Goal: Task Accomplishment & Management: Use online tool/utility

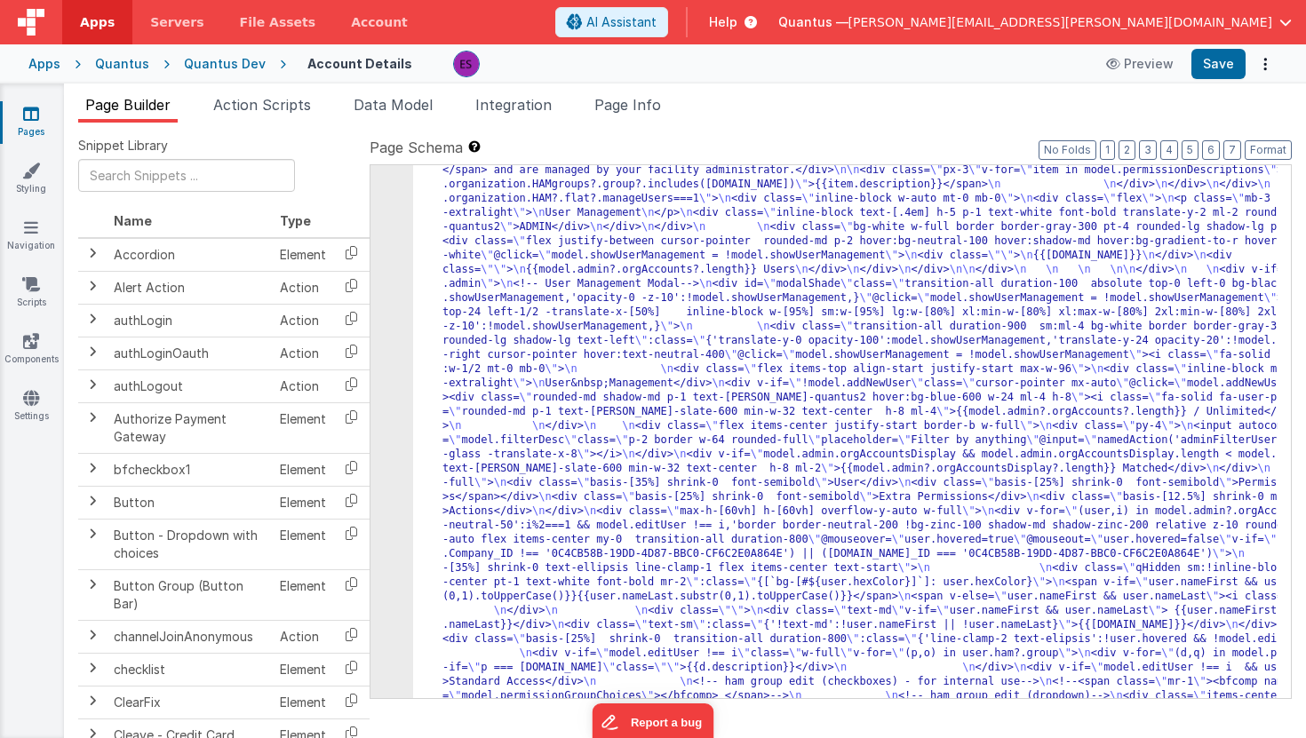
scroll to position [414, 0]
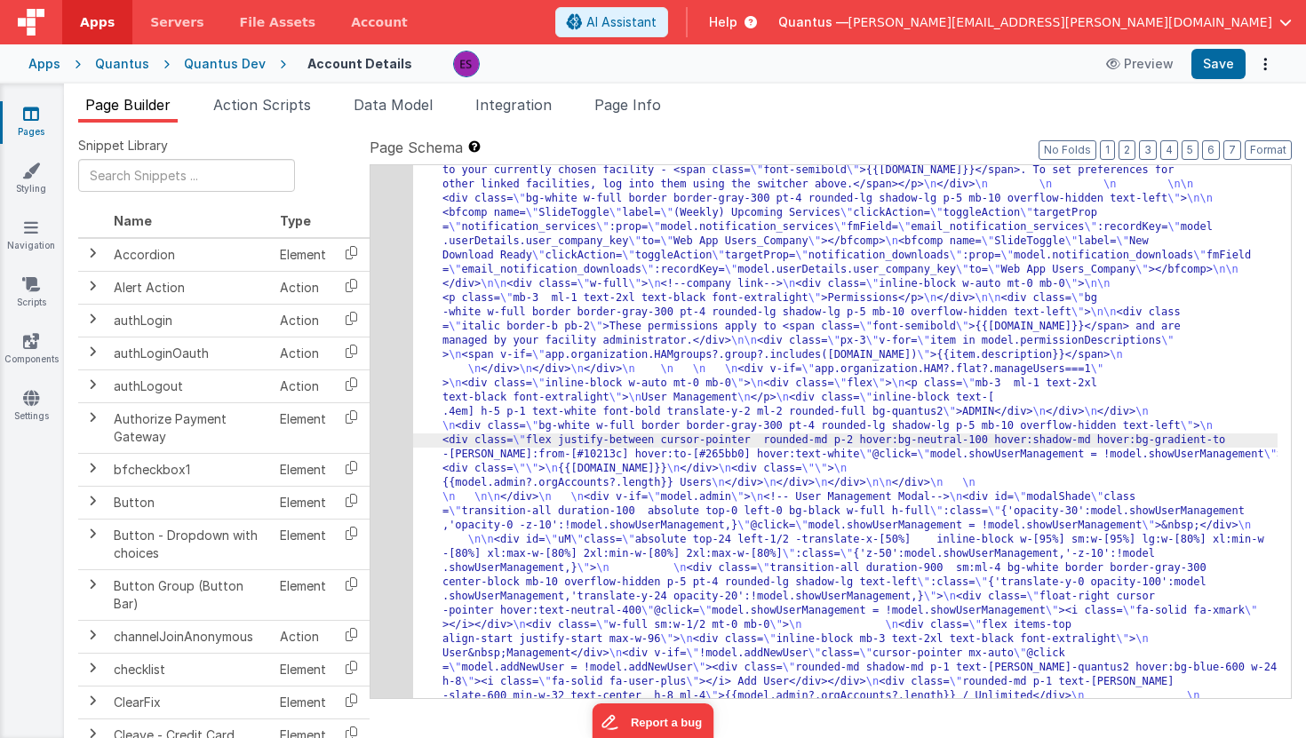
click at [388, 453] on div "4" at bounding box center [392, 739] width 43 height 1891
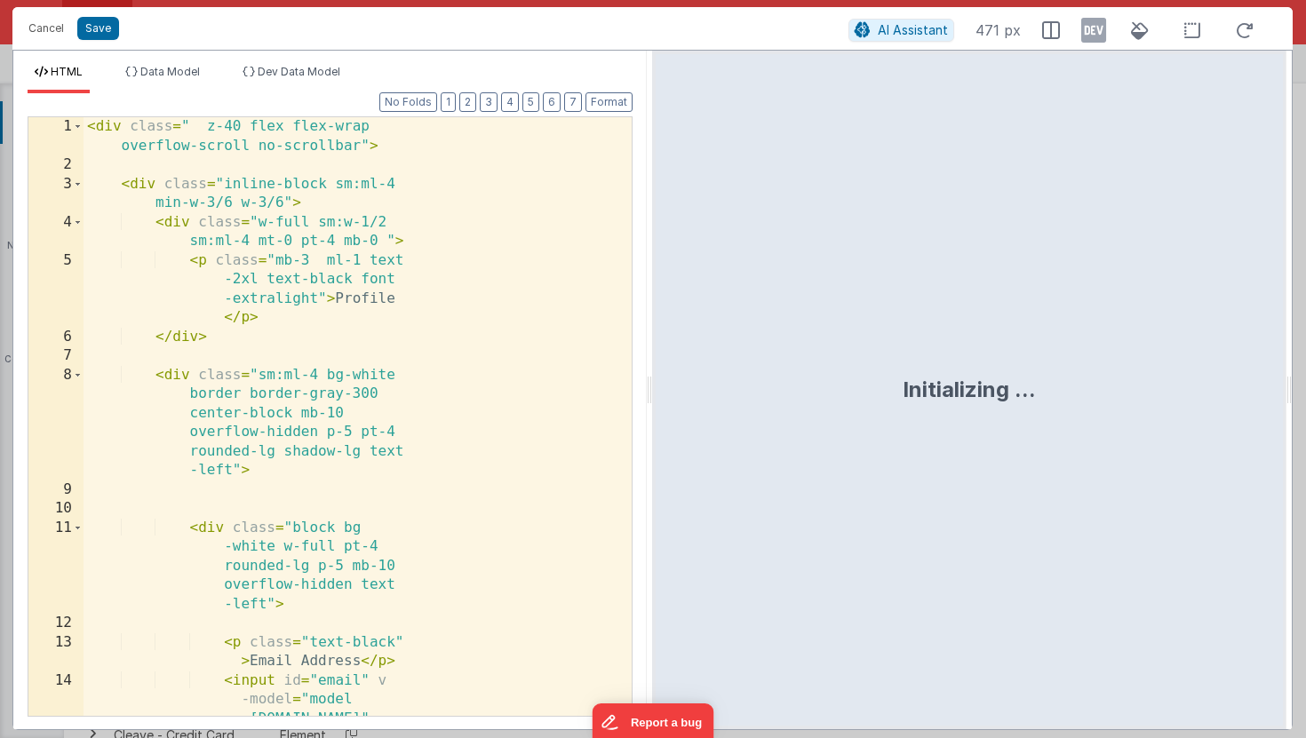
scroll to position [1415, 0]
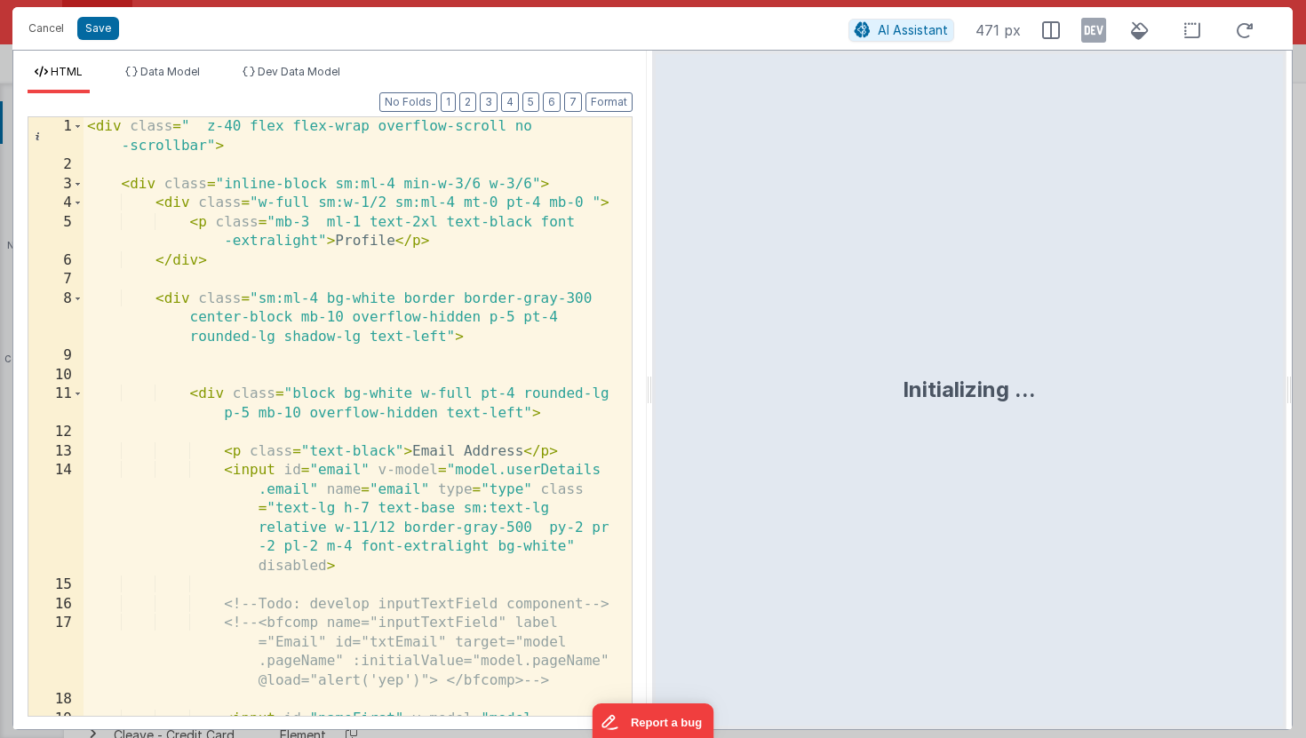
click at [495, 362] on div "< div class = " z-40 flex flex-wrap overflow-scroll no -scrollbar" > < div clas…" at bounding box center [351, 502] width 535 height 771
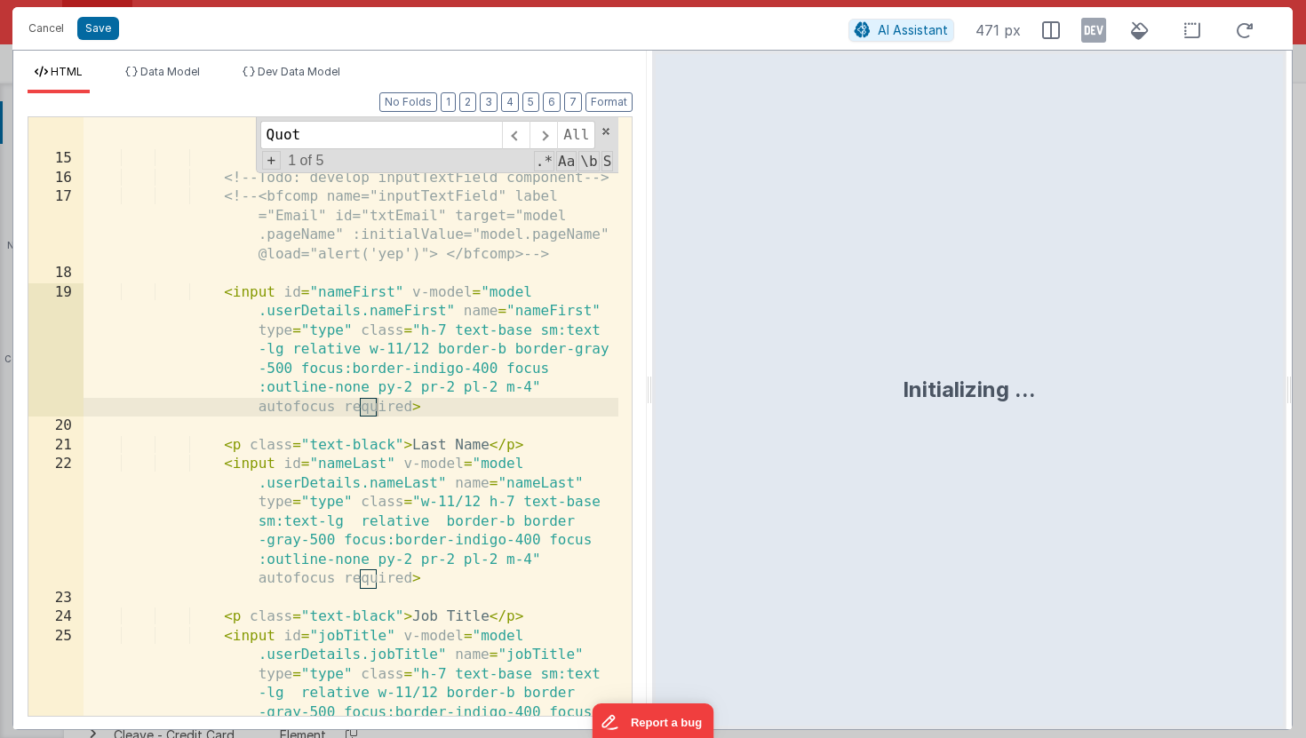
scroll to position [6998, 0]
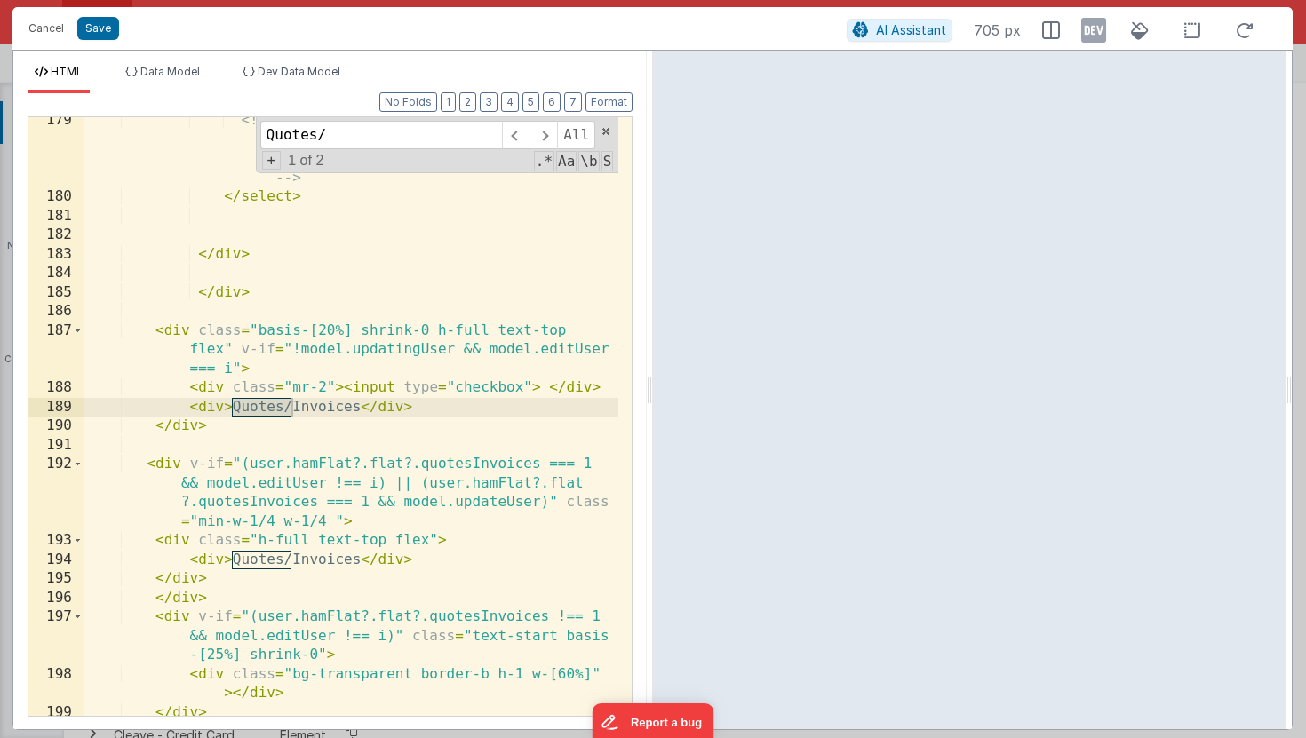
type input "Quotes/"
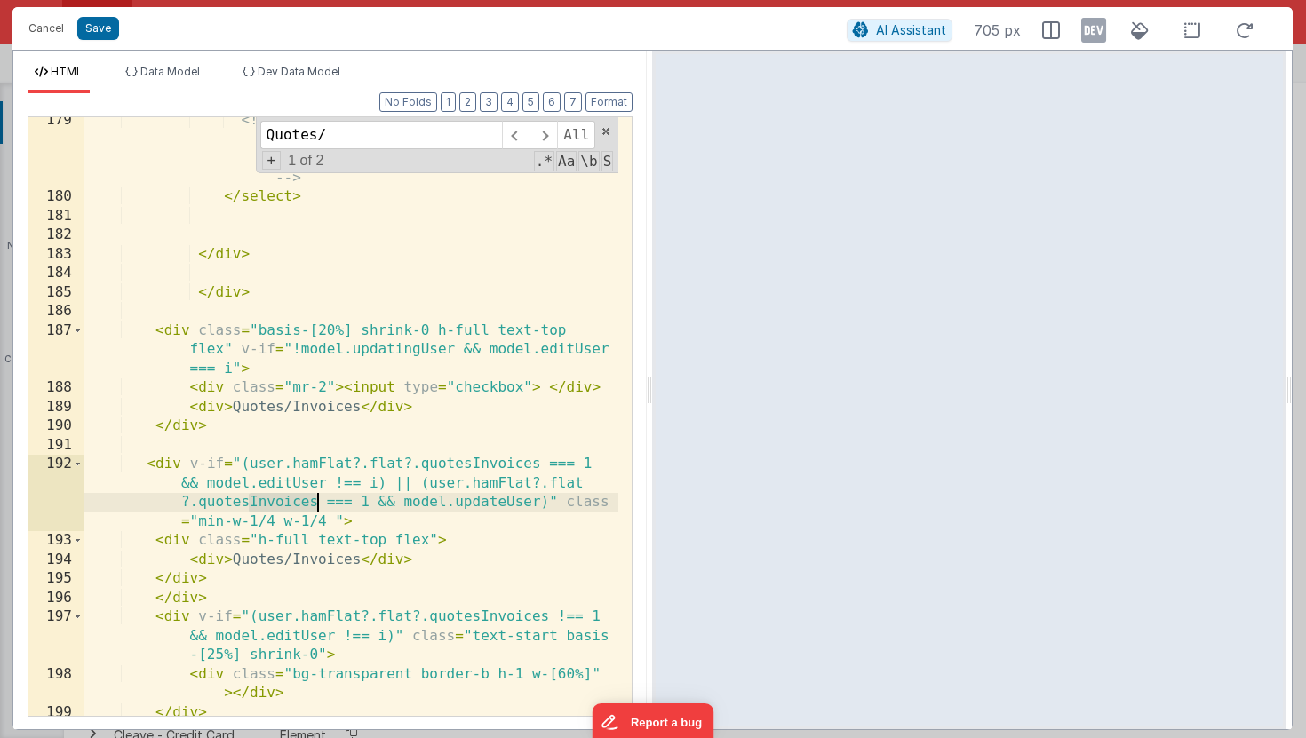
drag, startPoint x: 249, startPoint y: 503, endPoint x: 316, endPoint y: 504, distance: 67.5
click at [316, 504] on div "<!-- <option v-for="choice in model .permissionGroupChoices" :value="choice .na…" at bounding box center [351, 458] width 535 height 695
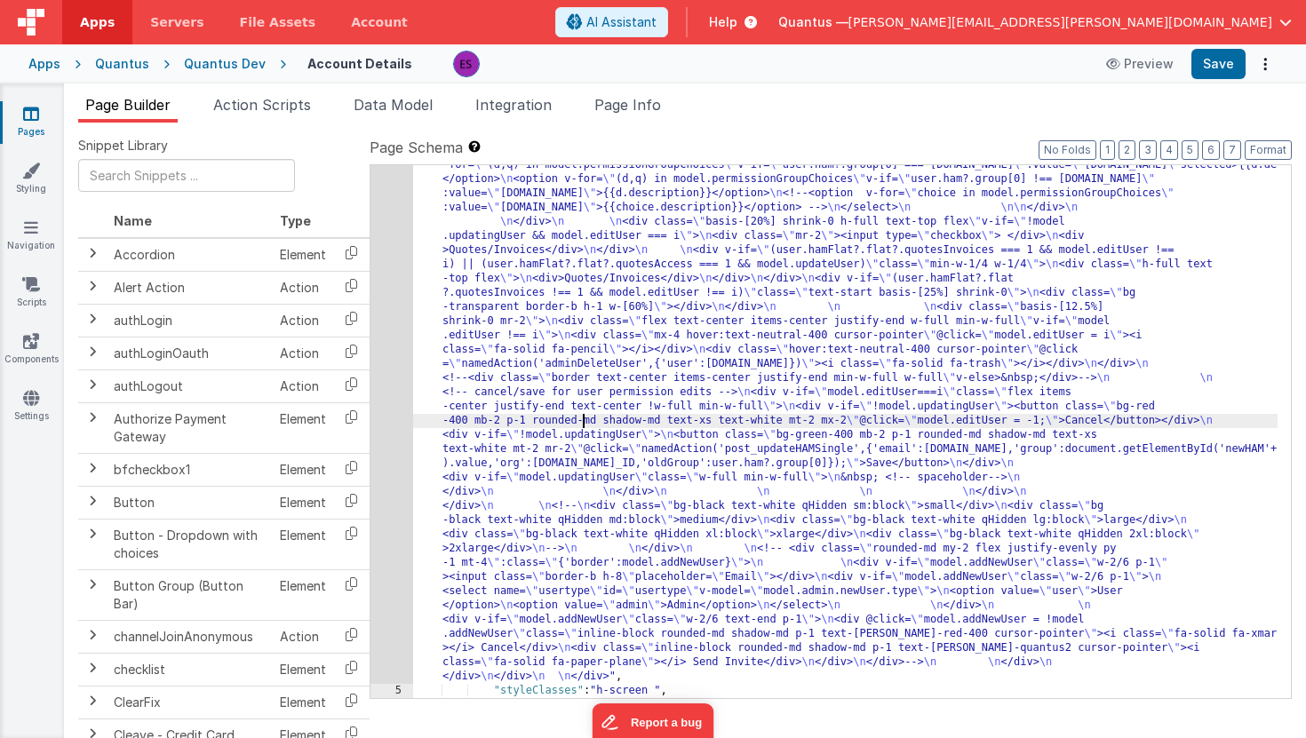
click at [582, 426] on div ""html" : "<div class= \" z-40 flex flex-wrap overflow-scroll no-scrollbar \" > …" at bounding box center [845, 12] width 865 height 2438
click at [494, 291] on div ""html" : "<div class= \" z-40 flex flex-wrap overflow-scroll no-scrollbar \" > …" at bounding box center [845, 12] width 865 height 2438
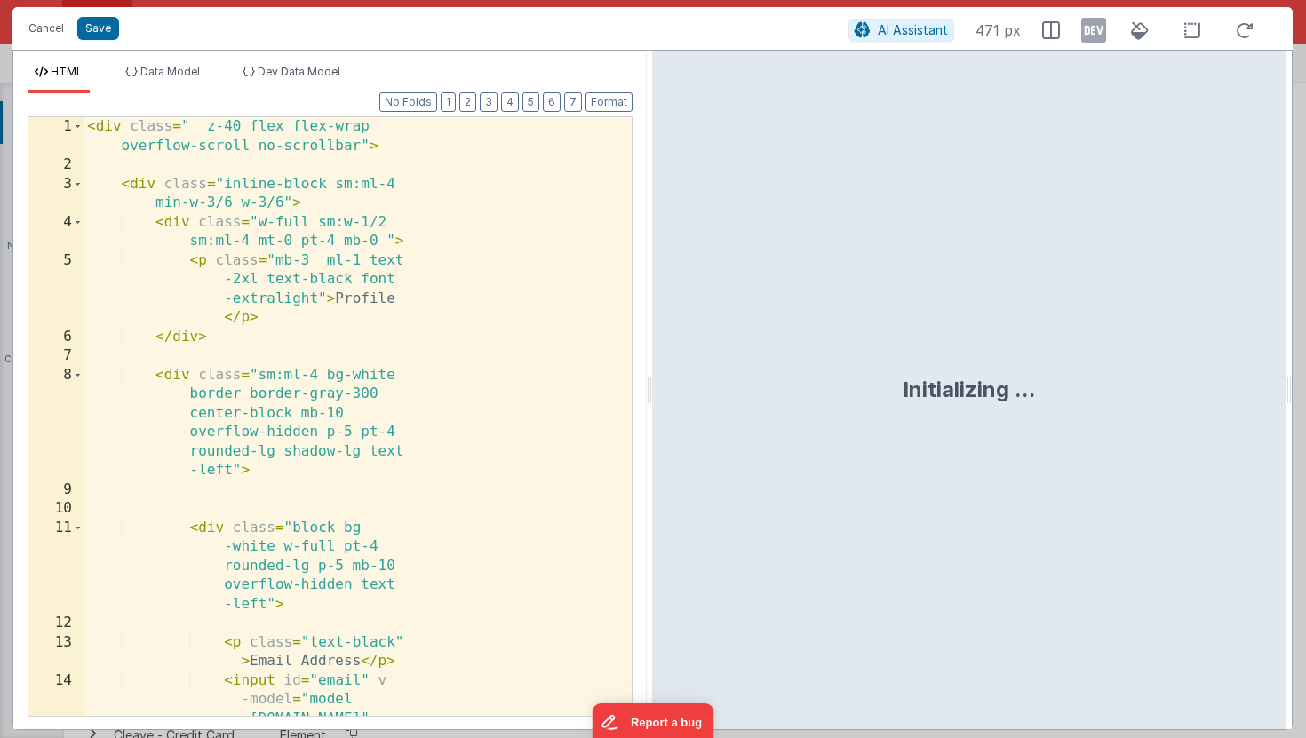
click at [401, 320] on div "< div class = " z-40 flex flex-wrap overflow-scroll no-scrollbar" > < div class…" at bounding box center [351, 550] width 535 height 866
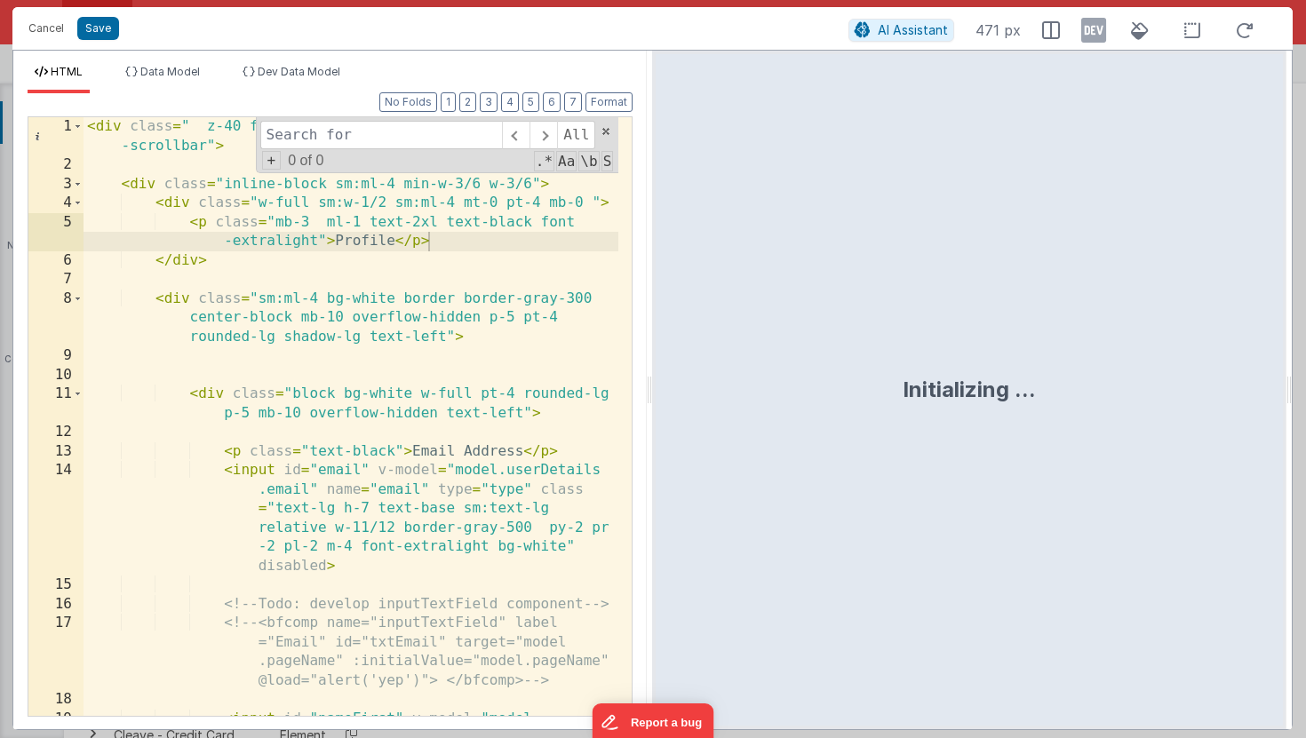
type input "g"
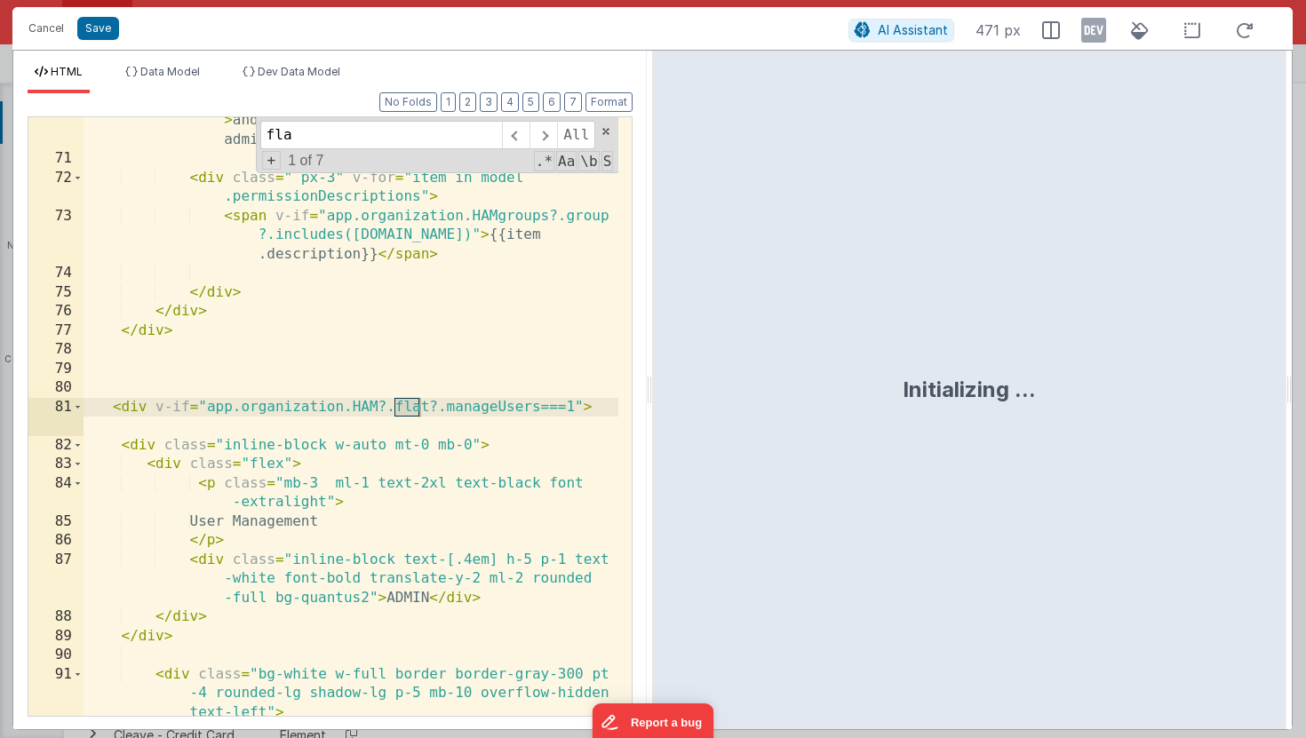
scroll to position [2795, 0]
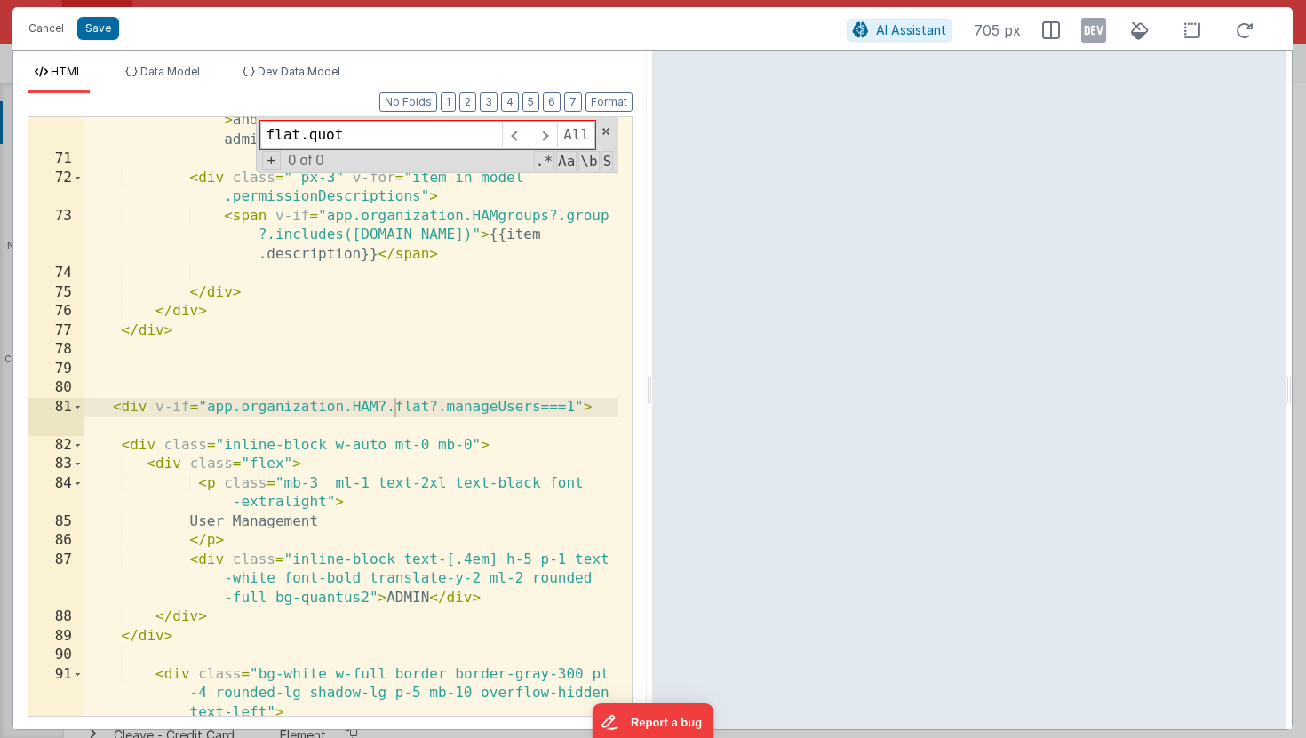
click at [299, 137] on input "flat.quot" at bounding box center [381, 135] width 242 height 28
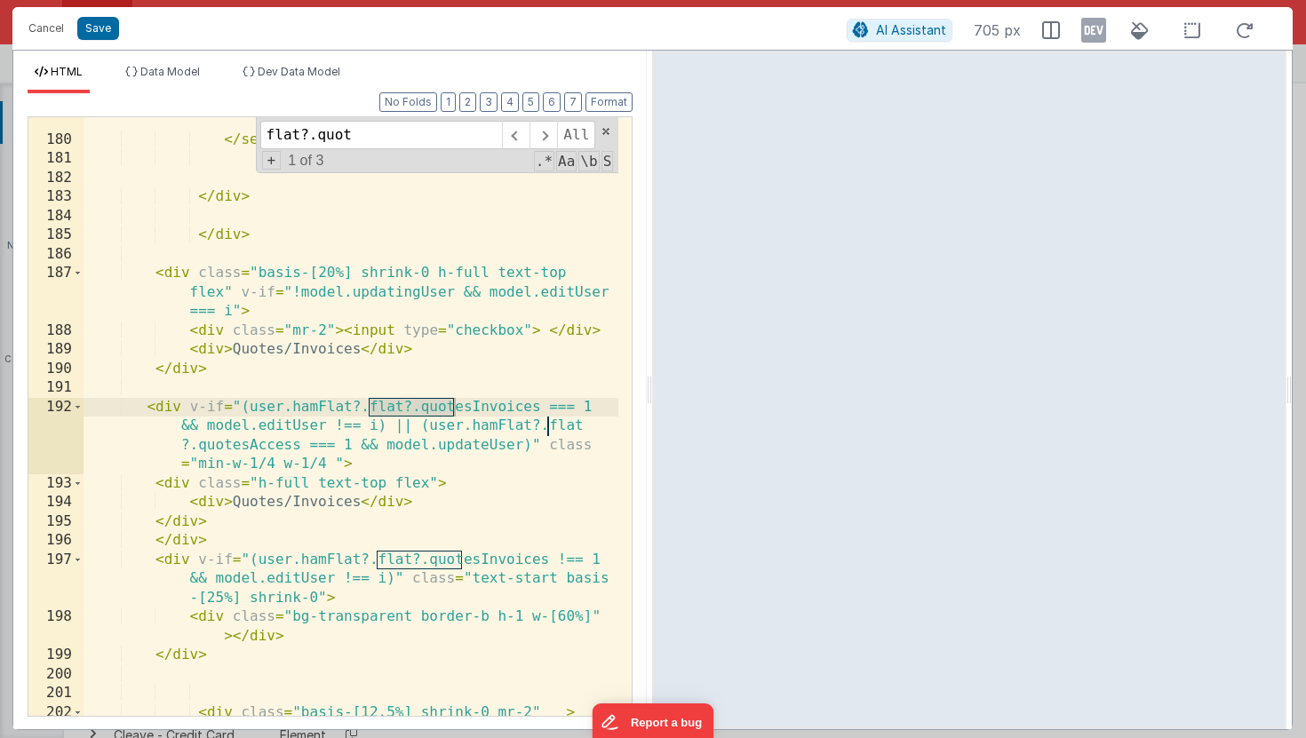
scroll to position [7055, 0]
type input "flat?.quot"
drag, startPoint x: 473, startPoint y: 407, endPoint x: 536, endPoint y: 406, distance: 63.1
click at [536, 406] on div "<!-- <option v-for="choice in model .permissionGroupChoices" :value="choice .na…" at bounding box center [351, 420] width 535 height 733
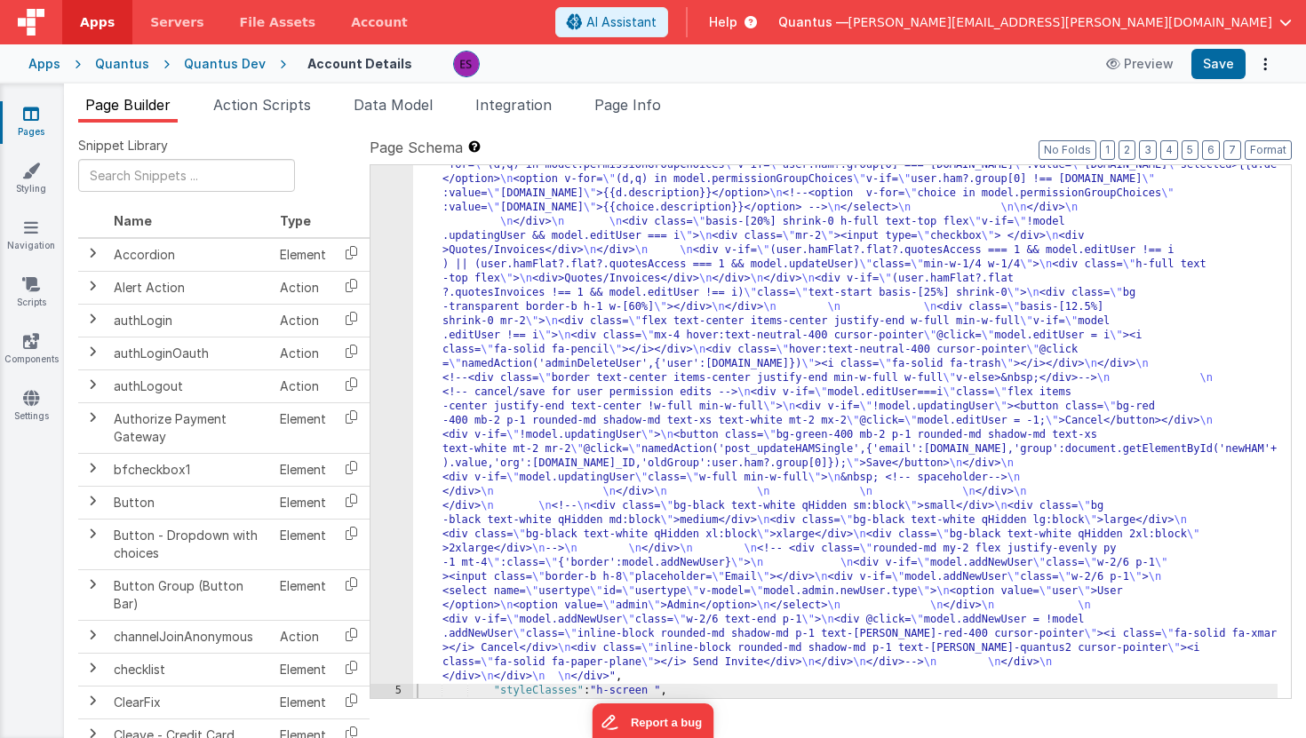
click at [554, 414] on div ""html" : "<div class= \" z-40 flex flex-wrap overflow-scroll no-scrollbar \" > …" at bounding box center [845, 12] width 865 height 2438
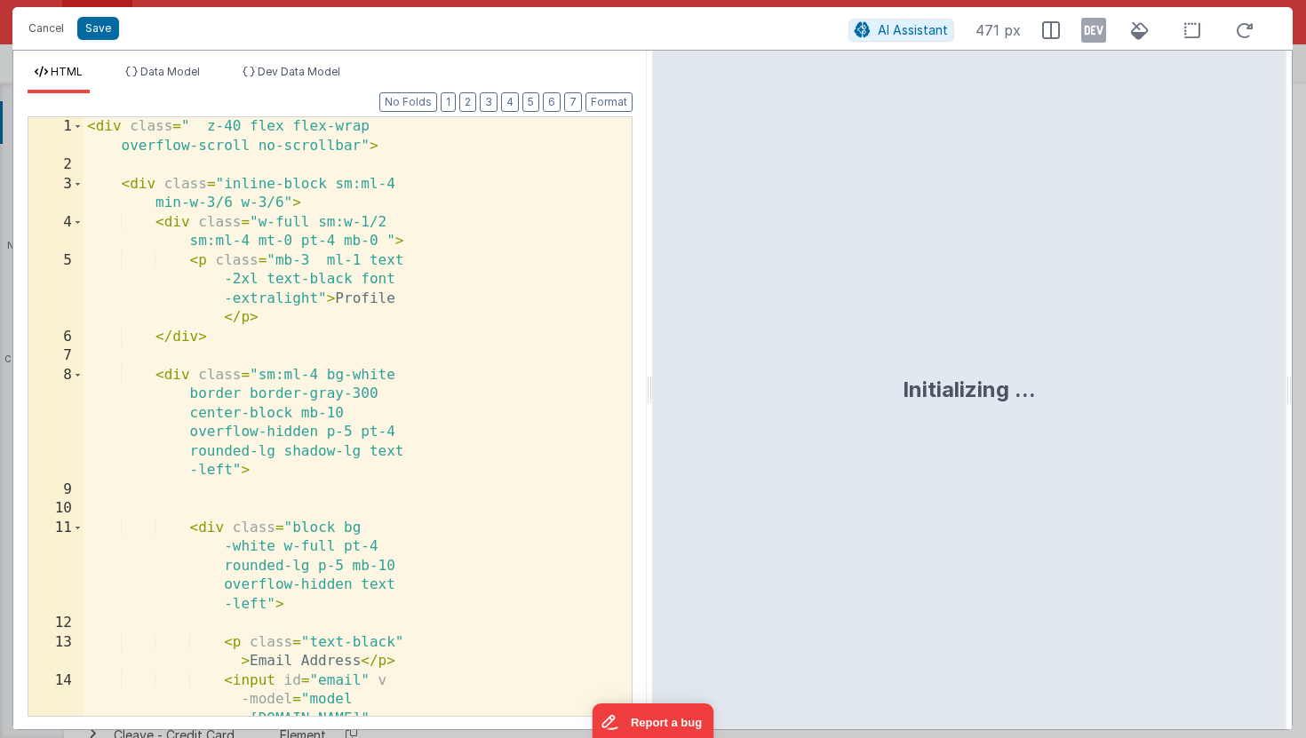
click at [492, 393] on div "< div class = " z-40 flex flex-wrap overflow-scroll no-scrollbar" > < div class…" at bounding box center [351, 550] width 535 height 866
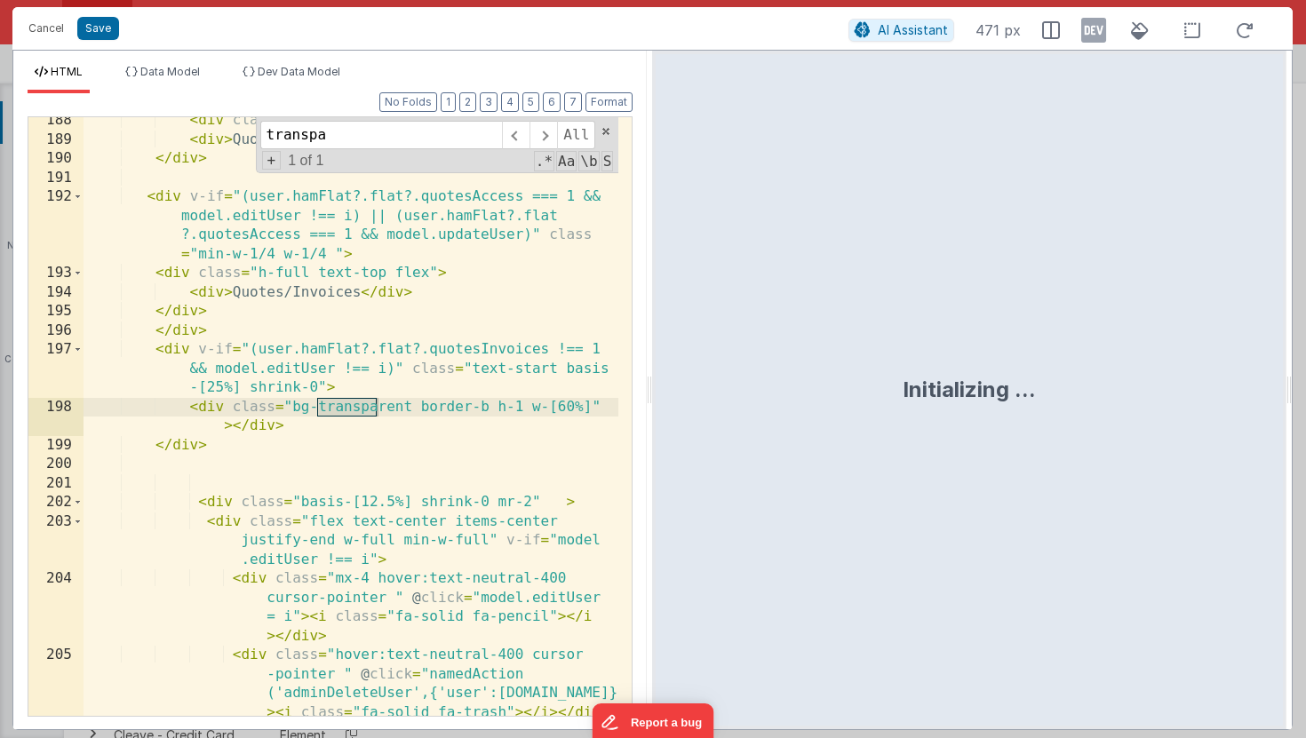
scroll to position [7266, 0]
type input "transparent"
click at [544, 131] on span at bounding box center [544, 135] width 28 height 28
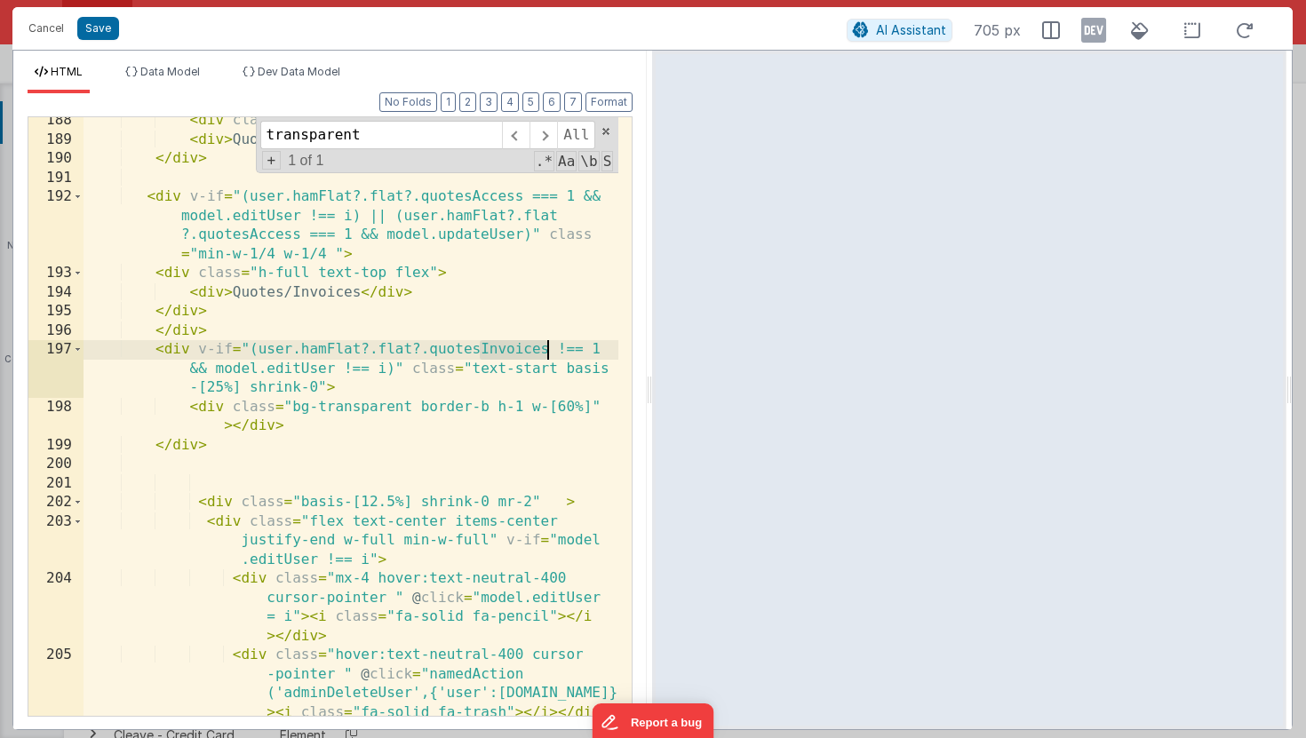
drag, startPoint x: 477, startPoint y: 349, endPoint x: 544, endPoint y: 349, distance: 66.6
click at [544, 349] on div "< div class = "mr-2" > < input type = "checkbox" > </ div > < div > Quotes/Invo…" at bounding box center [351, 429] width 535 height 637
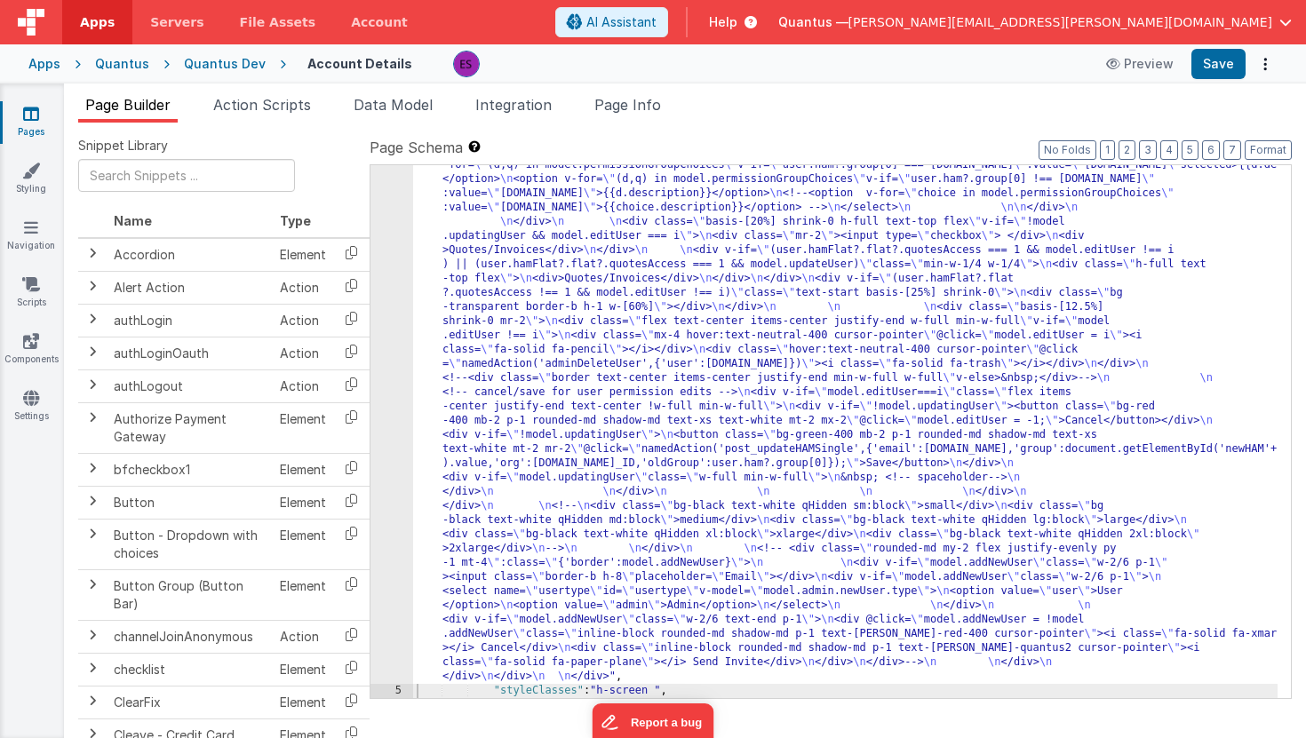
click at [458, 315] on div ""html" : "<div class= \" z-40 flex flex-wrap overflow-scroll no-scrollbar \" > …" at bounding box center [845, 12] width 865 height 2438
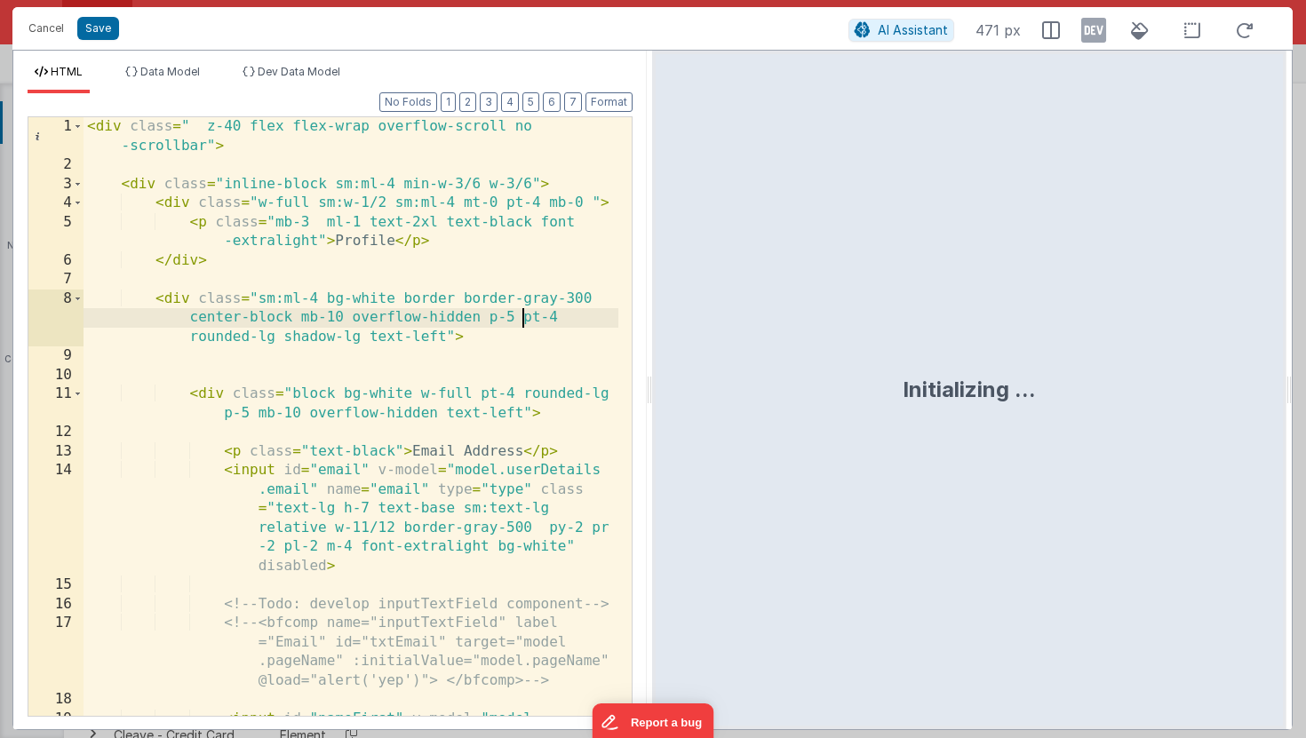
click at [526, 322] on div "< div class = " z-40 flex flex-wrap overflow-scroll no -scrollbar" > < div clas…" at bounding box center [351, 502] width 535 height 771
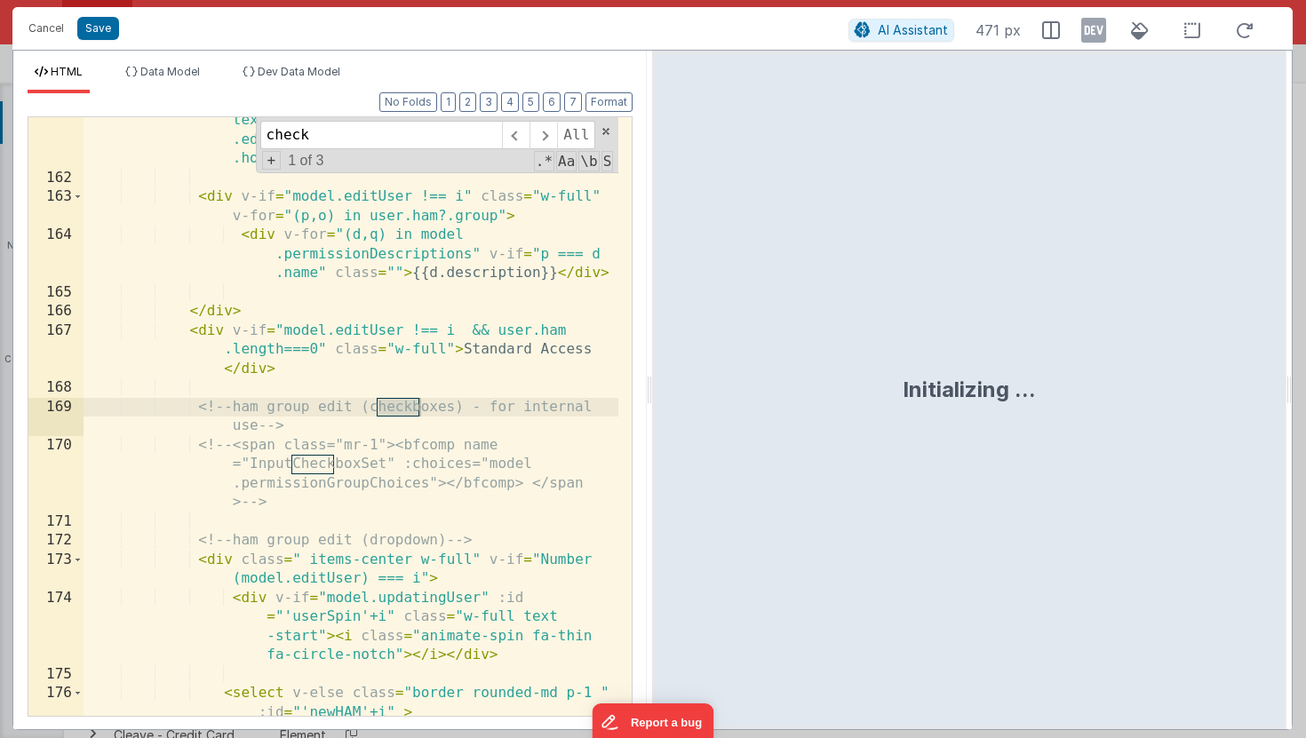
scroll to position [6234, 0]
click at [541, 124] on span at bounding box center [544, 135] width 28 height 28
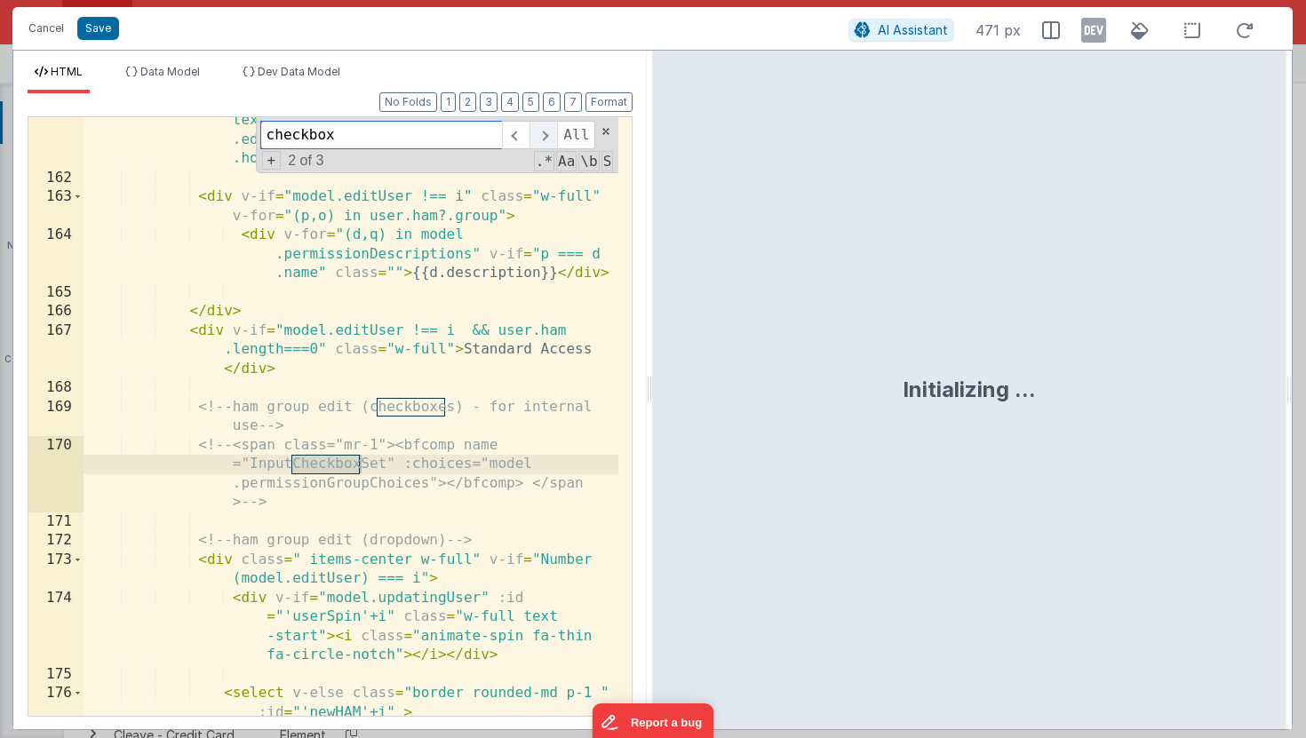
click at [541, 124] on span at bounding box center [544, 135] width 28 height 28
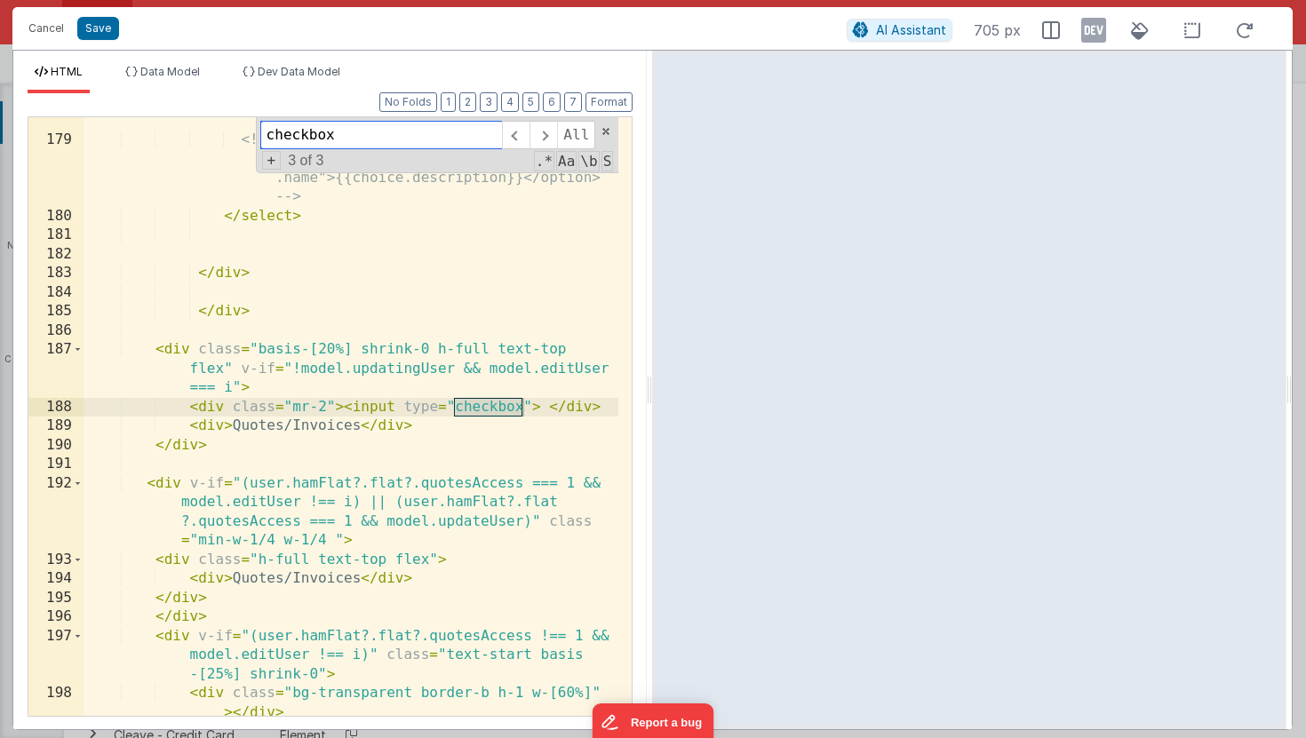
click at [304, 132] on input "checkbox" at bounding box center [381, 135] width 242 height 28
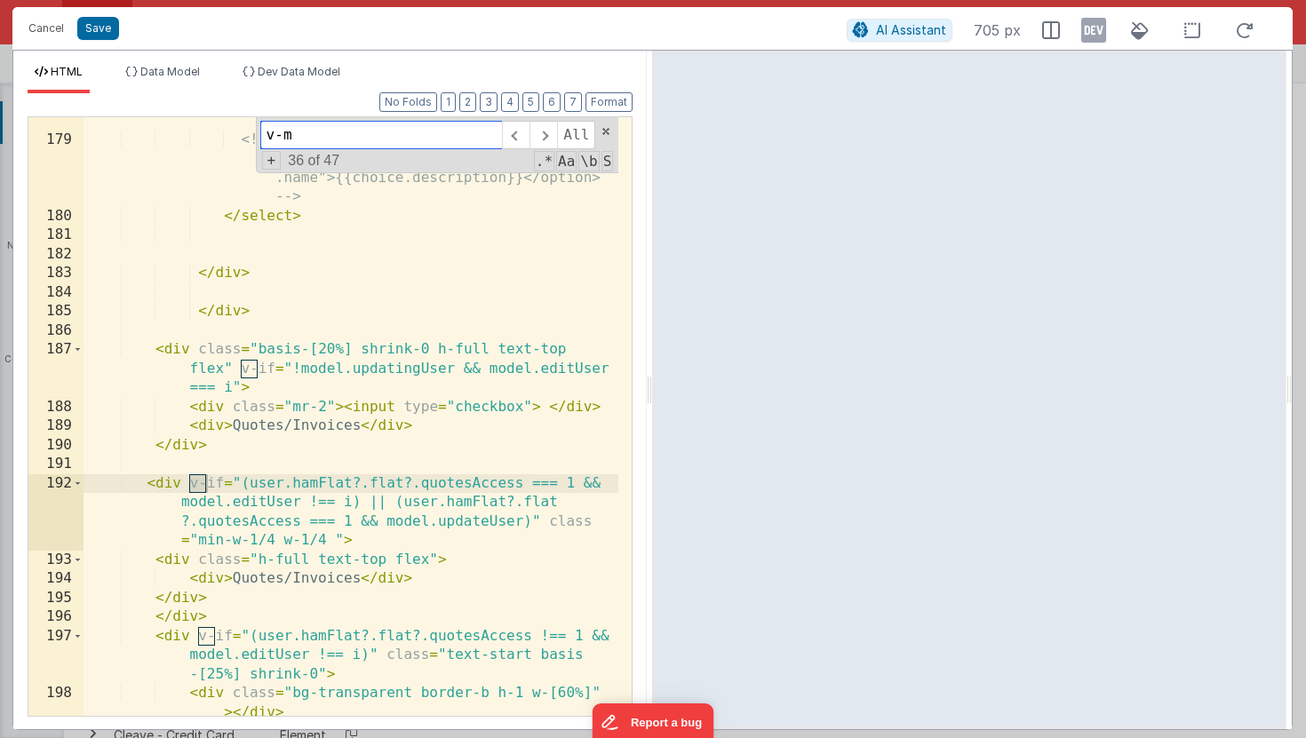
scroll to position [8718, 0]
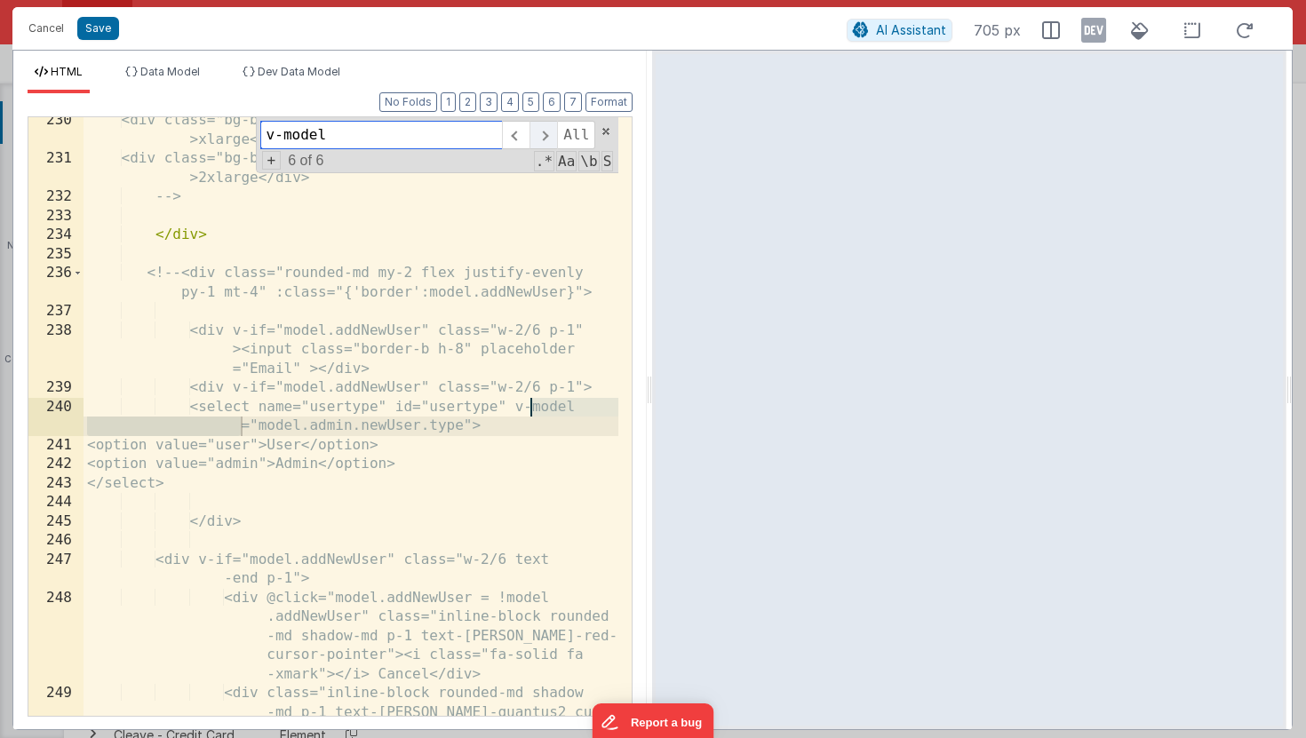
type input "v-model"
click at [538, 129] on span at bounding box center [544, 135] width 28 height 28
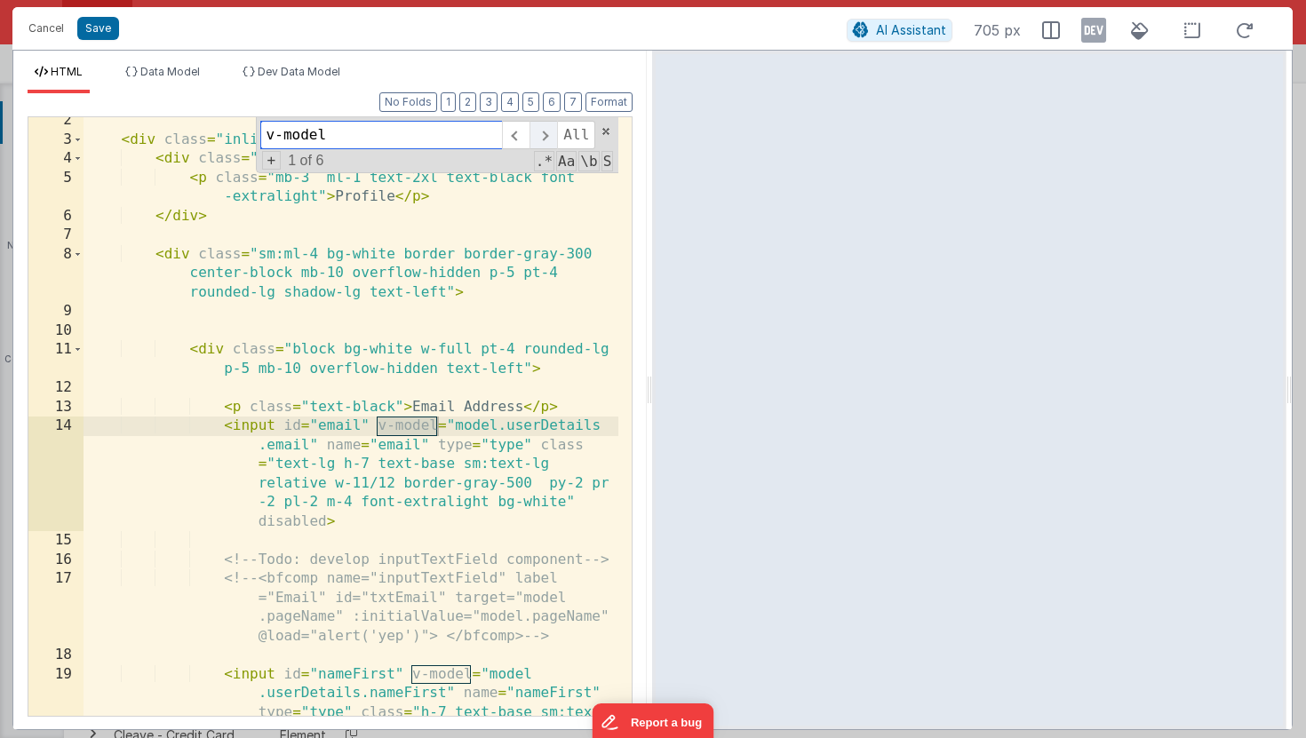
scroll to position [44, 0]
click at [538, 129] on span at bounding box center [544, 135] width 28 height 28
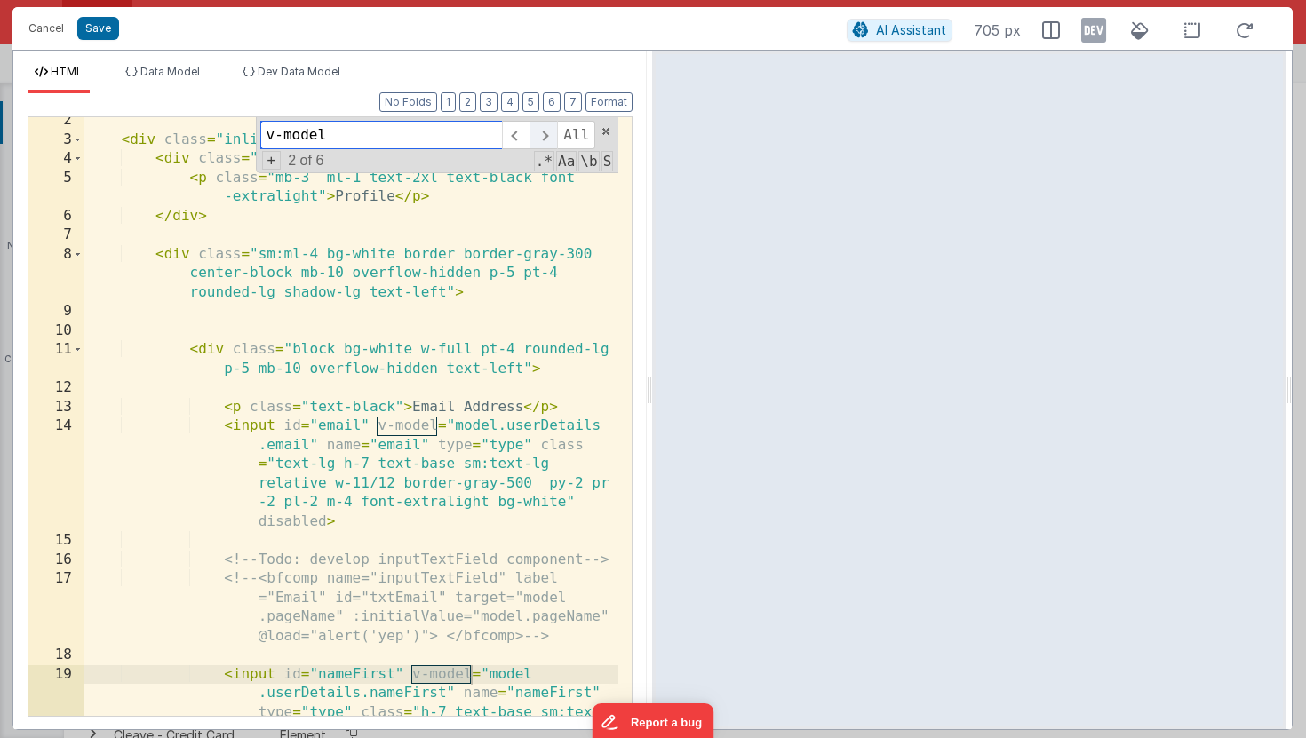
click at [538, 129] on span at bounding box center [544, 135] width 28 height 28
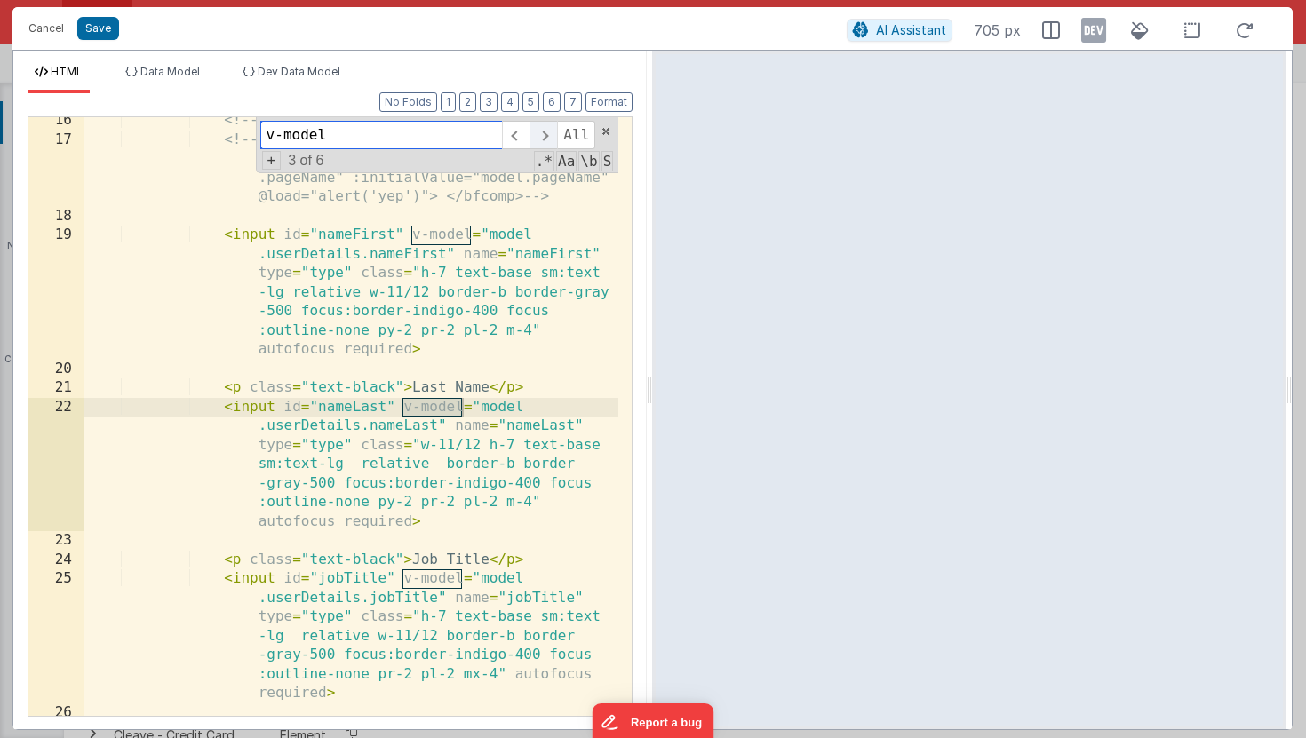
scroll to position [483, 0]
click at [538, 129] on span at bounding box center [544, 135] width 28 height 28
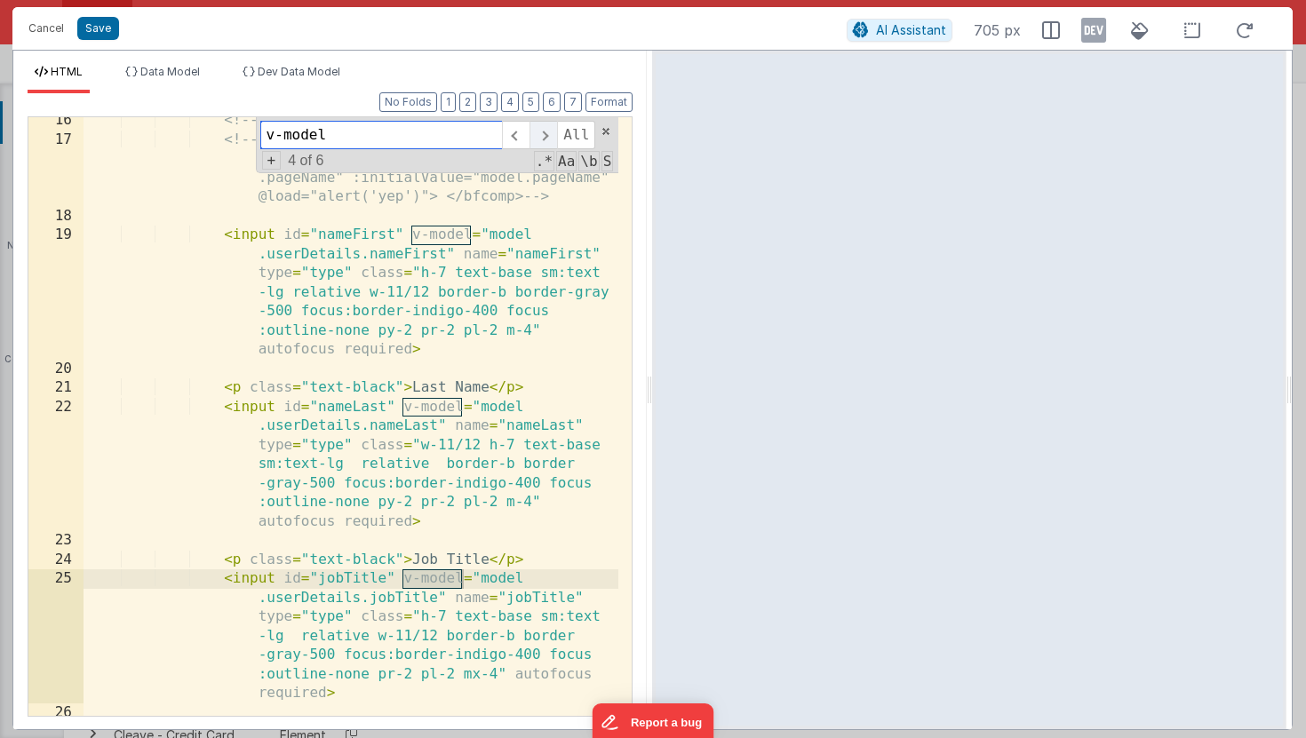
click at [538, 129] on span at bounding box center [544, 135] width 28 height 28
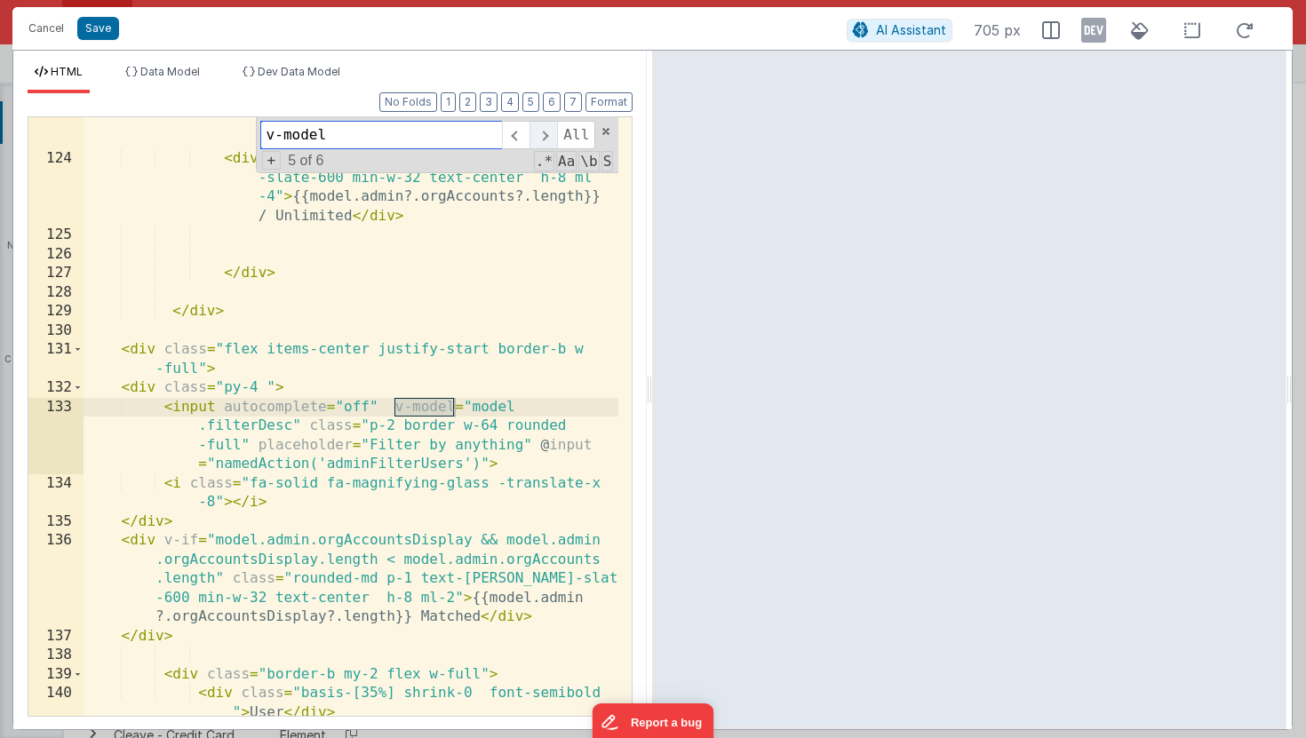
scroll to position [4591, 0]
click at [538, 129] on span at bounding box center [544, 135] width 28 height 28
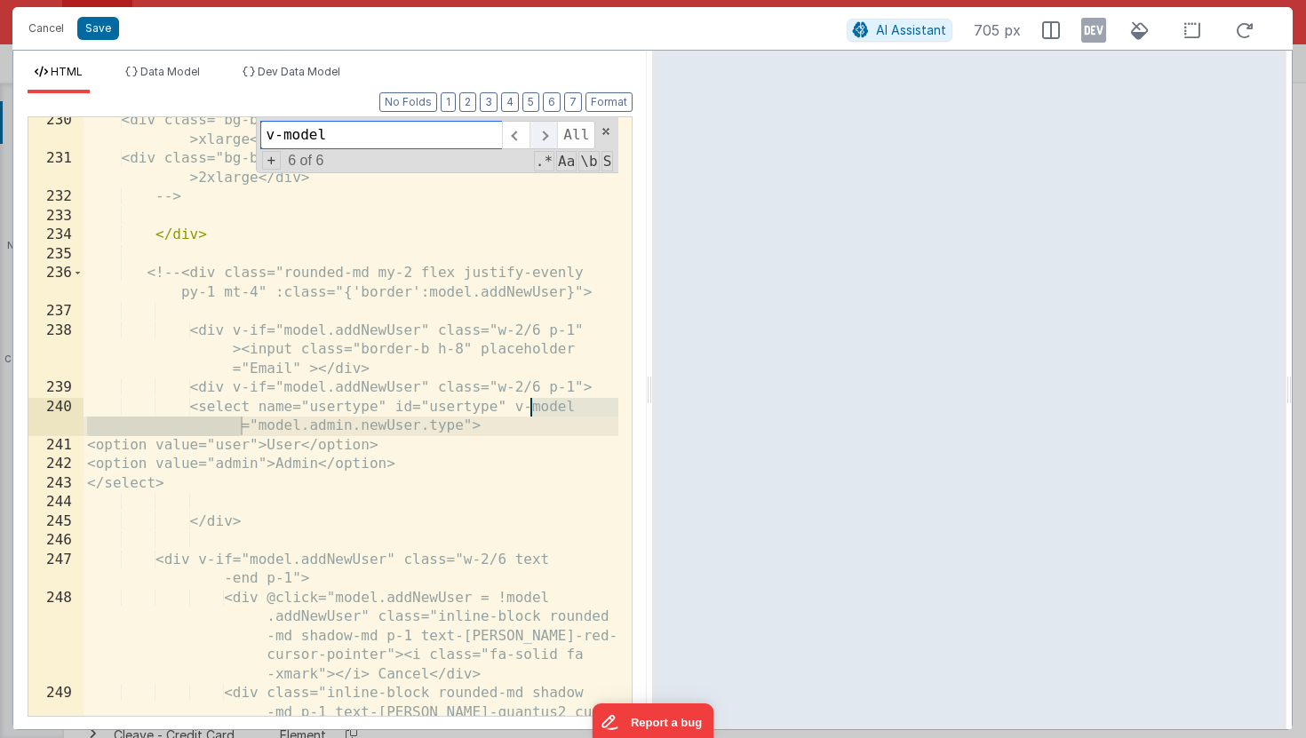
scroll to position [8718, 0]
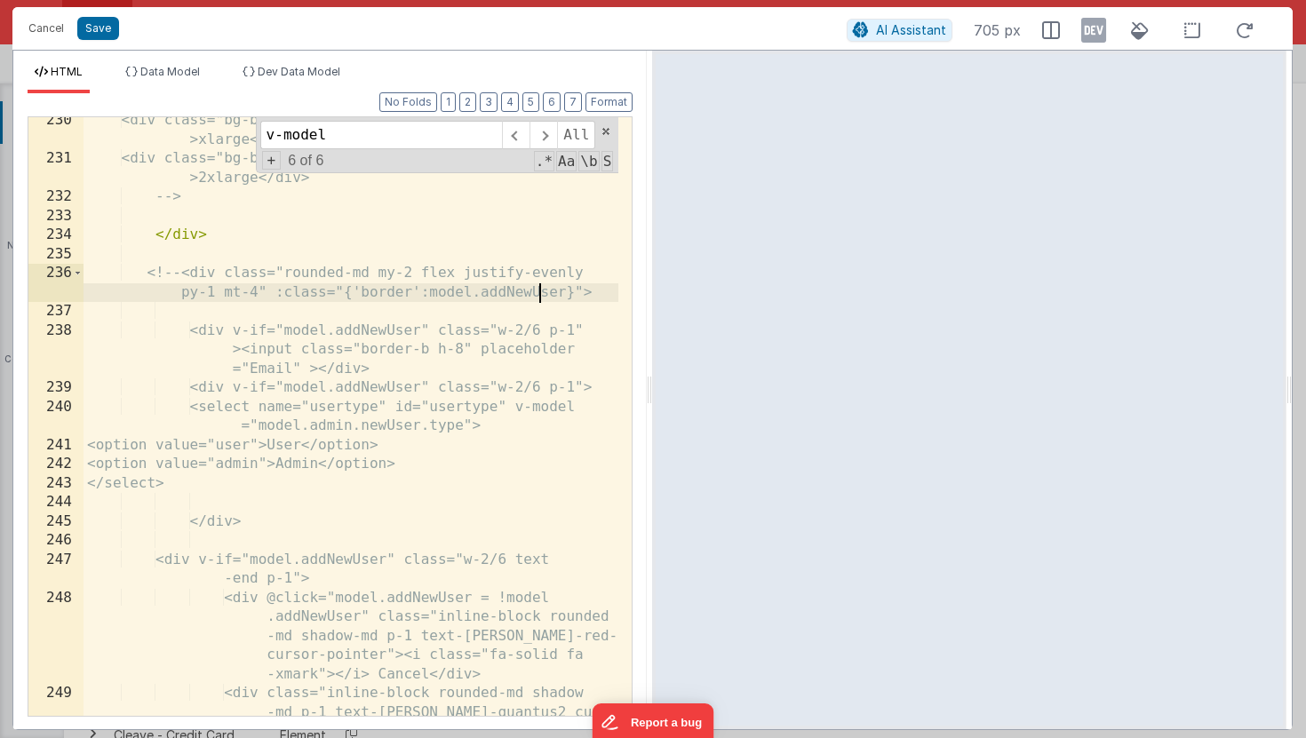
click at [543, 291] on div "<div class="bg-black text-white qHidden xl:block" >xlarge</div> <div class="bg-…" at bounding box center [351, 468] width 535 height 714
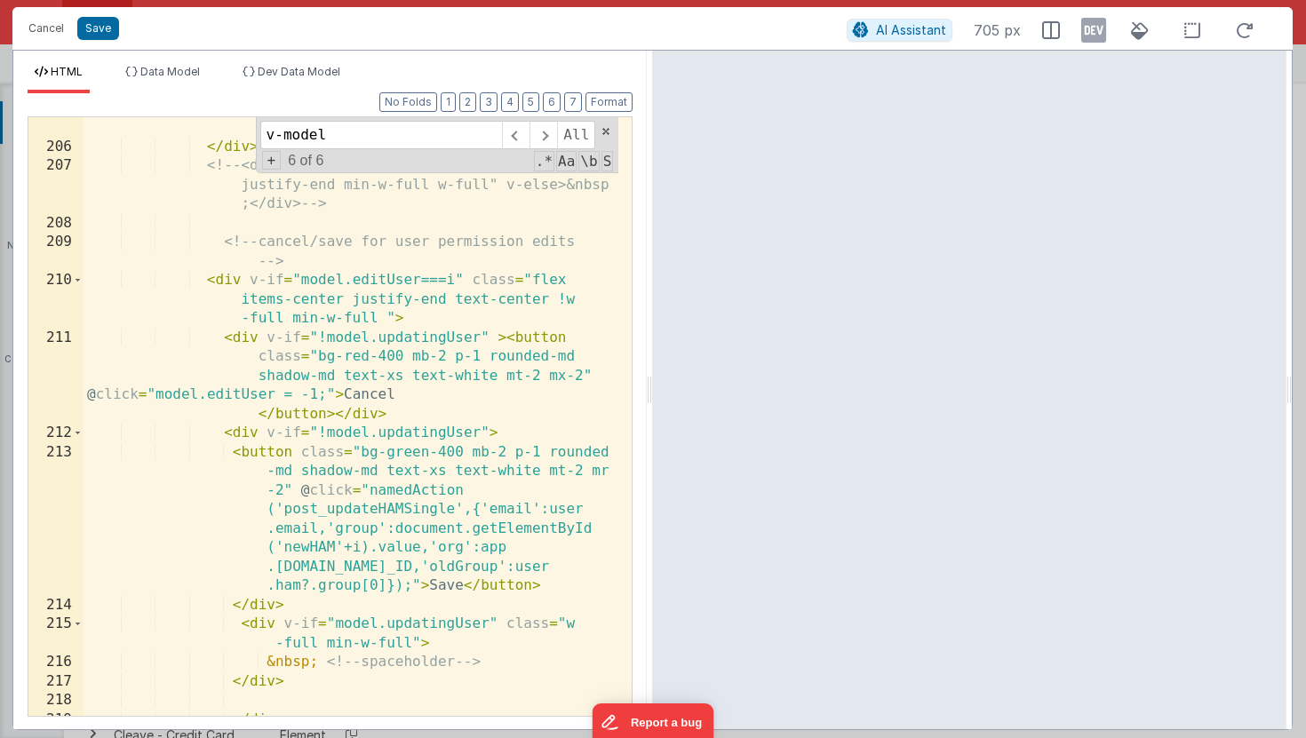
scroll to position [7851, 0]
click at [40, 35] on button "Cancel" at bounding box center [46, 28] width 53 height 25
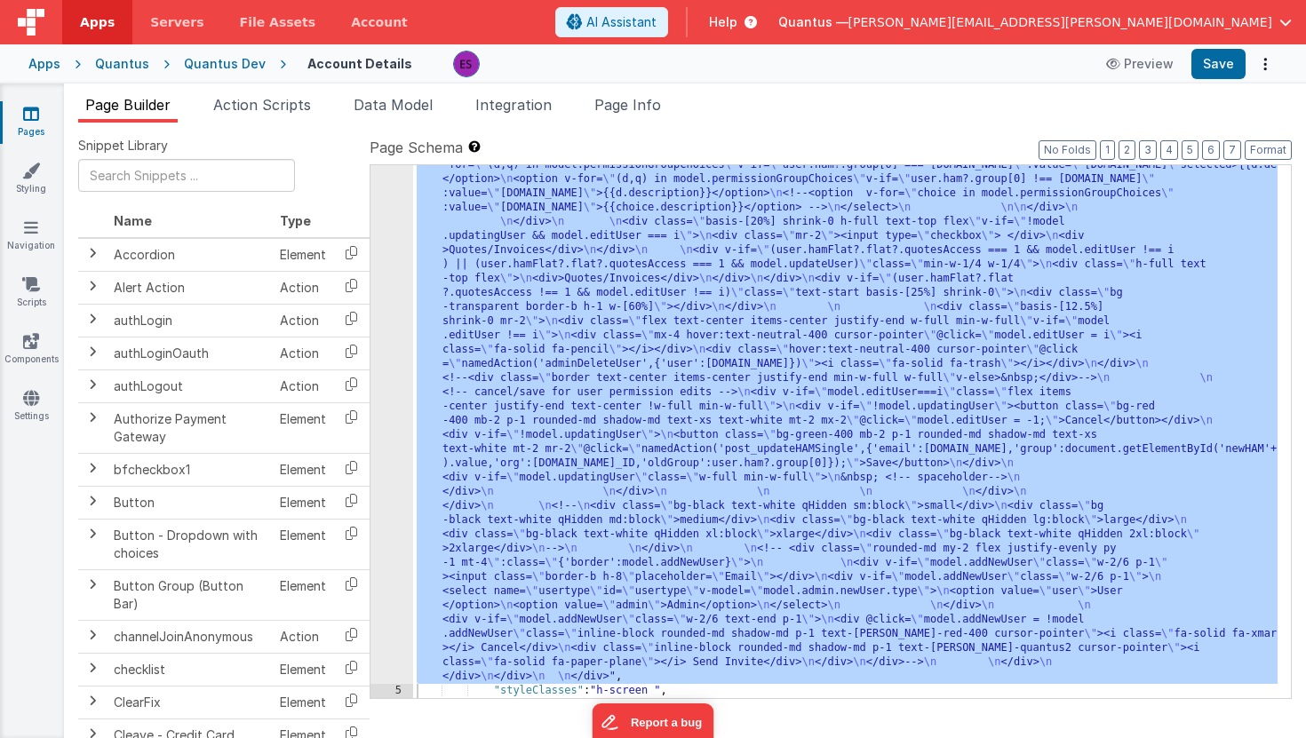
click at [490, 320] on div ""html" : "<div class= \" z-40 flex flex-wrap overflow-scroll no-scrollbar \" > …" at bounding box center [845, 12] width 865 height 2438
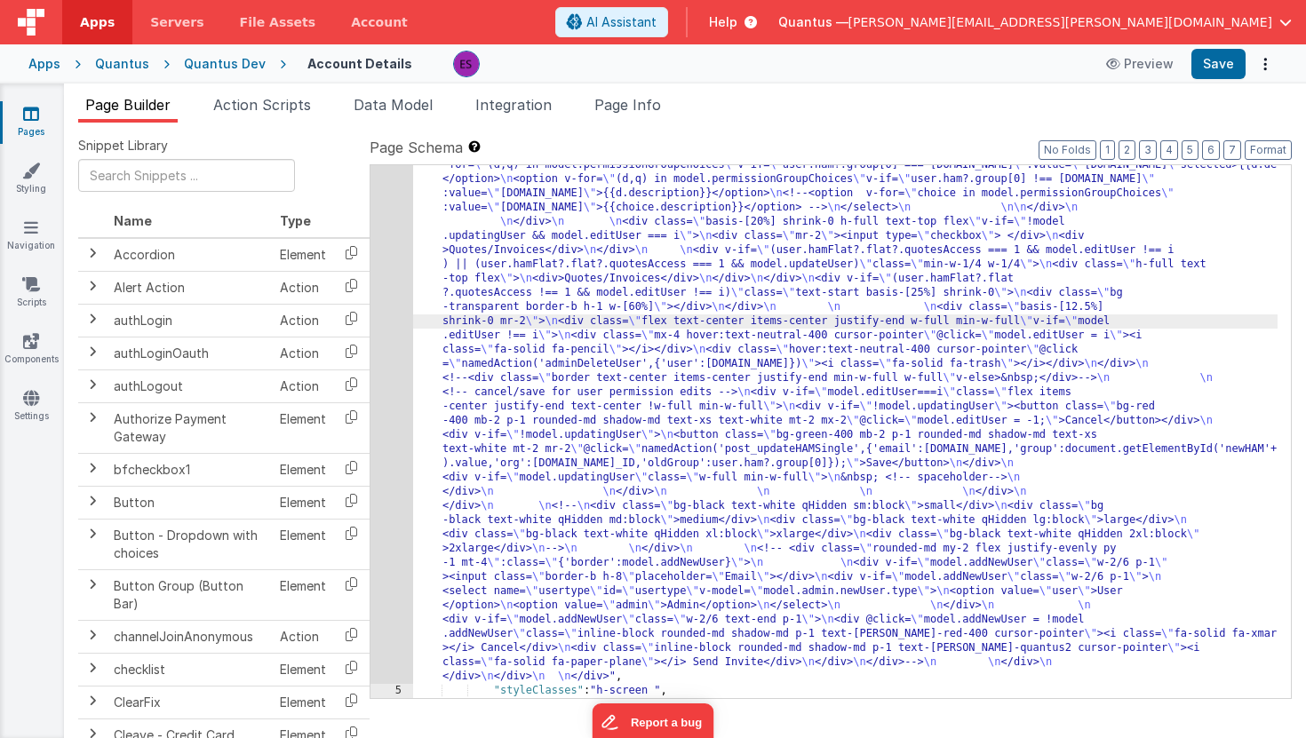
click at [498, 312] on div ""html" : "<div class= \" z-40 flex flex-wrap overflow-scroll no-scrollbar \" > …" at bounding box center [845, 12] width 865 height 2438
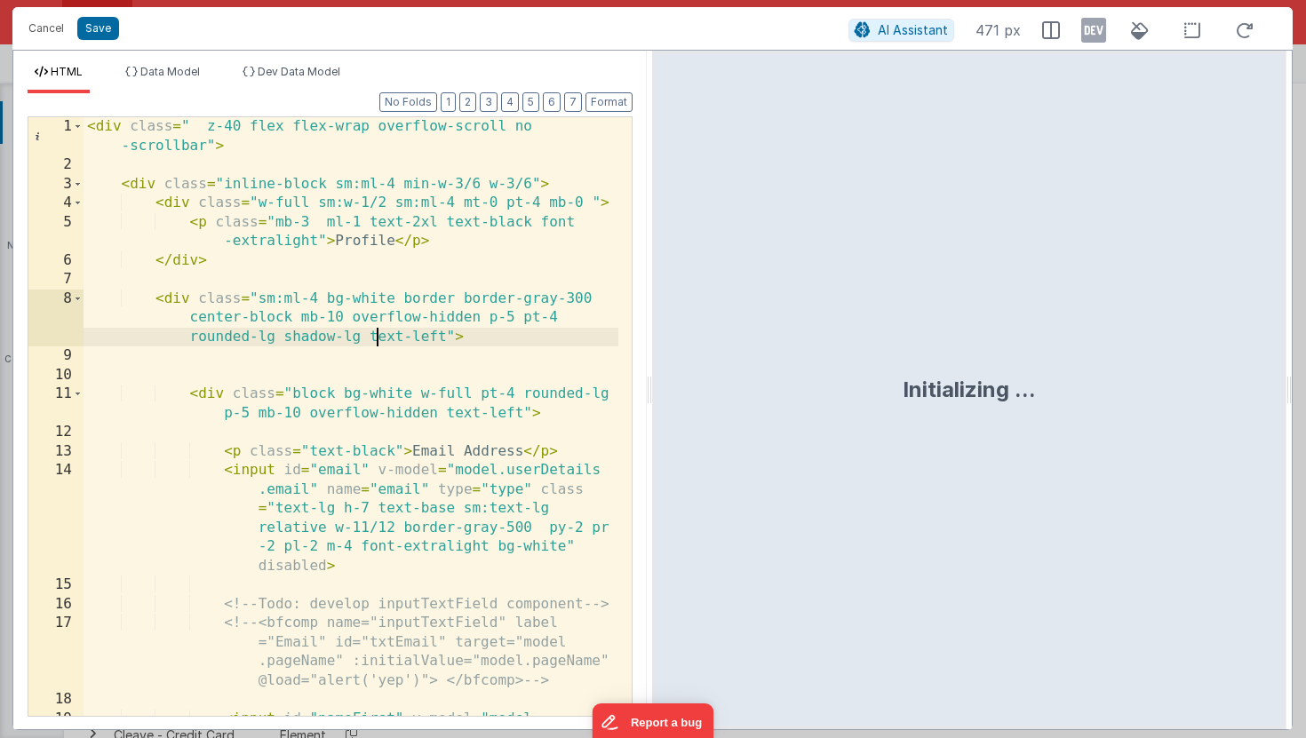
click at [375, 343] on div "< div class = " z-40 flex flex-wrap overflow-scroll no -scrollbar" > < div clas…" at bounding box center [351, 502] width 535 height 771
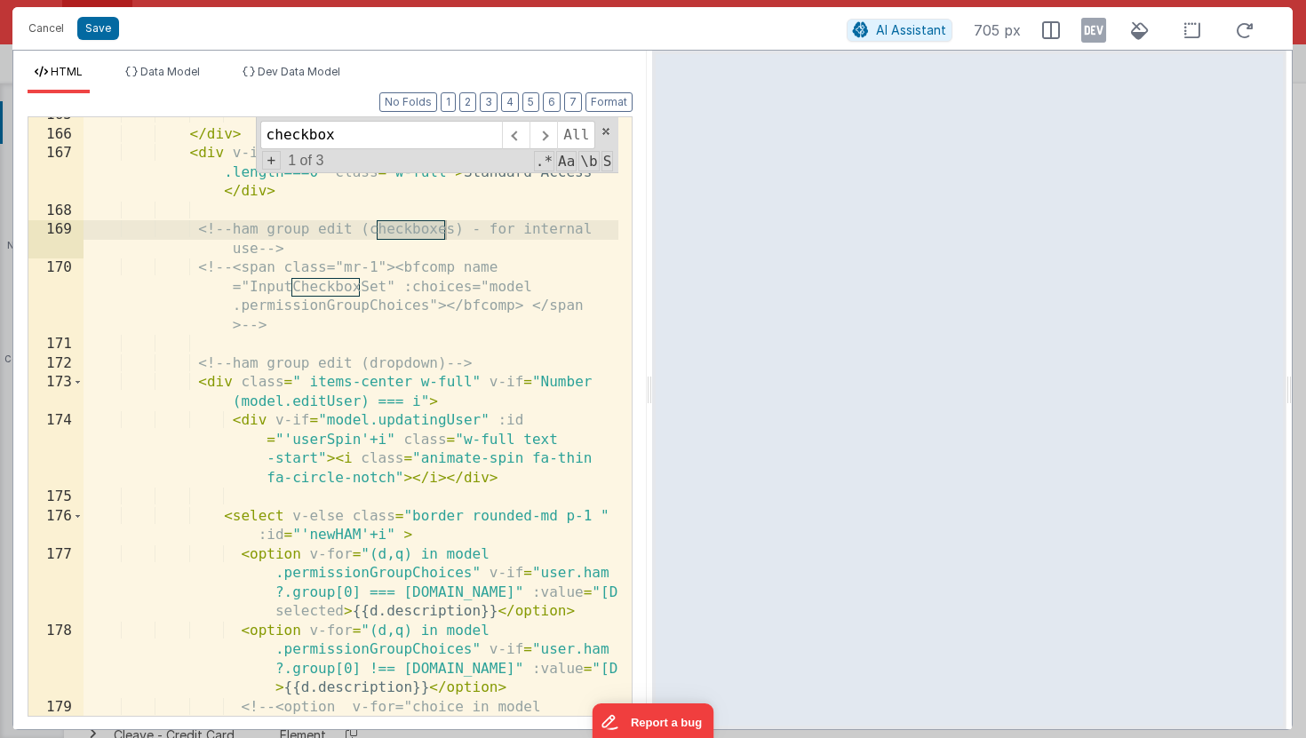
scroll to position [6398, 0]
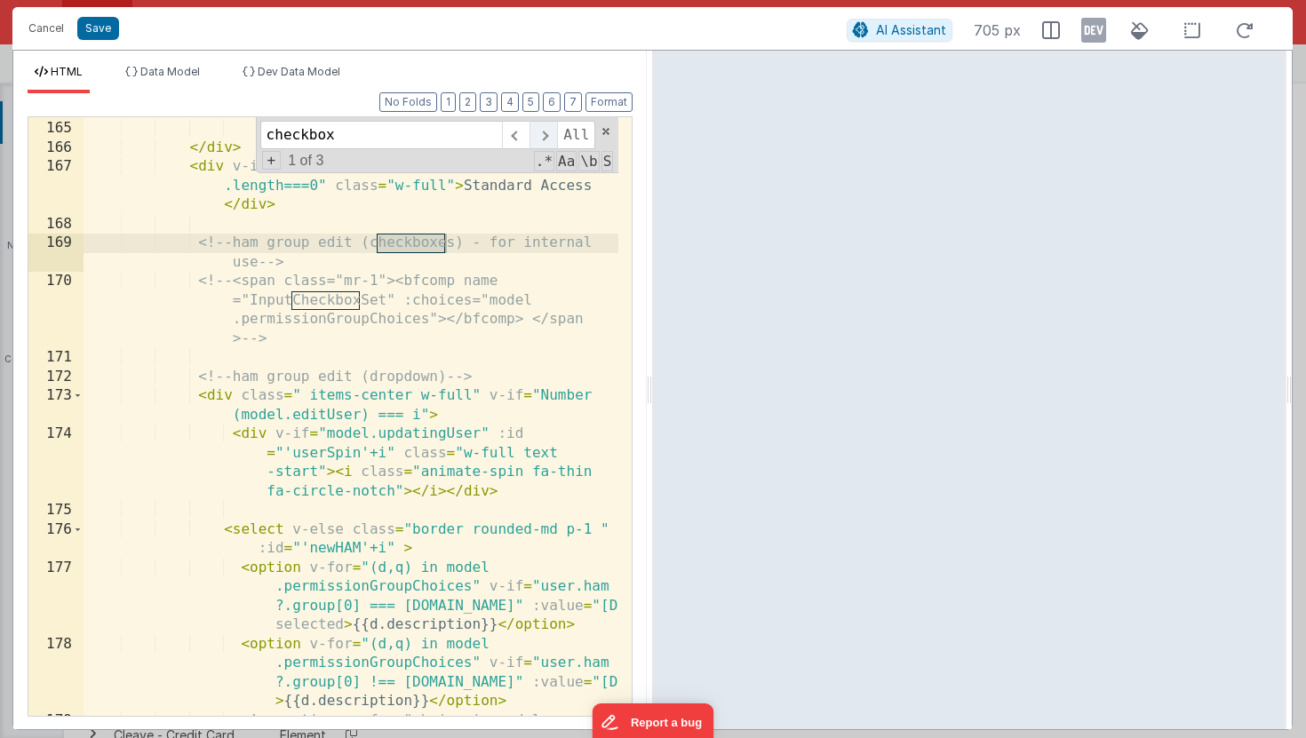
type input "checkbox"
click at [539, 142] on span at bounding box center [544, 135] width 28 height 28
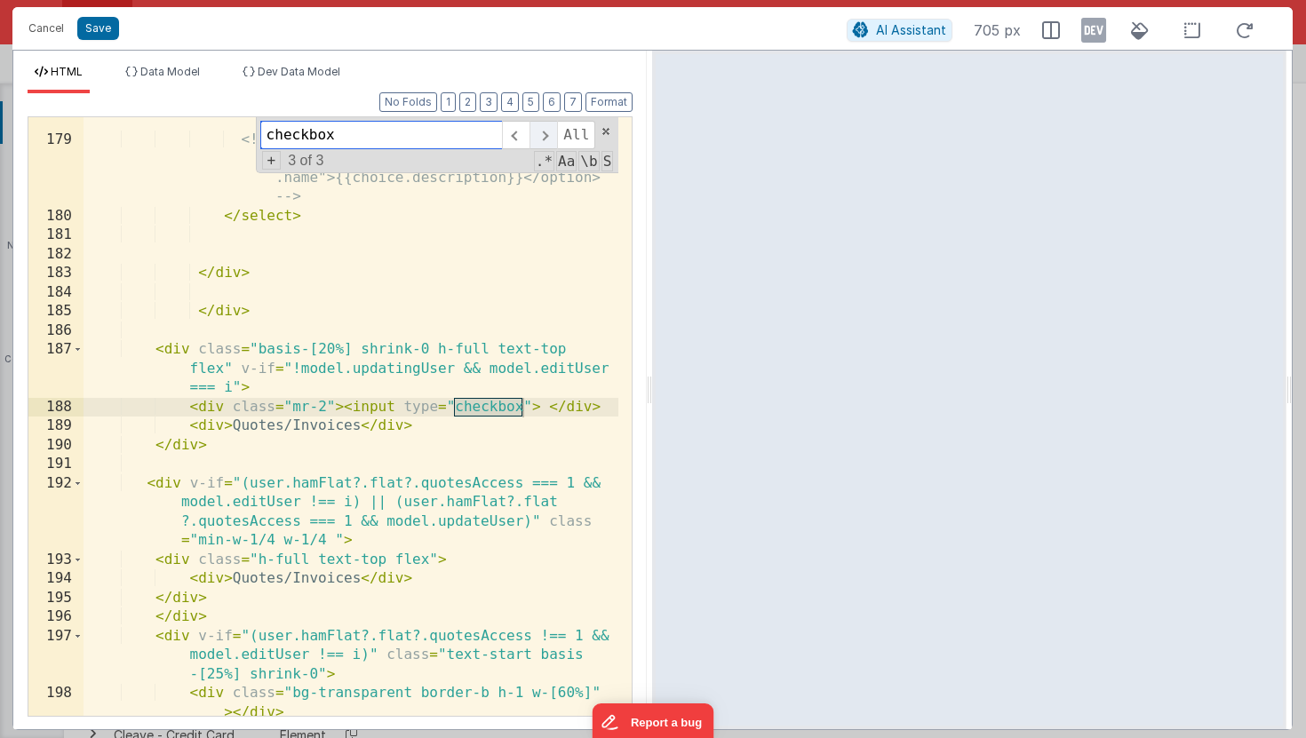
scroll to position [6979, 0]
click at [528, 408] on div "< option v-for = "(d,q) in model .permissionGroupChoices" v-if = "user.ham ?.gr…" at bounding box center [351, 401] width 535 height 695
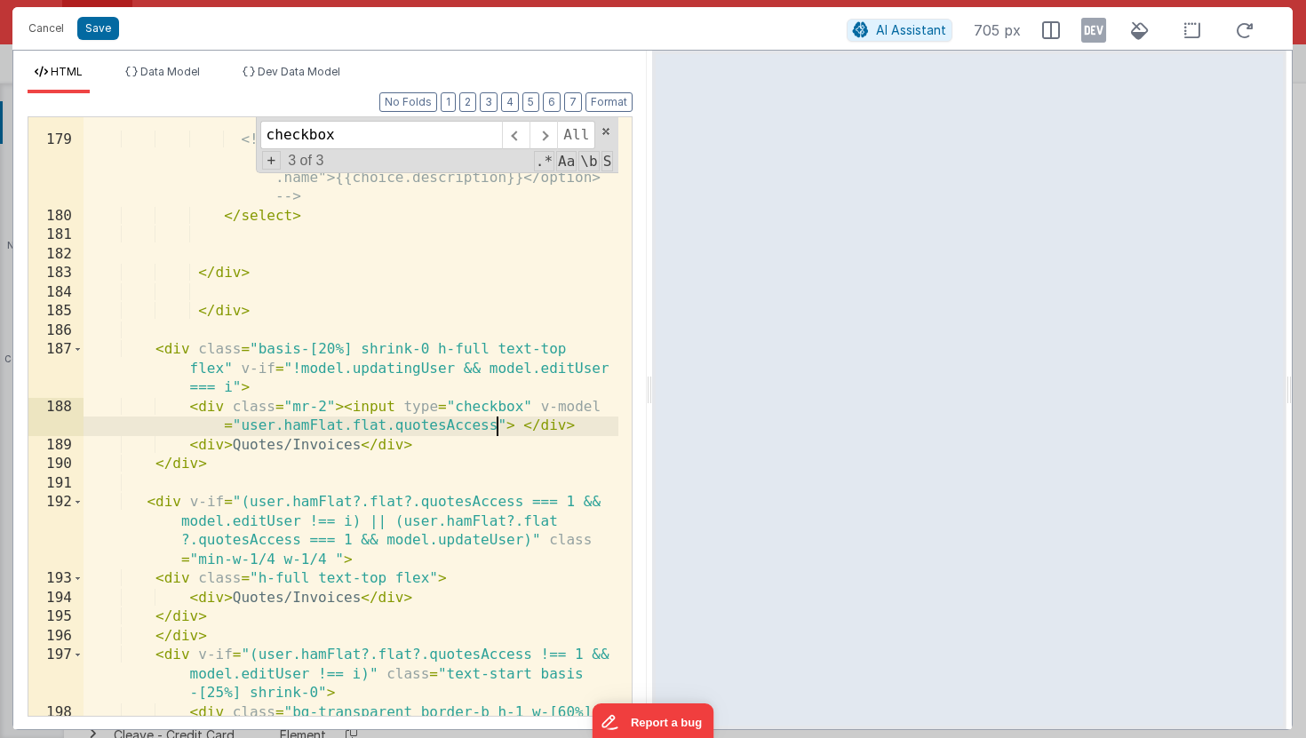
click at [424, 428] on div "< option v-for = "(d,q) in model .permissionGroupChoices" v-if = "user.ham ?.gr…" at bounding box center [351, 411] width 535 height 714
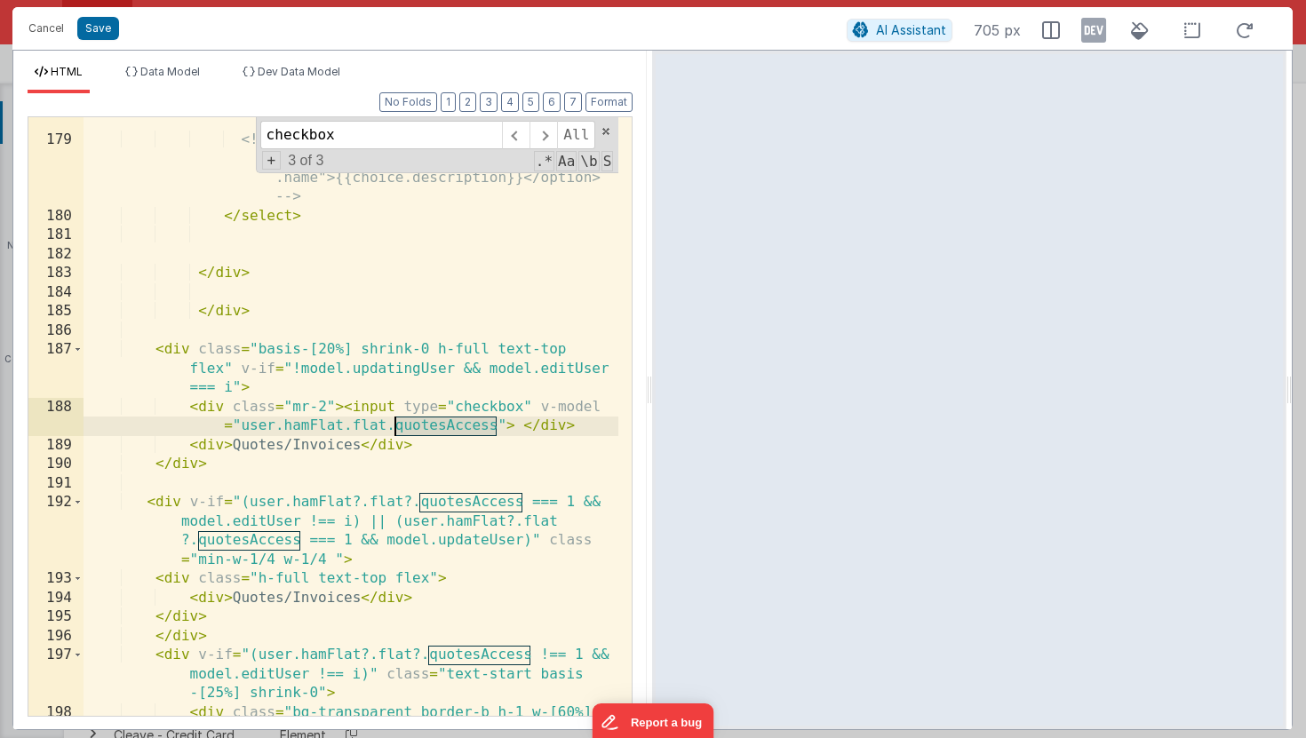
click at [424, 428] on div "< option v-for = "(d,q) in model .permissionGroupChoices" v-if = "user.ham ?.gr…" at bounding box center [351, 411] width 535 height 714
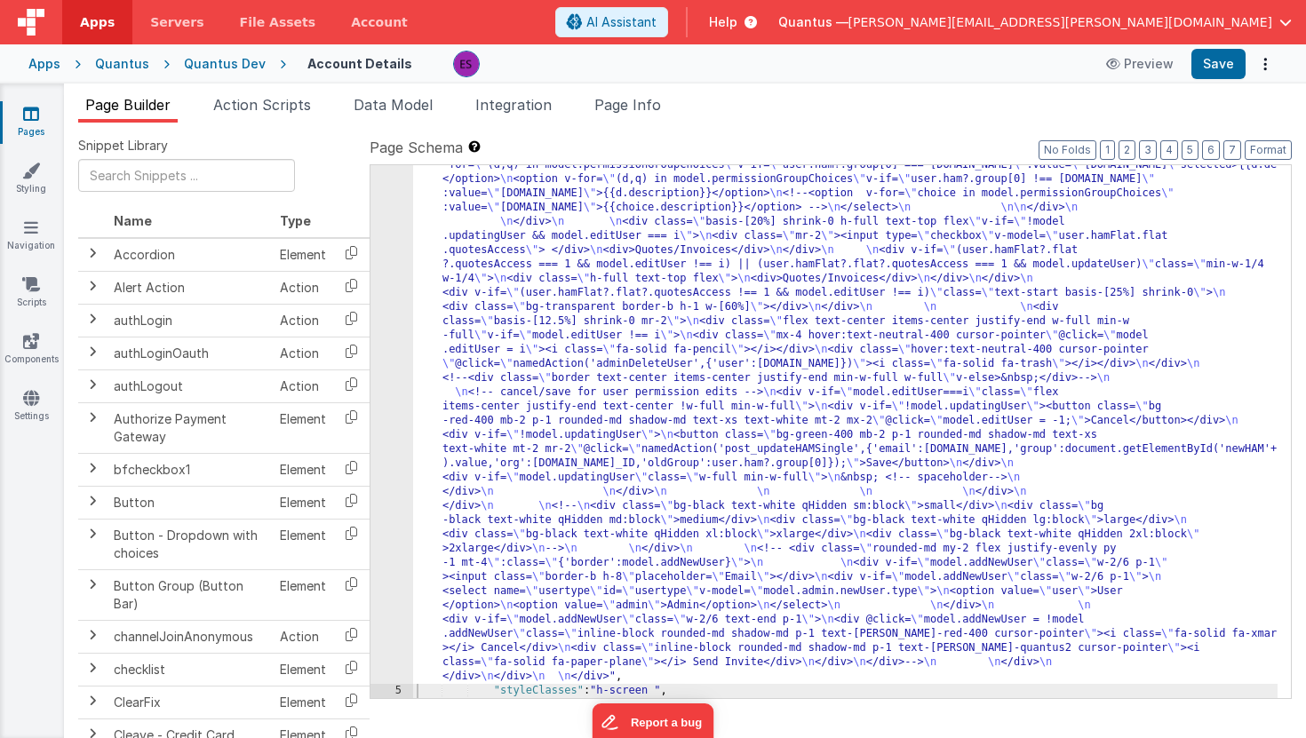
click at [580, 315] on div ""html" : "<div class= \" z-40 flex flex-wrap overflow-scroll no-scrollbar \" > …" at bounding box center [845, 12] width 865 height 2438
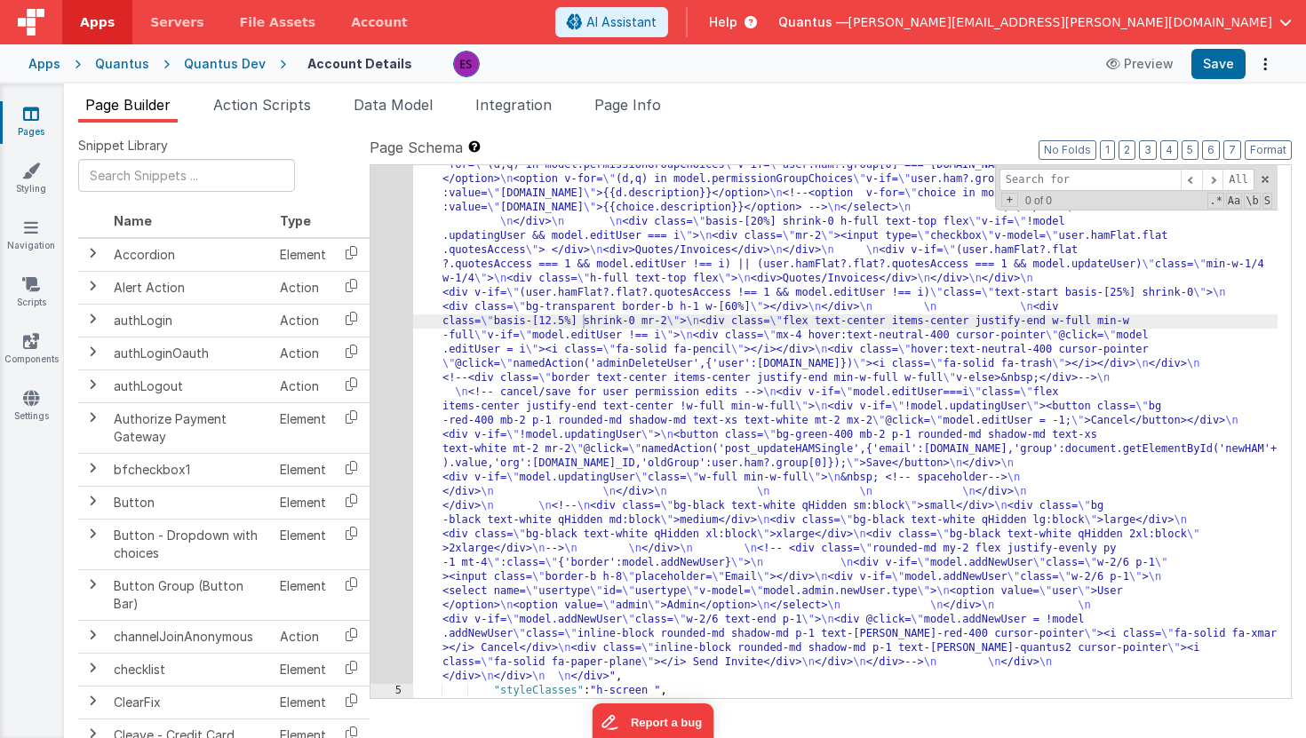
click at [582, 331] on div ""html" : "<div class= \" z-40 flex flex-wrap overflow-scroll no-scrollbar \" > …" at bounding box center [845, 12] width 865 height 2438
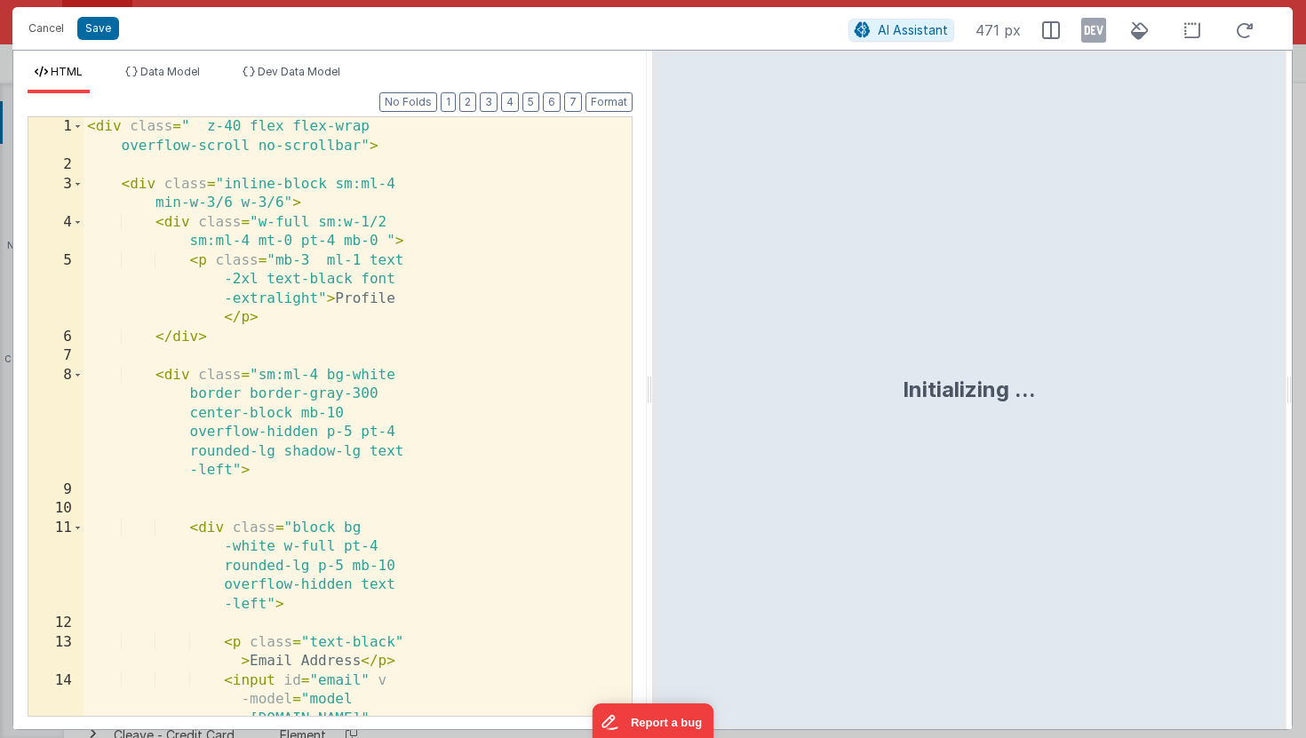
click at [320, 325] on div "< div class = " z-40 flex flex-wrap overflow-scroll no-scrollbar" > < div class…" at bounding box center [351, 550] width 535 height 866
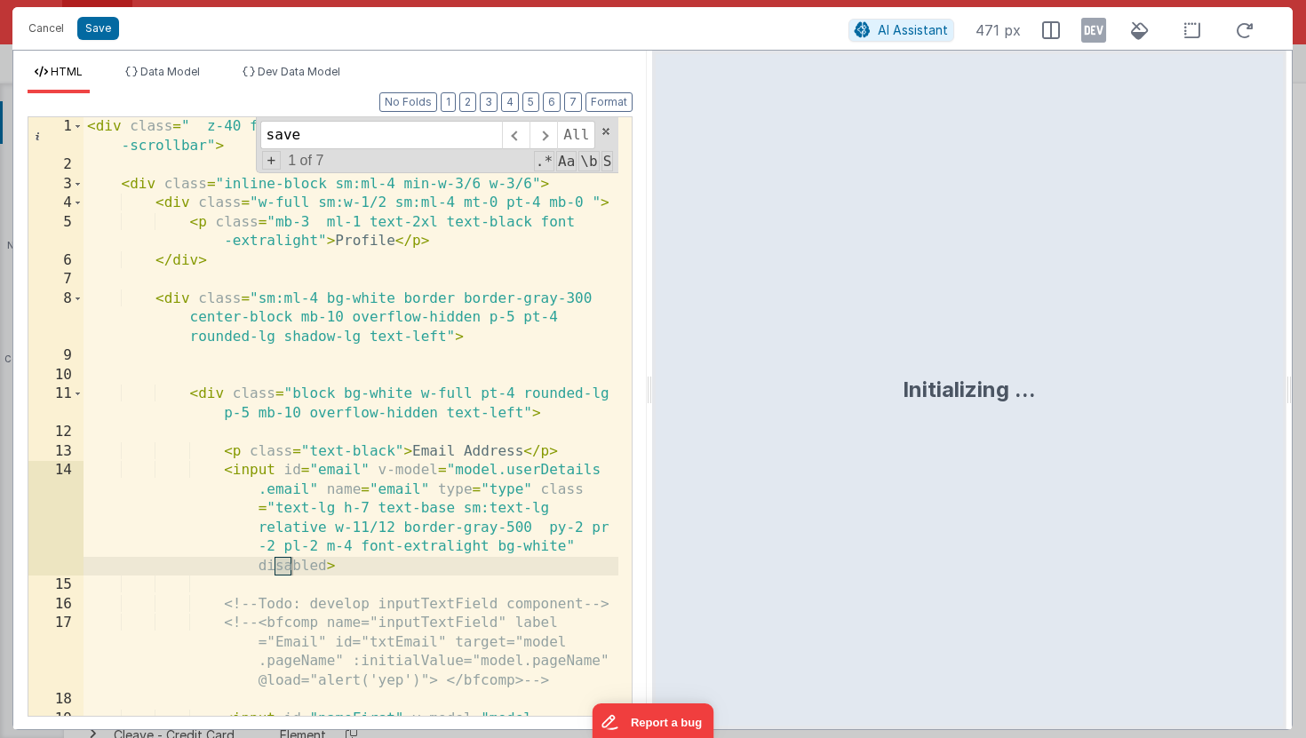
scroll to position [7705, 0]
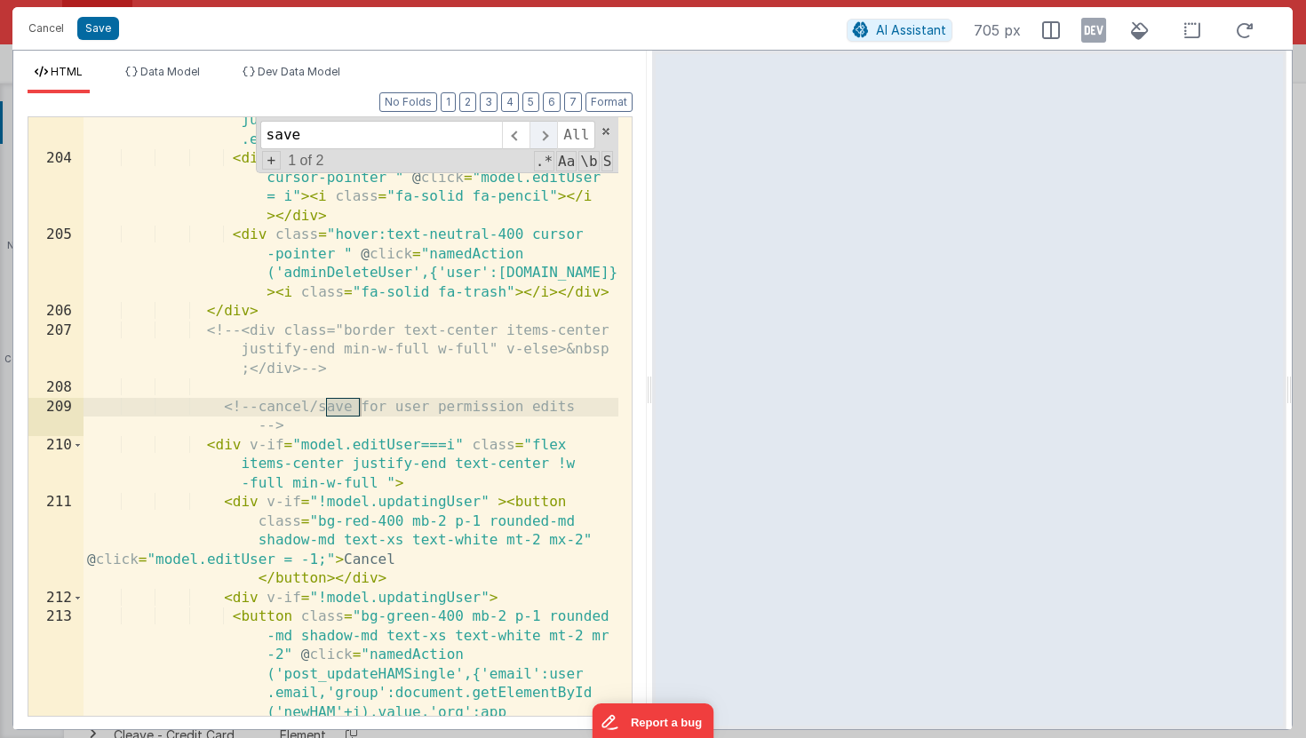
type input "save"
click at [545, 132] on span at bounding box center [544, 135] width 28 height 28
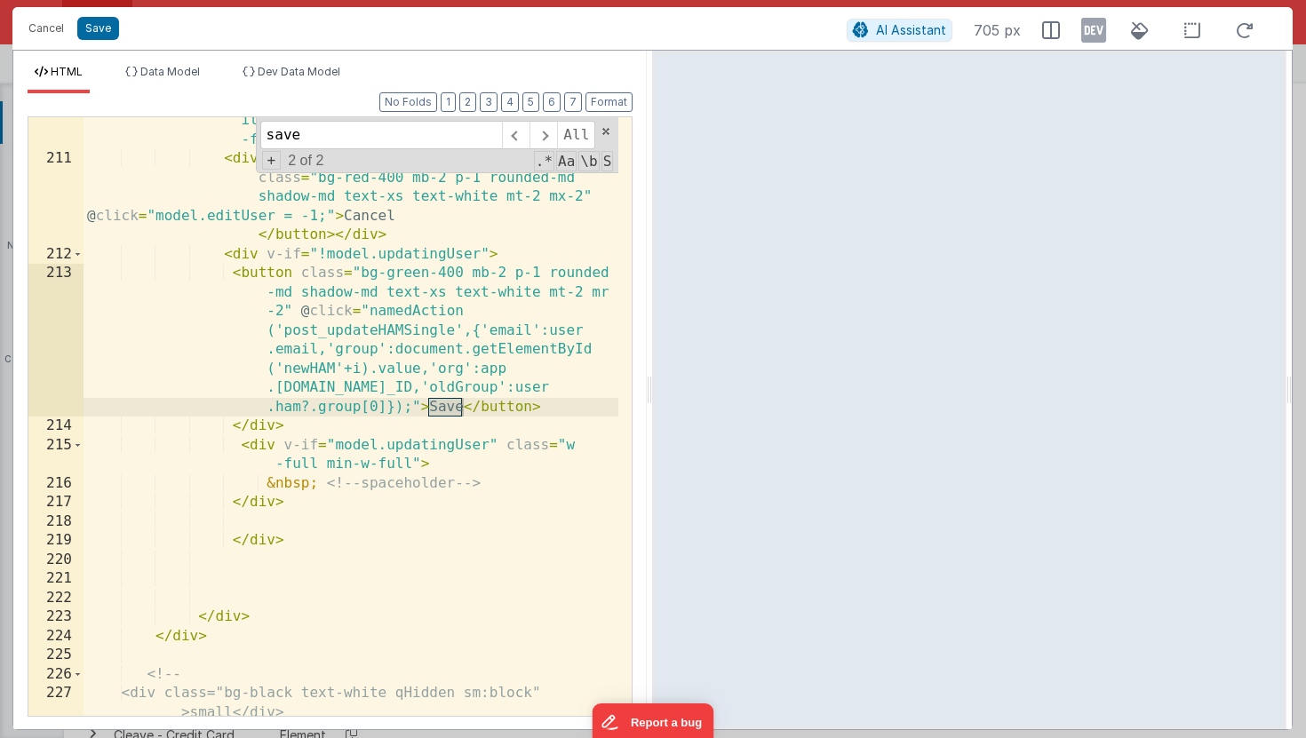
click at [411, 407] on div "< div v-if = "model.editUser===i" class = "flex items-center justify-end text-c…" at bounding box center [351, 439] width 535 height 695
click at [49, 31] on button "Cancel" at bounding box center [46, 28] width 53 height 25
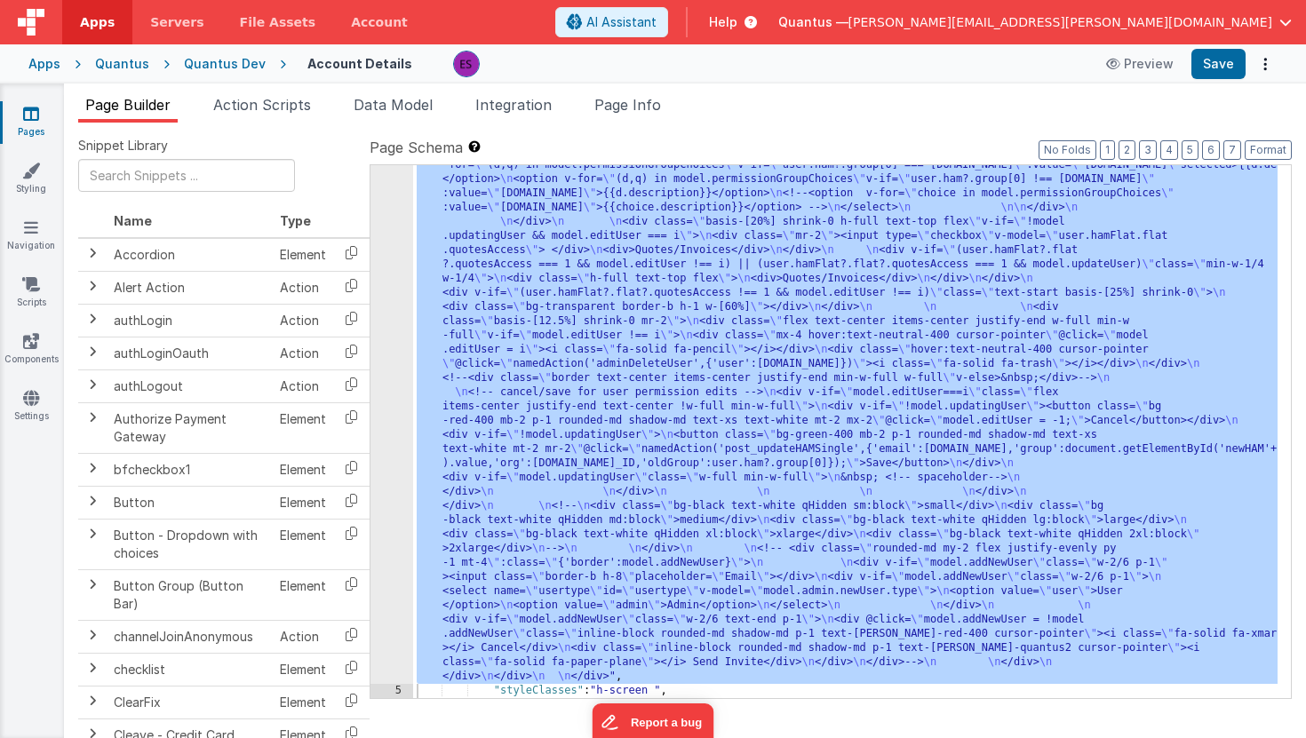
click at [523, 359] on div ""html" : "<div class= \" z-40 flex flex-wrap overflow-scroll no-scrollbar \" > …" at bounding box center [845, 12] width 865 height 2438
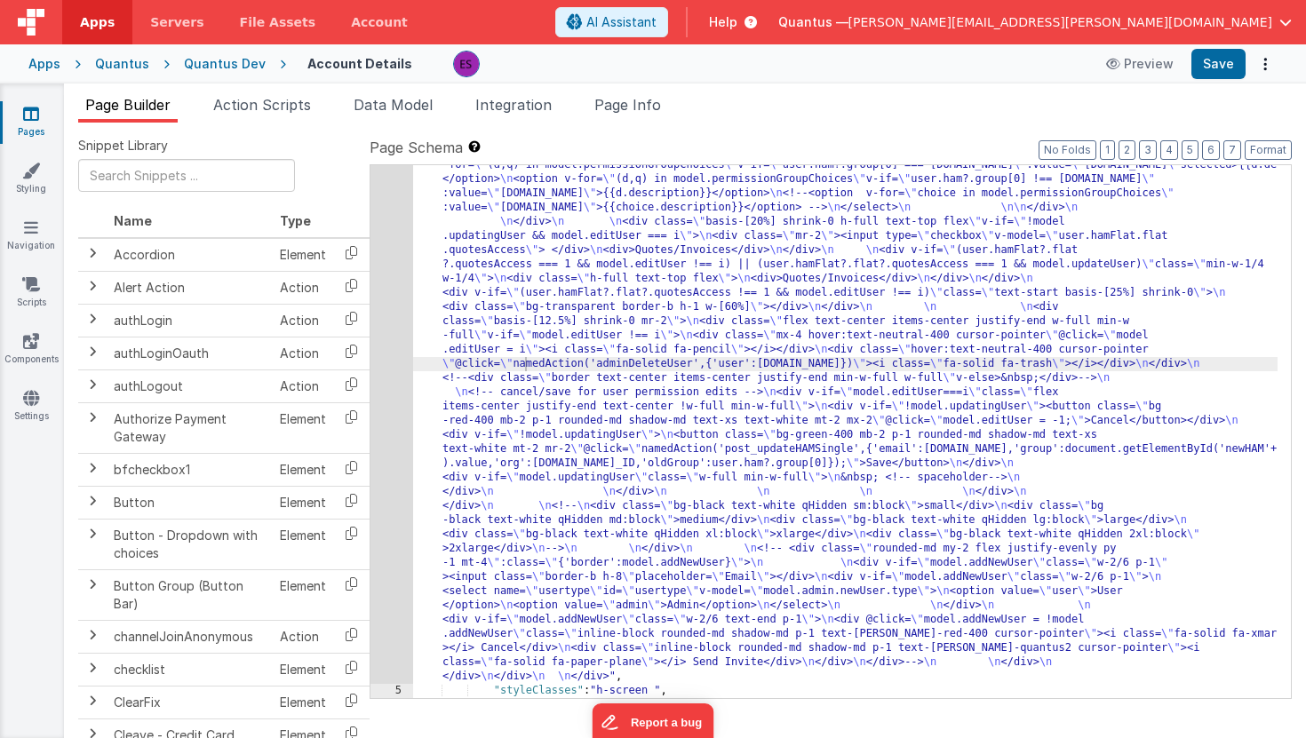
click at [97, 118] on li "Page Builder" at bounding box center [128, 108] width 100 height 28
click at [42, 111] on link "Pages" at bounding box center [31, 123] width 64 height 36
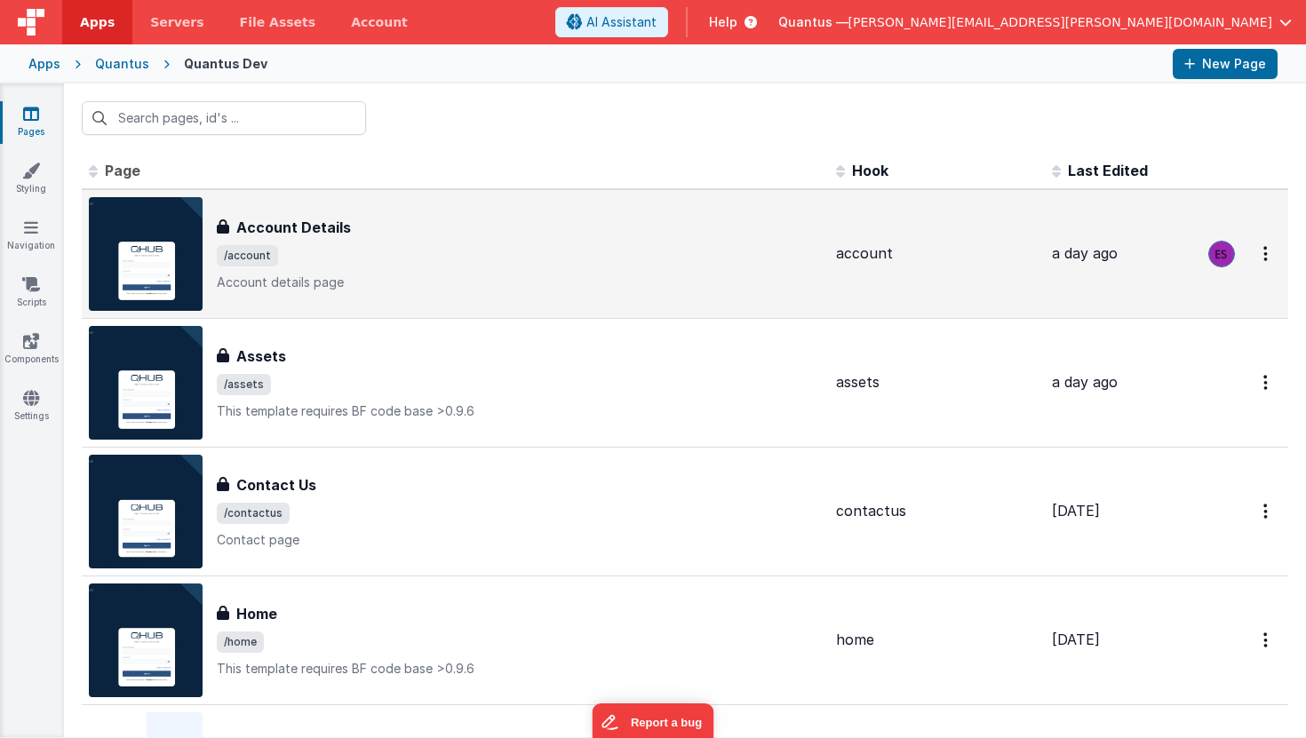
click at [399, 228] on div "Account Details" at bounding box center [519, 227] width 605 height 21
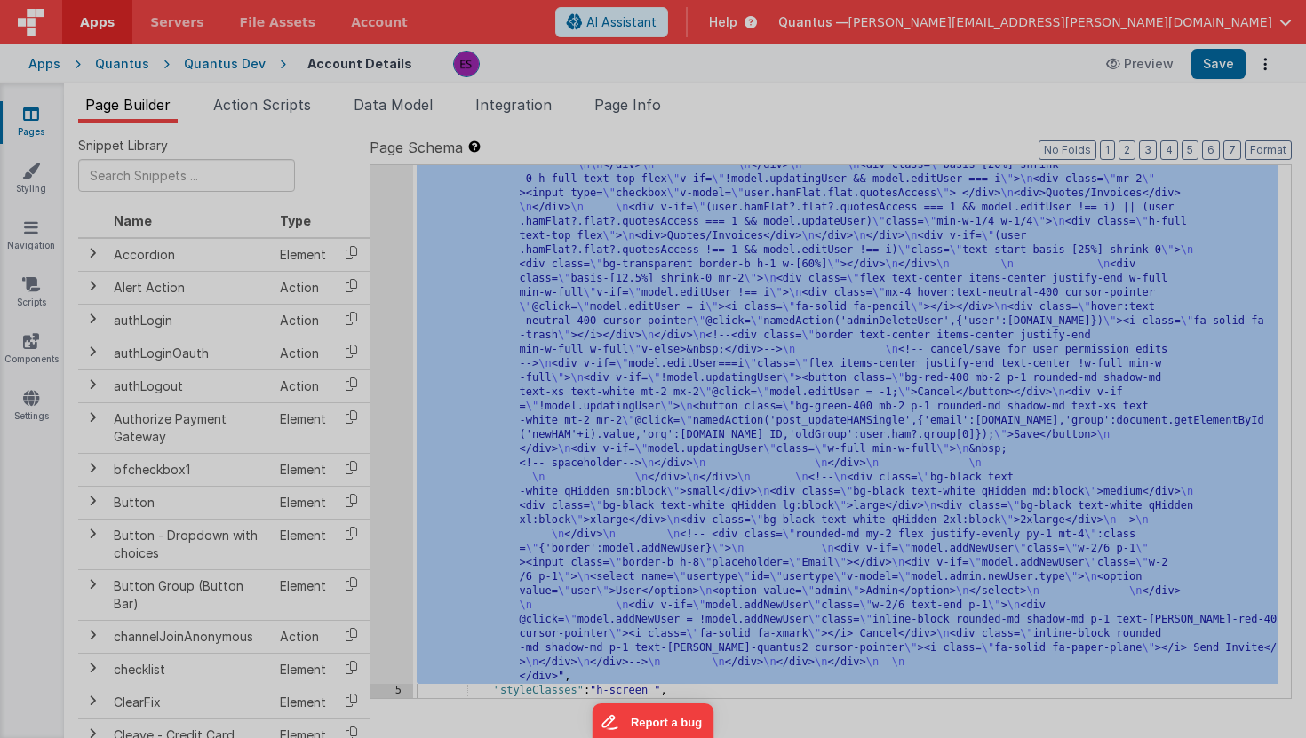
scroll to position [1614, 0]
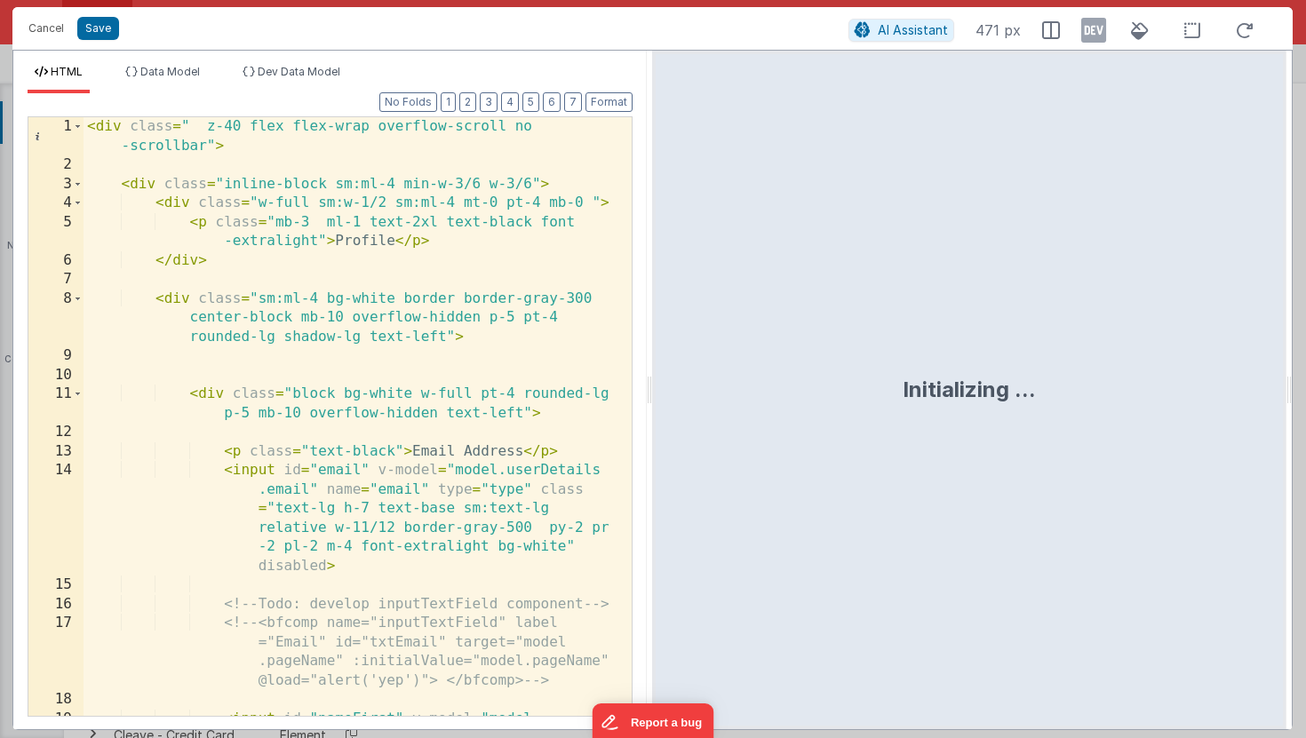
click at [362, 301] on div "< div class = " z-40 flex flex-wrap overflow-scroll no -scrollbar" > < div clas…" at bounding box center [351, 502] width 535 height 771
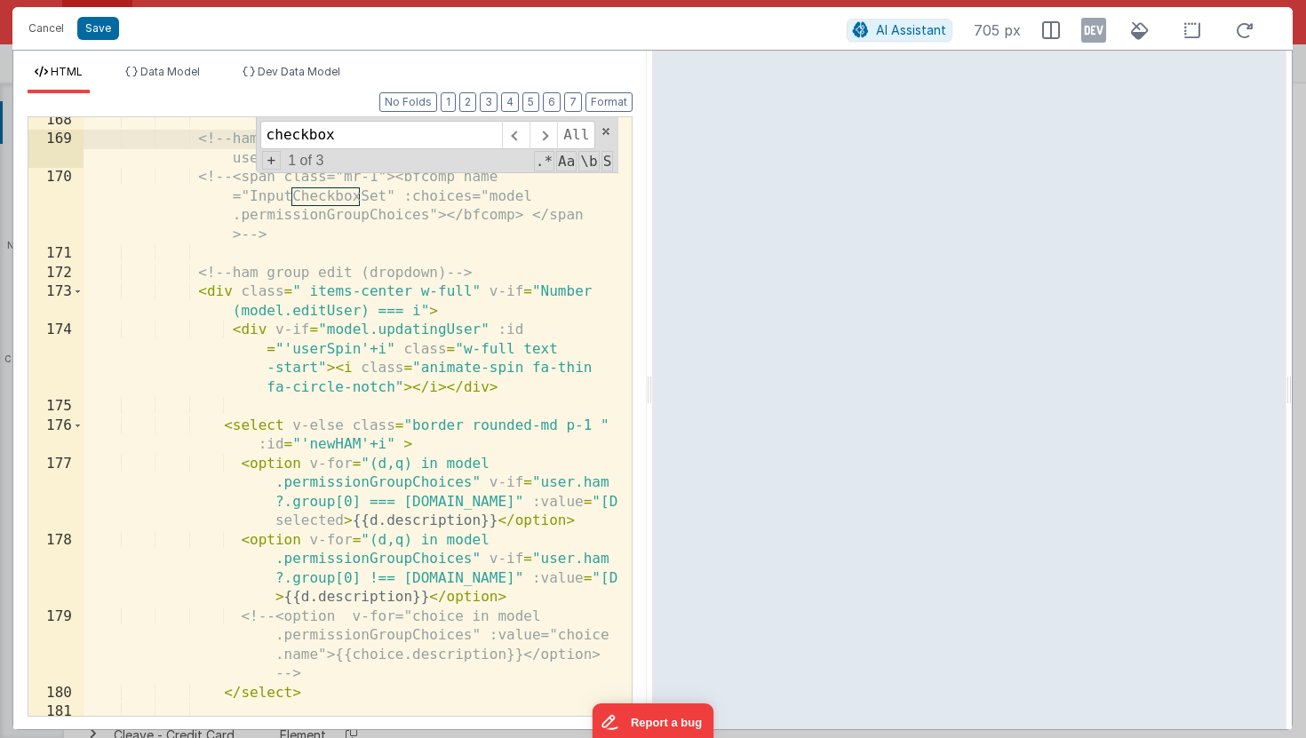
scroll to position [6474, 0]
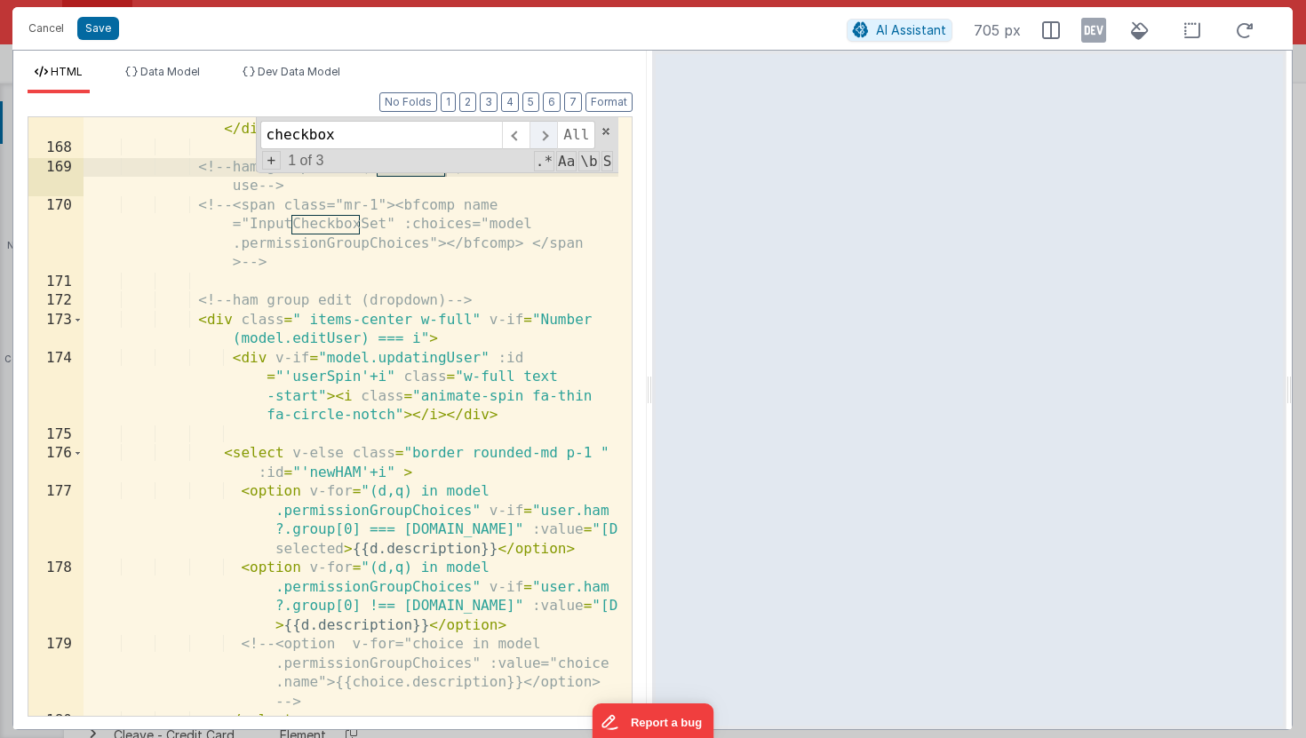
type input "checkbox"
click at [539, 139] on span at bounding box center [544, 135] width 28 height 28
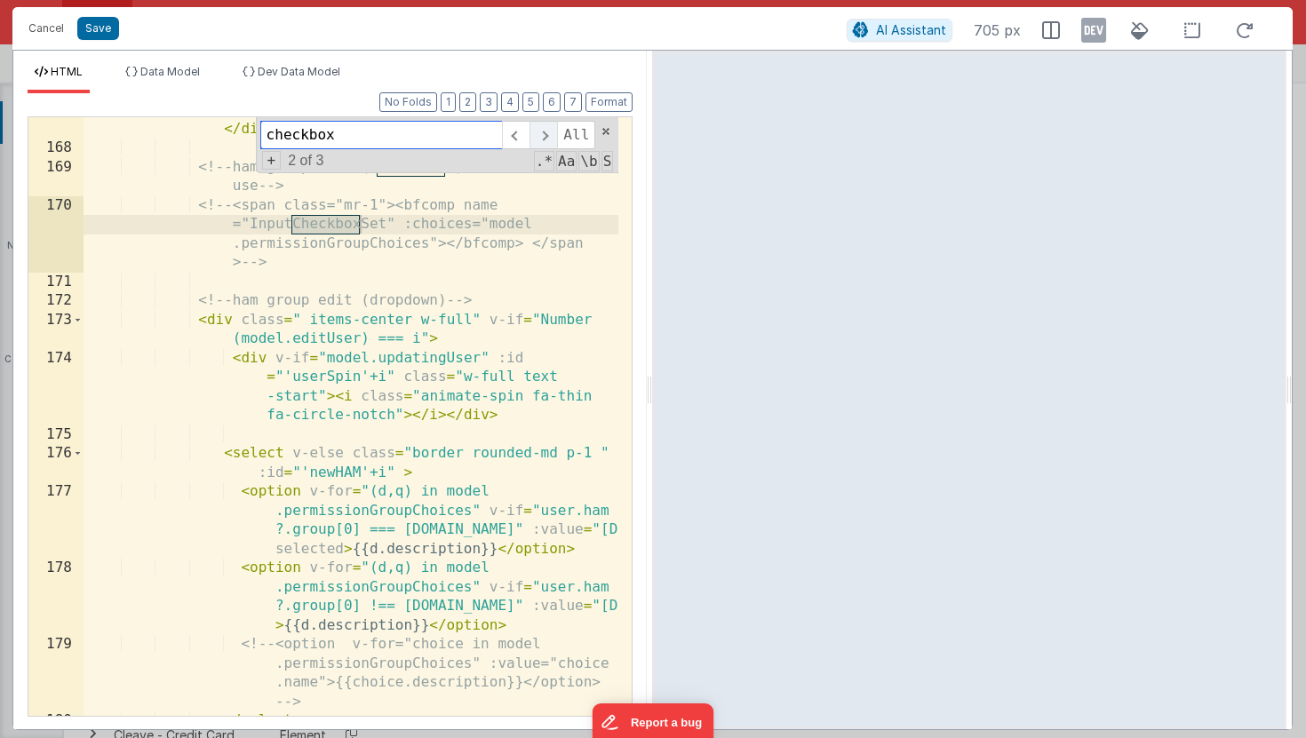
click at [539, 139] on span at bounding box center [544, 135] width 28 height 28
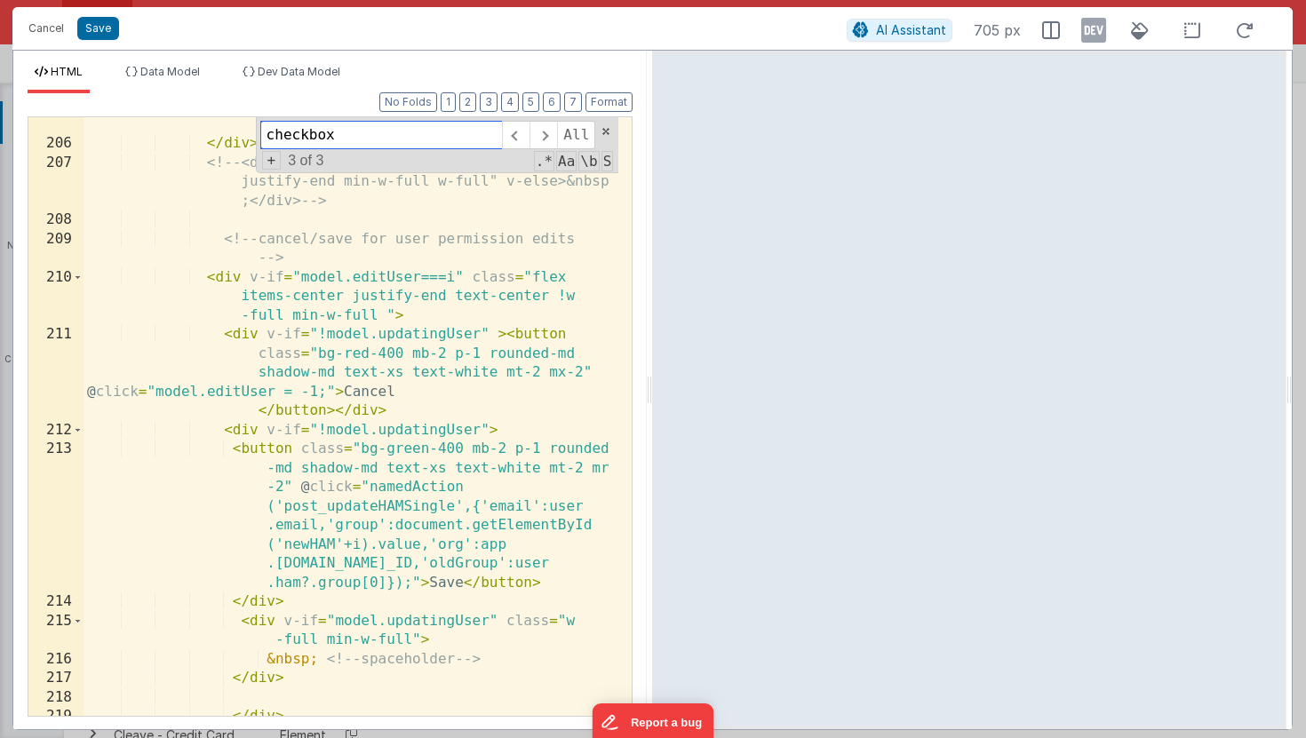
scroll to position [8008, 0]
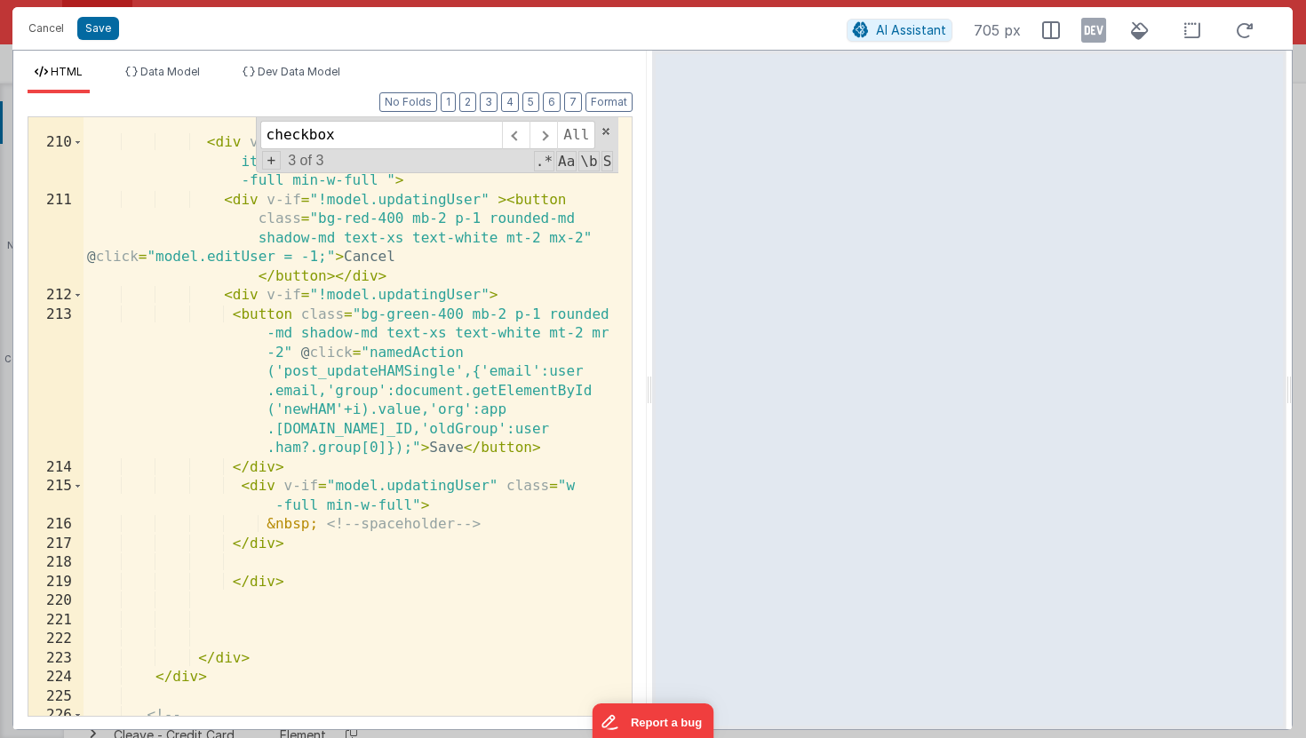
click at [395, 450] on div "<!-- cancel/save for user permission edits --> < div v-if = "model.editUser===i…" at bounding box center [351, 432] width 535 height 675
click at [384, 451] on div "<!-- cancel/save for user permission edits --> < div v-if = "model.editUser===i…" at bounding box center [351, 432] width 535 height 675
click at [388, 448] on div "<!-- cancel/save for user permission edits --> < div v-if = "model.editUser===i…" at bounding box center [351, 432] width 535 height 675
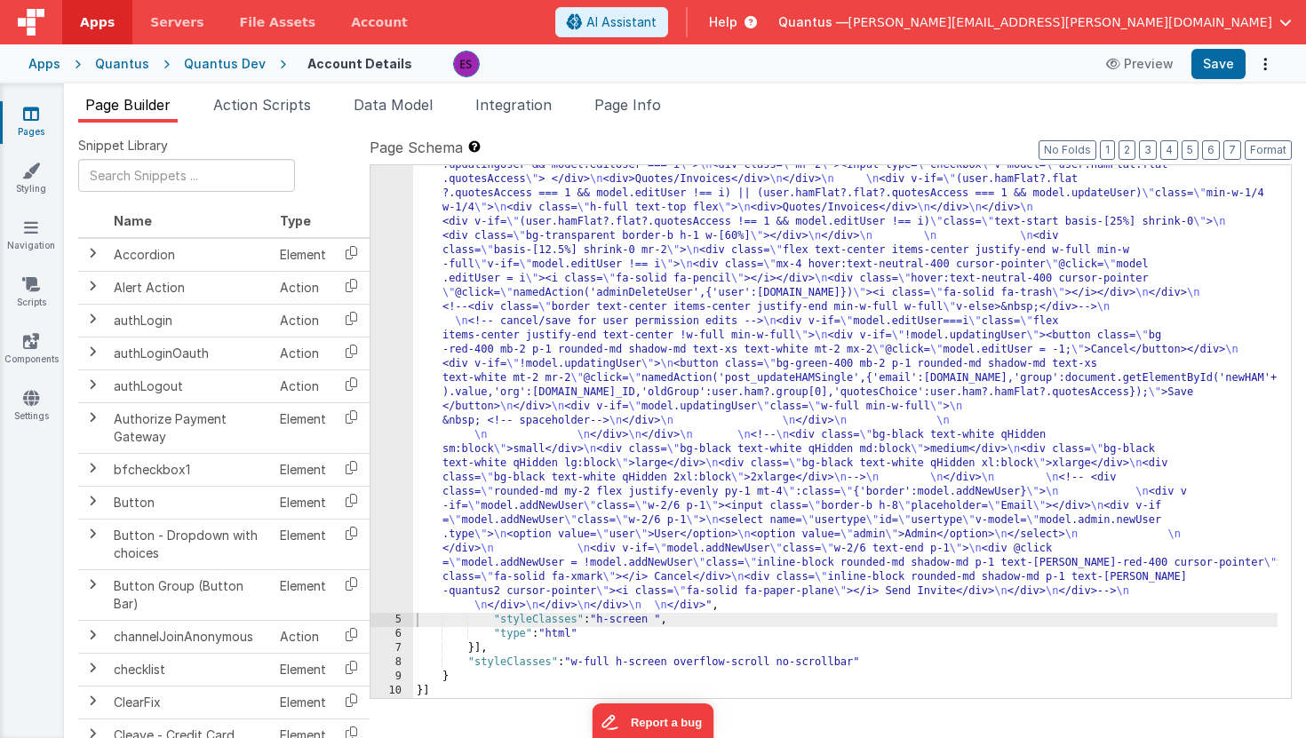
scroll to position [1486, 0]
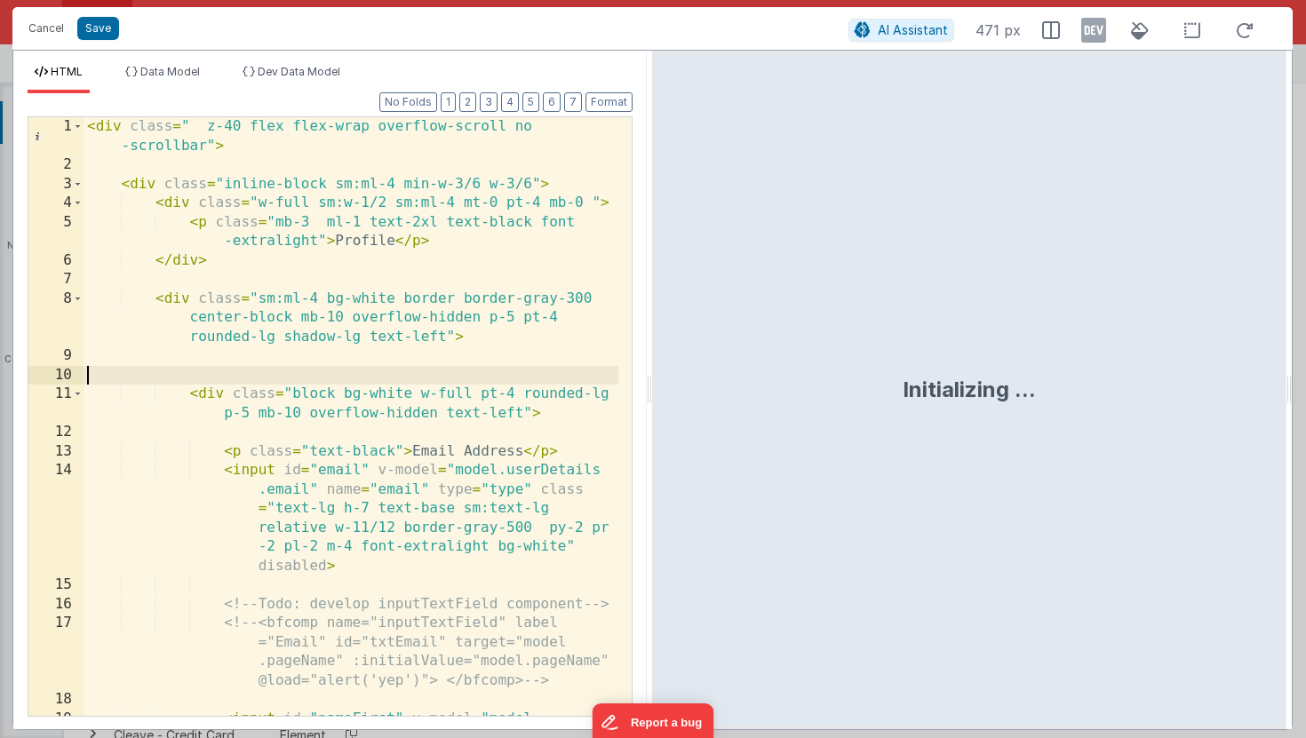
click at [467, 370] on div "< div class = " z-40 flex flex-wrap overflow-scroll no -scrollbar" > < div clas…" at bounding box center [351, 502] width 535 height 771
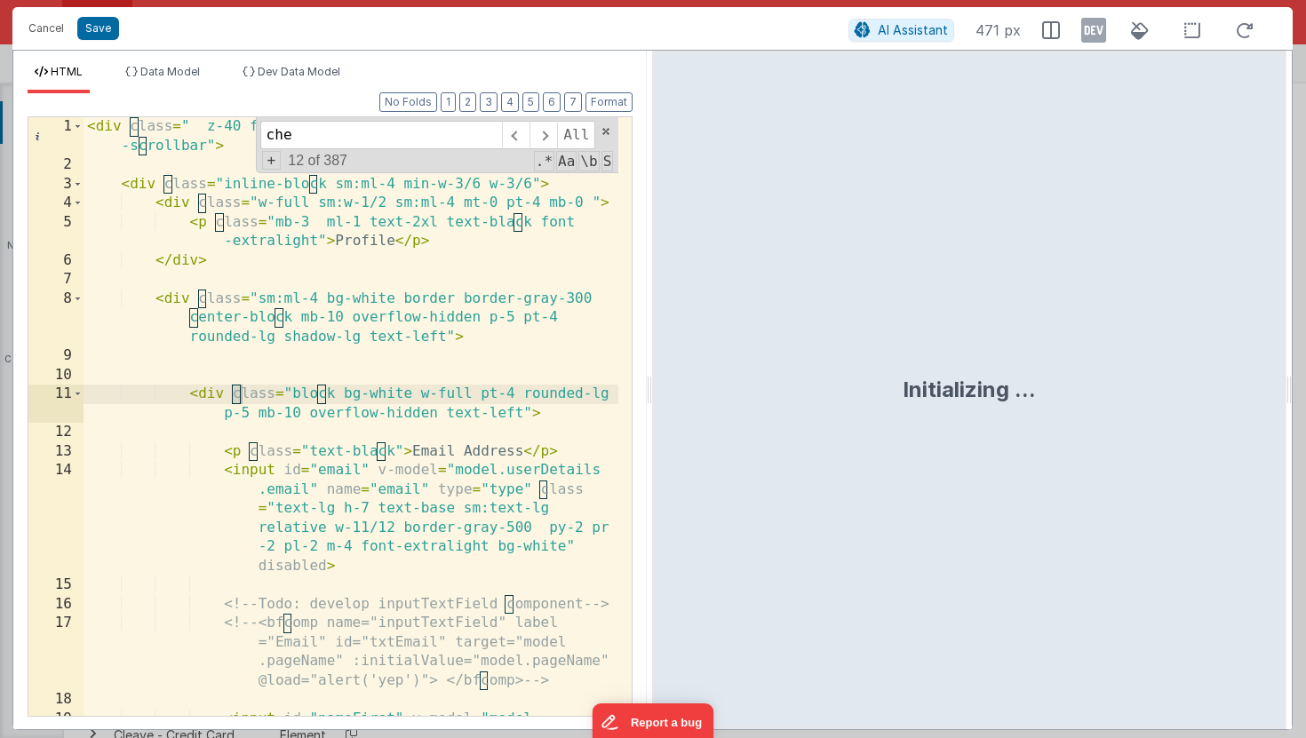
scroll to position [1687, 0]
type input "check"
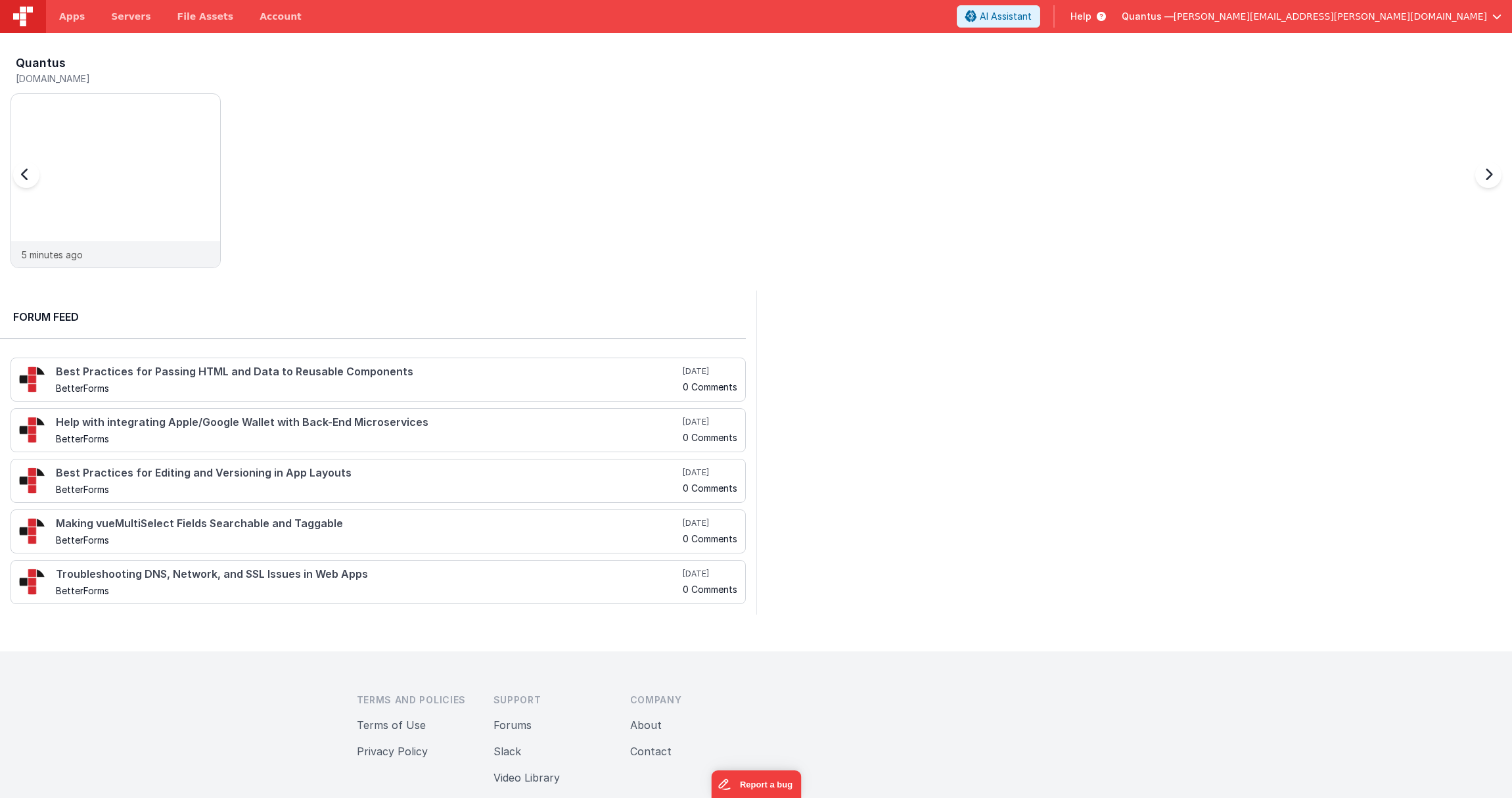
click at [55, 127] on div at bounding box center [39, 183] width 52 height 189
click at [102, 94] on img at bounding box center [115, 94] width 209 height 0
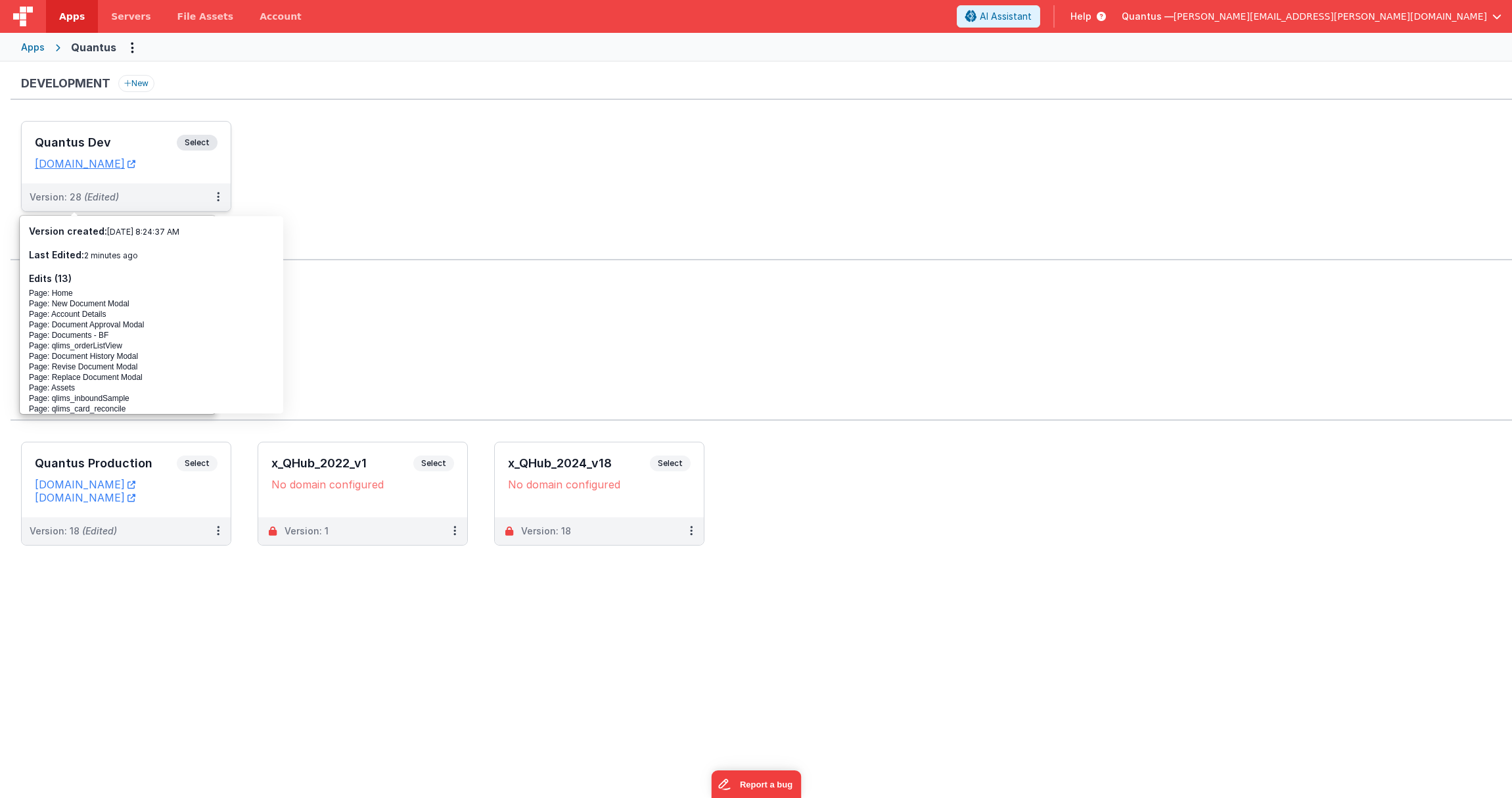
click at [68, 137] on h3 "Quantus Dev" at bounding box center [106, 143] width 142 height 13
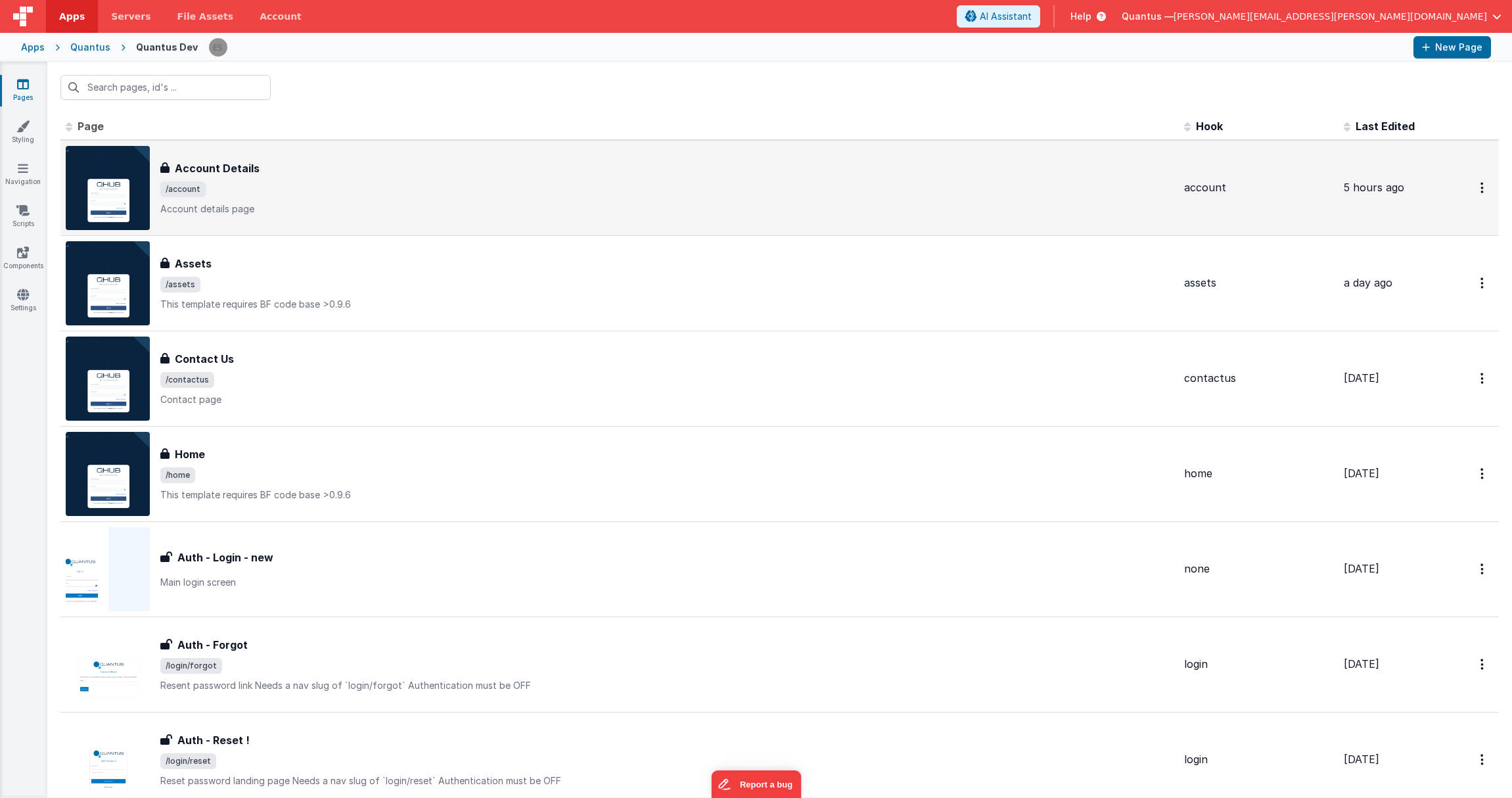
click at [345, 192] on span "/account" at bounding box center [667, 189] width 1013 height 16
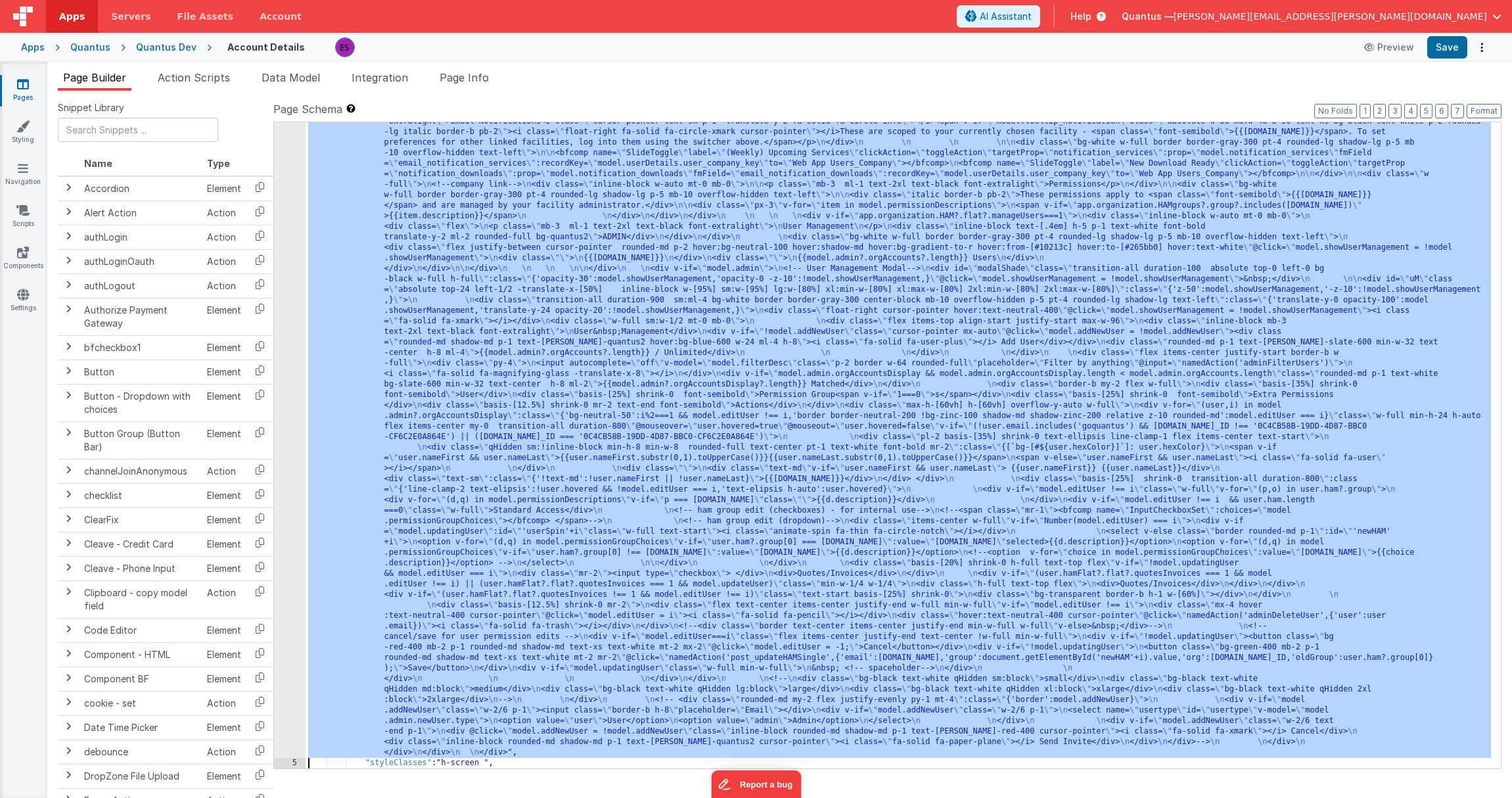
click at [294, 327] on div "4 5 6 7 8 9 10" at bounding box center [290, 697] width 32 height 1435
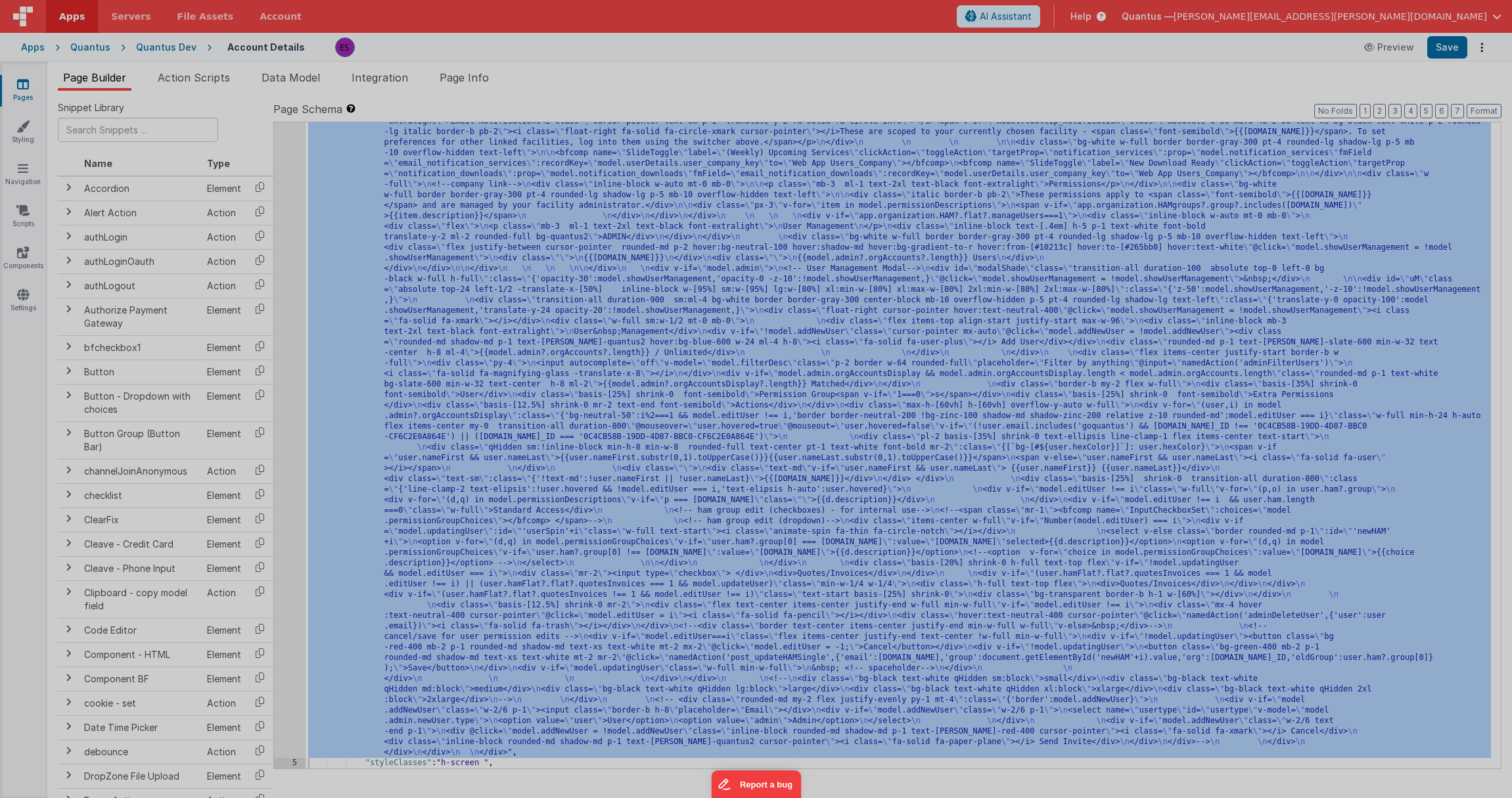
scroll to position [174, 0]
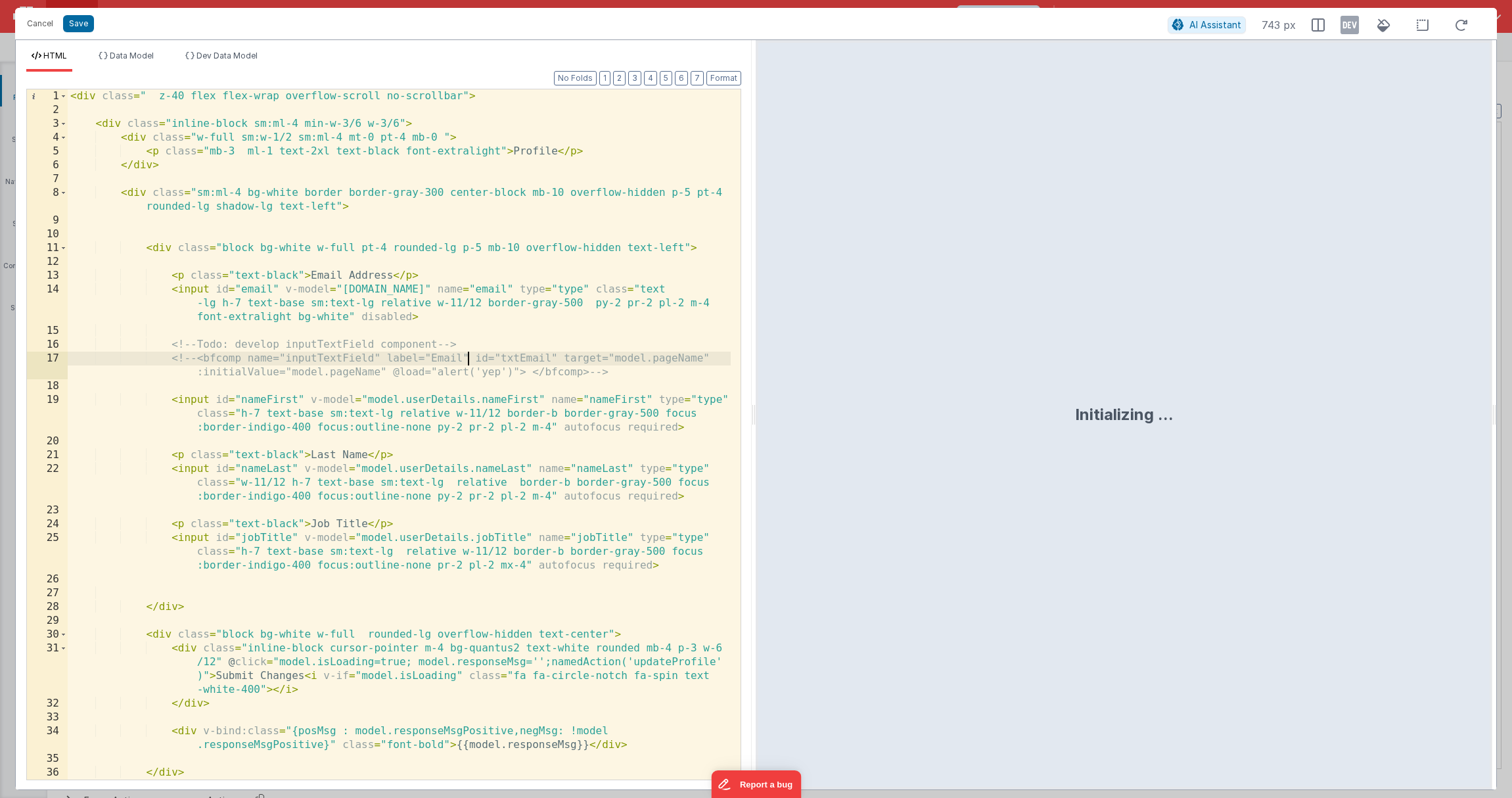
click at [467, 365] on div "< div class = " z-40 flex flex-wrap overflow-scroll no-scrollbar" > < div class…" at bounding box center [399, 448] width 663 height 717
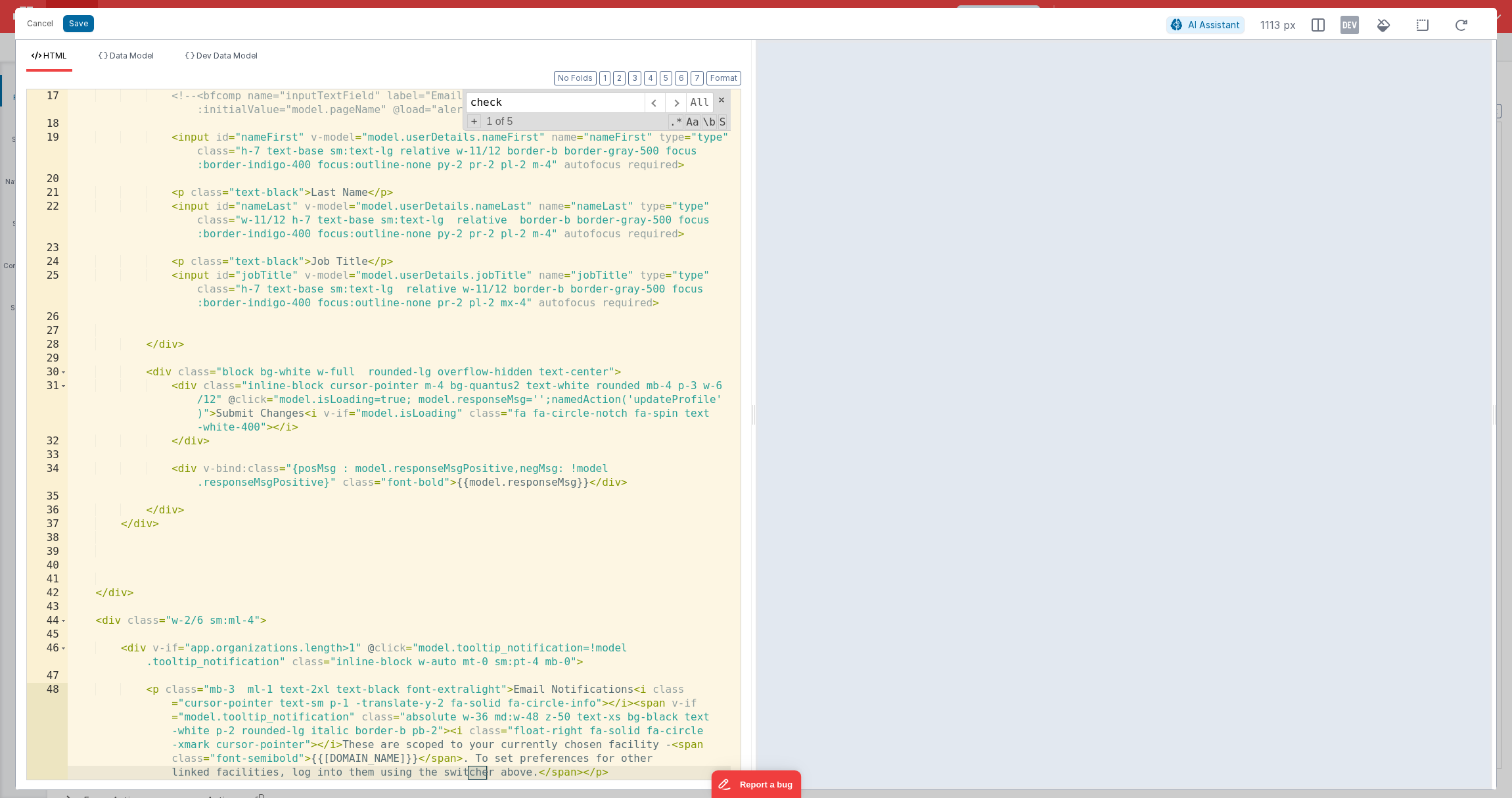
scroll to position [2953, 0]
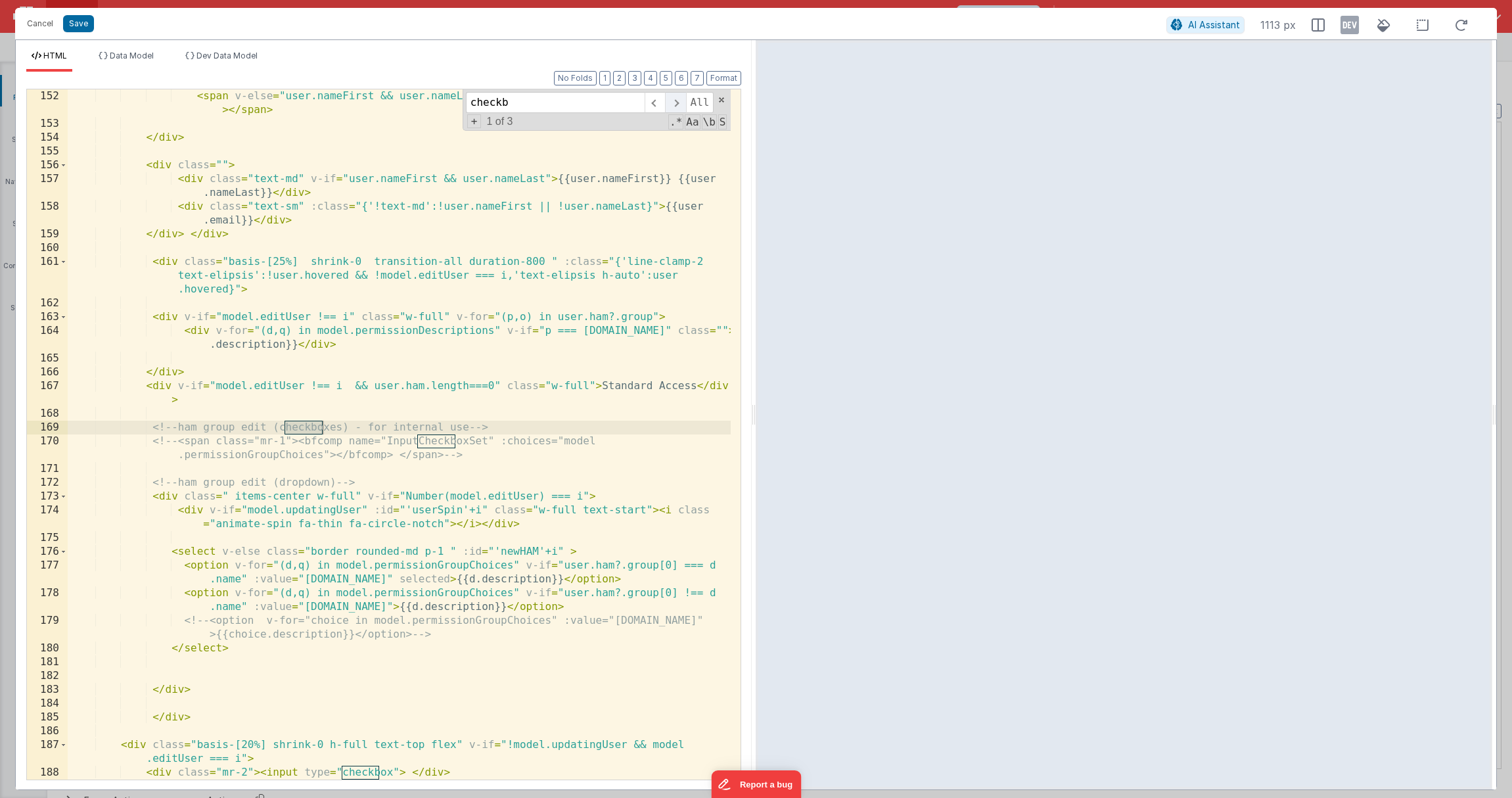
type input "checkb"
click at [669, 103] on span at bounding box center [675, 102] width 21 height 21
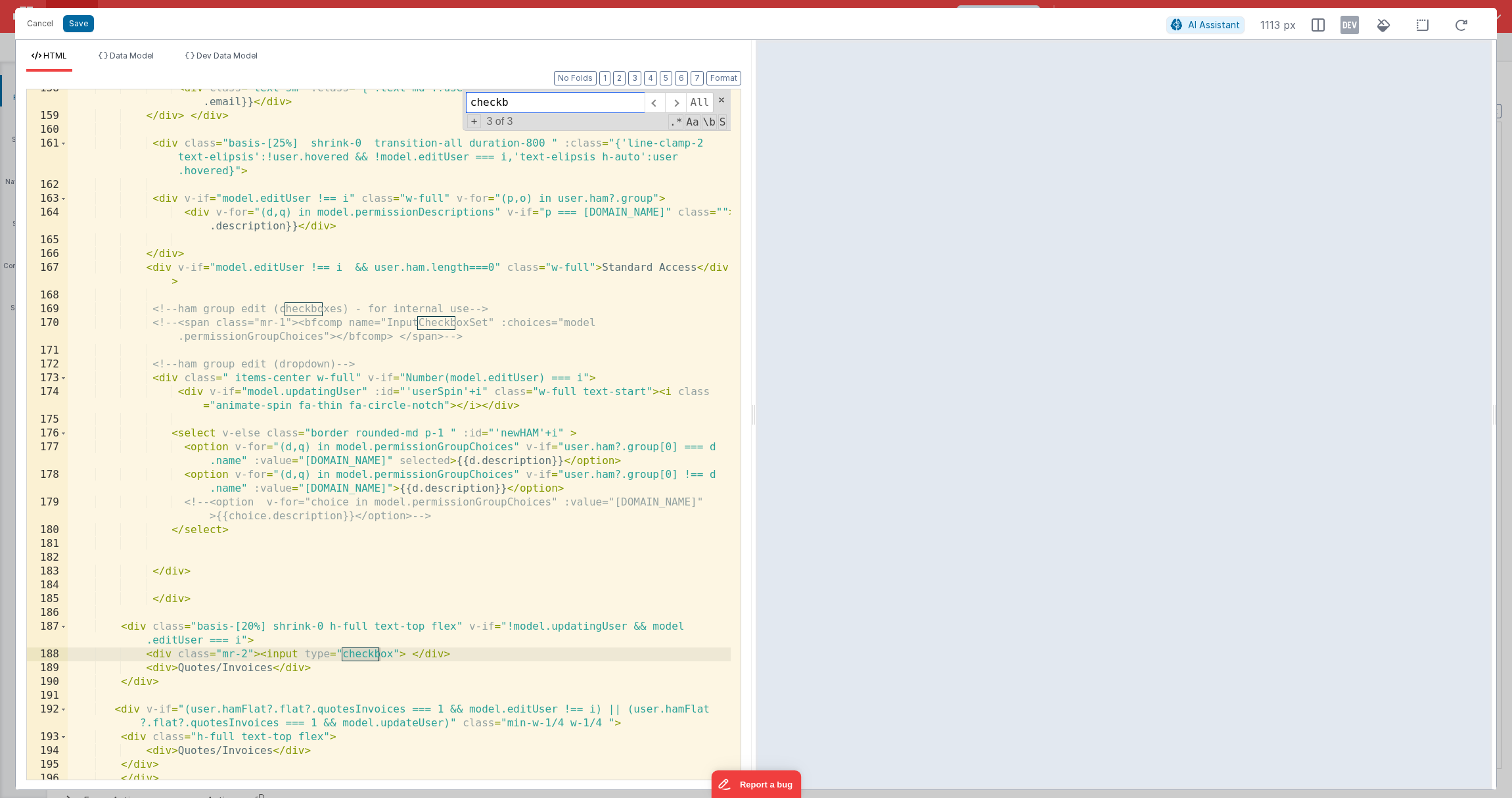
scroll to position [3111, 0]
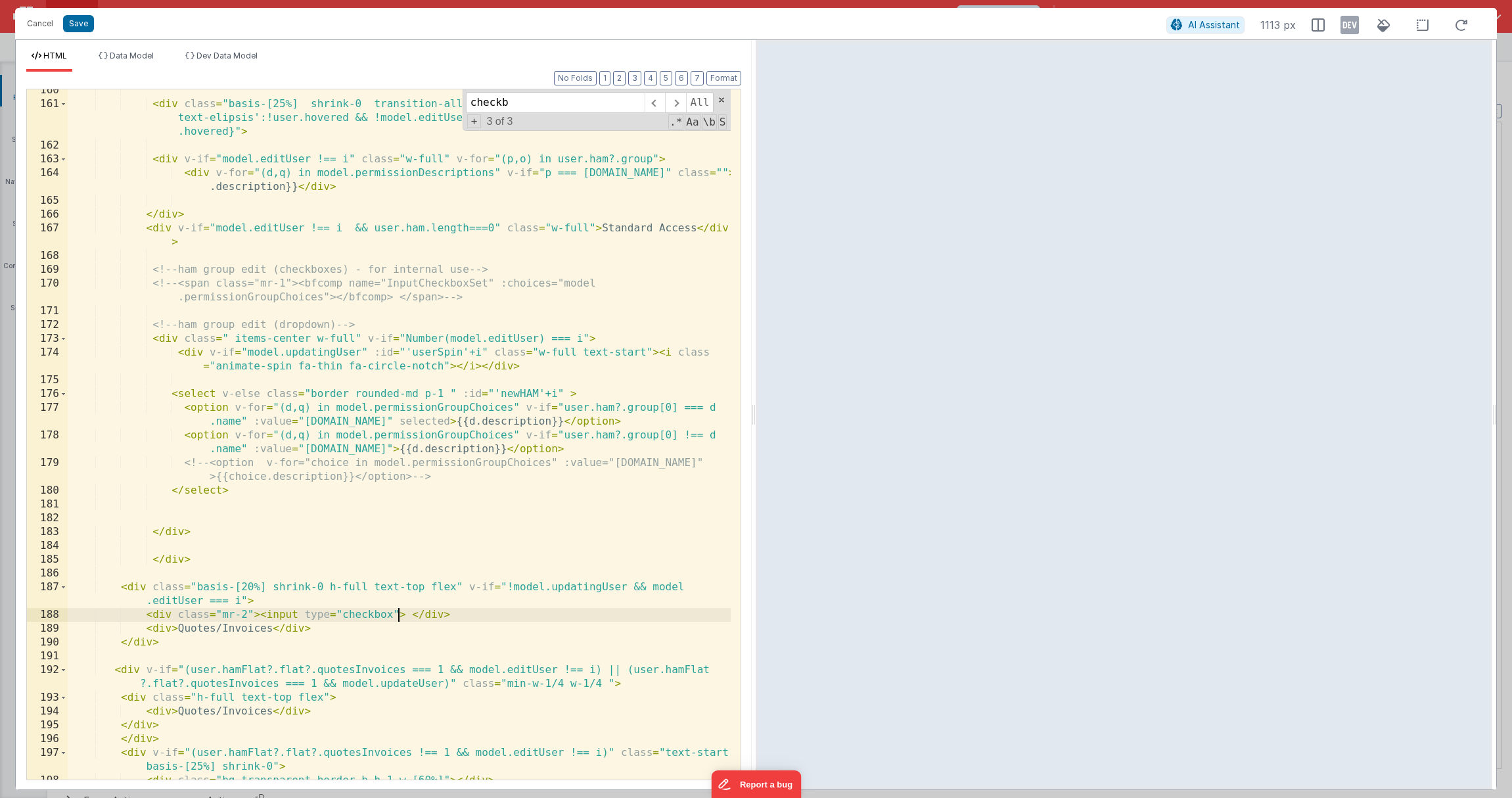
click at [398, 616] on div "< div class = "basis-[25%] shrink-0 transition-all duration-800 " :class = "{'l…" at bounding box center [399, 442] width 663 height 717
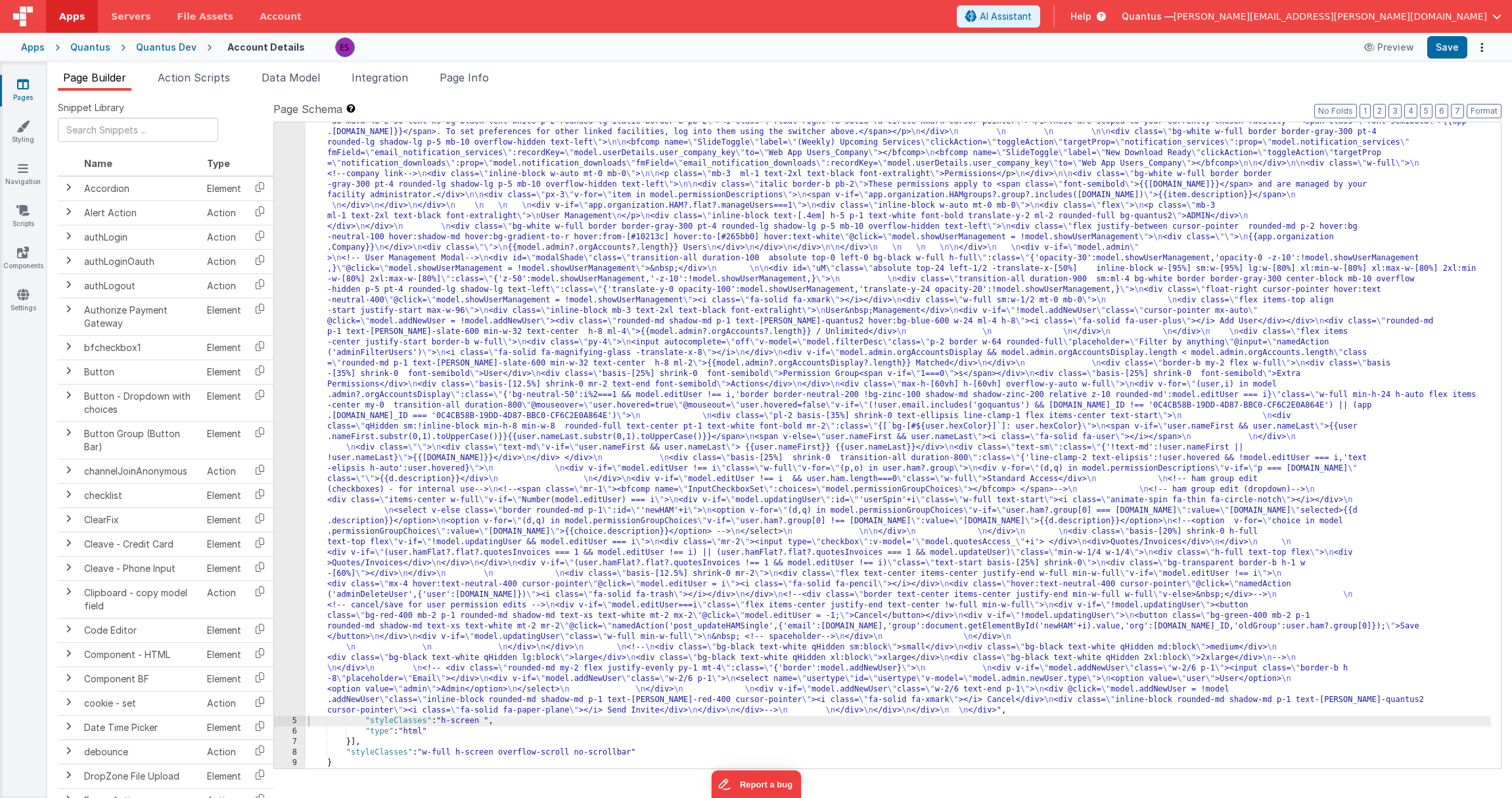
click at [586, 454] on div ""html" : "<div class= \" z-40 flex flex-wrap overflow-scroll no-scrollbar \" > …" at bounding box center [898, 675] width 1185 height 1393
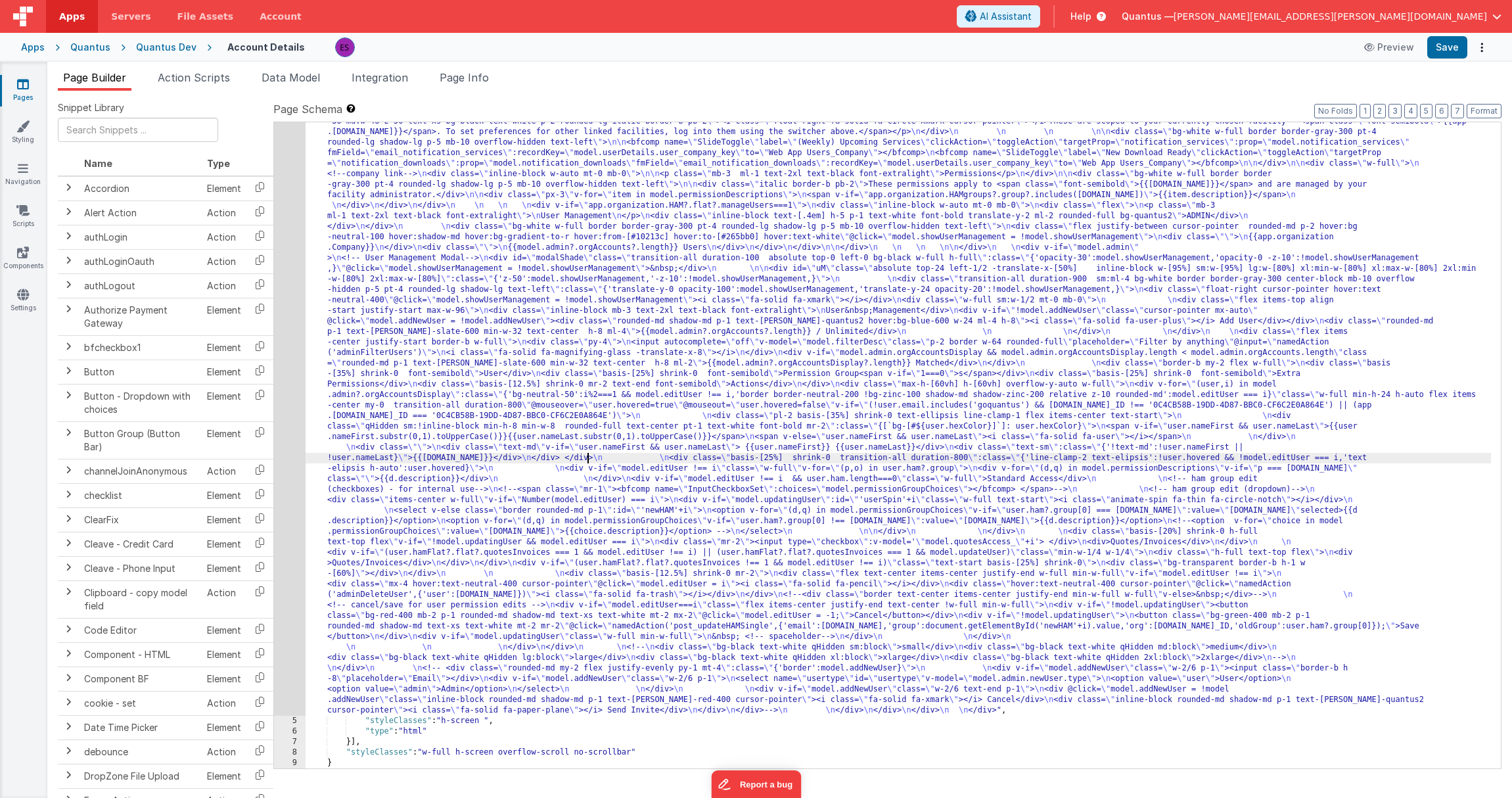
click at [290, 443] on div "4" at bounding box center [290, 347] width 32 height 736
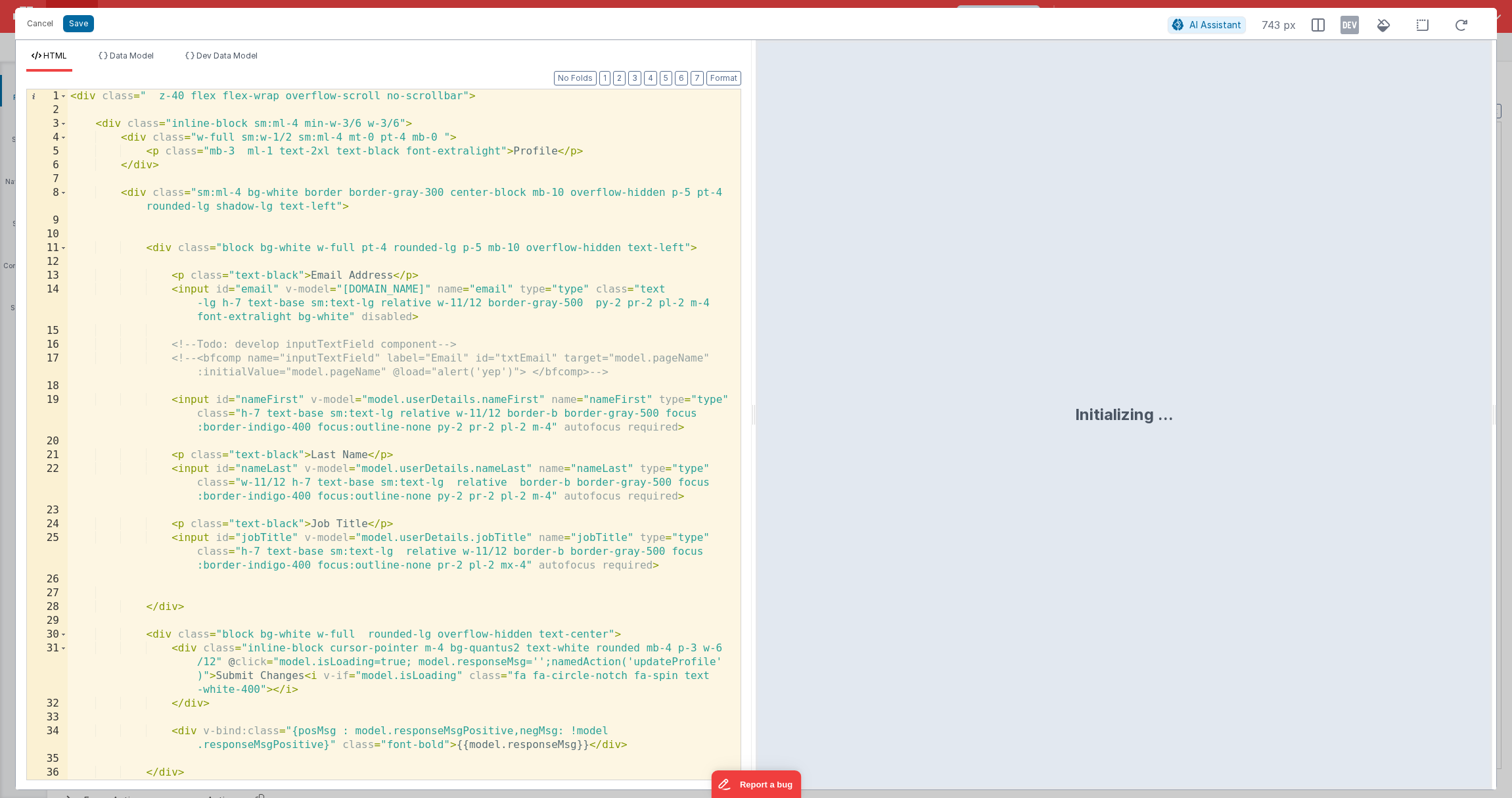
click at [285, 442] on div "< div class = " z-40 flex flex-wrap overflow-scroll no-scrollbar" > < div class…" at bounding box center [399, 448] width 663 height 717
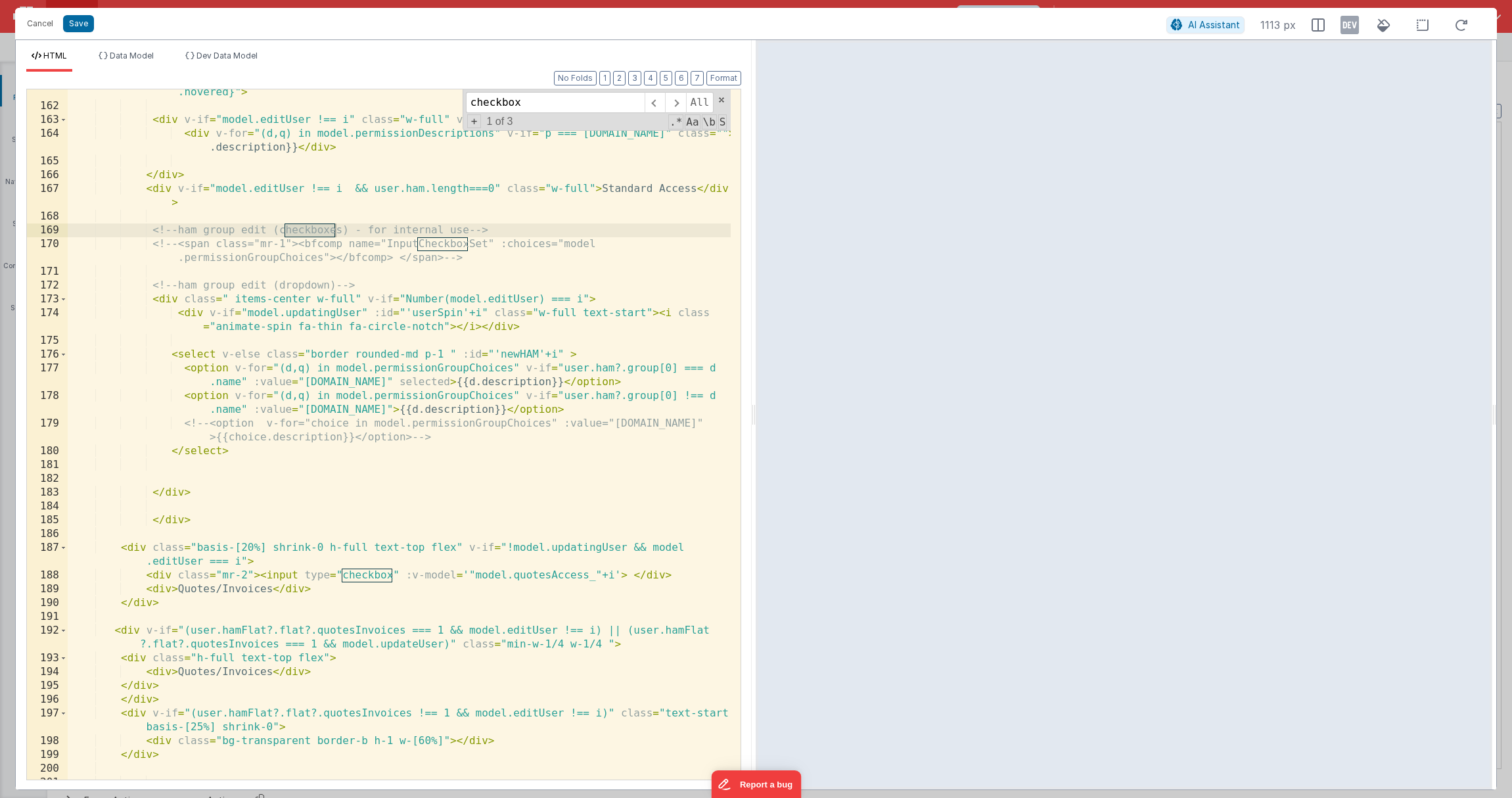
scroll to position [3151, 0]
type input "checkbox"
click at [483, 574] on div "< div class = "basis-[25%] shrink-0 transition-all duration-800 " :class = "{'l…" at bounding box center [399, 430] width 663 height 745
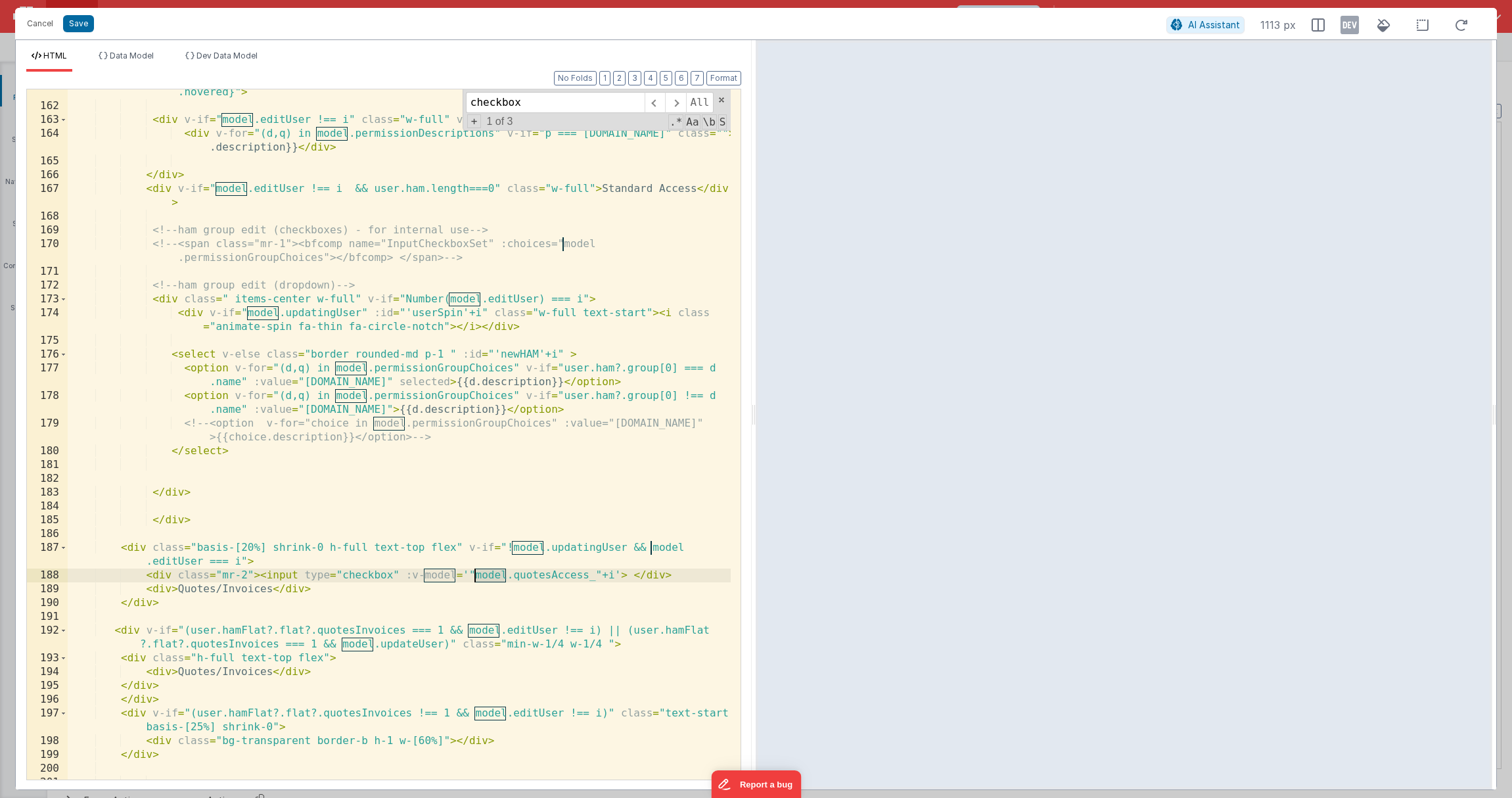
click at [483, 574] on div "< div class = "basis-[25%] shrink-0 transition-all duration-800 " :class = "{'l…" at bounding box center [399, 430] width 663 height 745
click at [580, 577] on div "< div class = "basis-[25%] shrink-0 transition-all duration-800 " :class = "{'l…" at bounding box center [399, 430] width 663 height 745
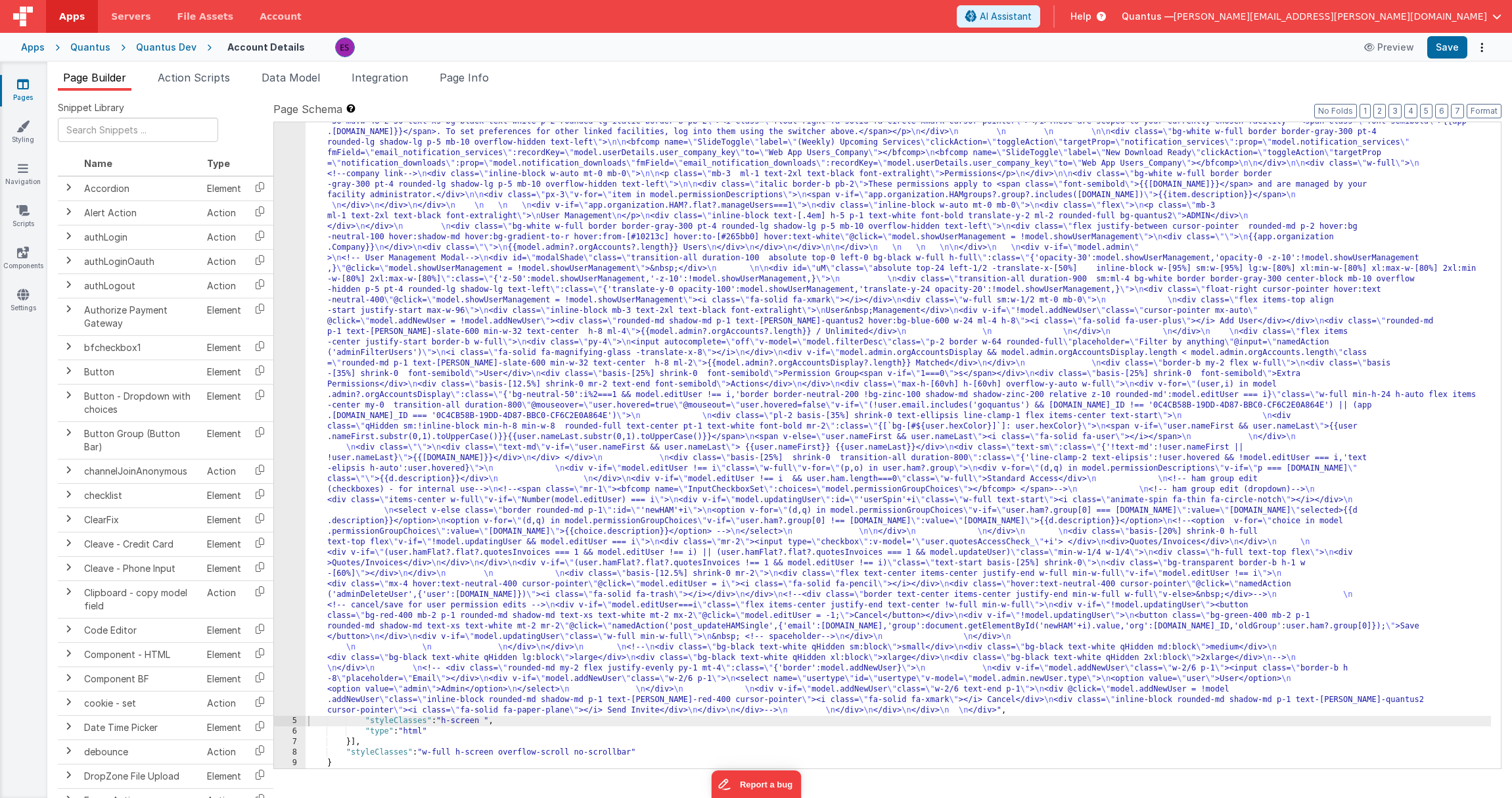
click at [377, 213] on div ""html" : "<div class= \" z-40 flex flex-wrap overflow-scroll no-scrollbar \" > …" at bounding box center [898, 675] width 1185 height 1393
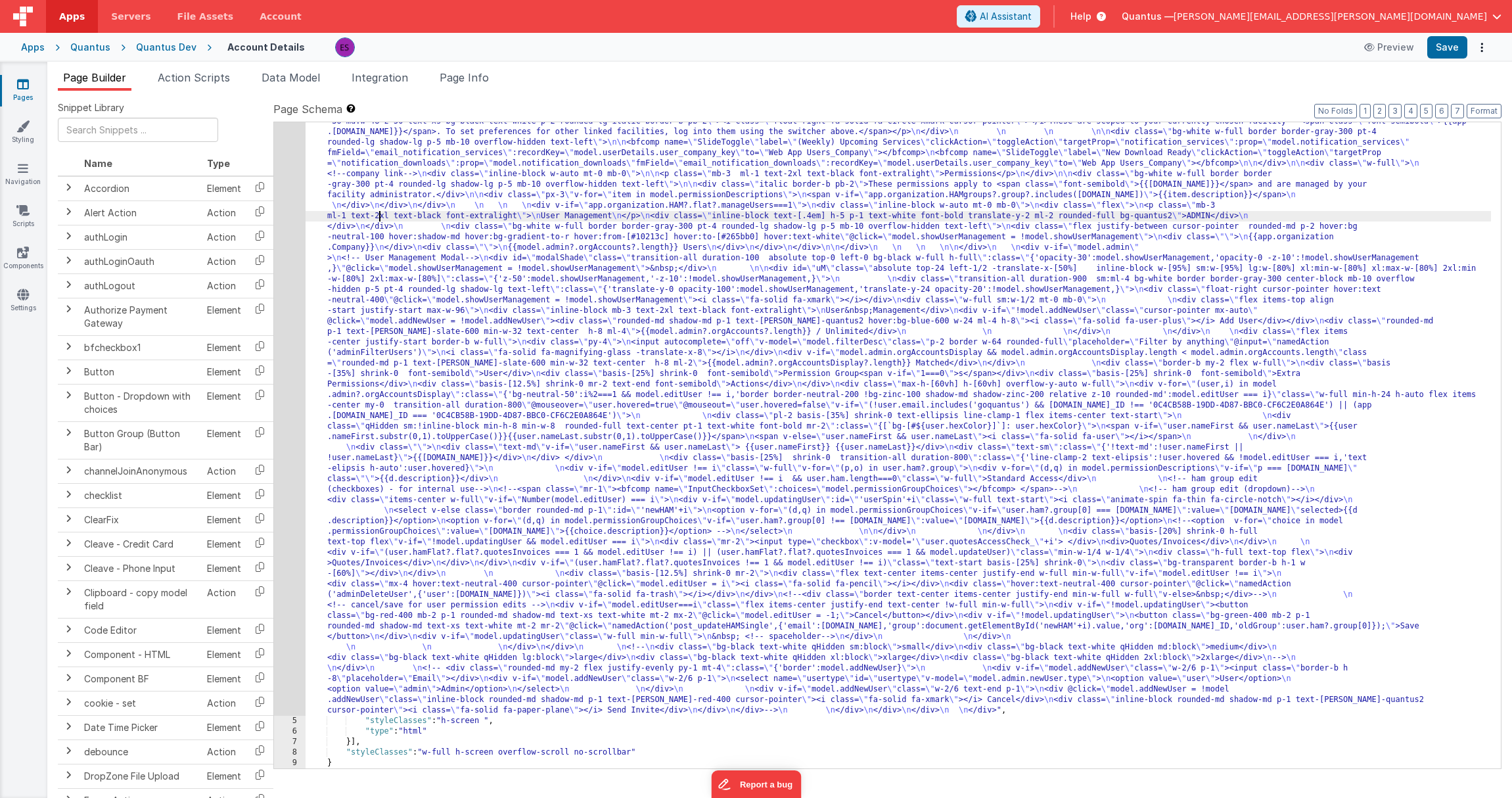
click at [280, 240] on div "4" at bounding box center [290, 347] width 32 height 736
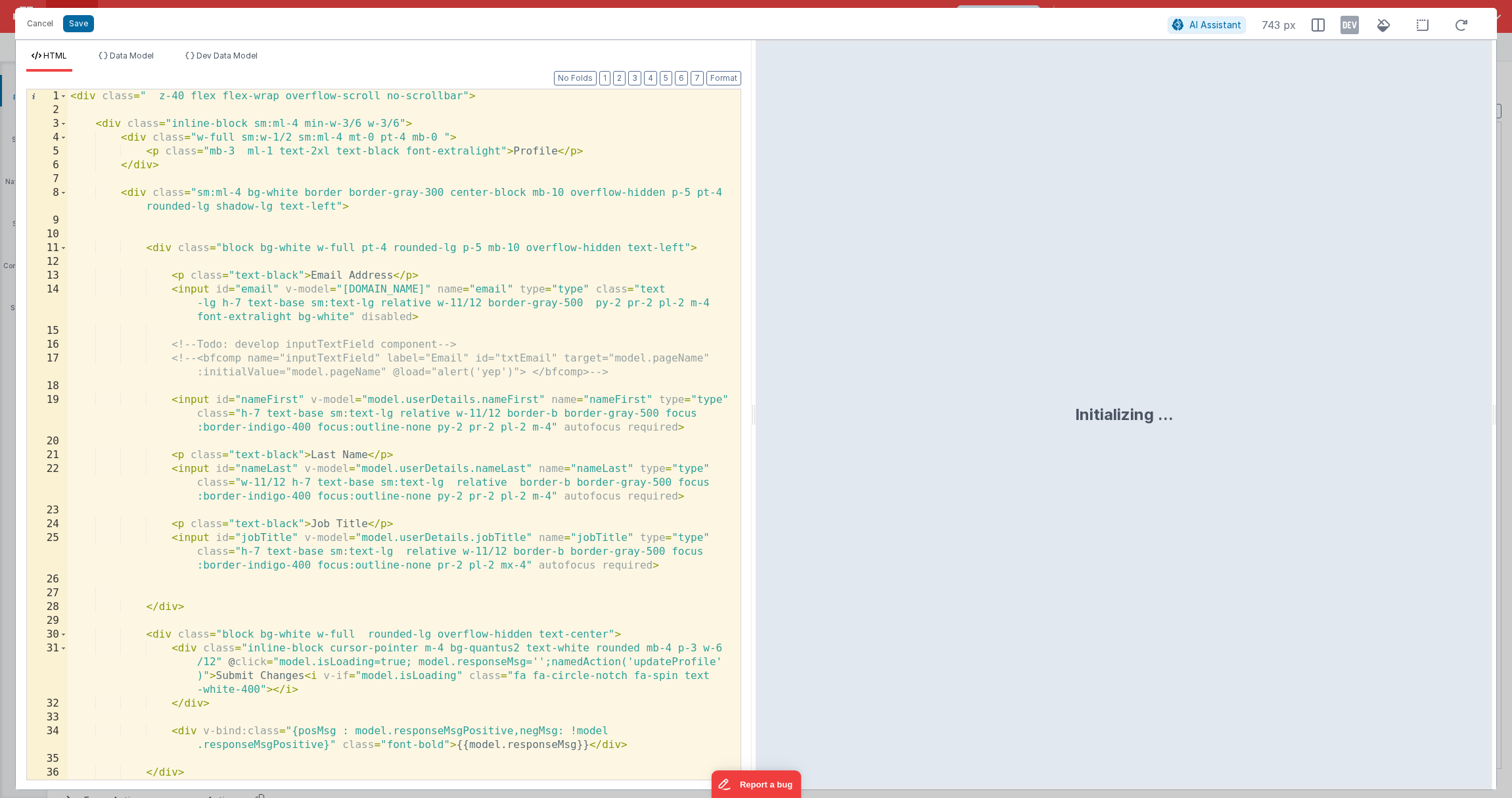
click at [283, 305] on div "< div class = " z-40 flex flex-wrap overflow-scroll no-scrollbar" > < div class…" at bounding box center [399, 448] width 663 height 717
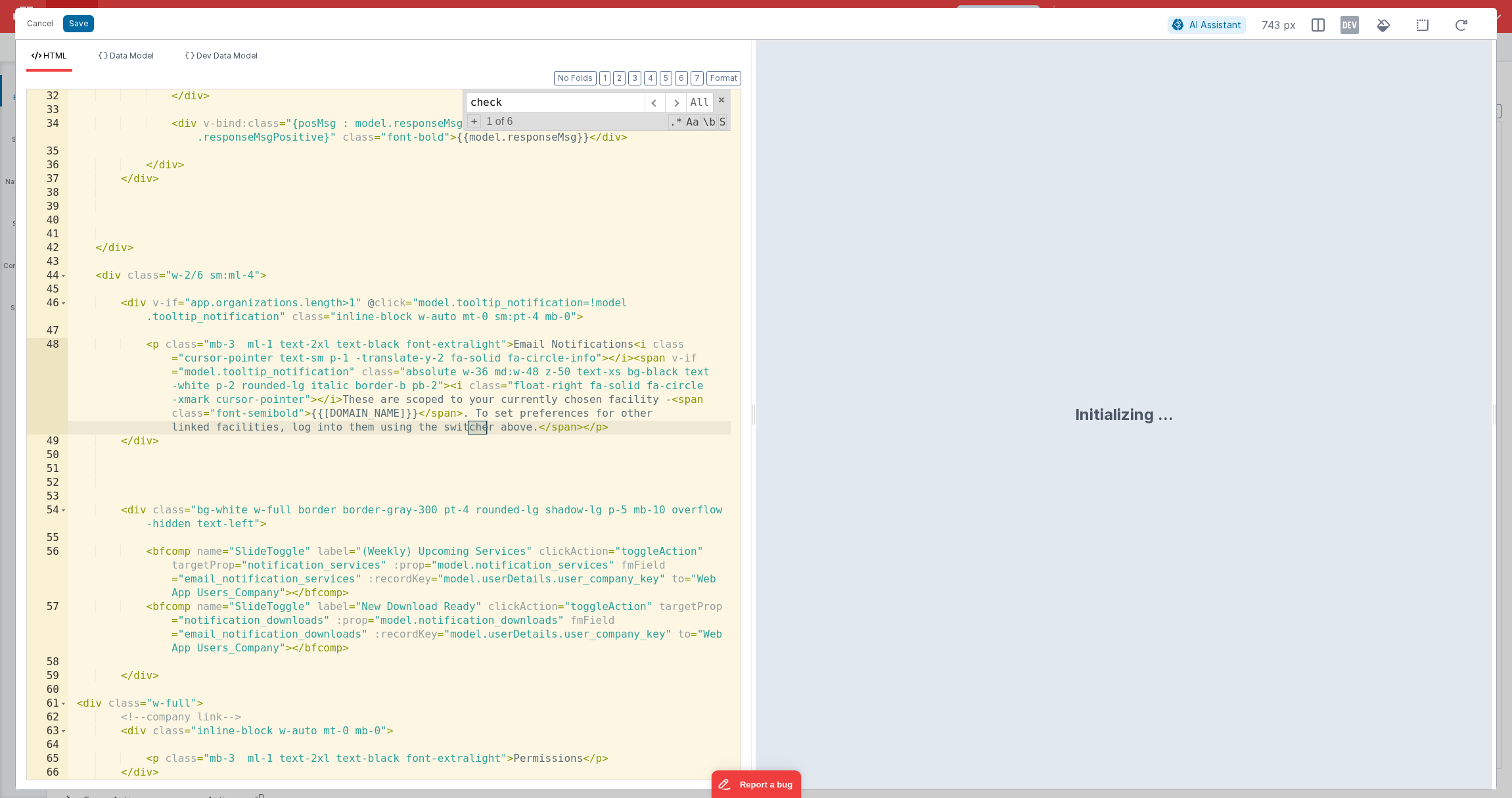
scroll to position [2953, 0]
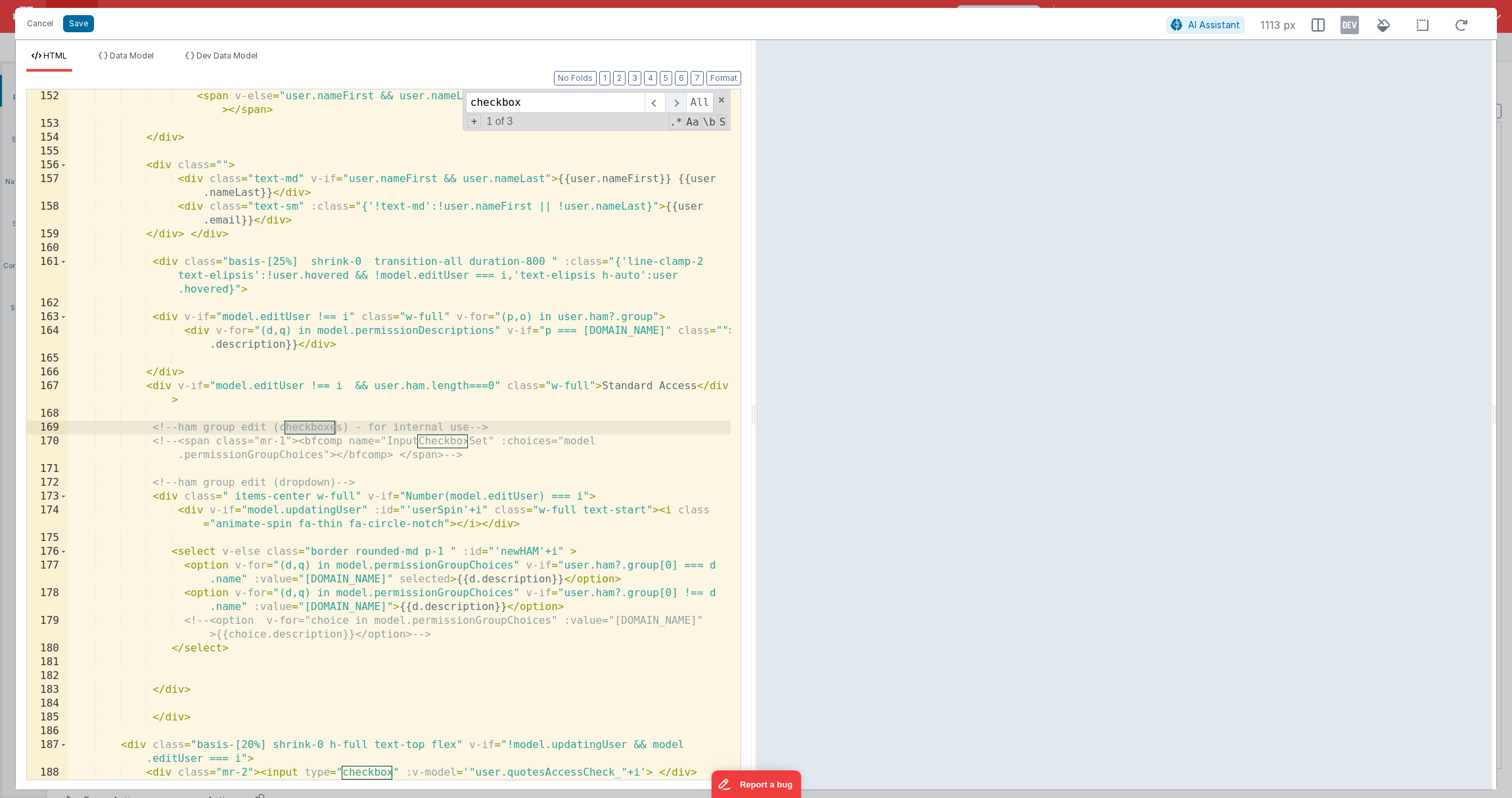
type input "checkbox"
click at [677, 103] on span at bounding box center [675, 102] width 21 height 21
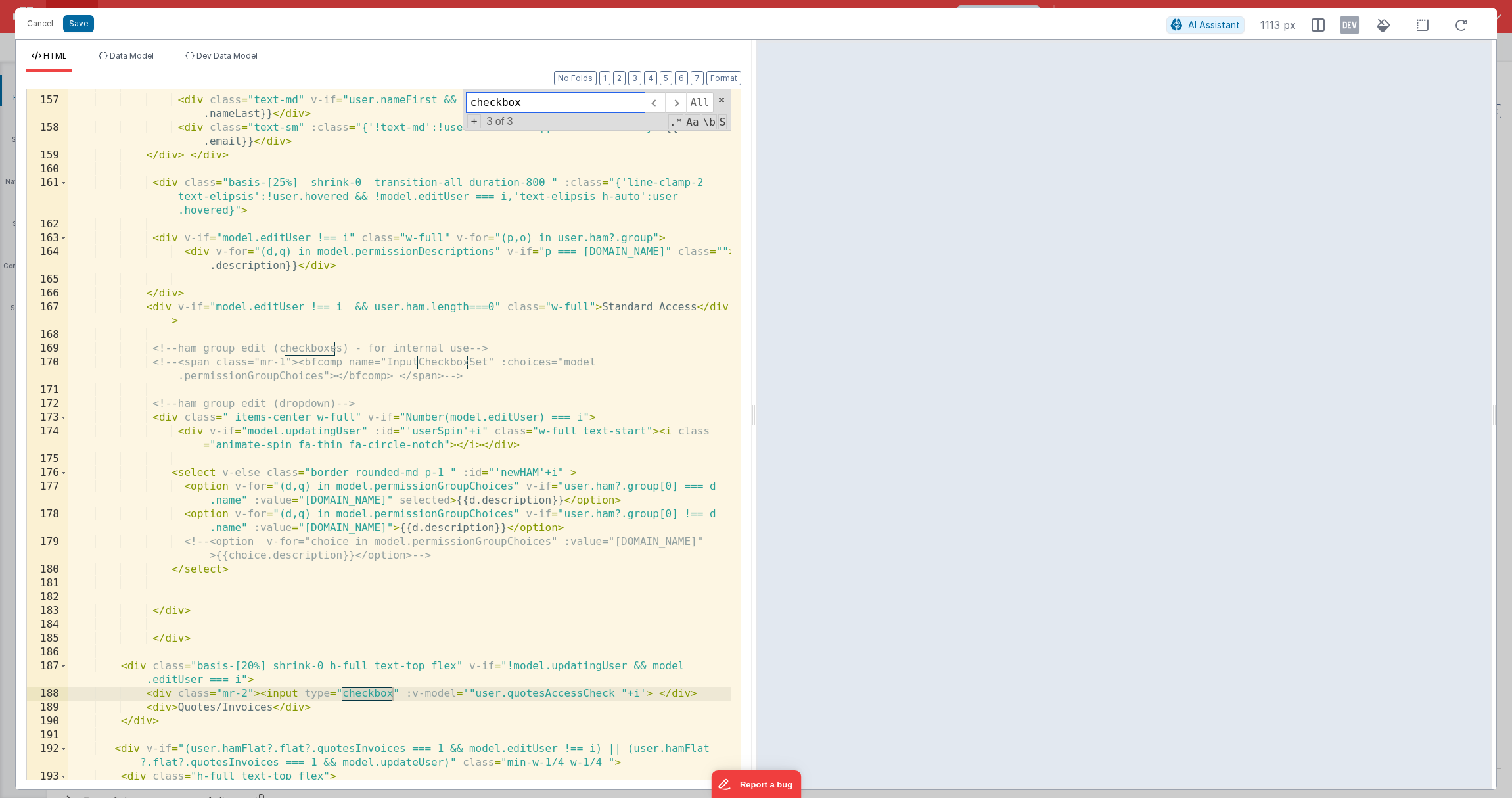
scroll to position [3151, 0]
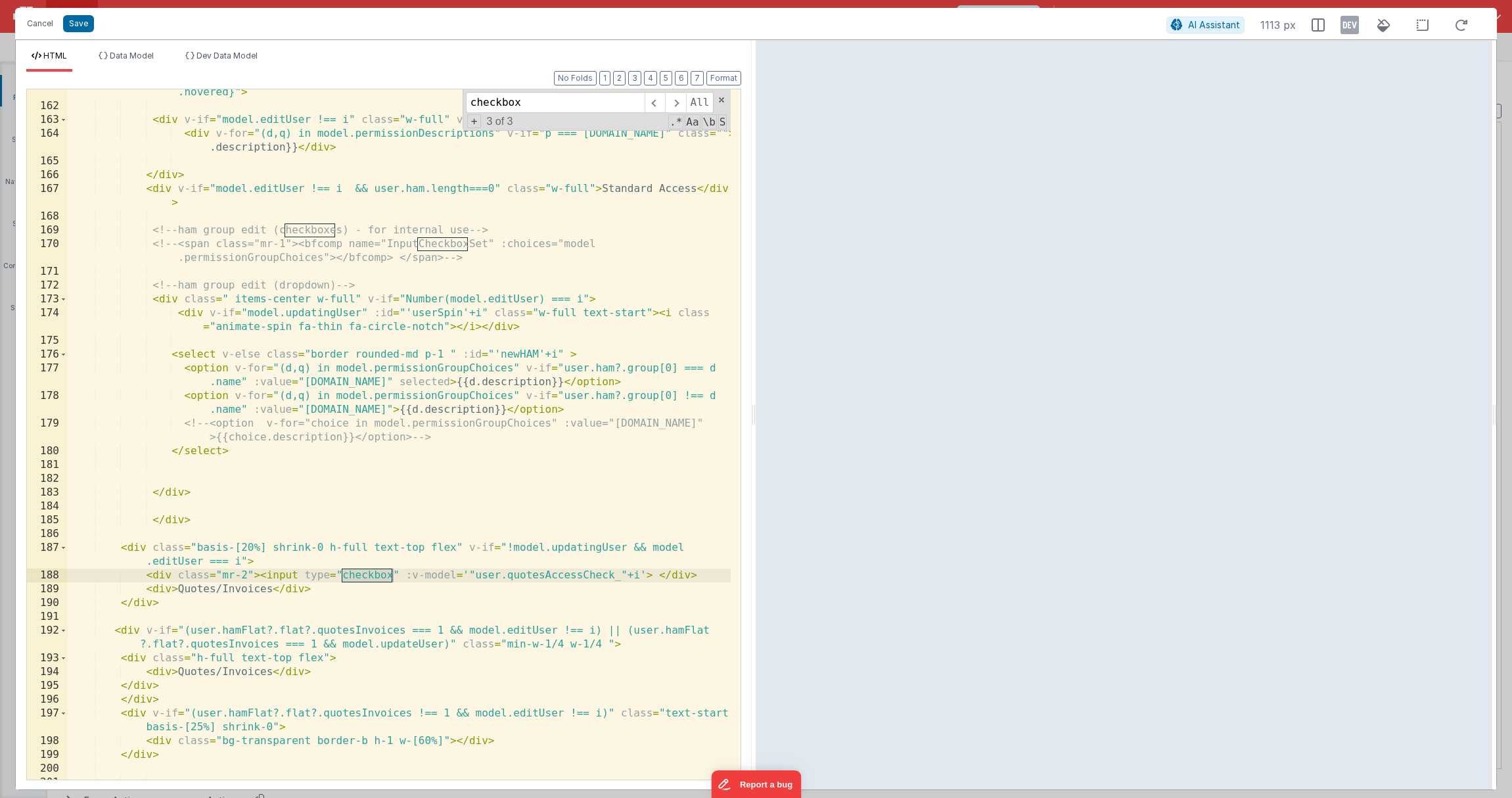
click at [433, 589] on div "< div class = "basis-[25%] shrink-0 transition-all duration-800 " :class = "{'l…" at bounding box center [399, 430] width 663 height 745
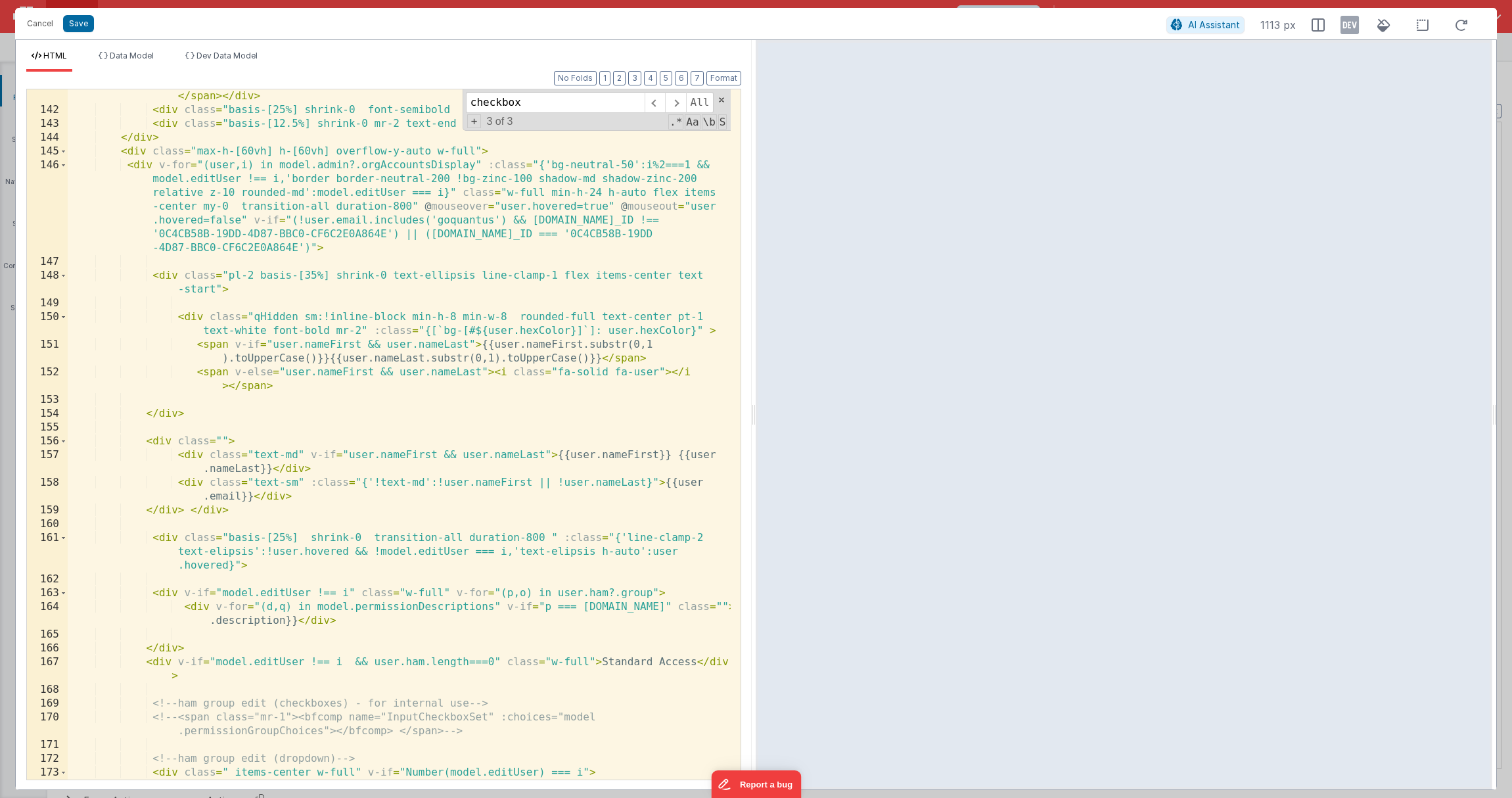
scroll to position [2677, 0]
click at [141, 162] on div "< div class = "basis-[25%] shrink-0 font-semibold " > Permission Group < span v…" at bounding box center [399, 448] width 663 height 745
click at [128, 166] on div "< div class = "basis-[25%] shrink-0 font-semibold " > Permission Group < span v…" at bounding box center [399, 448] width 663 height 745
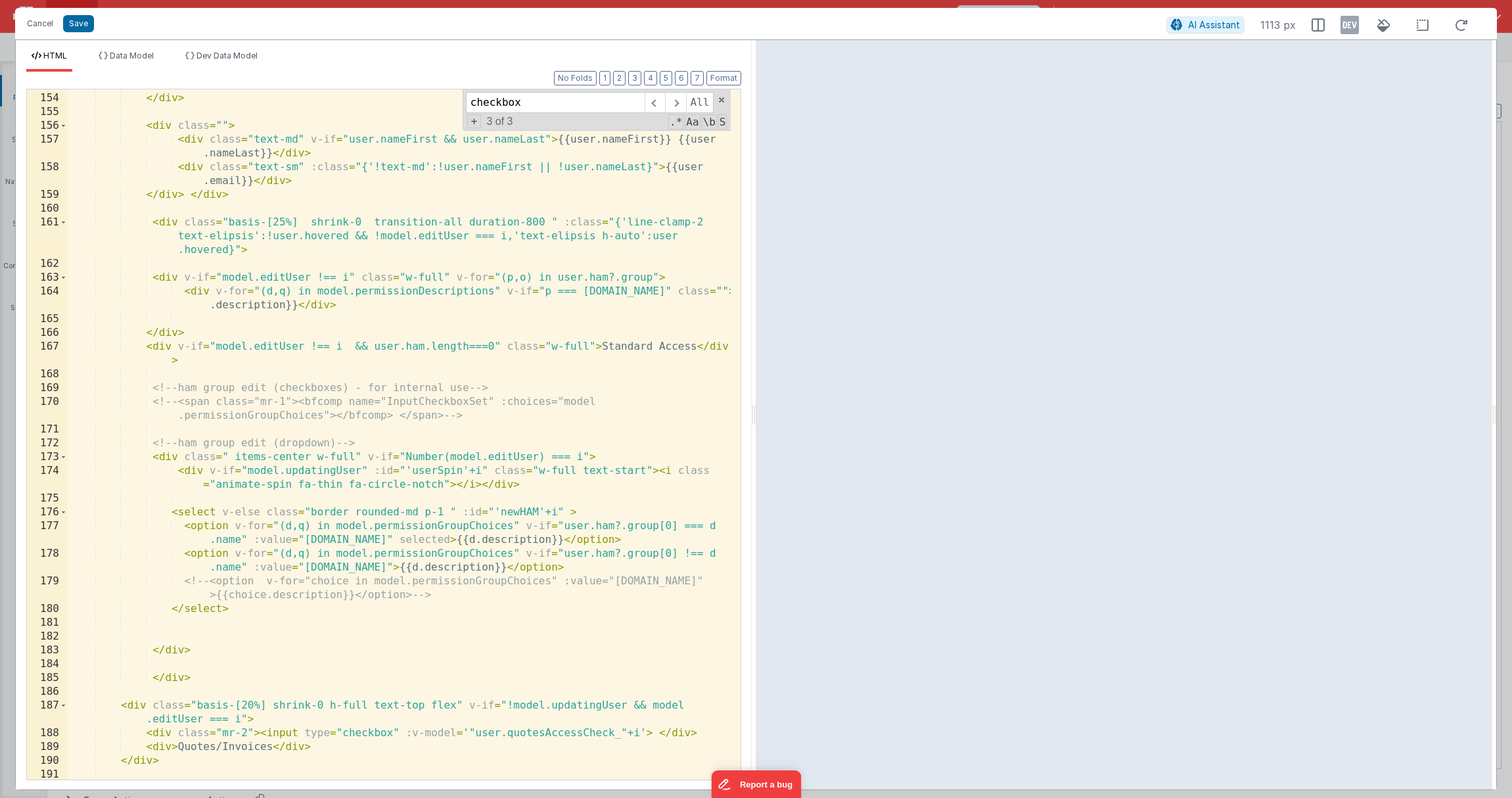
scroll to position [3071, 0]
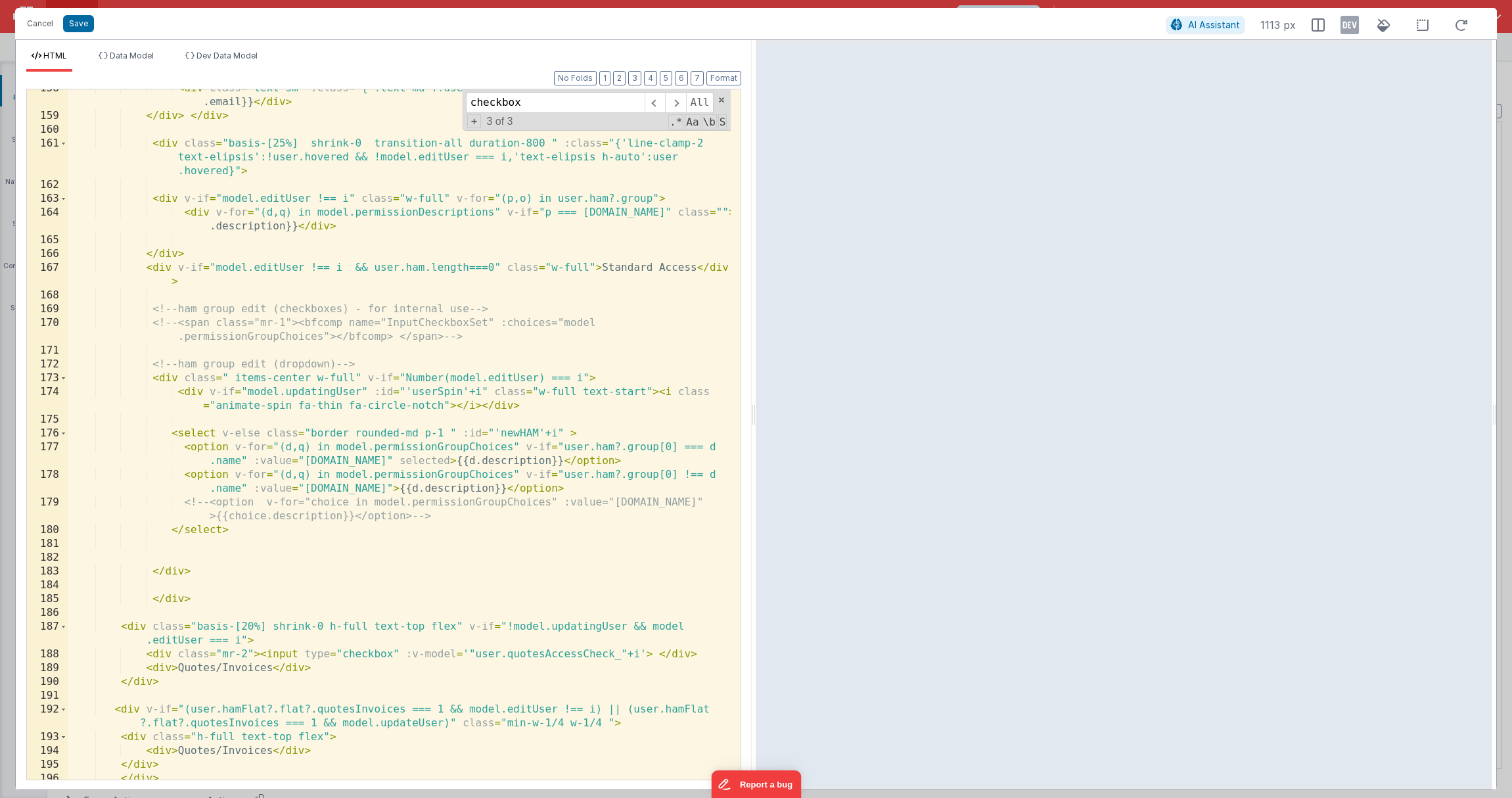
click at [177, 680] on div "< div class = "text-sm" :class = "{'!text-md':!user.nameFirst || !user.nameLast…" at bounding box center [399, 447] width 663 height 731
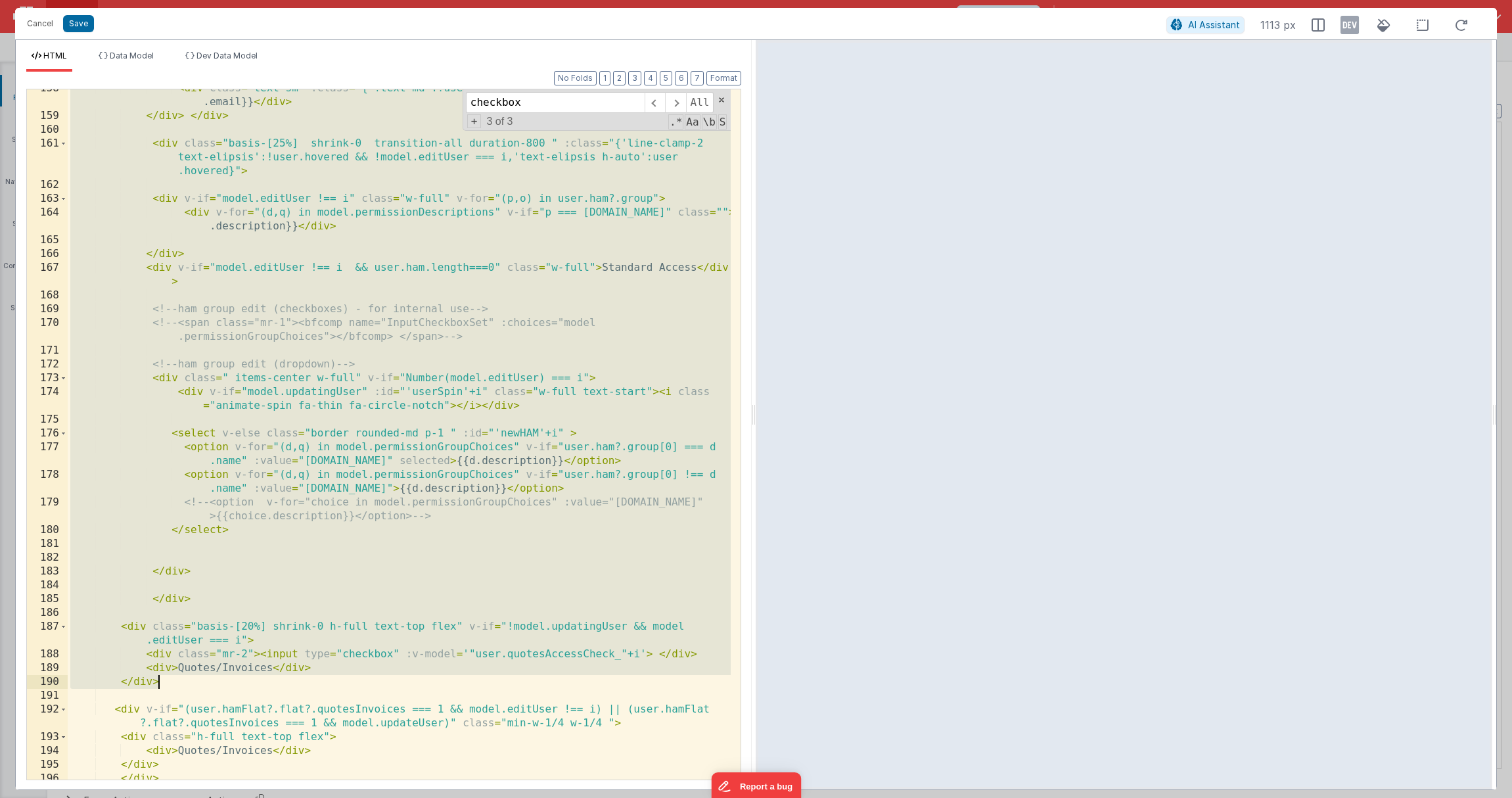
click at [416, 652] on div "< div class = "text-sm" :class = "{'!text-md':!user.nameFirst || !user.nameLast…" at bounding box center [399, 447] width 663 height 731
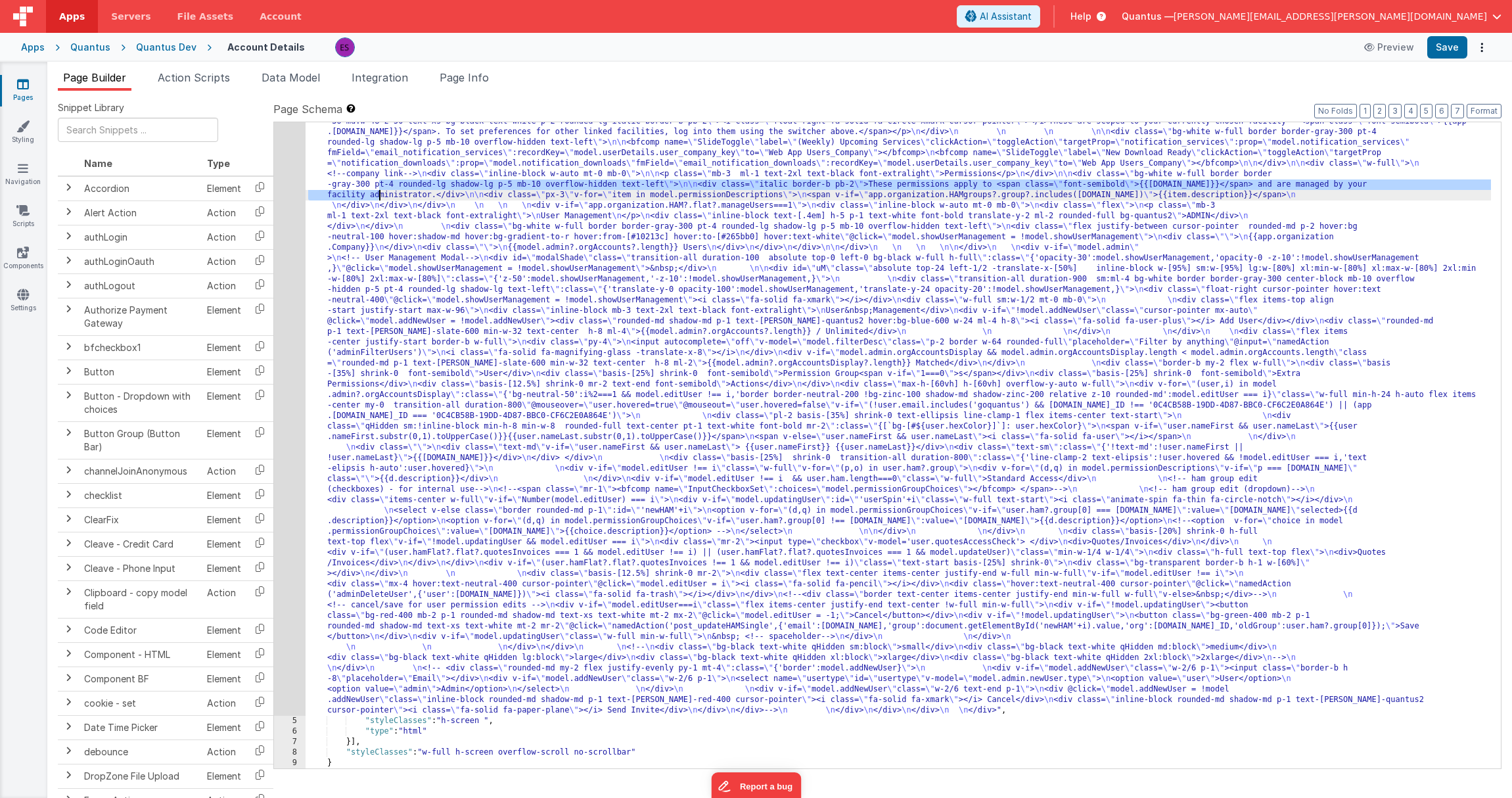
click at [381, 190] on div ""html" : "<div class= \" z-40 flex flex-wrap overflow-scroll no-scrollbar \" > …" at bounding box center [898, 675] width 1185 height 1393
click at [286, 232] on div "4" at bounding box center [290, 347] width 32 height 736
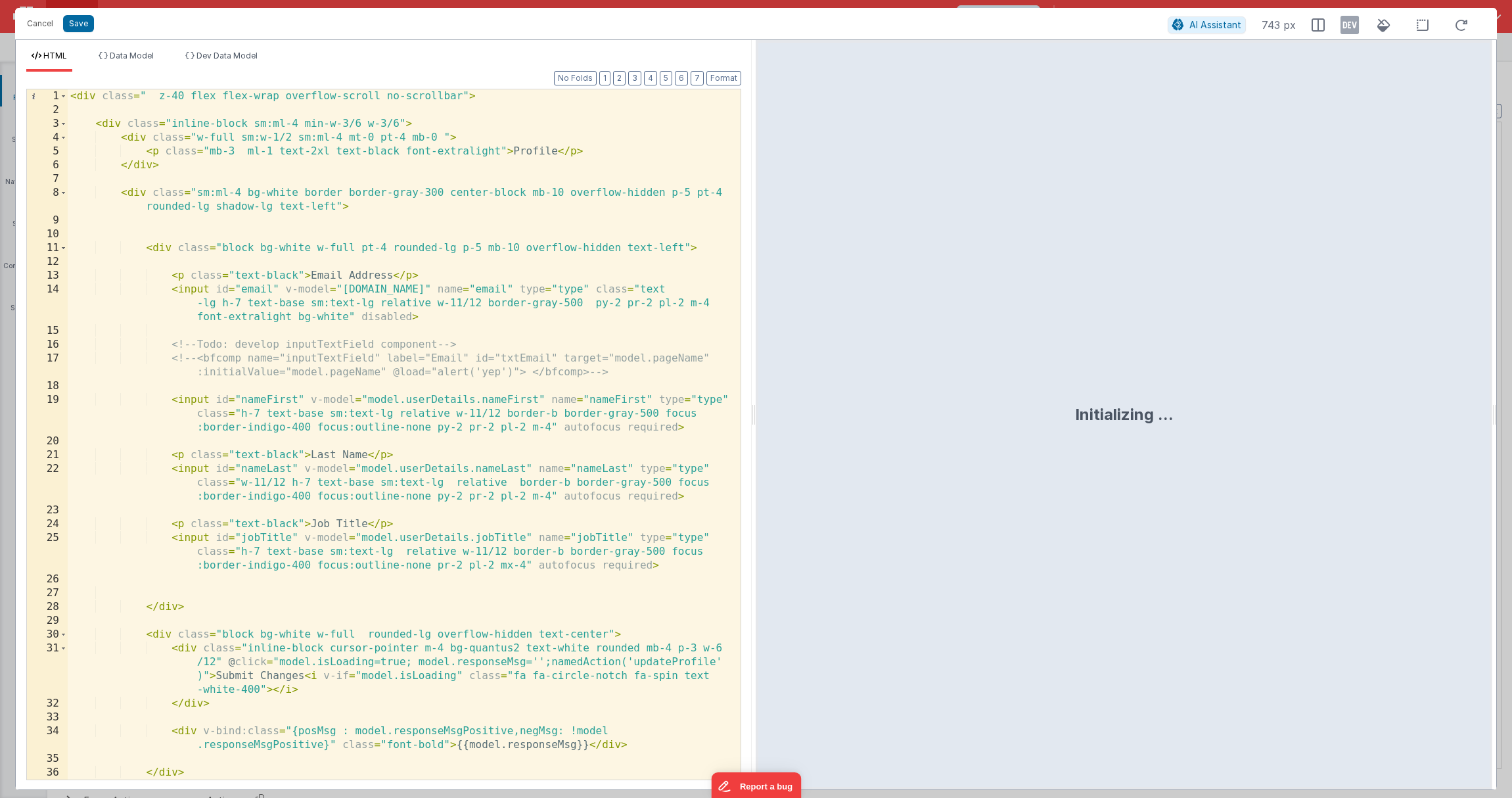
click at [286, 231] on div "< div class = " z-40 flex flex-wrap overflow-scroll no-scrollbar" > < div class…" at bounding box center [399, 448] width 663 height 717
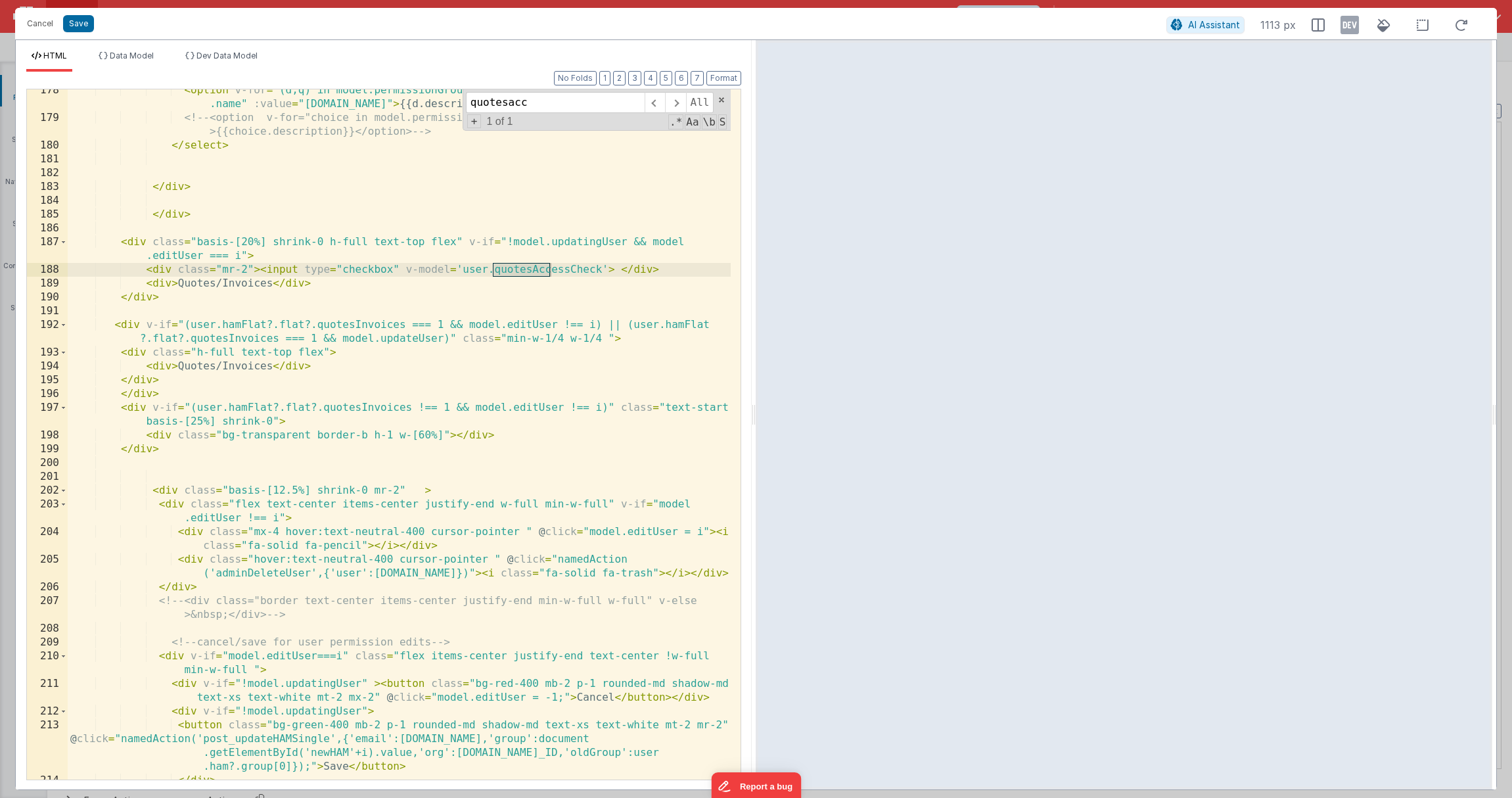
scroll to position [3653, 0]
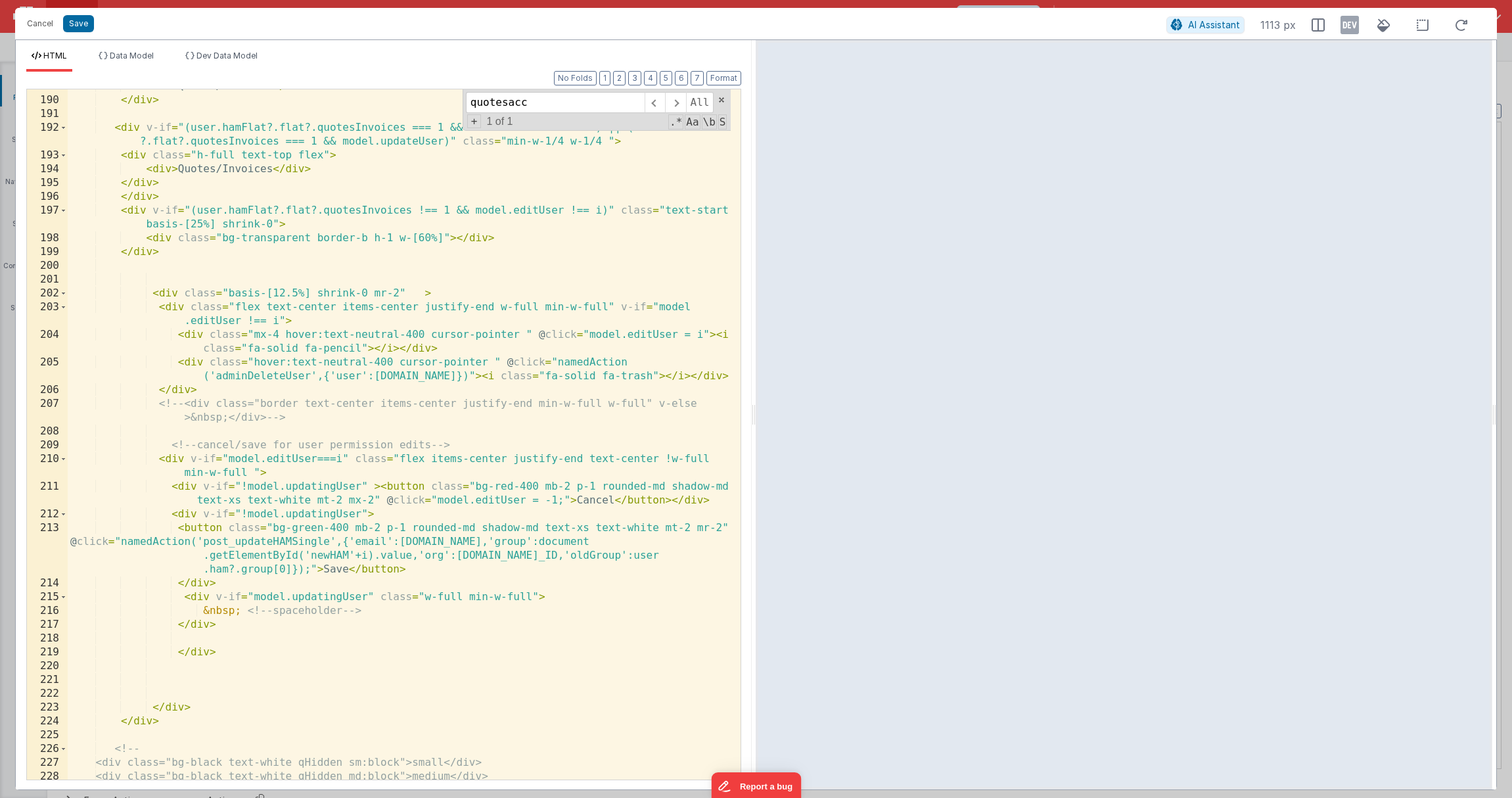
type input "quotesacc"
click at [292, 569] on div "< div > Quotes/Invoices </ div > </ div > < div v-if = "(user.hamFlat?.flat?.qu…" at bounding box center [399, 439] width 663 height 717
click at [464, 498] on div "< div > Quotes/Invoices </ div > </ div > < div v-if = "(user.hamFlat?.flat?.qu…" at bounding box center [399, 439] width 663 height 717
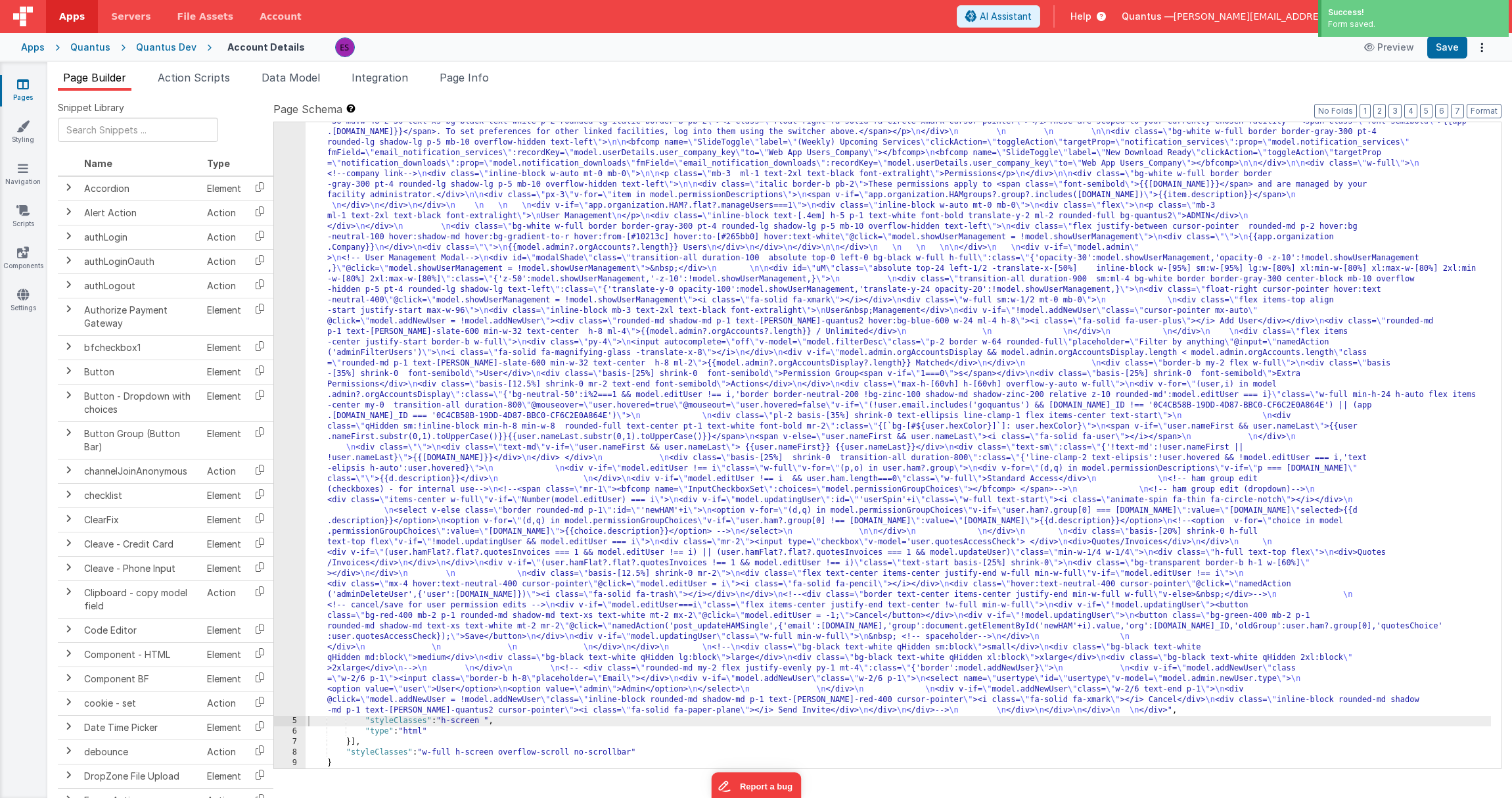
click at [492, 493] on div ""html" : "<div class= \" z-40 flex flex-wrap overflow-scroll no-scrollbar \" > …" at bounding box center [898, 675] width 1185 height 1393
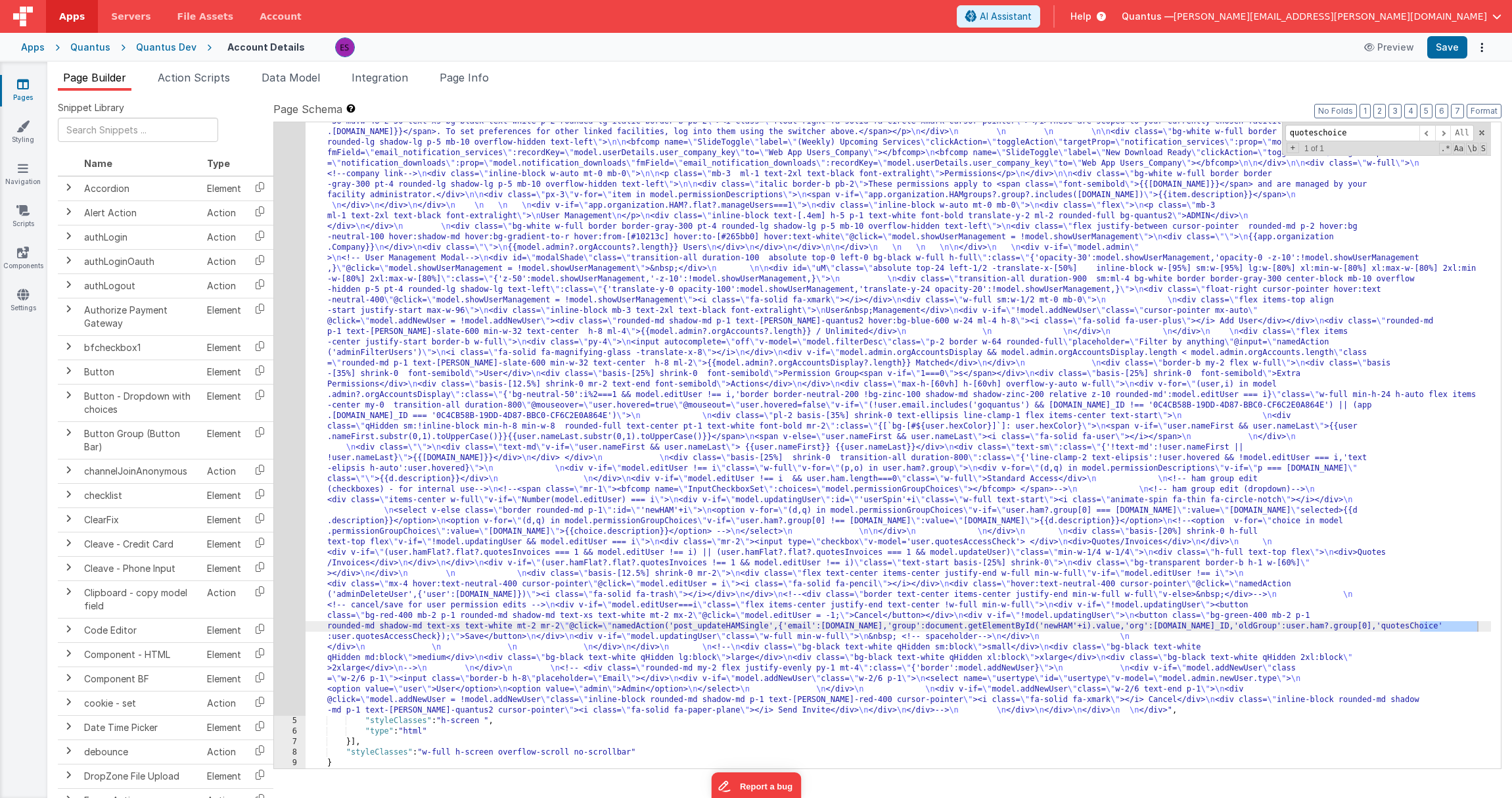
click at [830, 568] on div ""html" : "<div class= \" z-40 flex flex-wrap overflow-scroll no-scrollbar \" > …" at bounding box center [898, 675] width 1185 height 1393
click at [611, 397] on div ""html" : "<div class= \" z-40 flex flex-wrap overflow-scroll no-scrollbar \" > …" at bounding box center [898, 675] width 1185 height 1393
type input "quotesch"
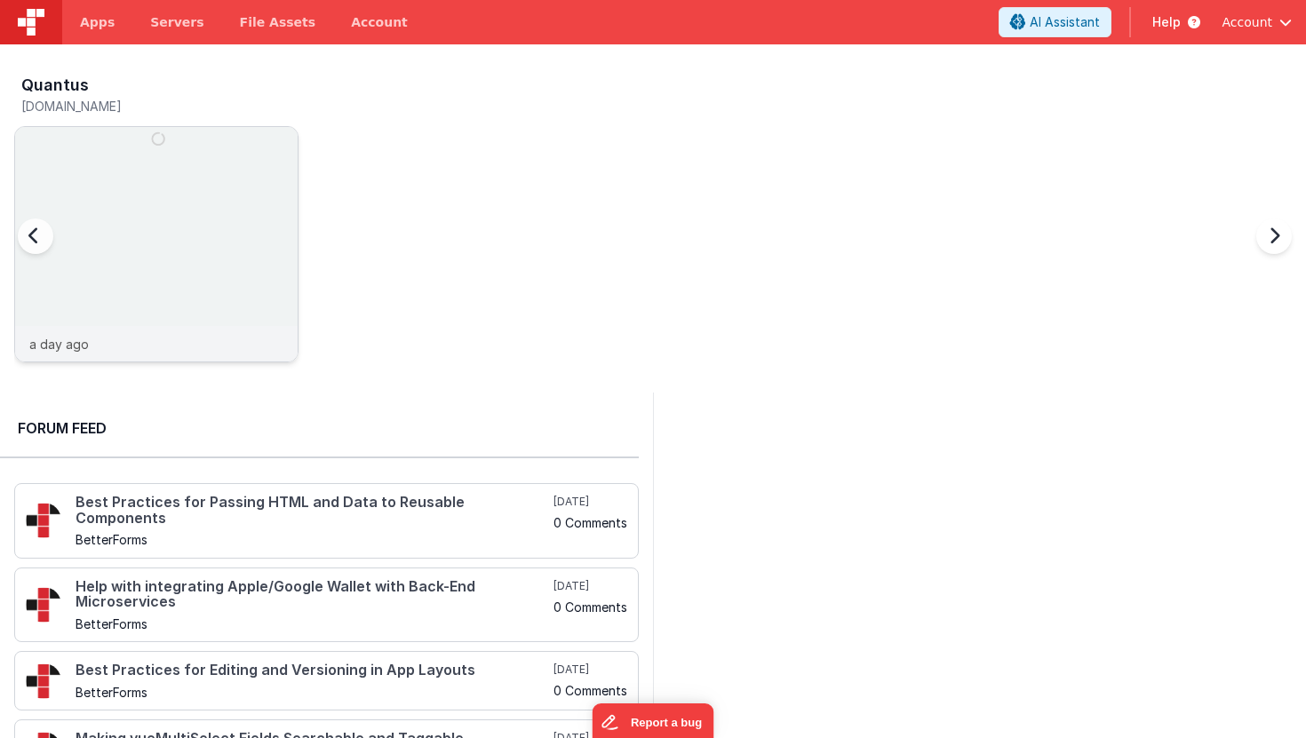
click at [174, 207] on img at bounding box center [156, 268] width 283 height 283
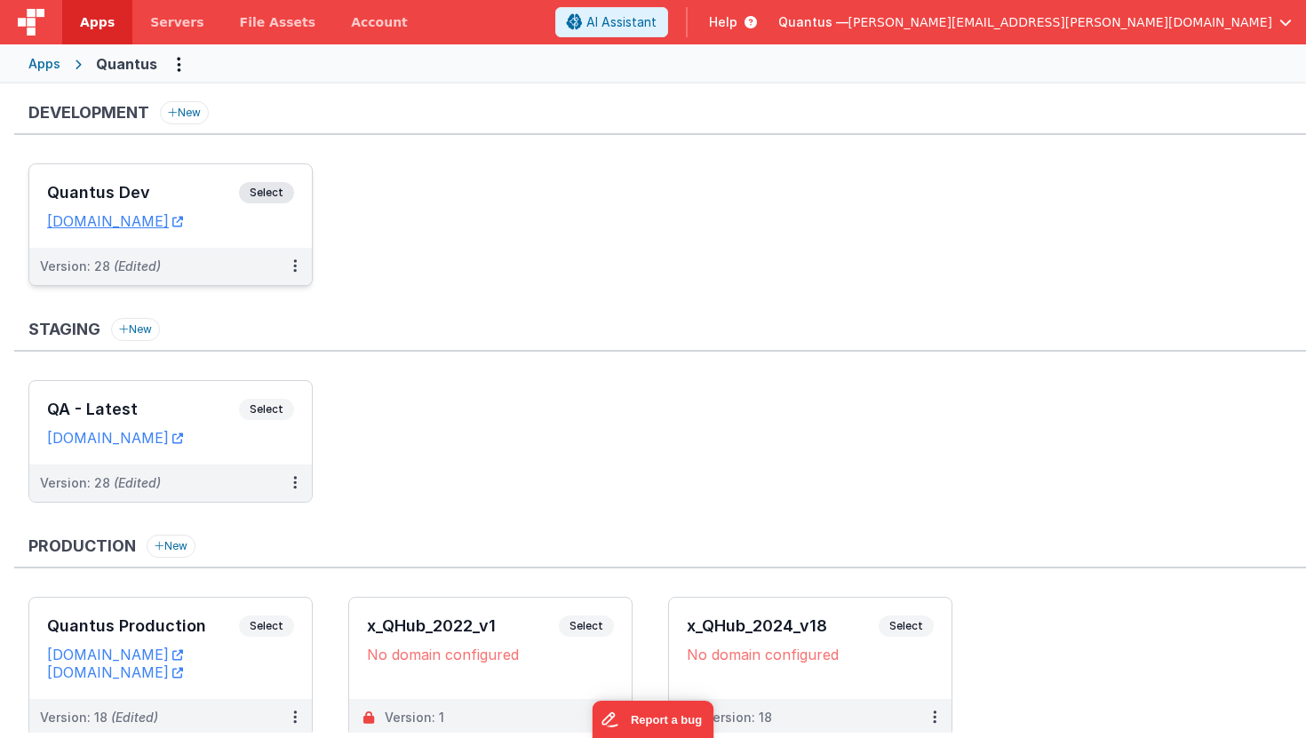
click at [135, 193] on h3 "Quantus Dev" at bounding box center [143, 193] width 192 height 18
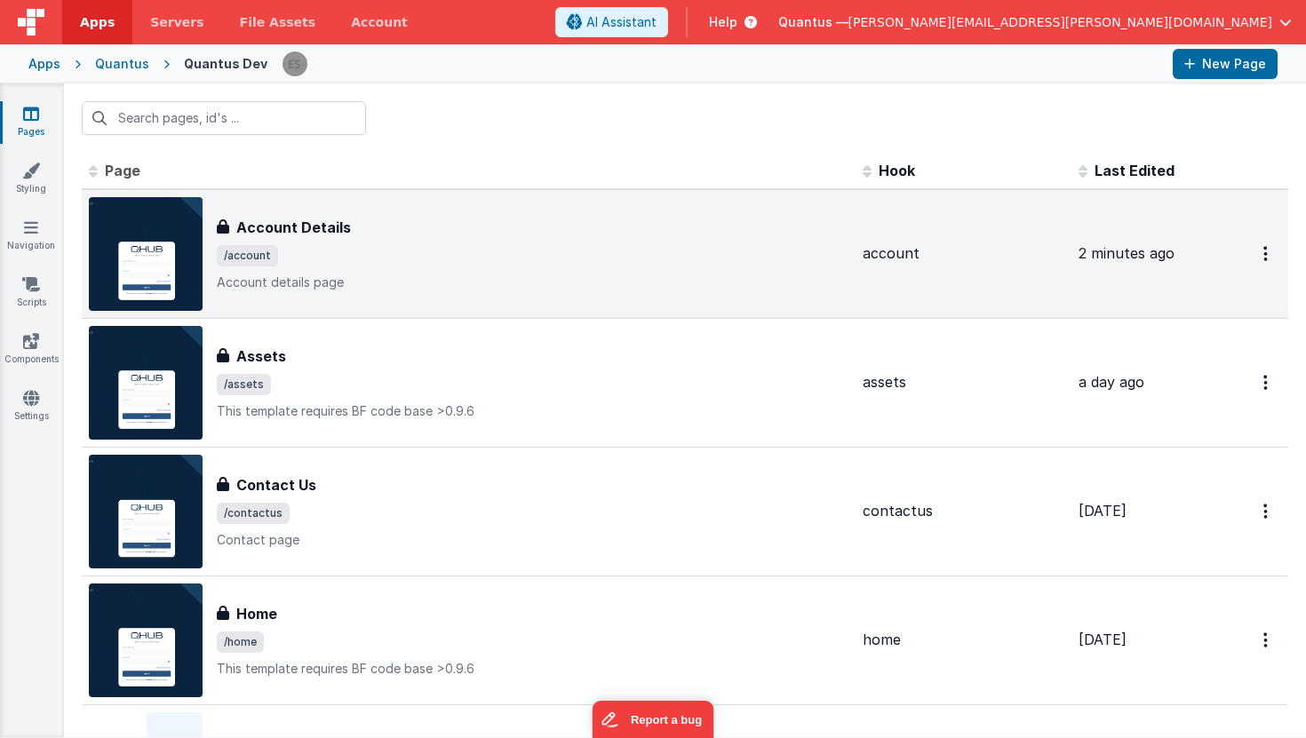
click at [336, 243] on div "Account Details Account Details /account Account details page" at bounding box center [533, 254] width 632 height 75
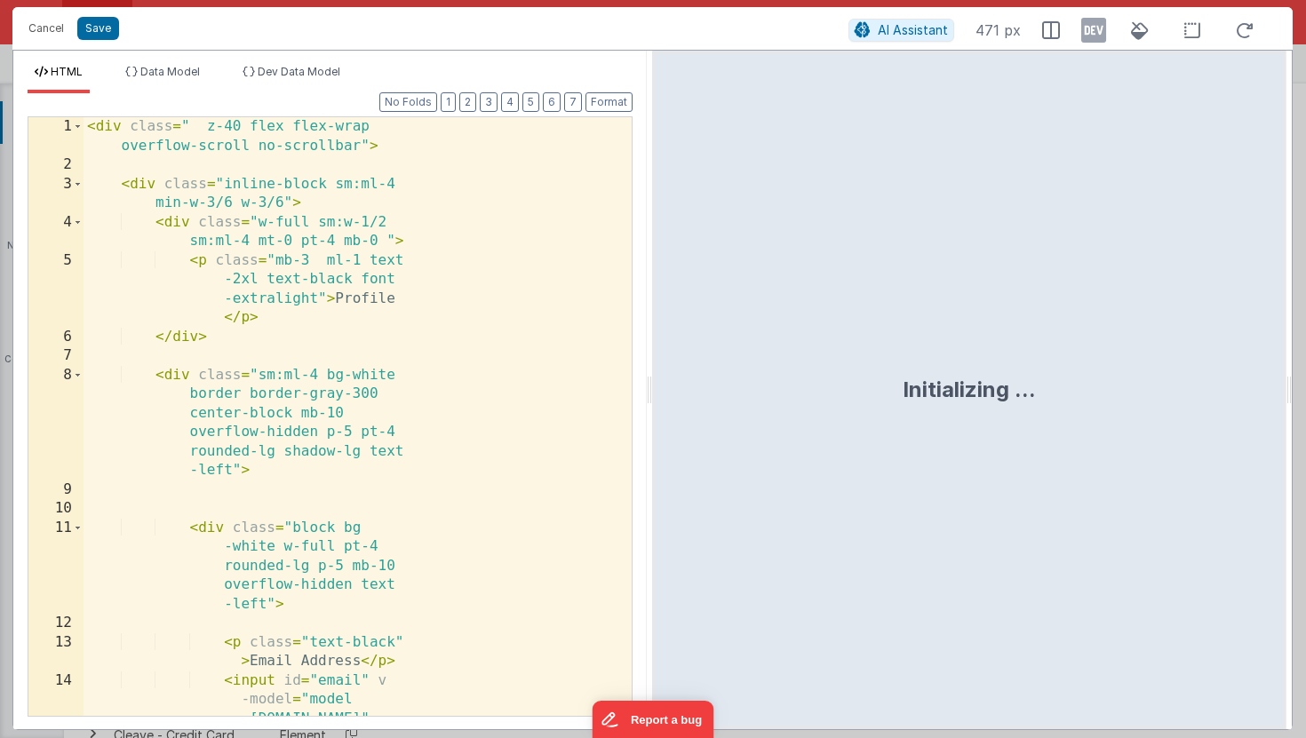
scroll to position [1614, 0]
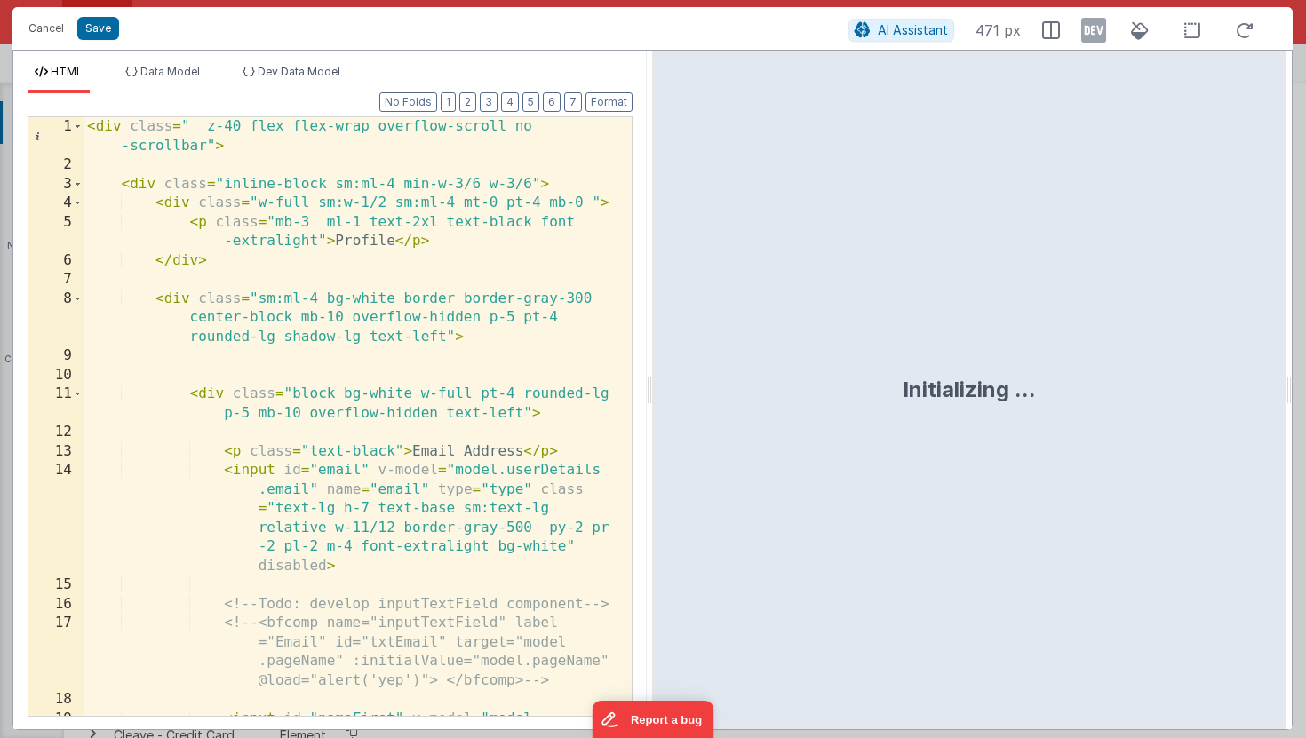
click at [450, 329] on div "< div class = " z-40 flex flex-wrap overflow-scroll no -scrollbar" > < div clas…" at bounding box center [351, 502] width 535 height 771
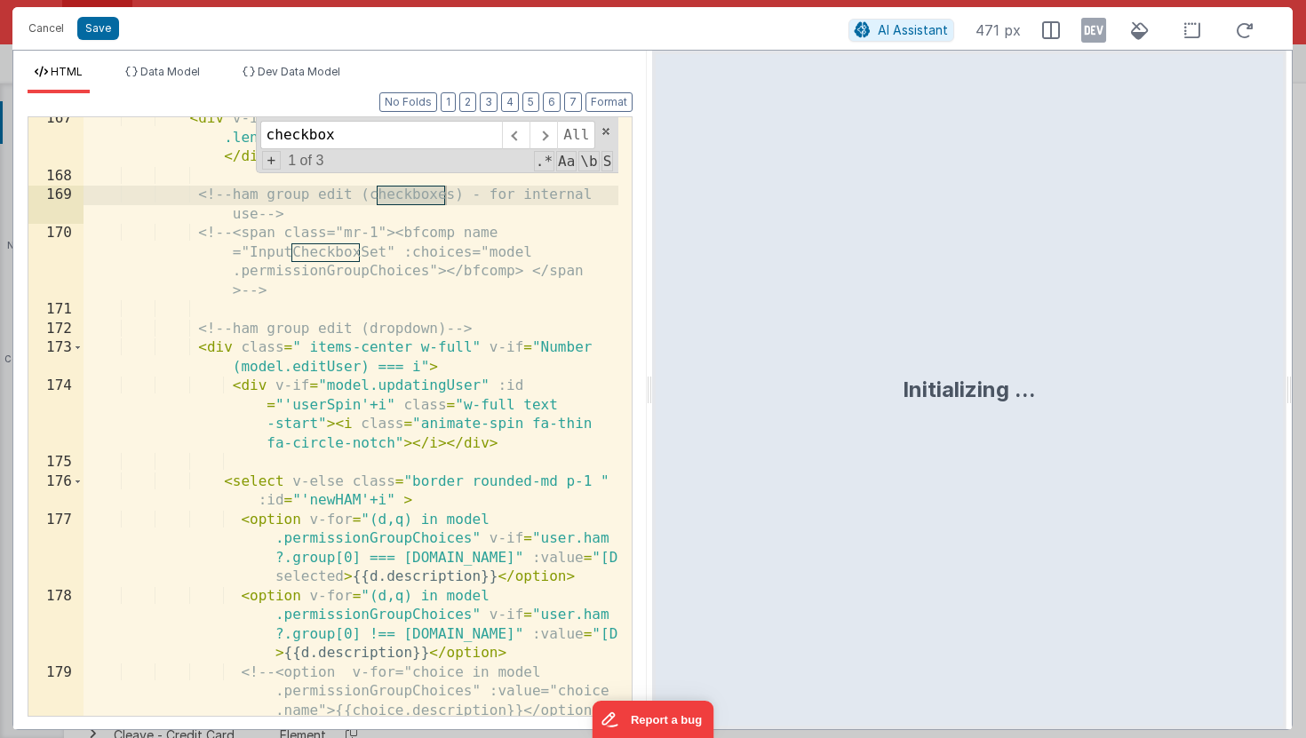
scroll to position [6453, 0]
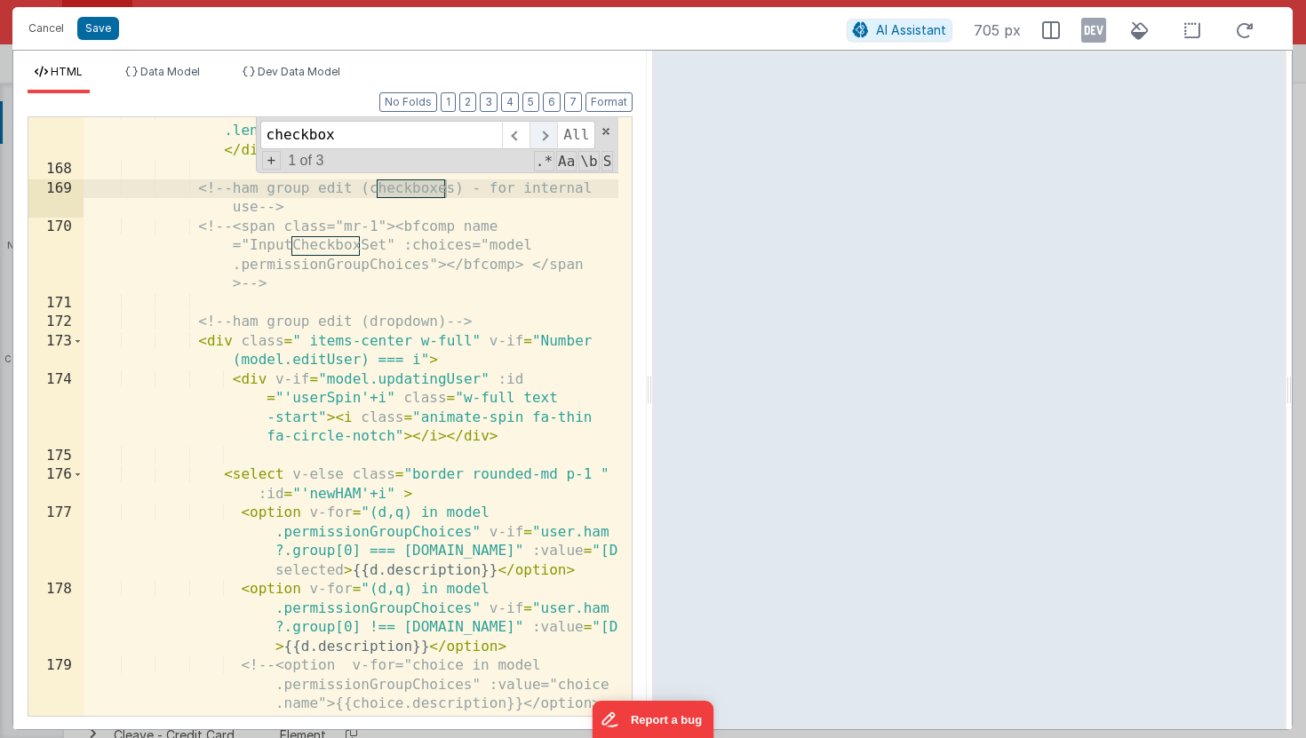
type input "checkbox"
click at [537, 132] on span at bounding box center [544, 135] width 28 height 28
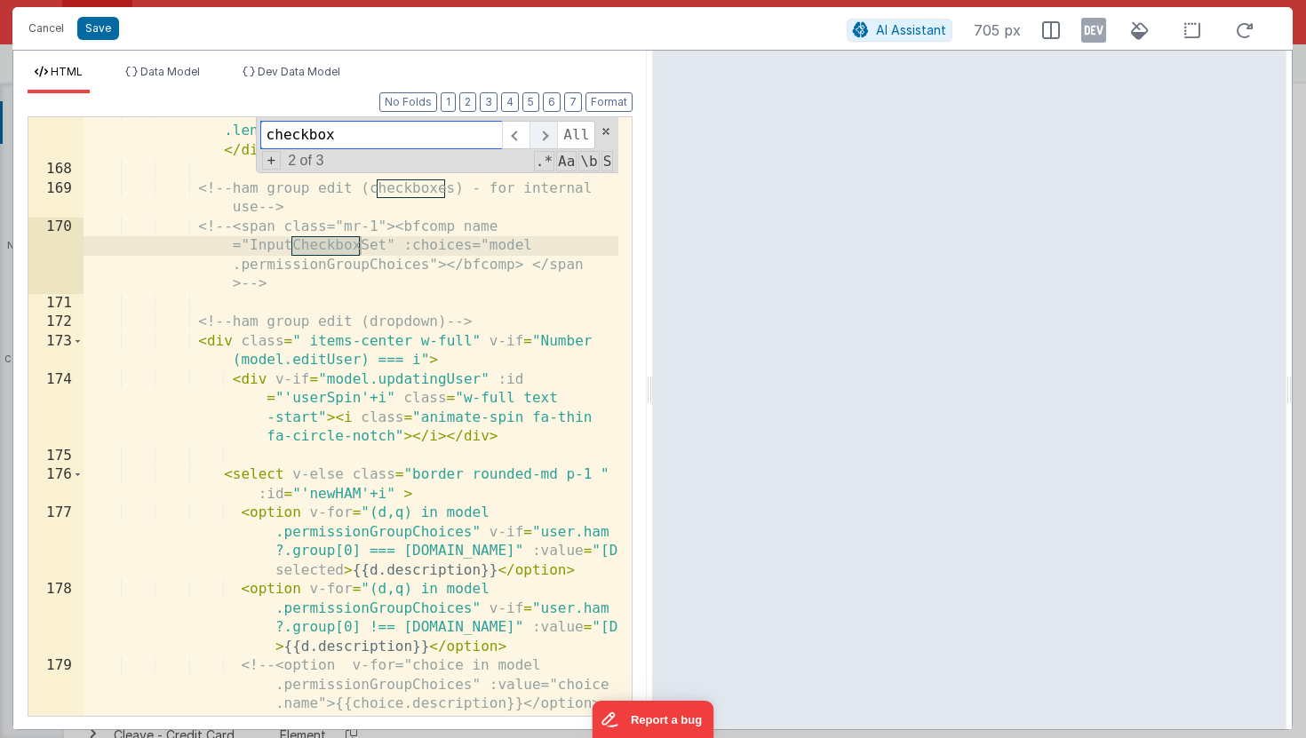
click at [537, 132] on span at bounding box center [544, 135] width 28 height 28
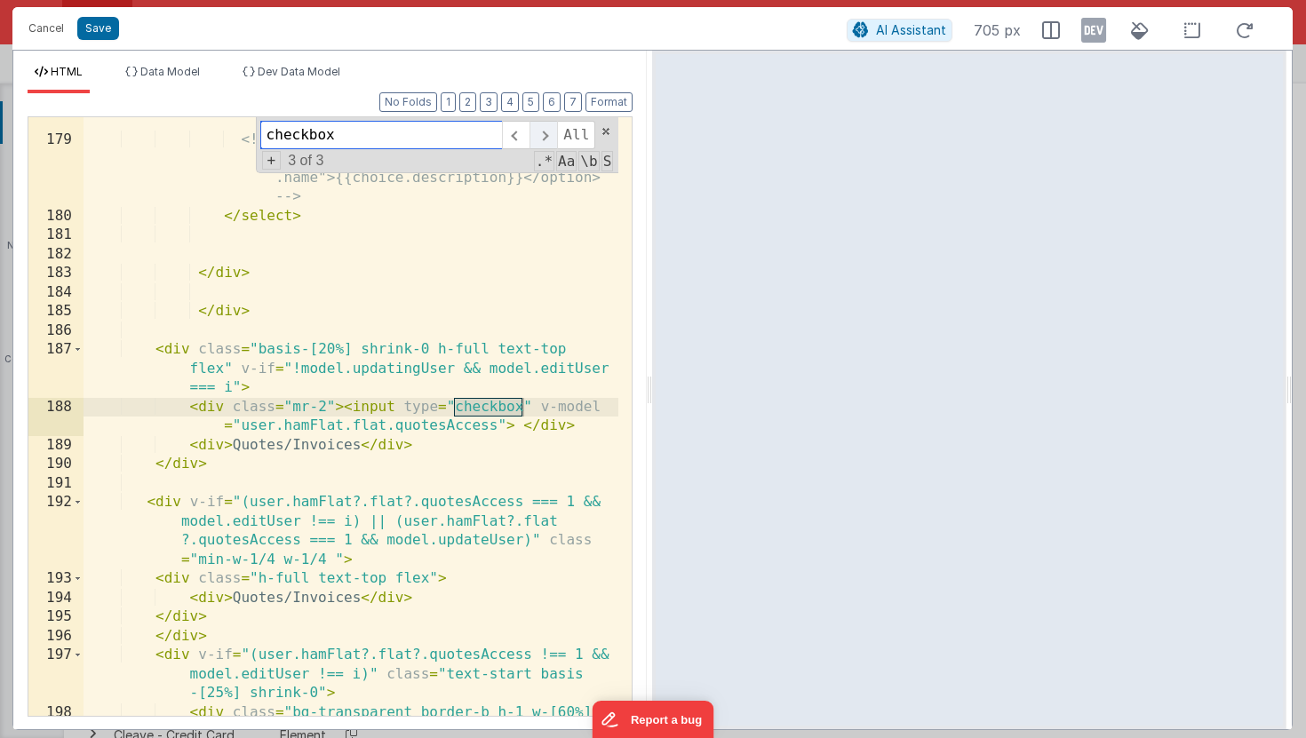
scroll to position [6979, 0]
click at [469, 463] on div "< option v-for = "(d,q) in model .permissionGroupChoices" v-if = "user.ham ?.gr…" at bounding box center [351, 411] width 535 height 714
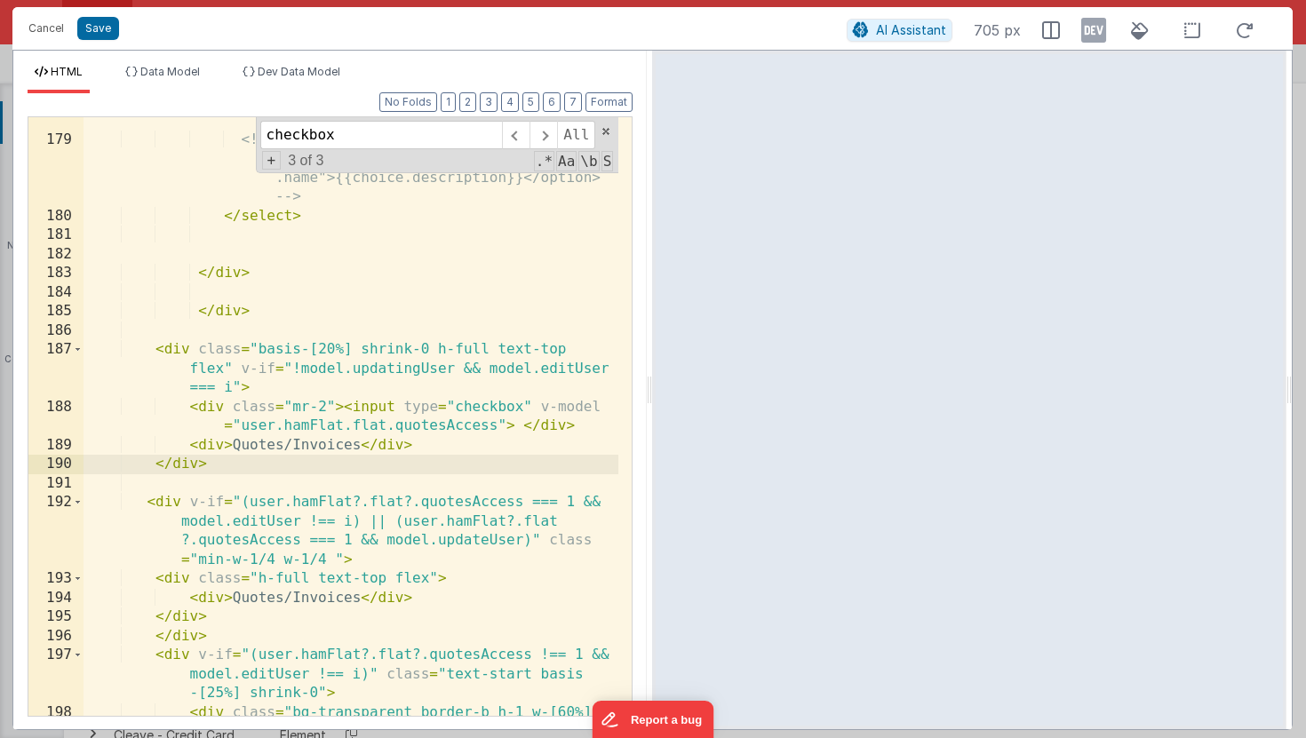
click at [496, 425] on div "< option v-for = "(d,q) in model .permissionGroupChoices" v-if = "user.ham ?.gr…" at bounding box center [351, 411] width 535 height 714
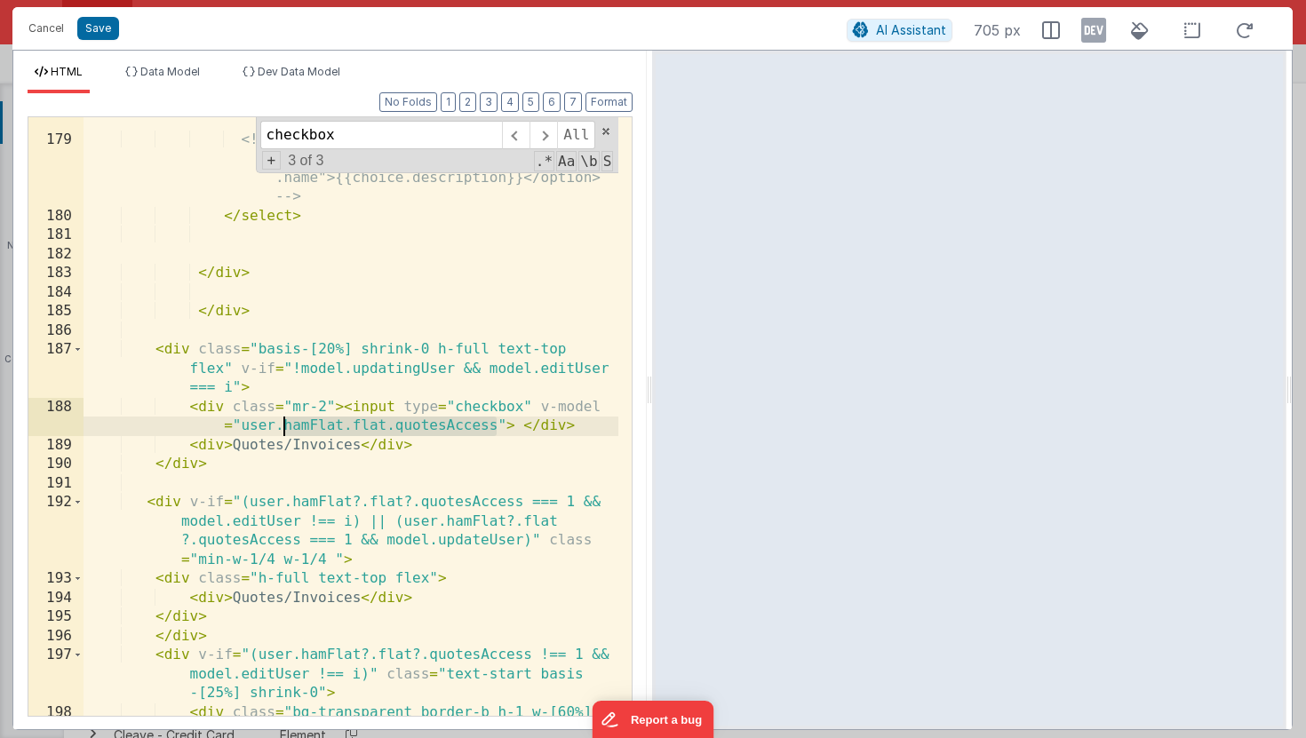
drag, startPoint x: 496, startPoint y: 426, endPoint x: 286, endPoint y: 429, distance: 209.7
click at [286, 429] on div "< option v-for = "(d,q) in model .permissionGroupChoices" v-if = "user.ham ?.gr…" at bounding box center [351, 411] width 535 height 714
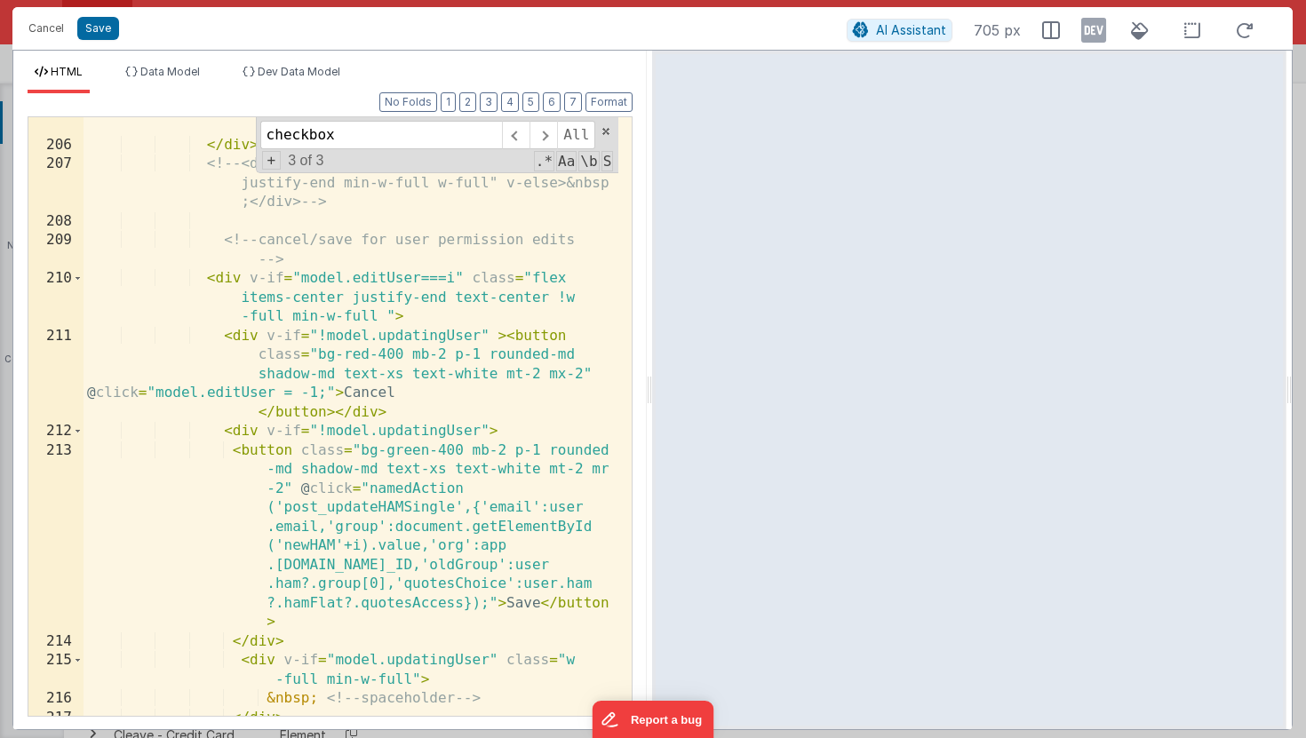
scroll to position [7912, 0]
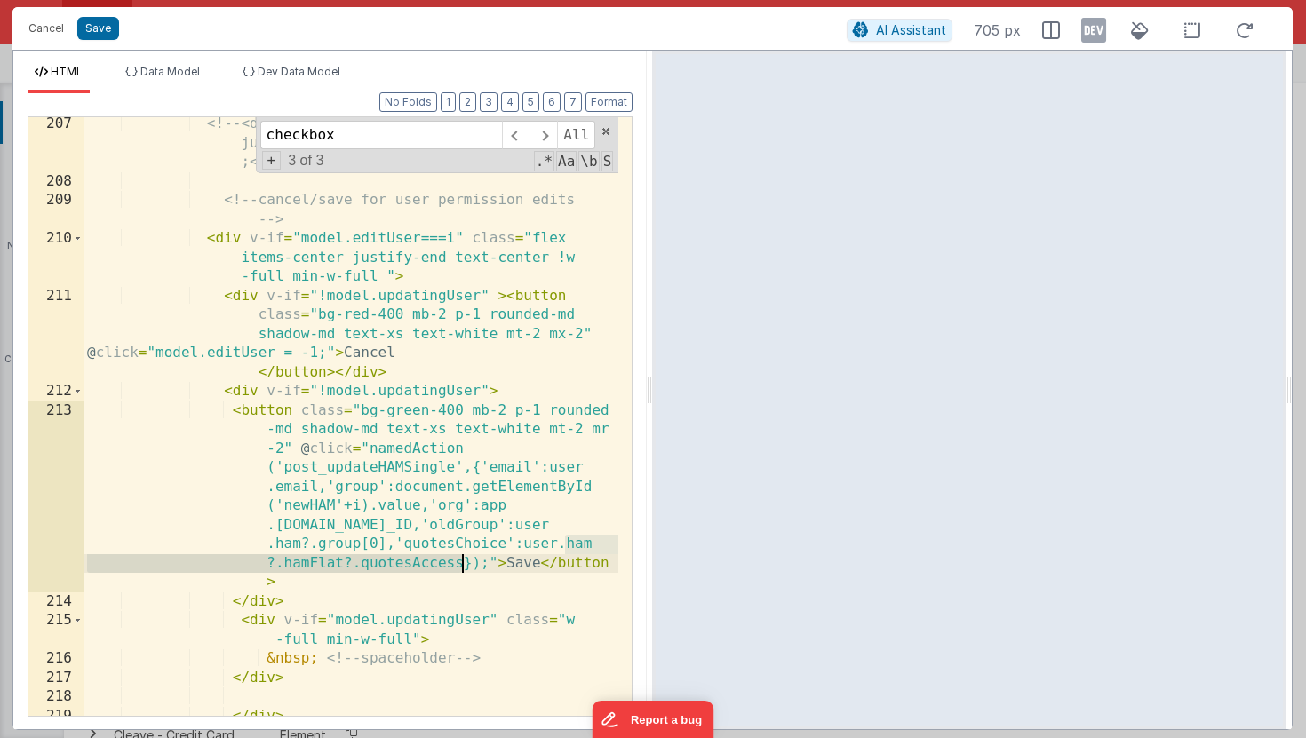
drag, startPoint x: 565, startPoint y: 541, endPoint x: 463, endPoint y: 564, distance: 104.8
click at [463, 564] on div "<!-- <div class="border text-center items-center justify-end min-w-full w-full"…" at bounding box center [351, 452] width 535 height 675
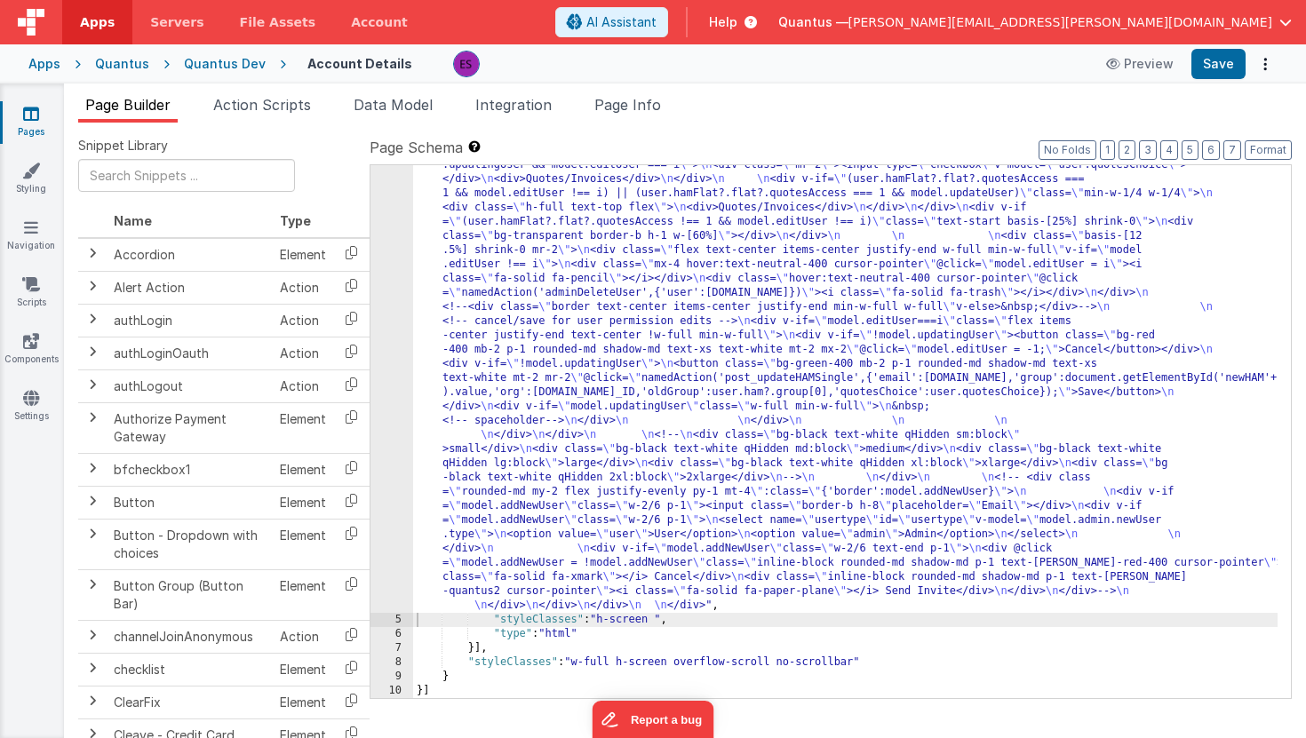
scroll to position [1486, 0]
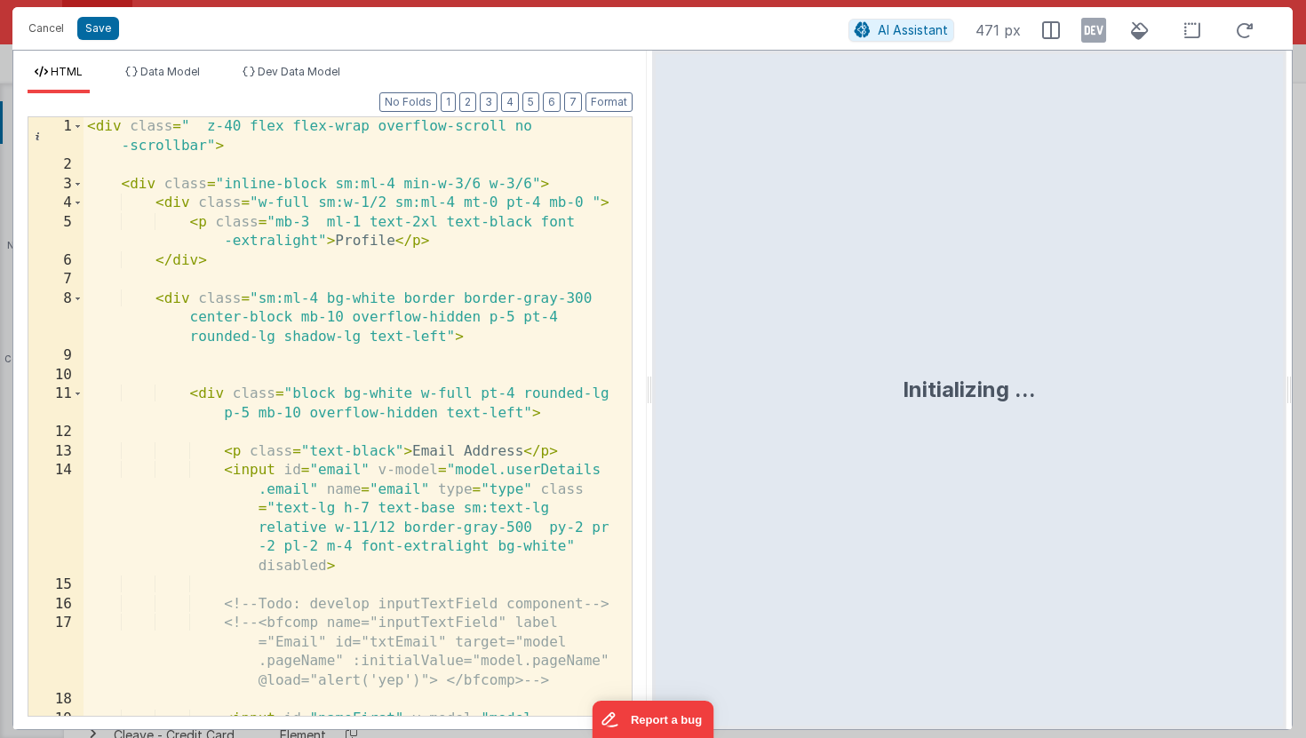
click at [387, 402] on div "< div class = " z-40 flex flex-wrap overflow-scroll no -scrollbar" > < div clas…" at bounding box center [351, 502] width 535 height 771
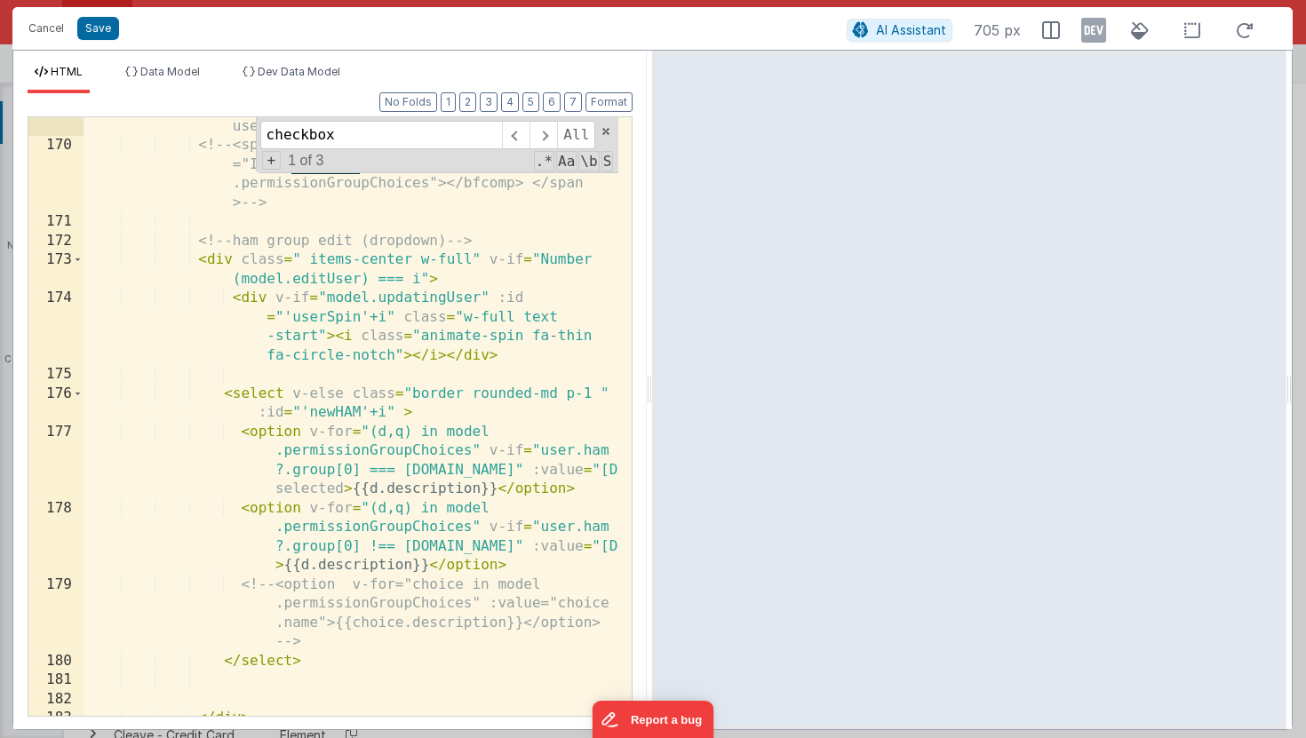
scroll to position [6539, 0]
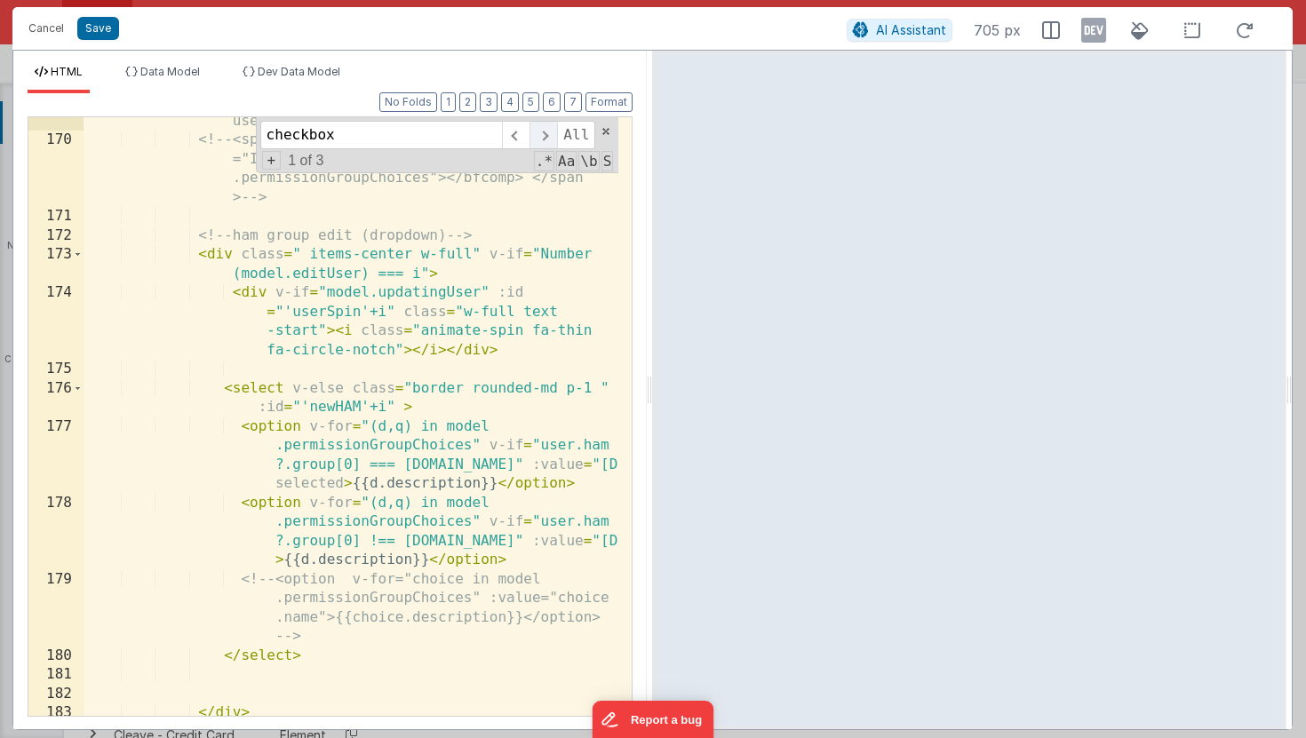
type input "checkbox"
click at [543, 142] on span at bounding box center [544, 135] width 28 height 28
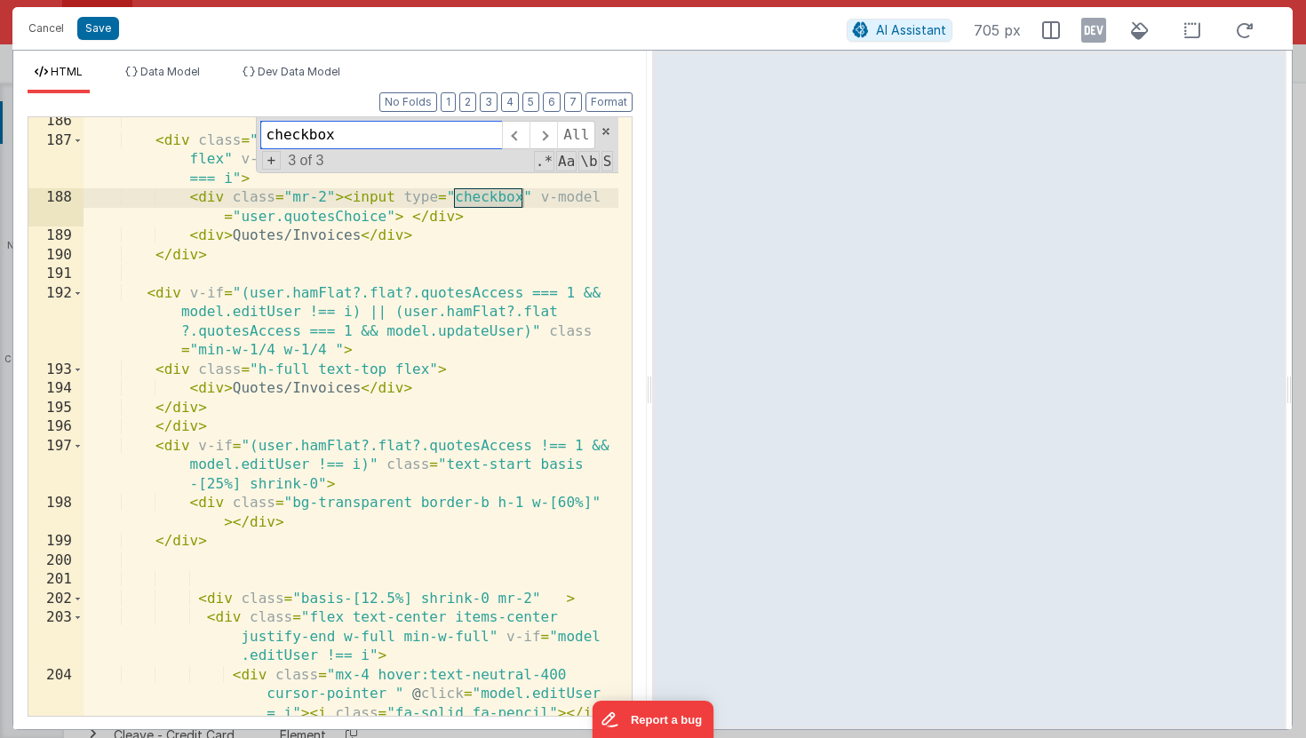
scroll to position [7187, 0]
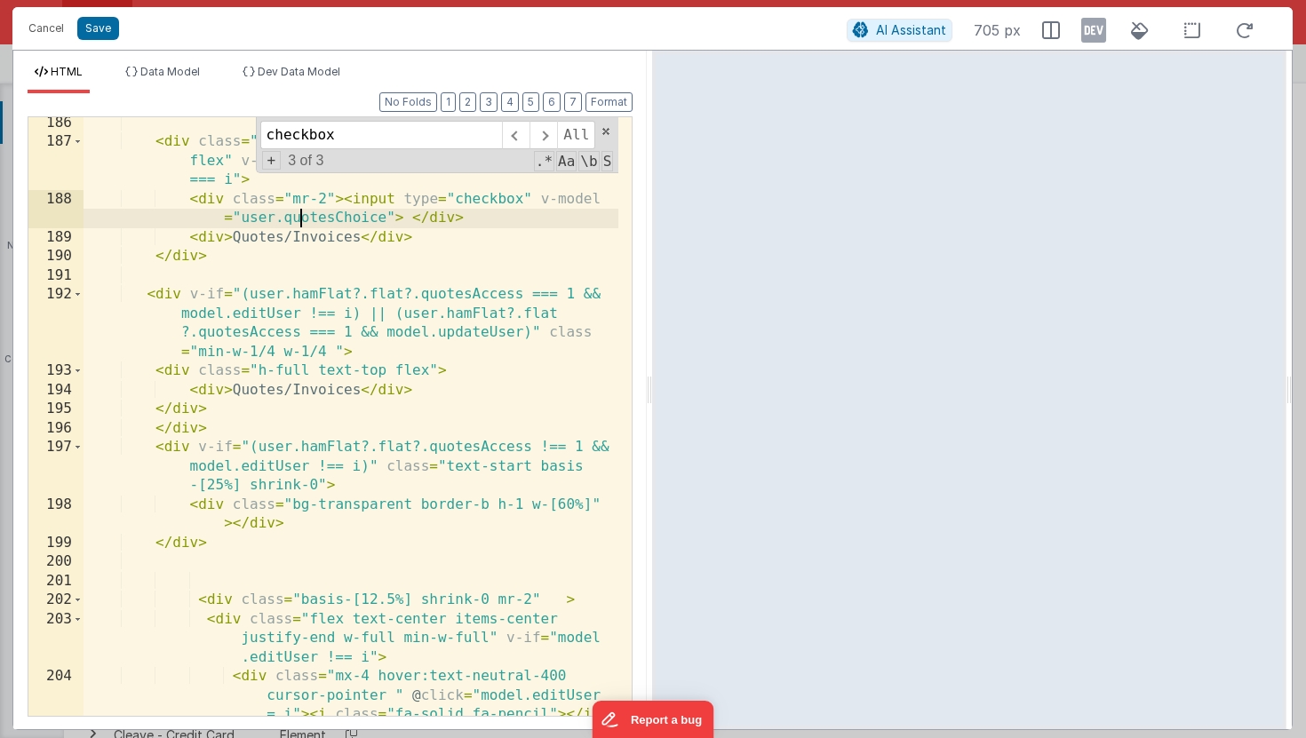
click at [304, 216] on div "< div class = "basis-[20%] shrink-0 h-full text-top flex" v-if = "!model.updati…" at bounding box center [351, 461] width 535 height 695
click at [341, 220] on div "< div class = "basis-[20%] shrink-0 h-full text-top flex" v-if = "!model.updati…" at bounding box center [351, 461] width 535 height 695
click at [393, 217] on div "< div class = "basis-[20%] shrink-0 h-full text-top flex" v-if = "!model.updati…" at bounding box center [351, 461] width 535 height 695
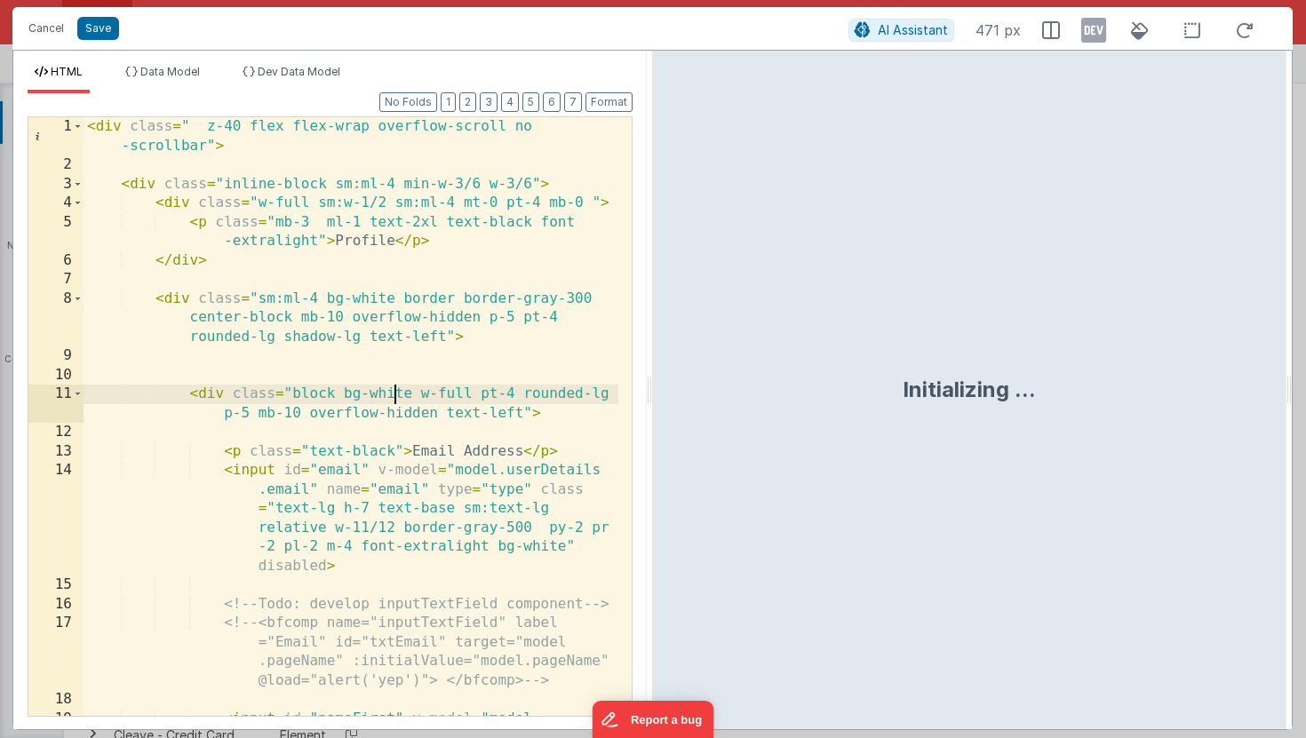
click at [397, 387] on div "< div class = " z-40 flex flex-wrap overflow-scroll no -scrollbar" > < div clas…" at bounding box center [351, 502] width 535 height 771
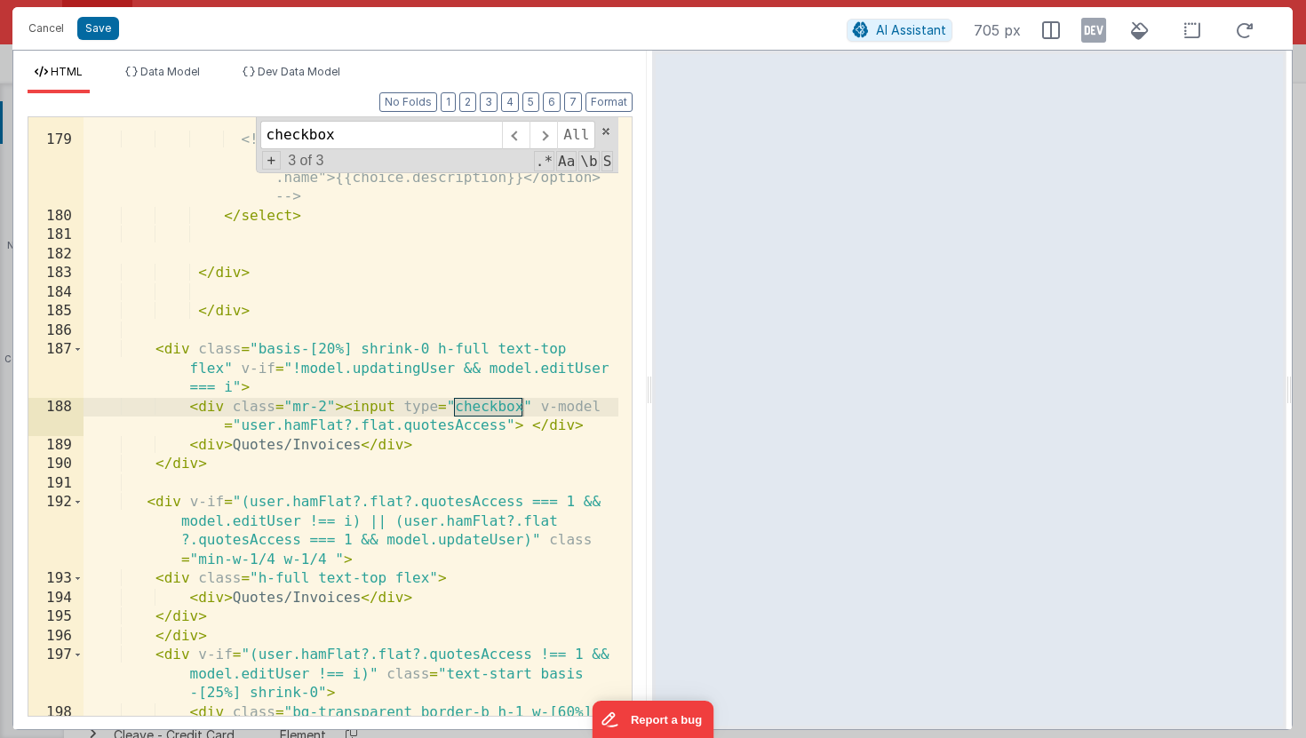
scroll to position [6979, 0]
type input "checkbox"
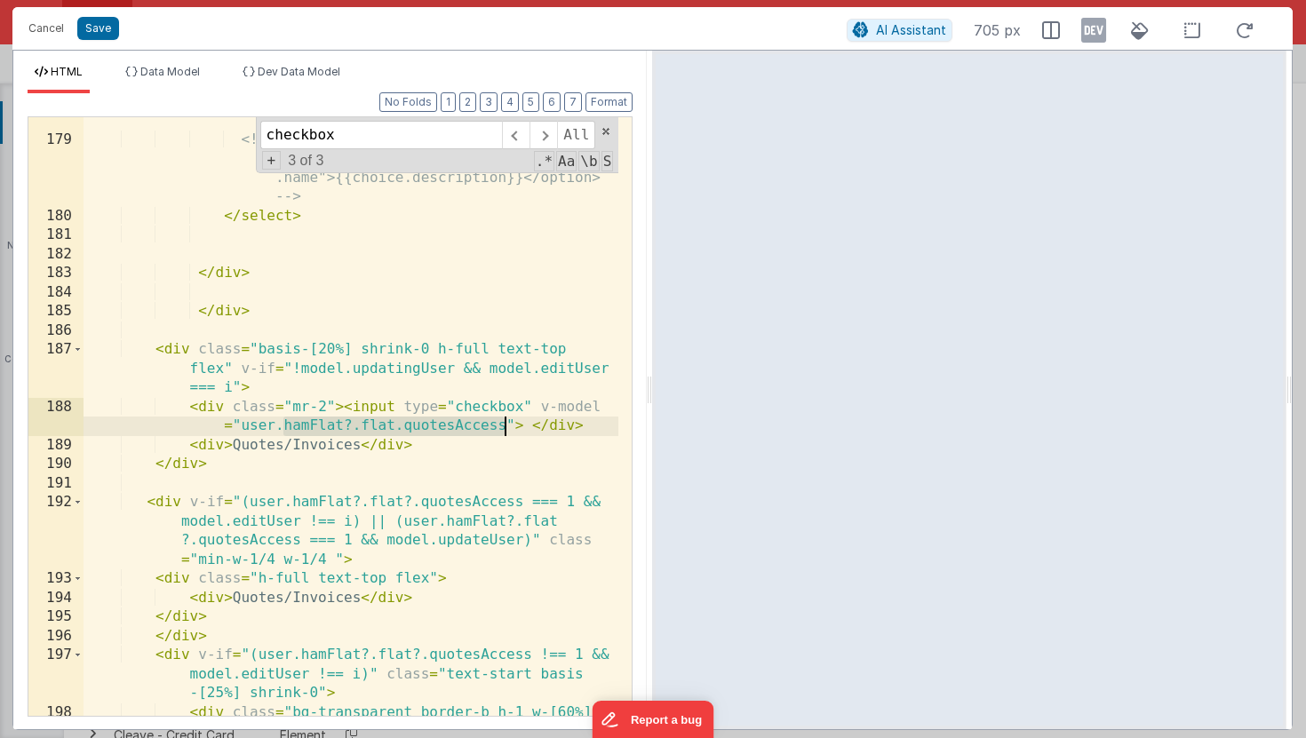
drag, startPoint x: 283, startPoint y: 425, endPoint x: 507, endPoint y: 430, distance: 224.0
click at [507, 430] on div "< option v-for = "(d,q) in model .permissionGroupChoices" v-if = "user.ham ?.gr…" at bounding box center [351, 411] width 535 height 714
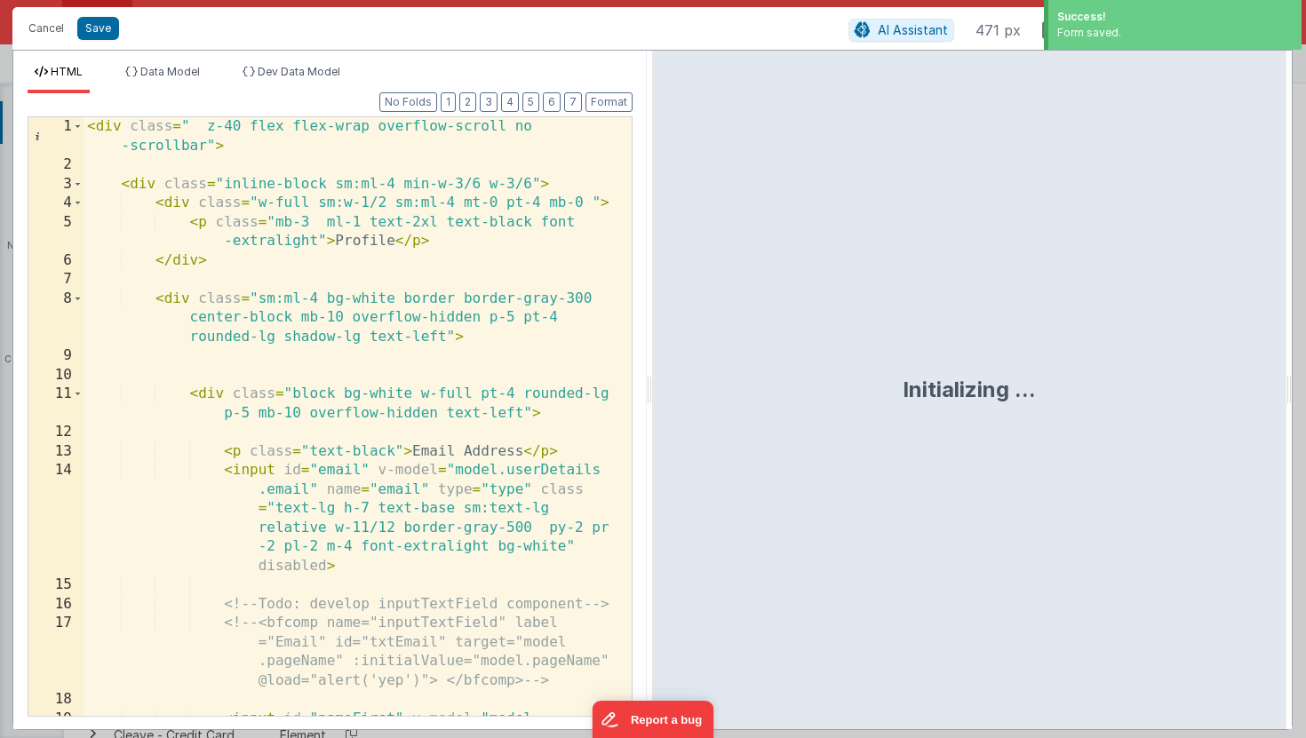
click at [498, 399] on div "< div class = " z-40 flex flex-wrap overflow-scroll no -scrollbar" > < div clas…" at bounding box center [351, 502] width 535 height 771
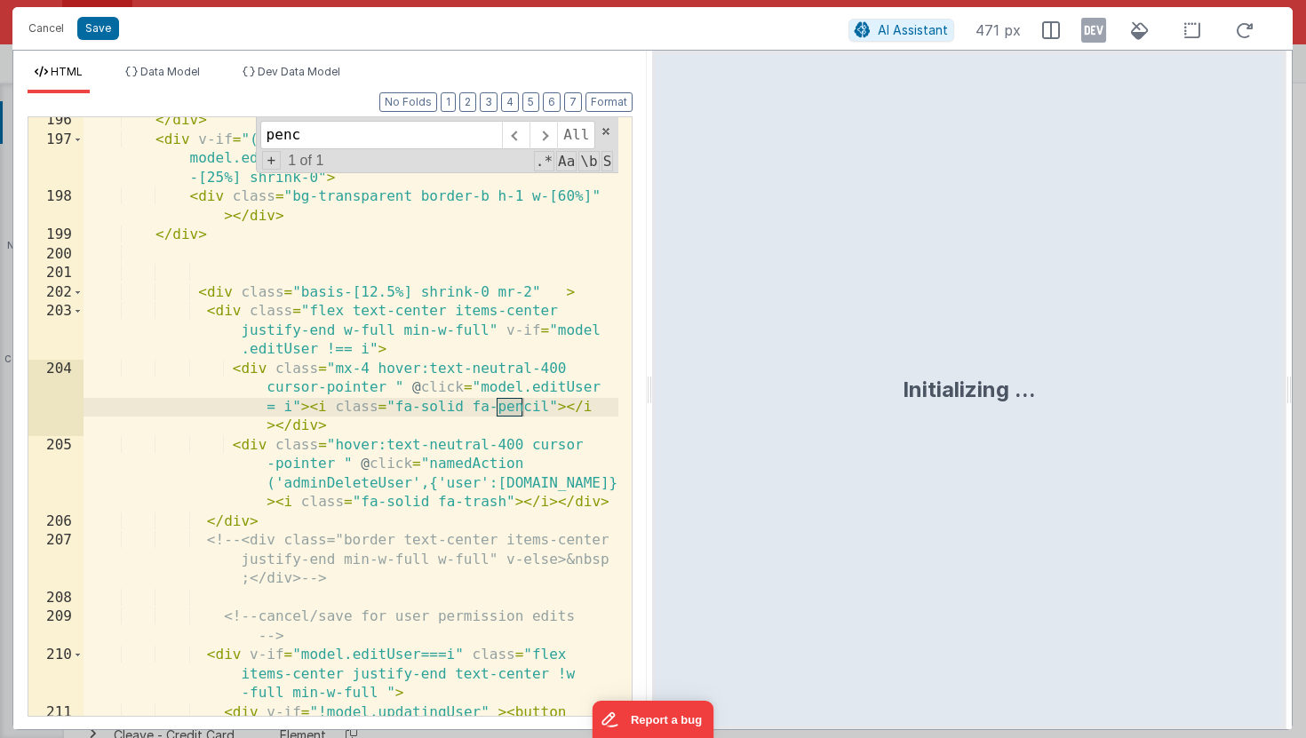
scroll to position [7495, 0]
type input "pencil"
click at [478, 387] on div "</ div > < div v-if = "(user.hamFlat?.flat?.quotesAccess !== 1 && model.editUse…" at bounding box center [351, 468] width 535 height 714
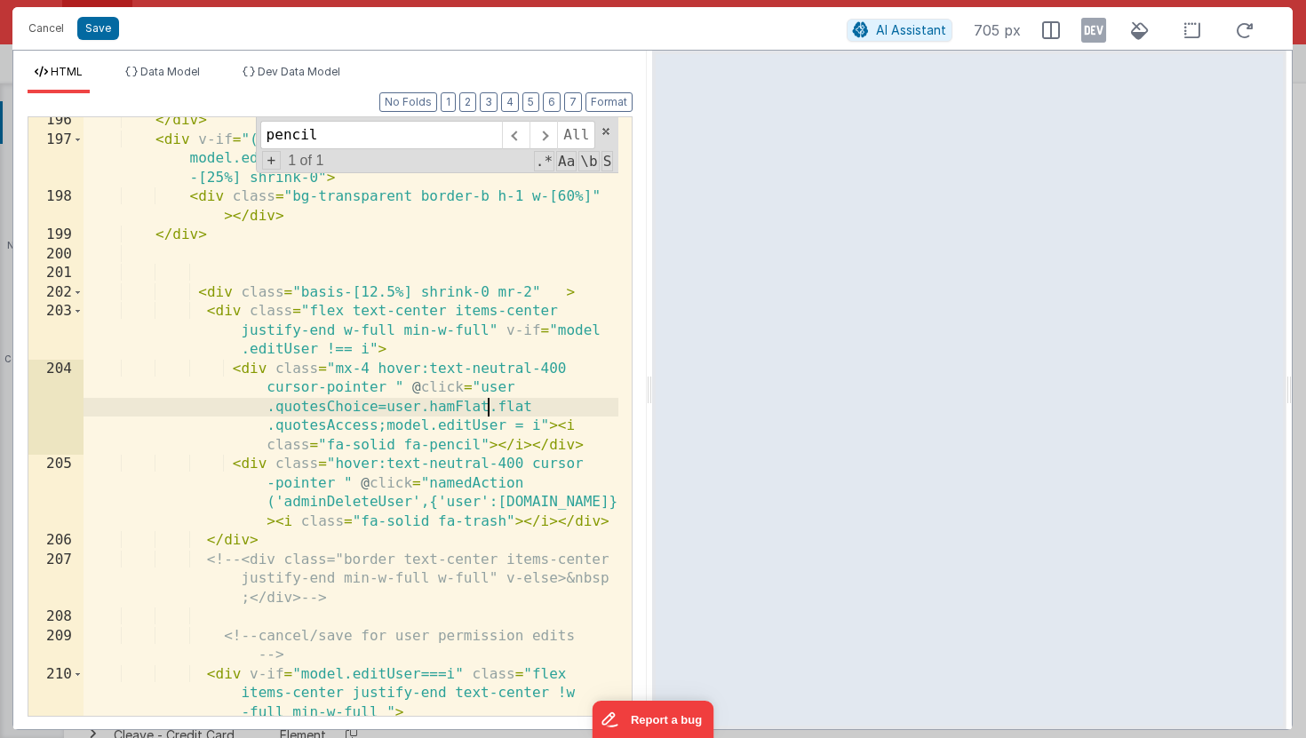
click at [490, 406] on div "</ div > < div v-if = "(user.hamFlat?.flat?.quotesAccess !== 1 && model.editUse…" at bounding box center [351, 468] width 535 height 714
click at [535, 405] on div "</ div > < div v-if = "(user.hamFlat?.flat?.quotesAccess !== 1 && model.editUse…" at bounding box center [351, 468] width 535 height 714
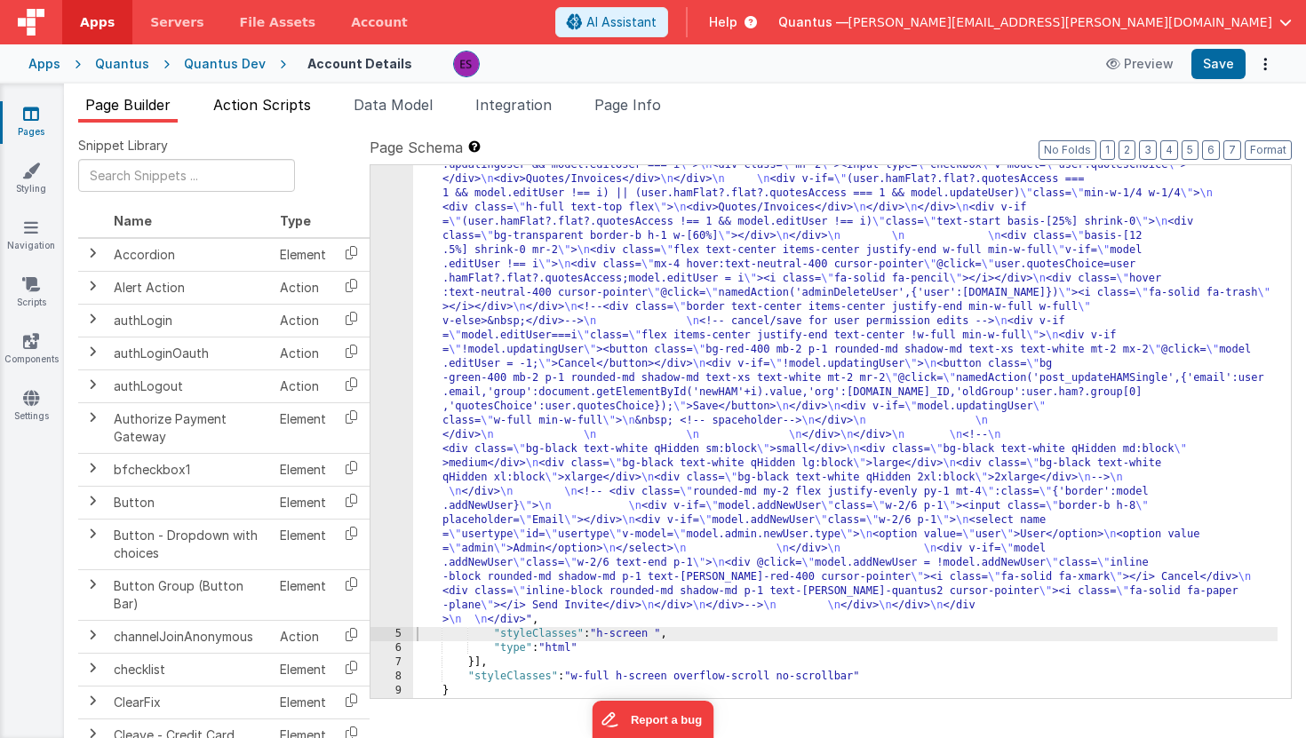
click at [259, 118] on li "Action Scripts" at bounding box center [262, 108] width 112 height 28
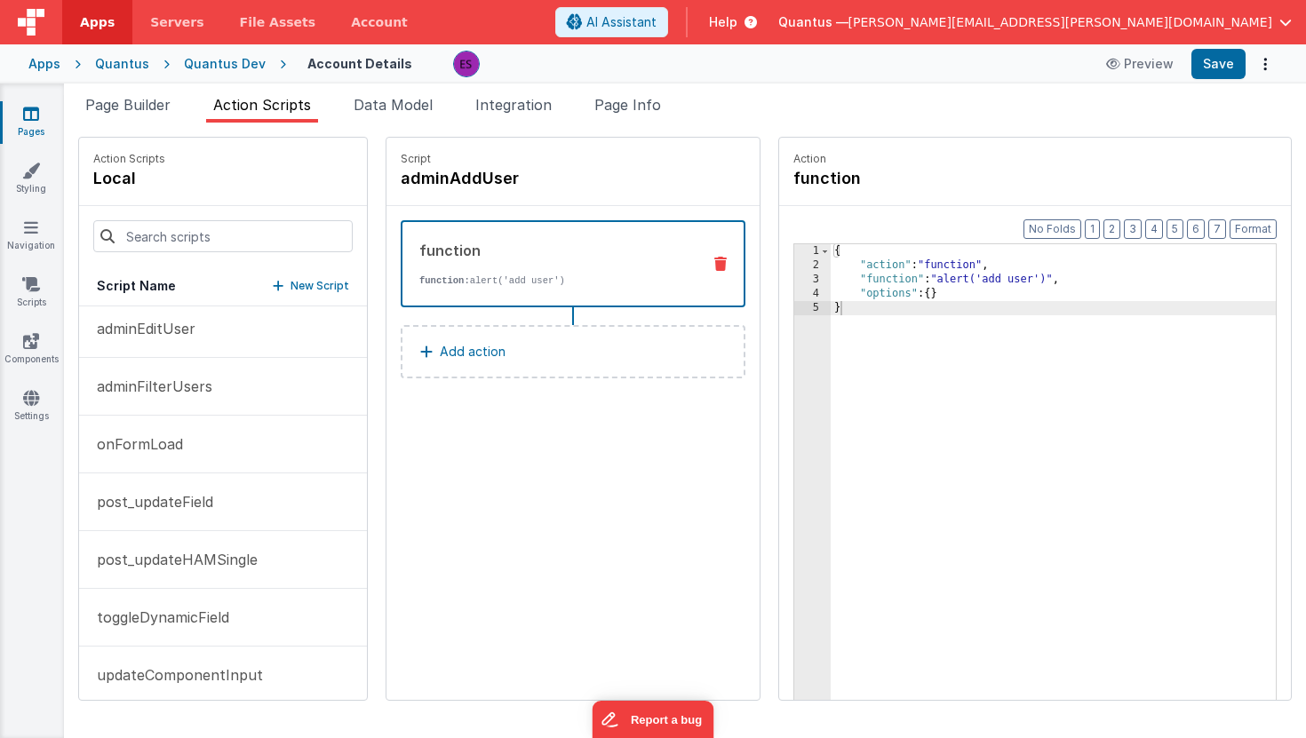
scroll to position [122, 0]
click at [177, 437] on p "onFormLoad" at bounding box center [134, 443] width 97 height 21
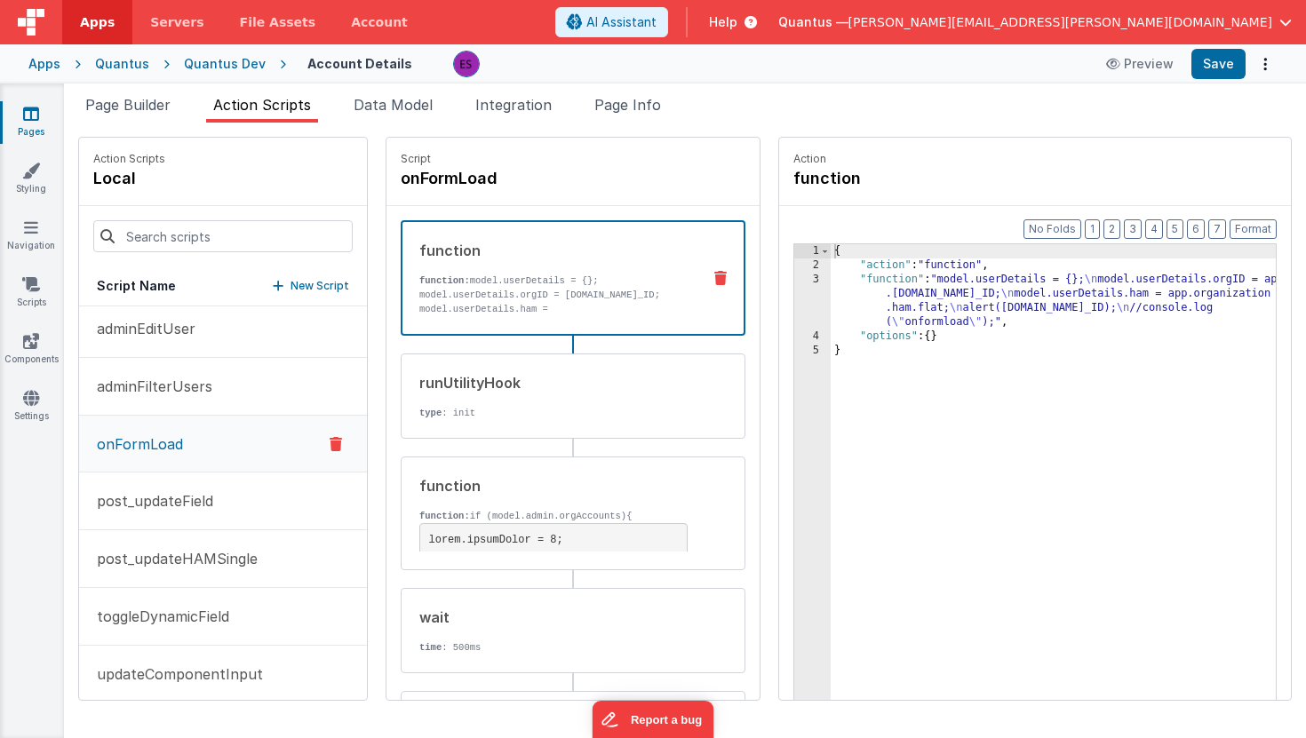
scroll to position [123, 0]
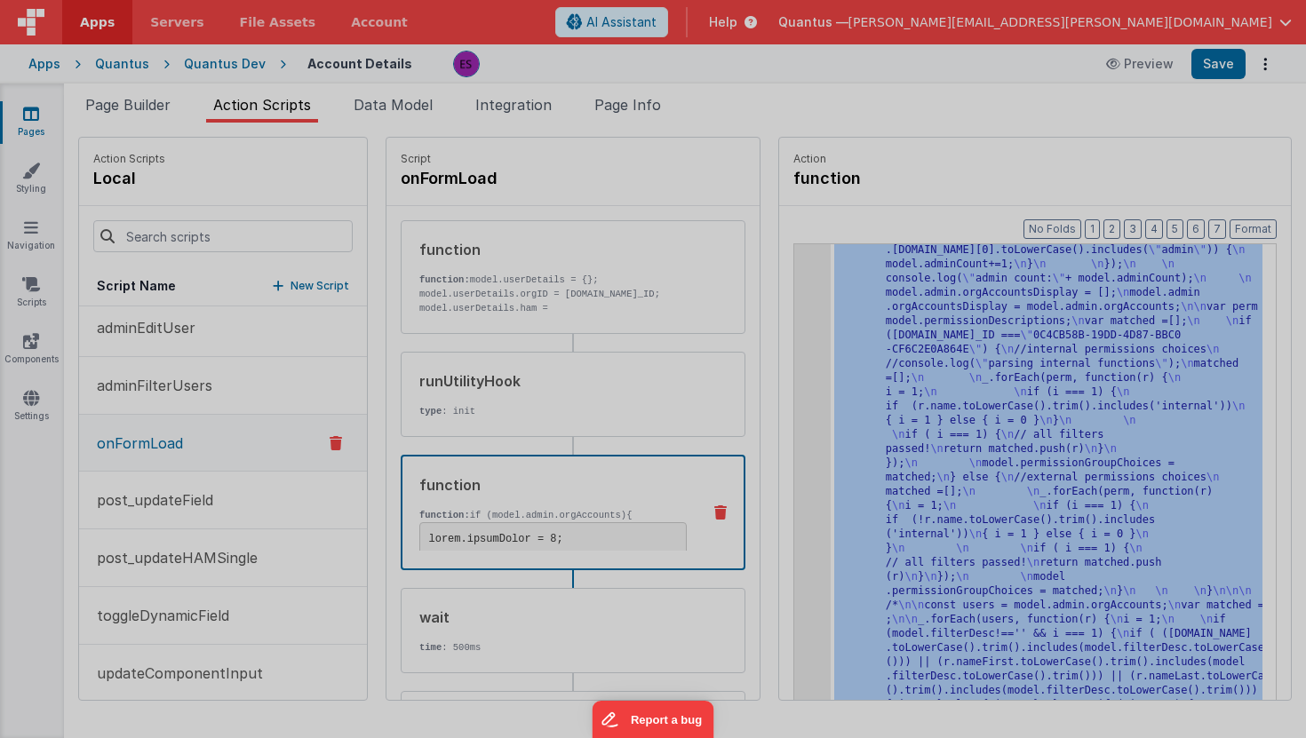
scroll to position [186, 0]
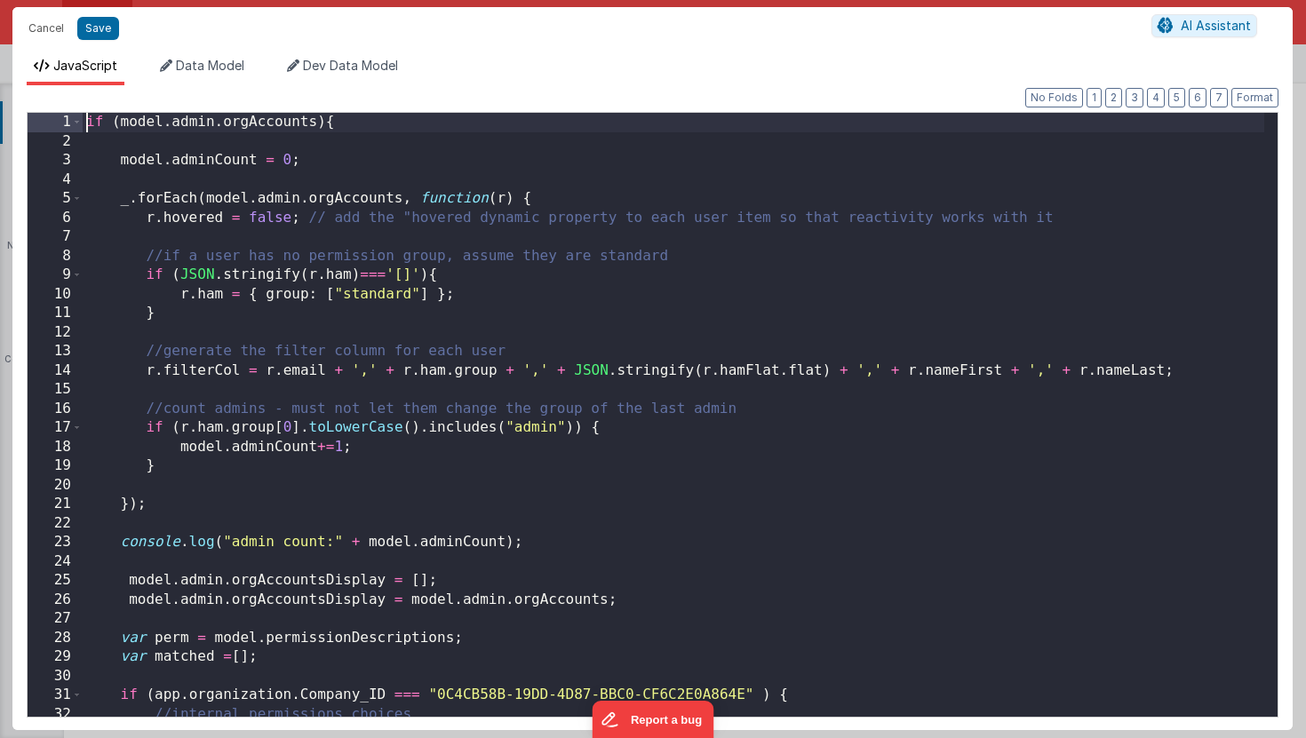
click at [84, 125] on div "if ( model . admin . orgAccounts ) { model . adminCount = 0 ; _ . forEach ( mod…" at bounding box center [674, 434] width 1182 height 642
click at [133, 508] on div "if ( model . admin . orgAccounts ) { model . adminCount = 0 ; _ . forEach ( mod…" at bounding box center [674, 434] width 1182 height 642
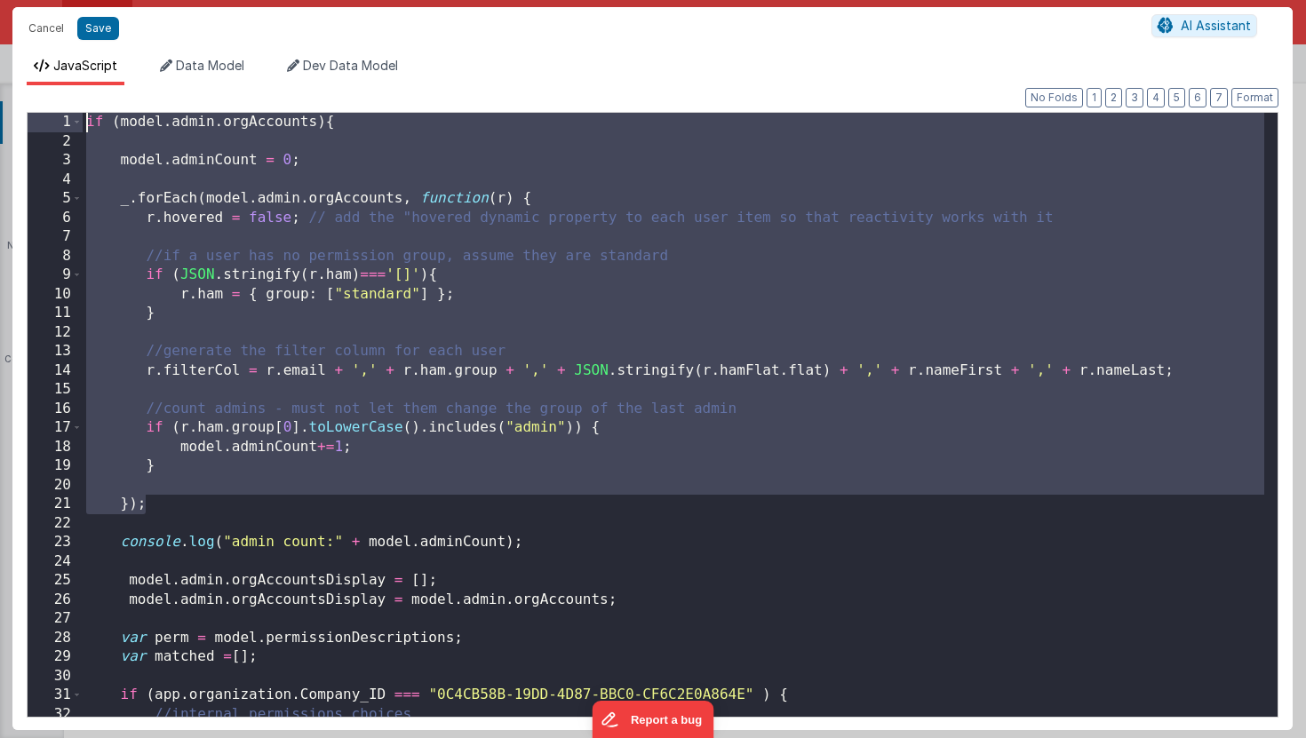
drag, startPoint x: 175, startPoint y: 509, endPoint x: 0, endPoint y: 60, distance: 481.7
click at [0, 60] on div "Cancel Save AI Assistant JavaScript Data Model Dev Data Model Format 7 6 5 4 3 …" at bounding box center [653, 369] width 1306 height 738
click at [30, 24] on button "Cancel" at bounding box center [46, 28] width 53 height 25
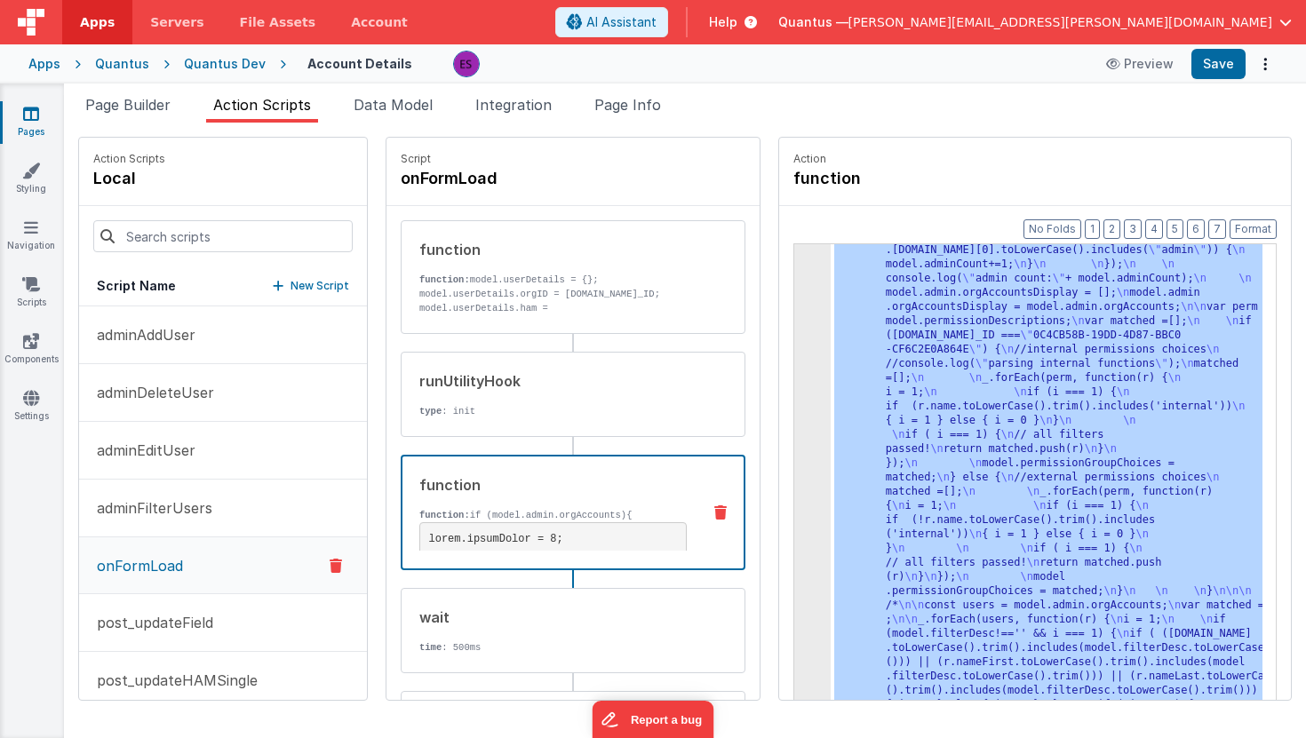
click at [273, 287] on icon at bounding box center [278, 286] width 11 height 12
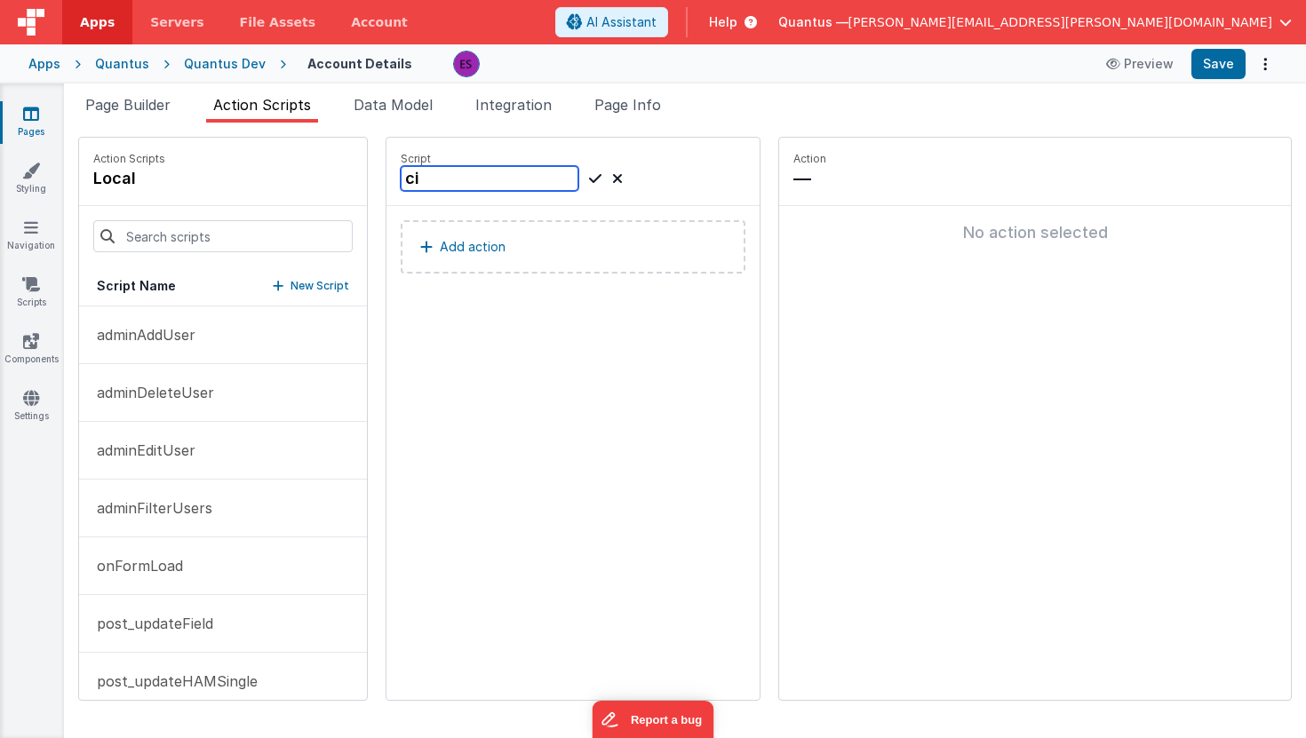
type input "c"
type input "adminCountOrgAdmins"
click at [589, 179] on icon at bounding box center [595, 178] width 12 height 21
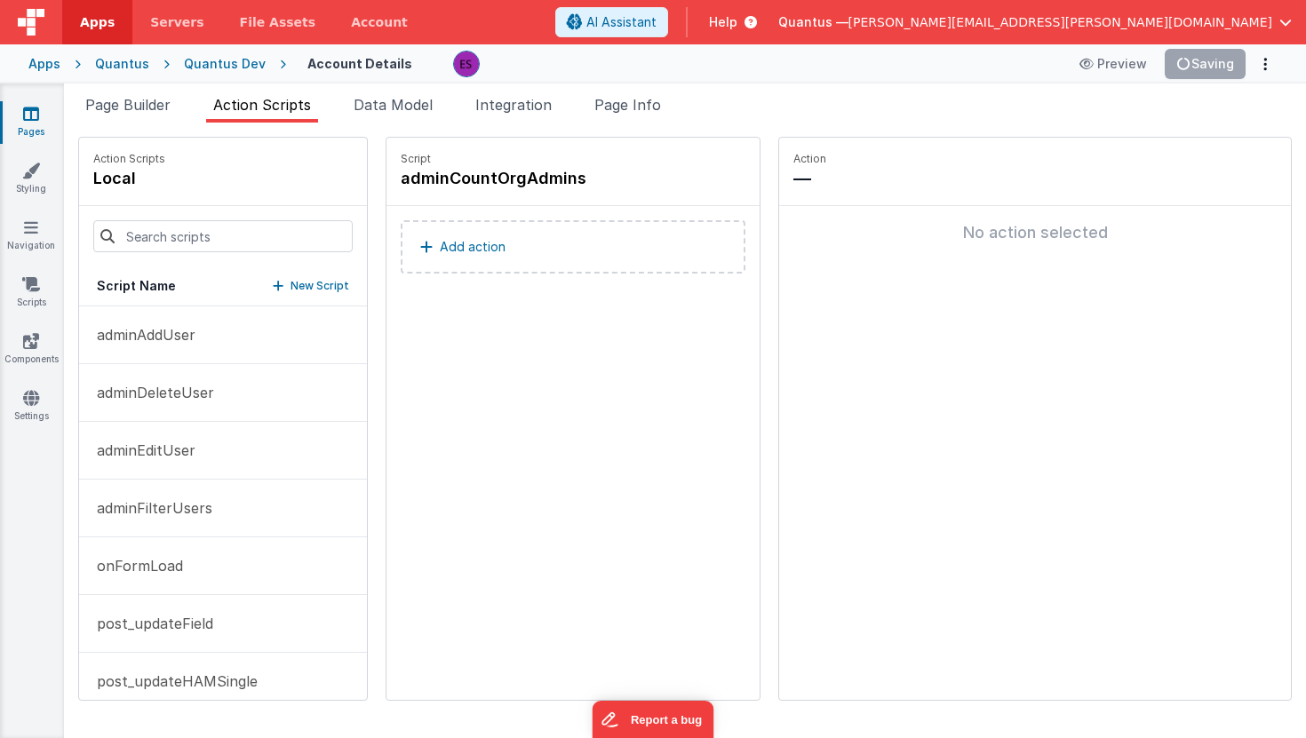
click at [421, 265] on button "Add action" at bounding box center [573, 246] width 345 height 53
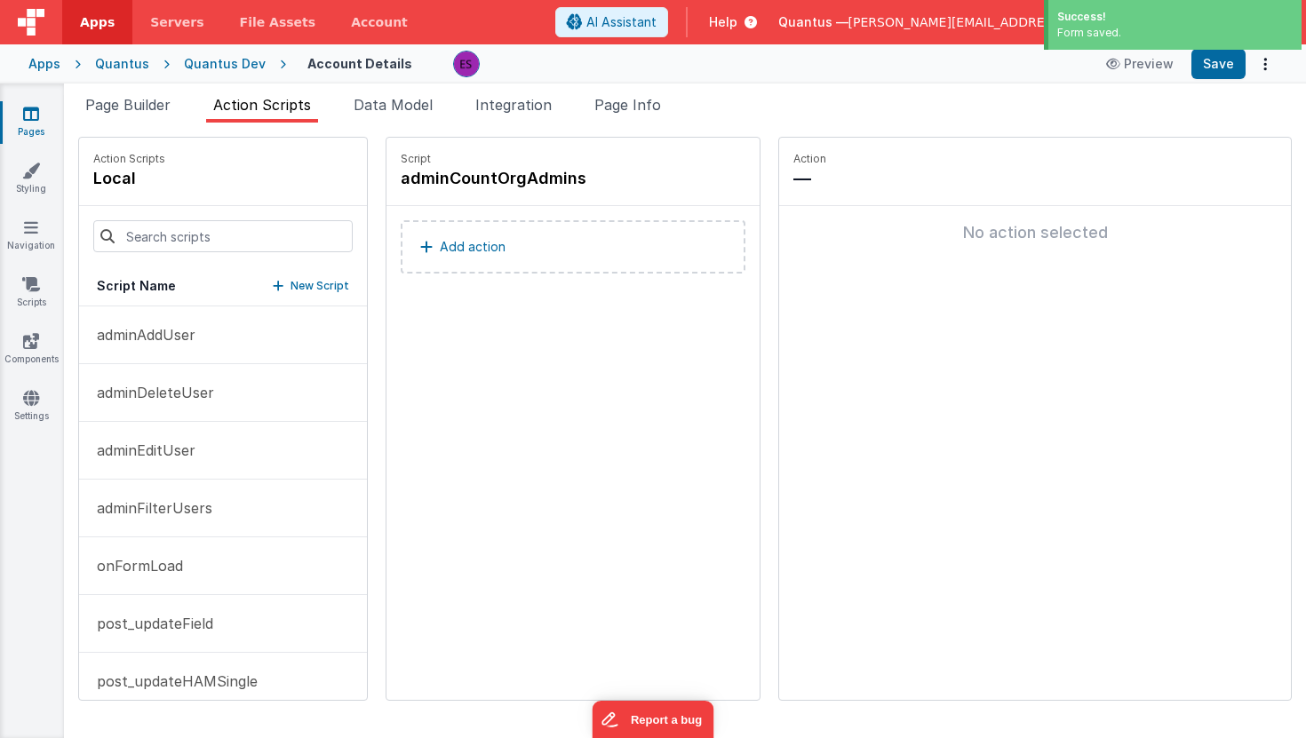
click at [514, 245] on button "Add action" at bounding box center [573, 246] width 345 height 53
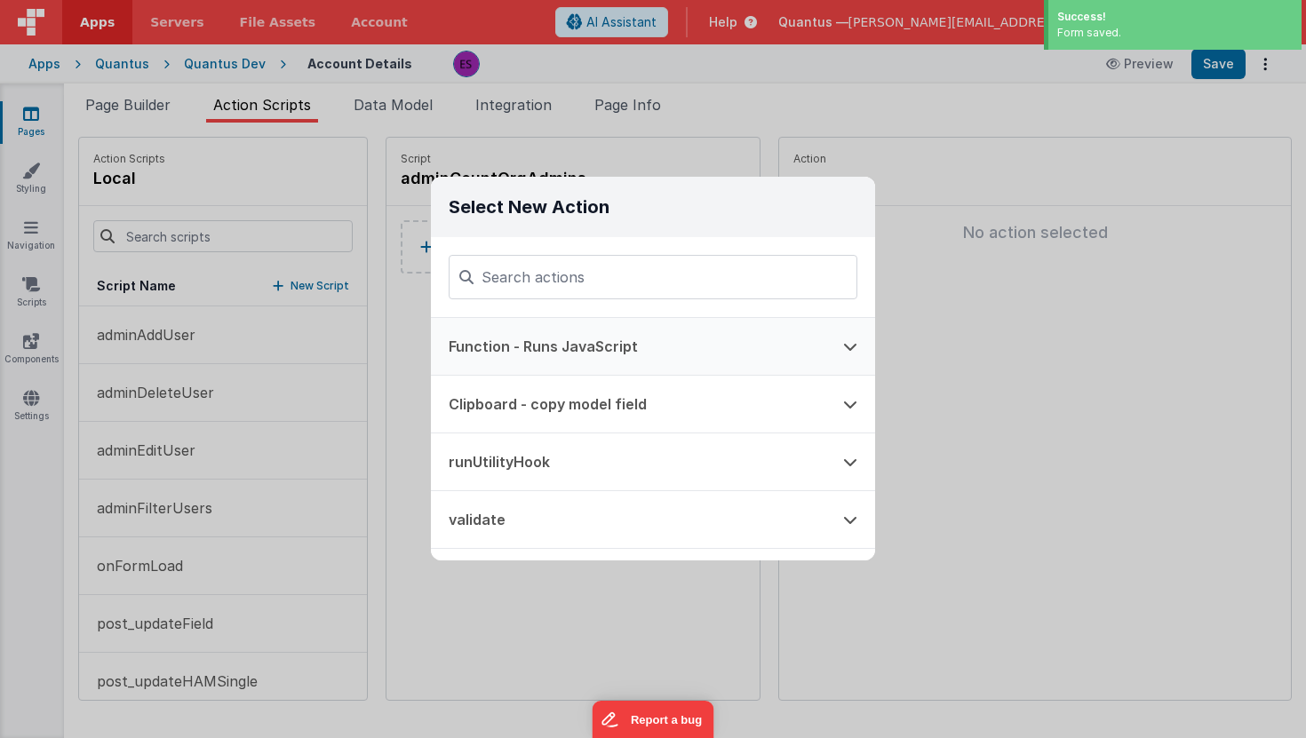
click at [523, 344] on button "Function - Runs JavaScript" at bounding box center [628, 346] width 395 height 57
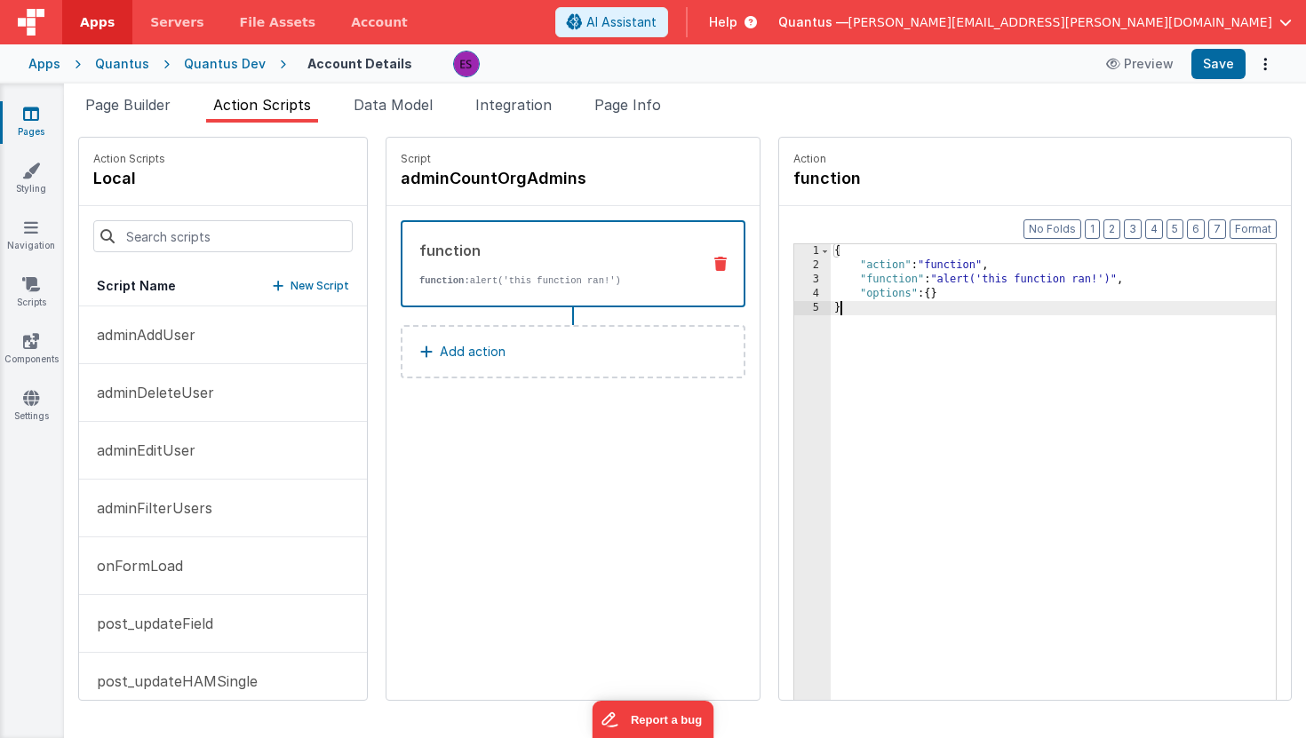
click at [794, 275] on div "3" at bounding box center [812, 280] width 36 height 14
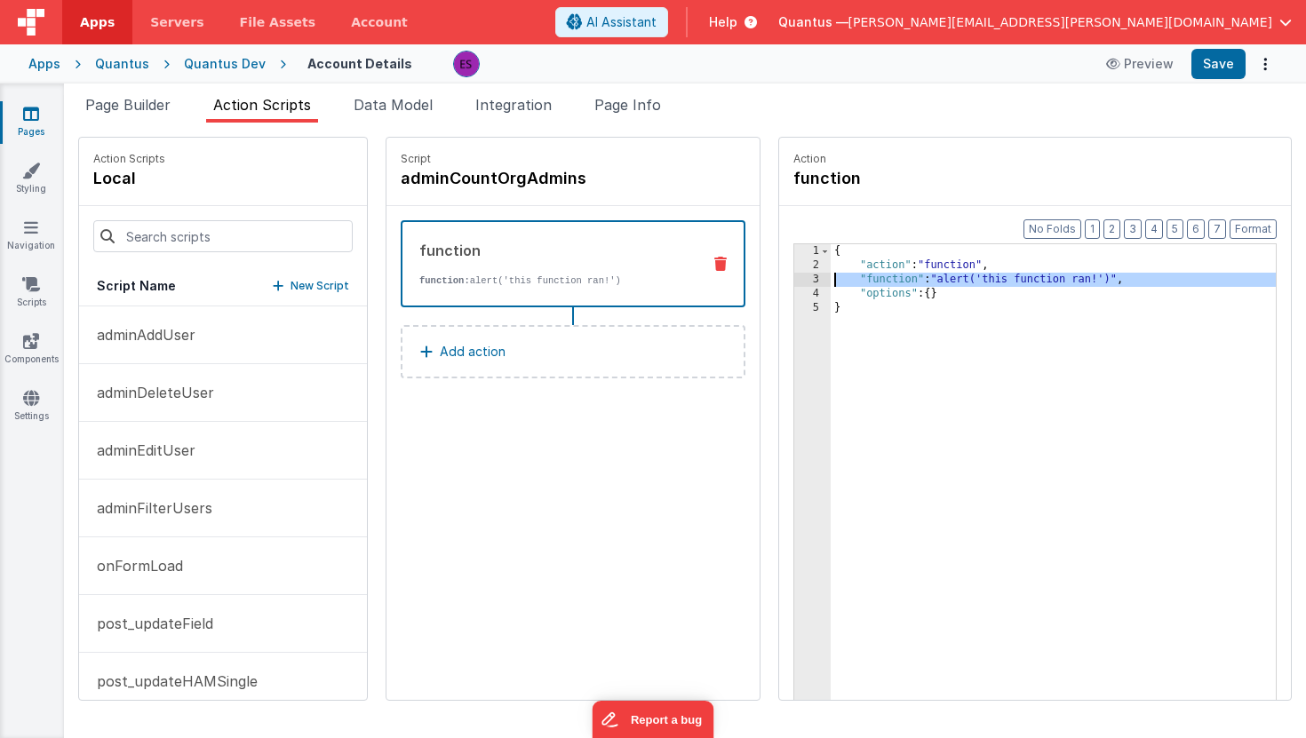
click at [794, 282] on div "3" at bounding box center [812, 280] width 36 height 14
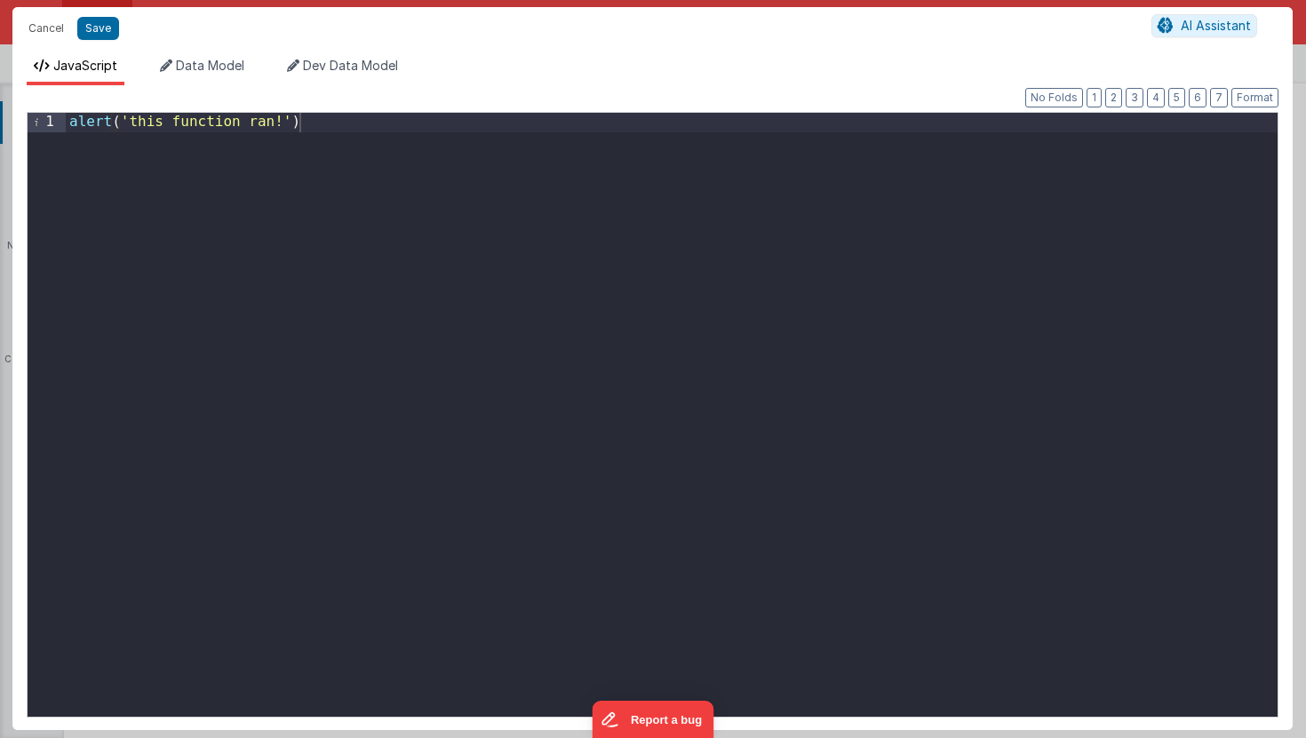
click at [616, 319] on div "alert ( 'this function ran!' )" at bounding box center [672, 434] width 1212 height 642
paste textarea
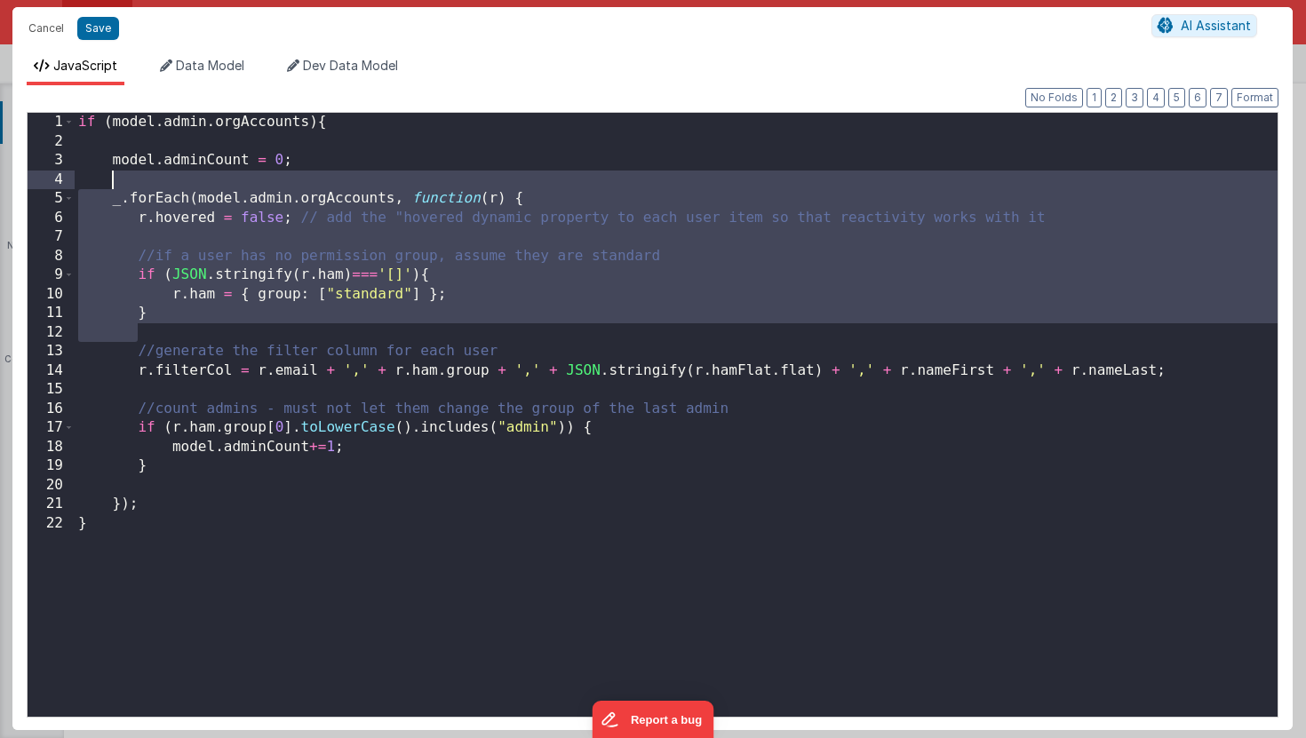
drag, startPoint x: 207, startPoint y: 334, endPoint x: 116, endPoint y: 173, distance: 184.6
click at [116, 173] on div "if ( model . admin . orgAccounts ) { model . adminCount = 0 ; _ . forEach ( mod…" at bounding box center [676, 434] width 1203 height 642
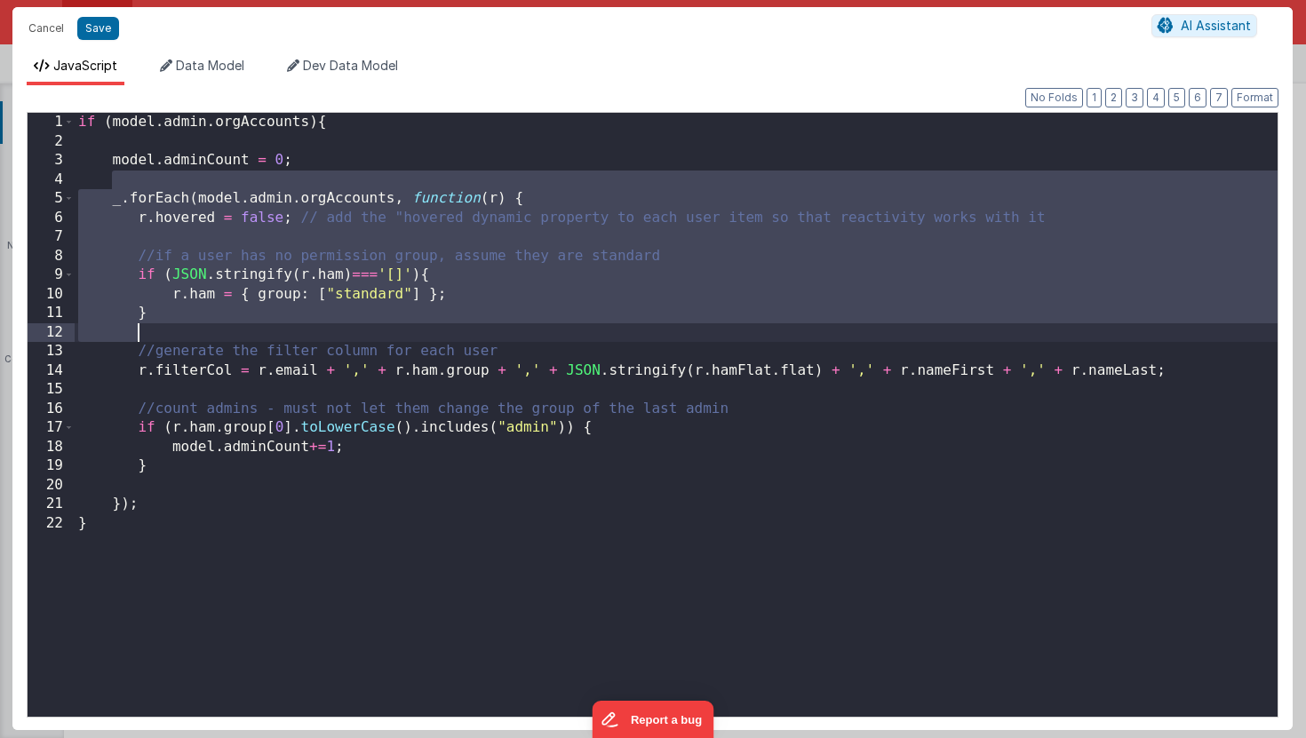
click at [134, 218] on div "if ( model . admin . orgAccounts ) { model . adminCount = 0 ; _ . forEach ( mod…" at bounding box center [676, 434] width 1203 height 642
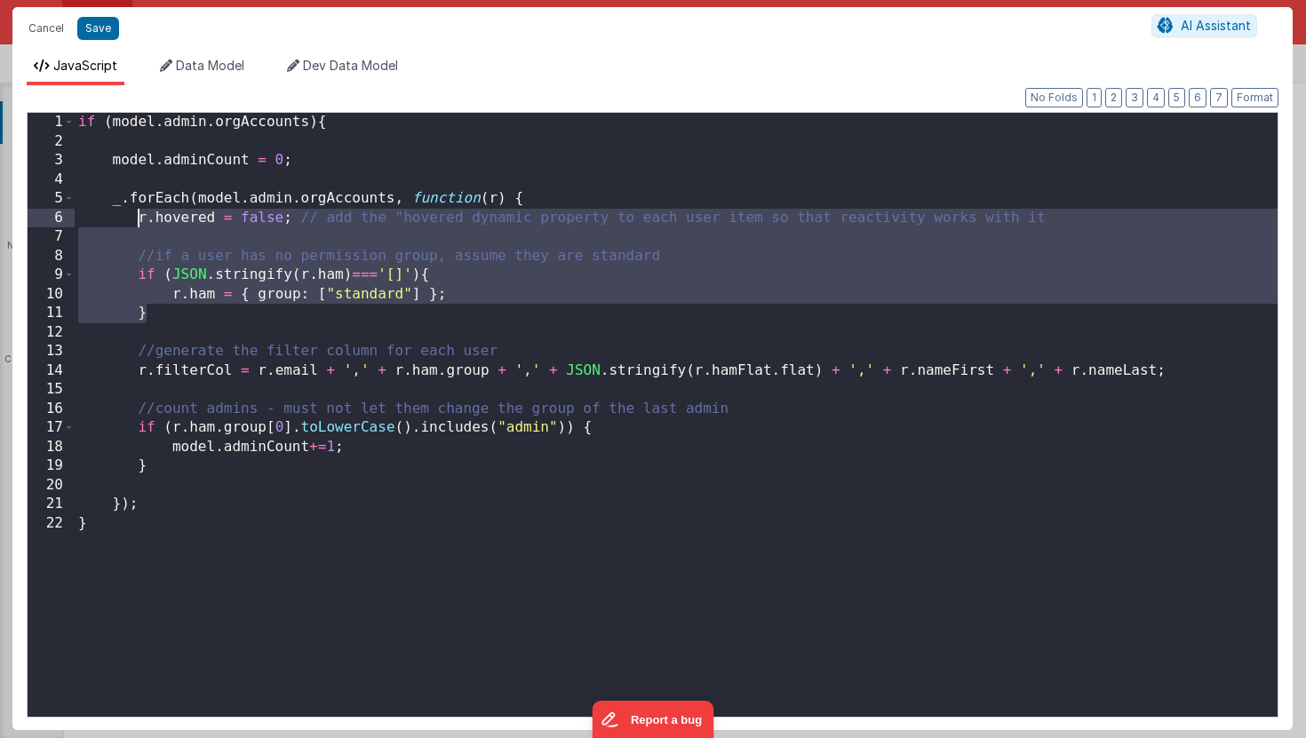
drag, startPoint x: 173, startPoint y: 314, endPoint x: 136, endPoint y: 226, distance: 95.6
click at [136, 226] on div "if ( model . admin . orgAccounts ) { model . adminCount = 0 ; _ . forEach ( mod…" at bounding box center [676, 434] width 1203 height 642
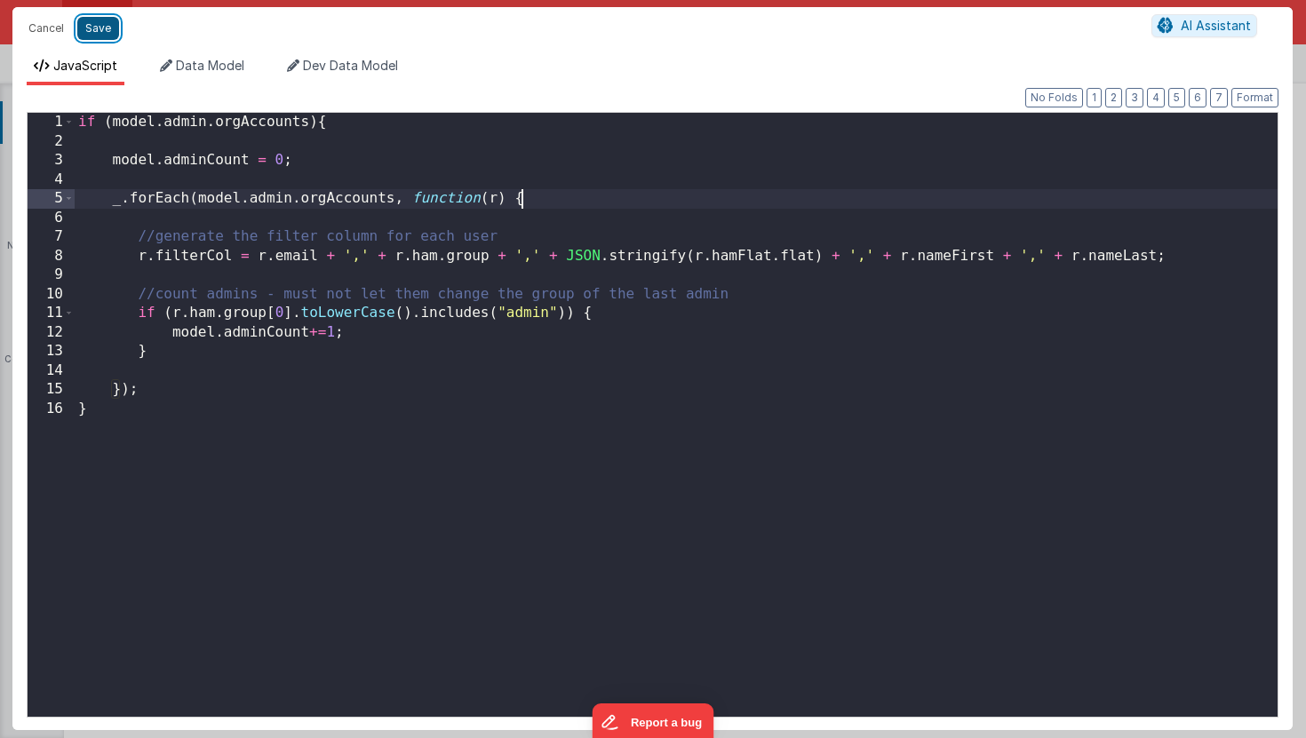
click at [101, 32] on button "Save" at bounding box center [98, 28] width 42 height 23
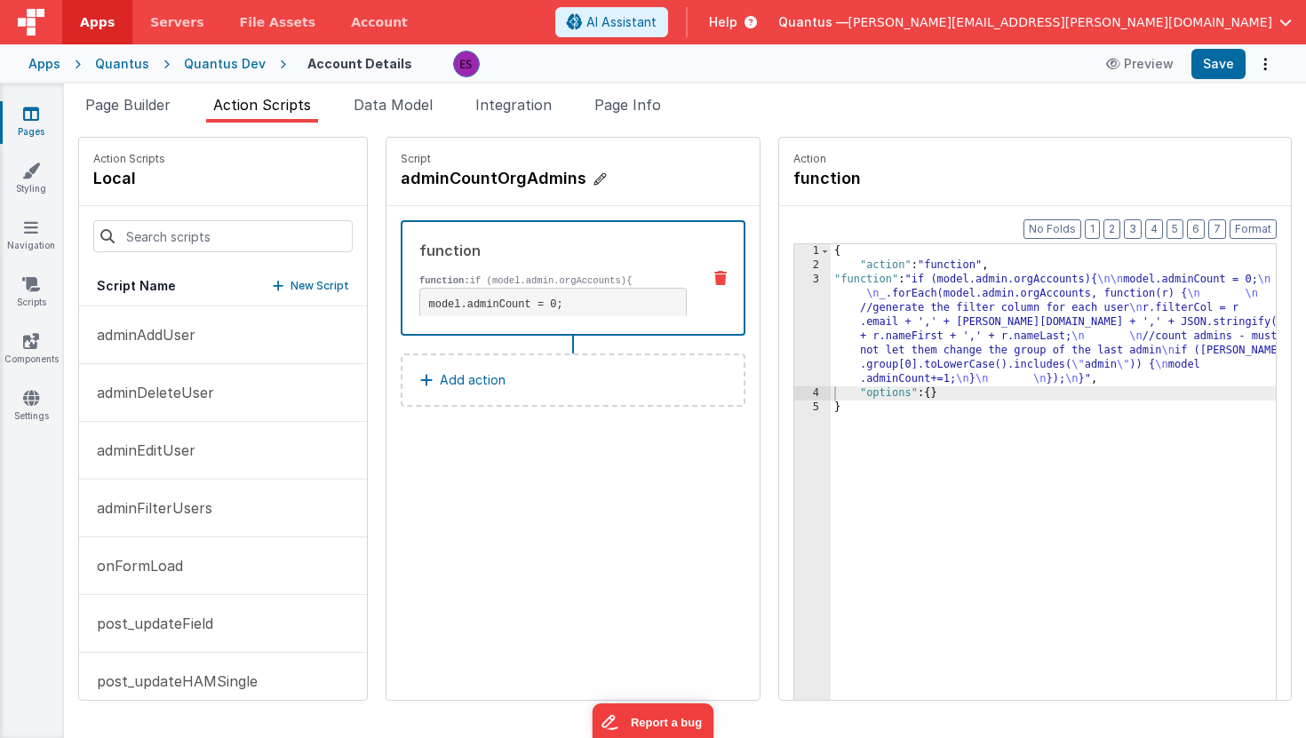
click at [401, 183] on h4 "adminCountOrgAdmins" at bounding box center [534, 178] width 267 height 25
click at [401, 183] on input "adminCountOrgAdmins" at bounding box center [490, 178] width 178 height 25
click at [542, 520] on div "Script adminCountOrgAdmins function function: if (model.admin.orgAccounts){ mod…" at bounding box center [573, 419] width 373 height 562
click at [151, 502] on p "adminFilterUsers" at bounding box center [149, 508] width 126 height 21
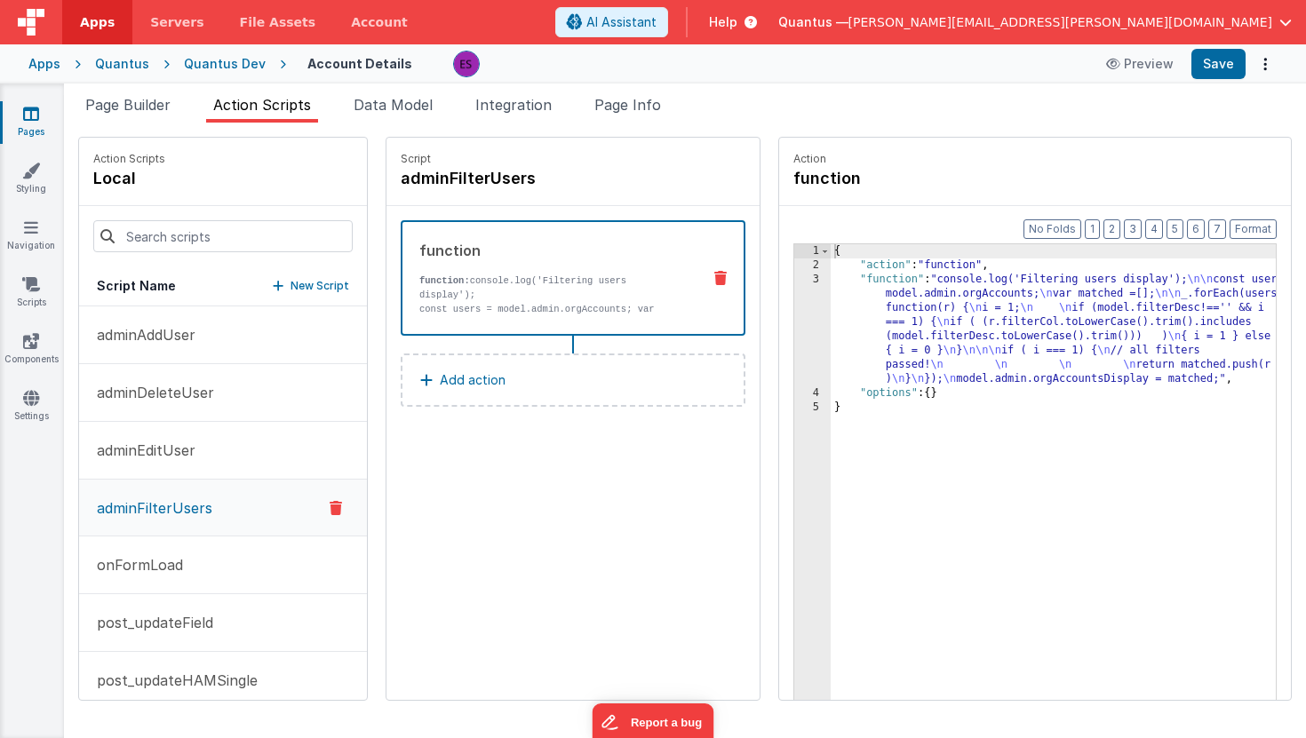
click at [857, 304] on div "{ "action" : "function" , "function" : "console.log('Filtering users display');…" at bounding box center [1080, 513] width 498 height 539
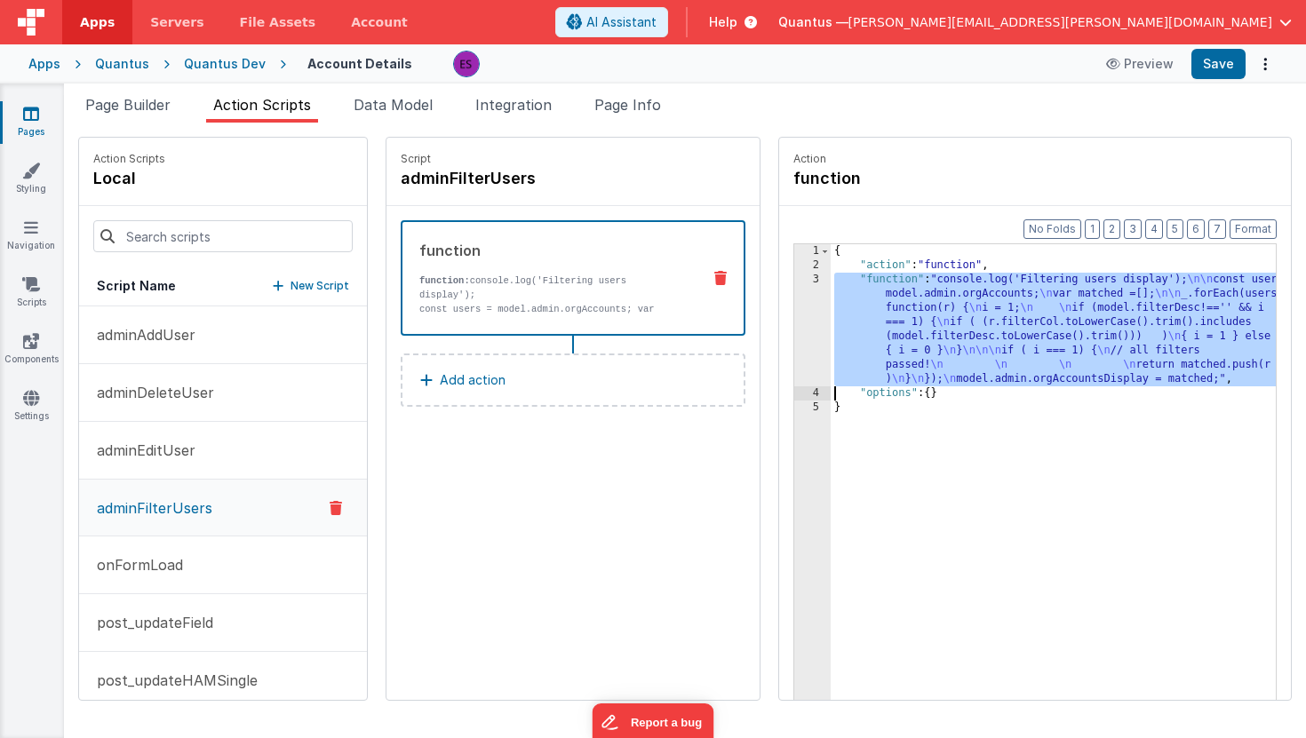
click at [794, 318] on div "3" at bounding box center [812, 330] width 36 height 114
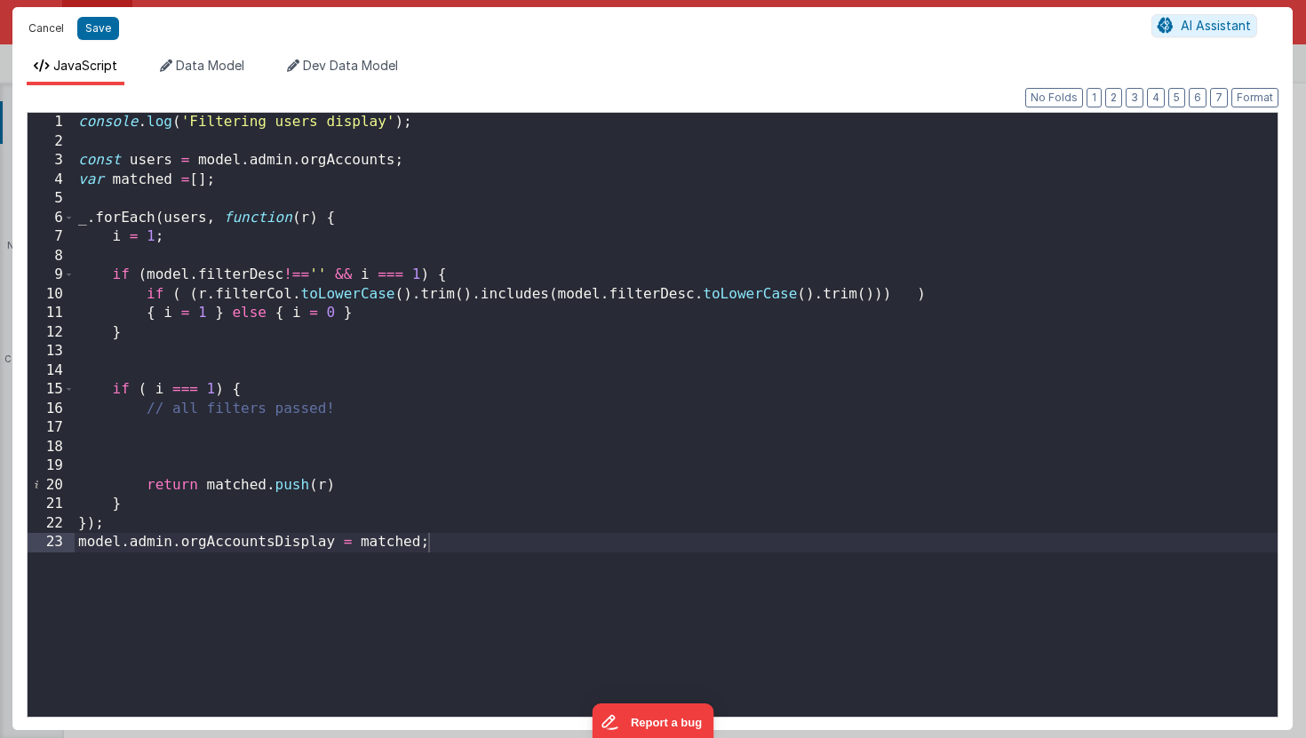
click at [48, 29] on button "Cancel" at bounding box center [46, 28] width 53 height 25
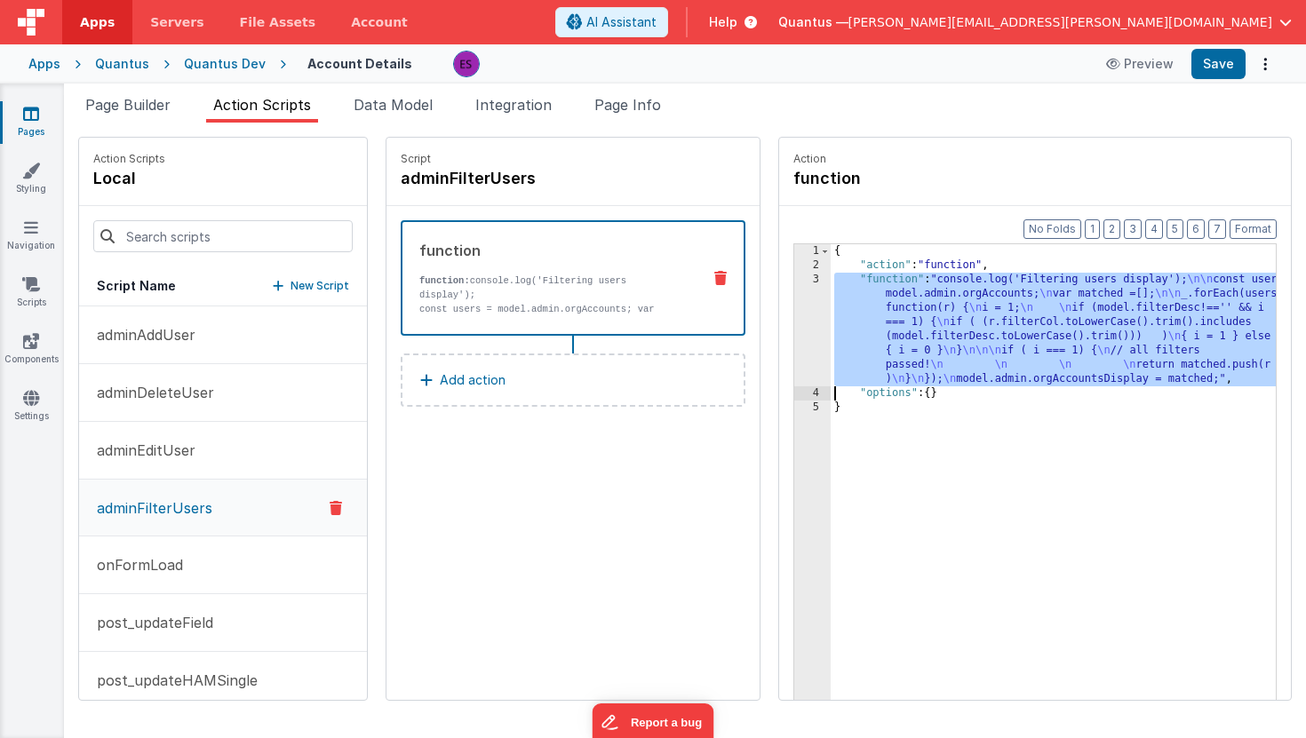
click at [831, 321] on div "{ "action" : "function" , "function" : "console.log('Filtering users display');…" at bounding box center [1080, 513] width 498 height 539
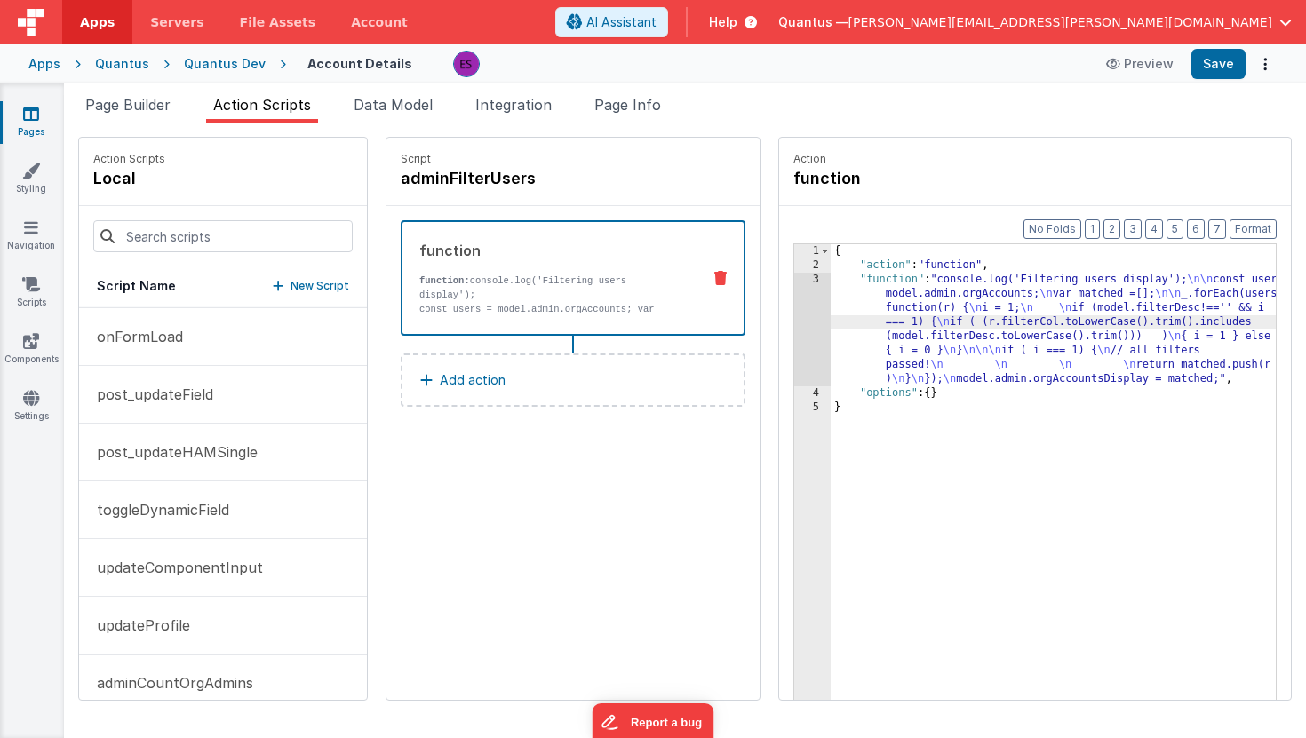
scroll to position [255, 0]
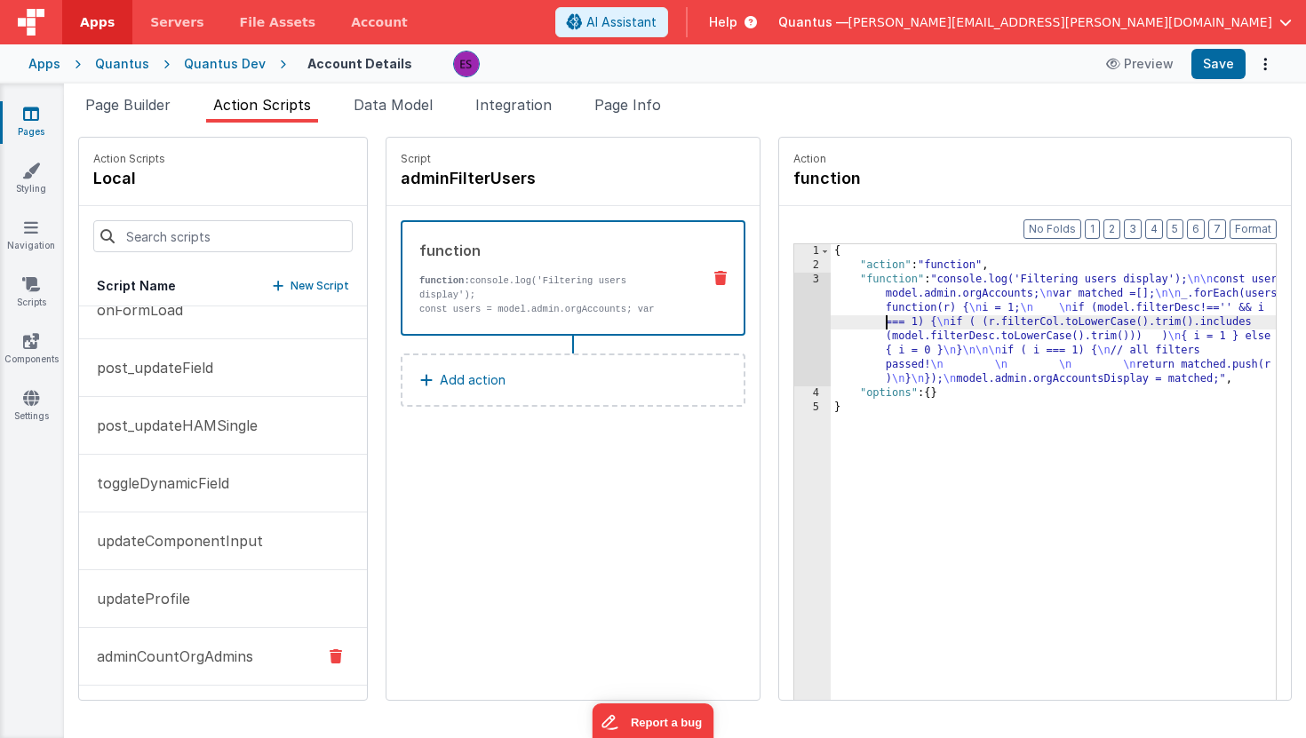
click at [149, 660] on p "adminCountOrgAdmins" at bounding box center [169, 656] width 167 height 21
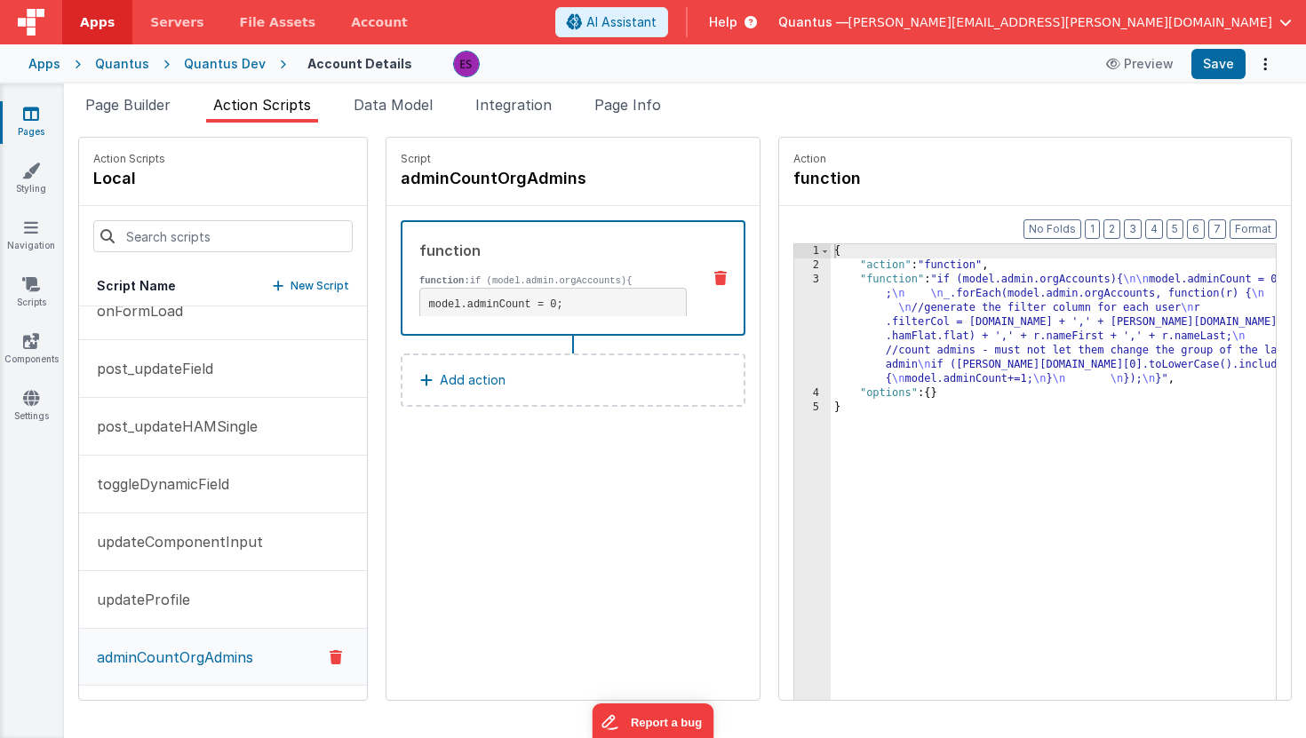
click at [831, 329] on div "{ "action" : "function" , "function" : "if (model.admin.orgAccounts){ \n\n mode…" at bounding box center [1080, 513] width 498 height 539
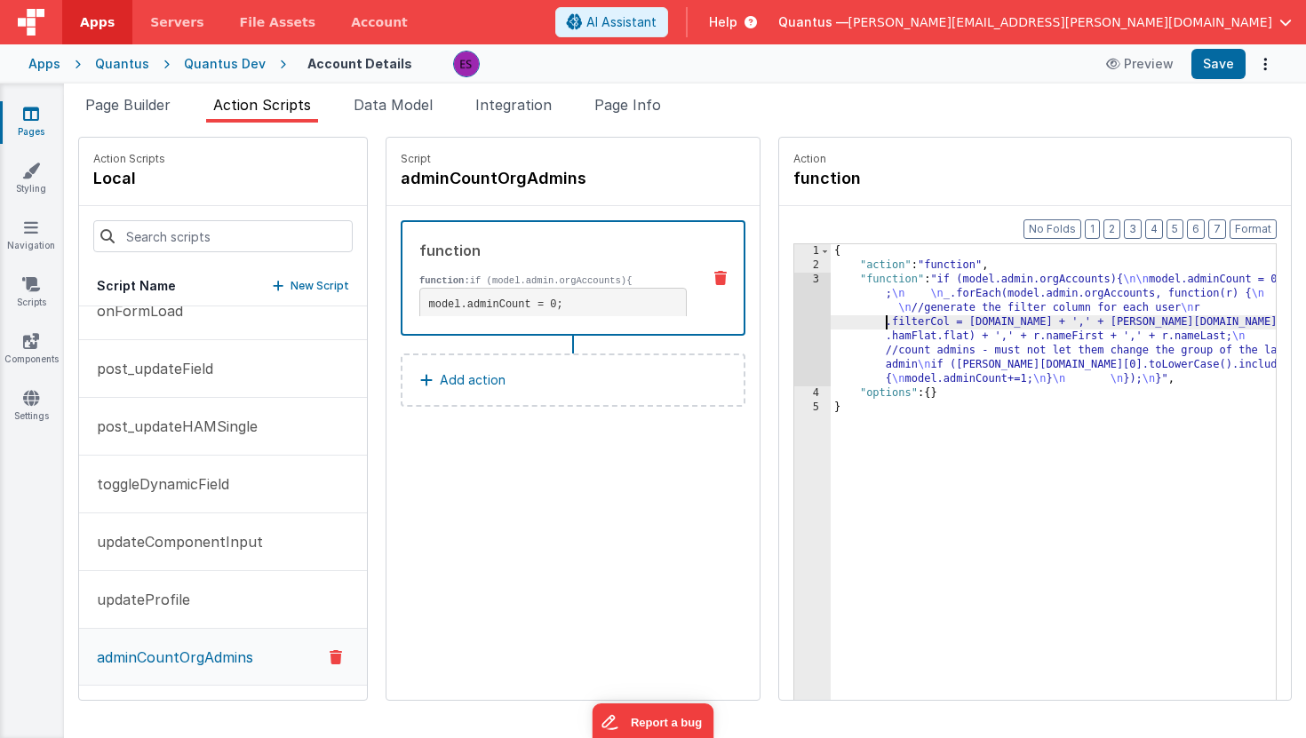
click at [793, 339] on div "1 2 3 4 5 { "action" : "function" , "function" : "if (model.admin.orgAccounts){…" at bounding box center [1034, 499] width 483 height 513
click at [794, 339] on div "3" at bounding box center [812, 330] width 36 height 114
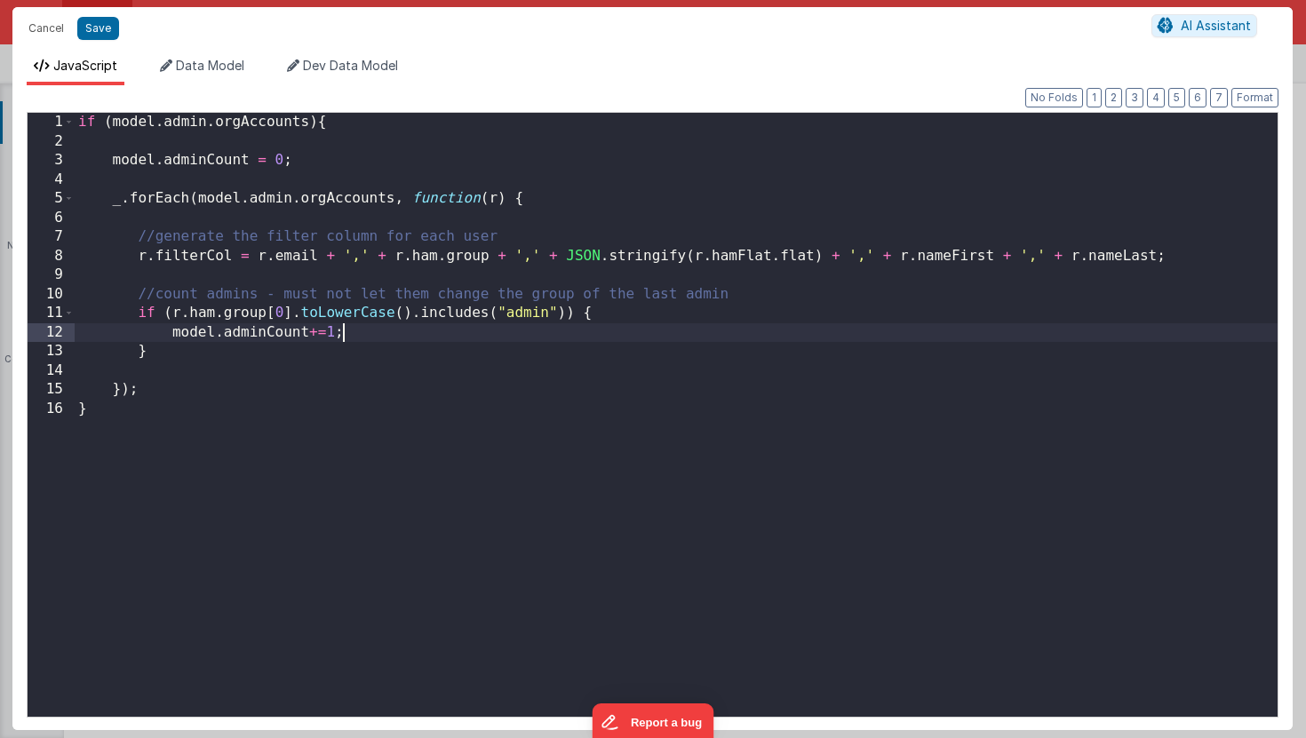
click at [773, 333] on div "if ( model . admin . orgAccounts ) { model . adminCount = 0 ; _ . forEach ( mod…" at bounding box center [676, 434] width 1203 height 642
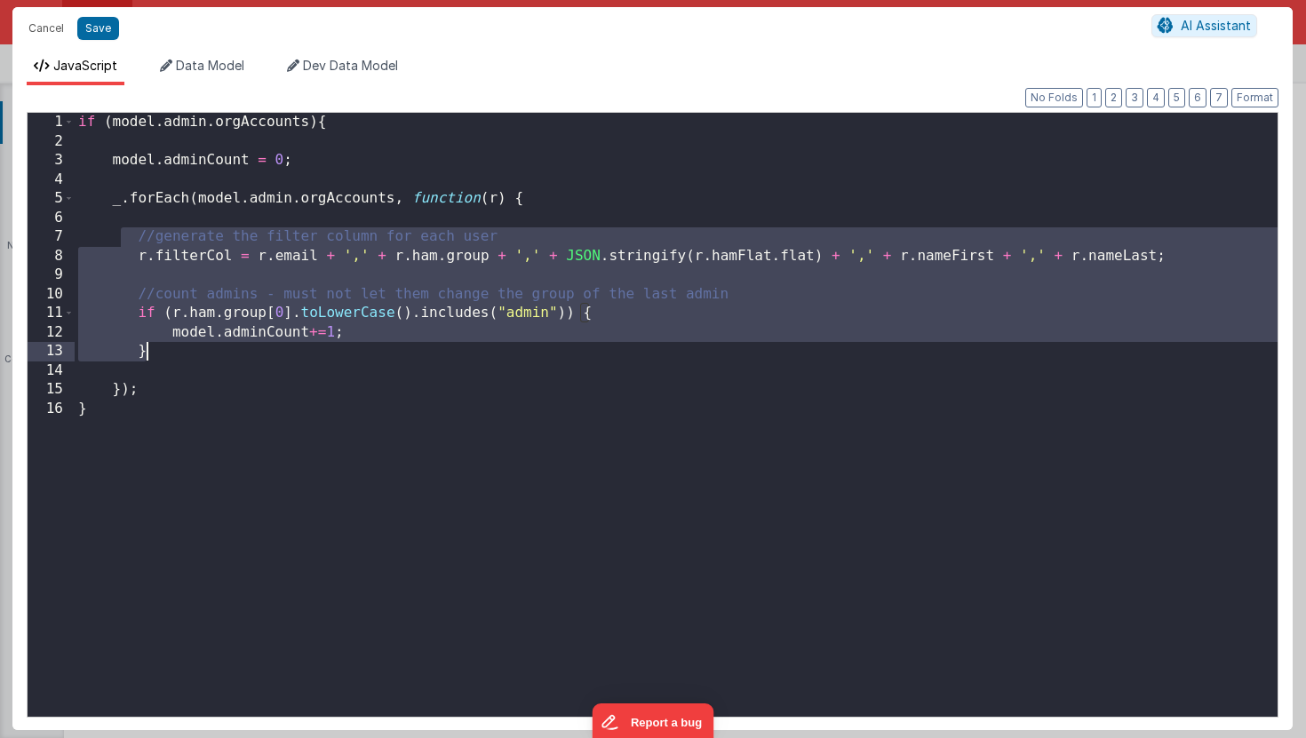
drag, startPoint x: 124, startPoint y: 241, endPoint x: 280, endPoint y: 358, distance: 194.8
click at [280, 358] on div "if ( model . admin . orgAccounts ) { model . adminCount = 0 ; _ . forEach ( mod…" at bounding box center [676, 434] width 1203 height 642
click at [33, 20] on button "Cancel" at bounding box center [46, 28] width 53 height 25
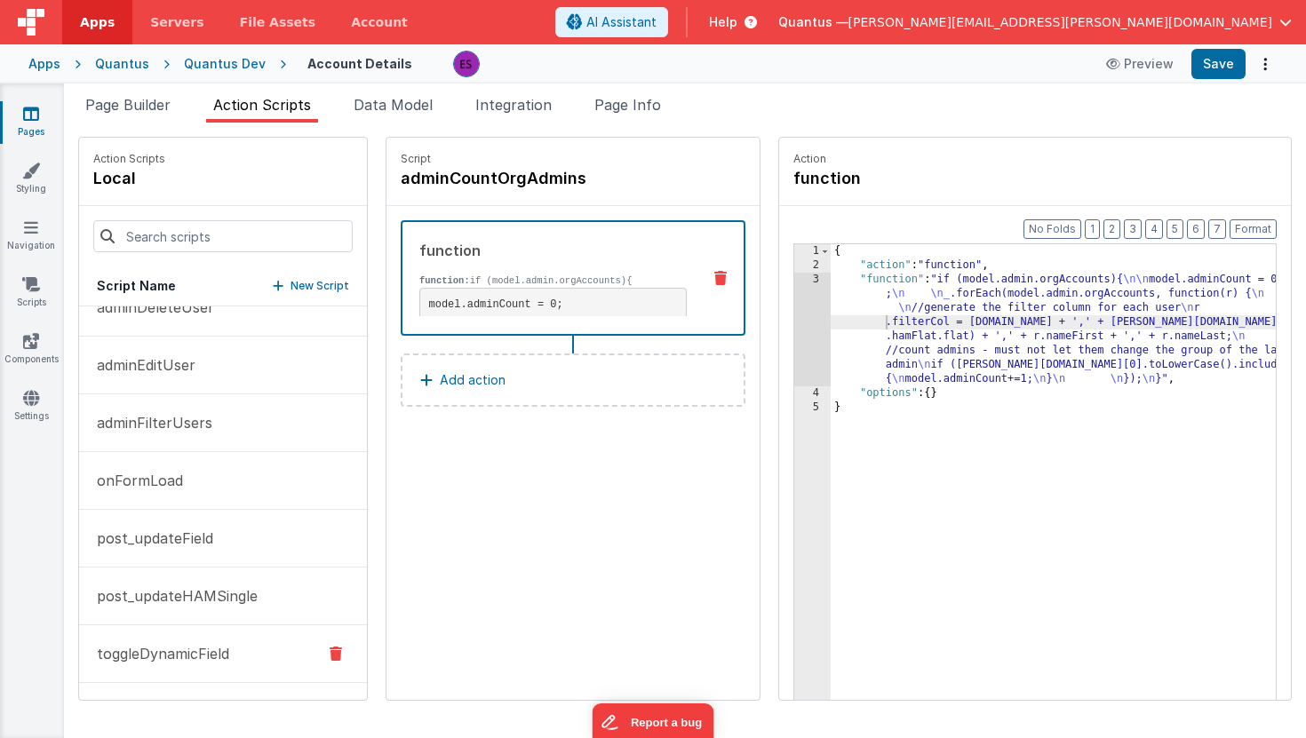
scroll to position [0, 0]
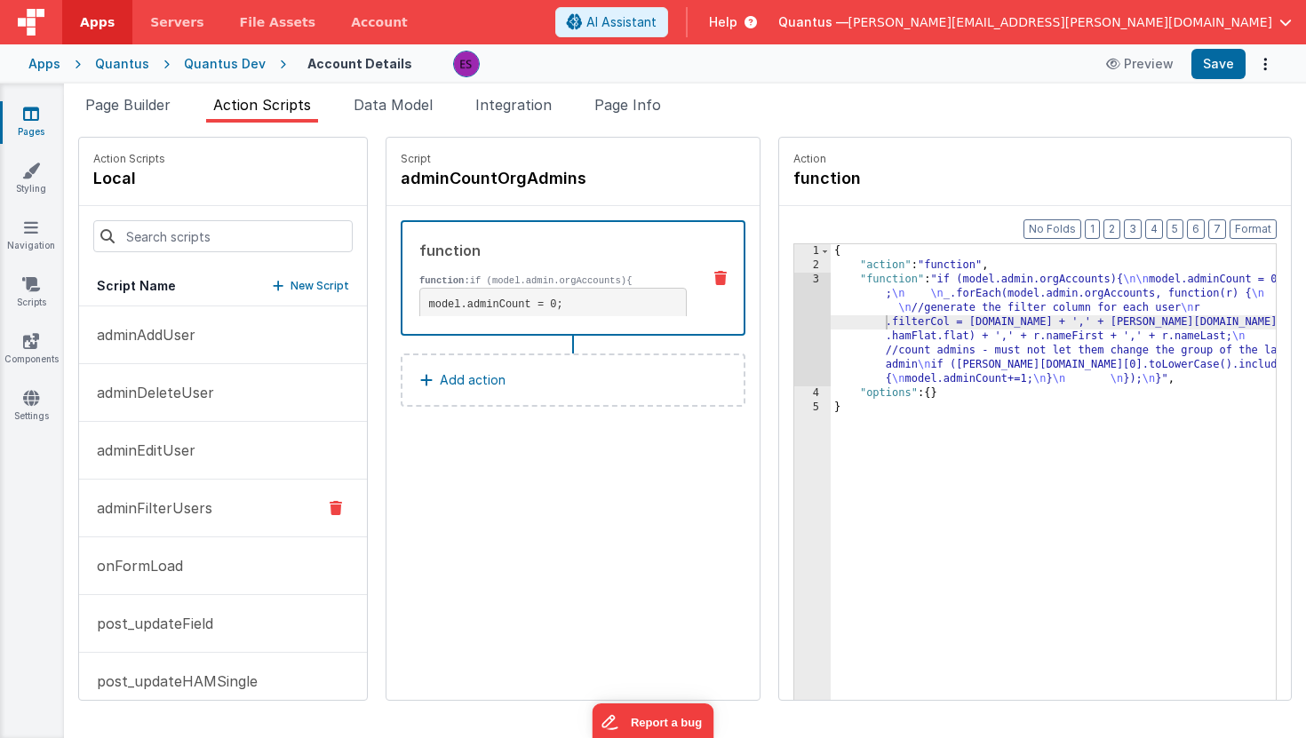
click at [167, 499] on p "adminFilterUsers" at bounding box center [149, 508] width 126 height 21
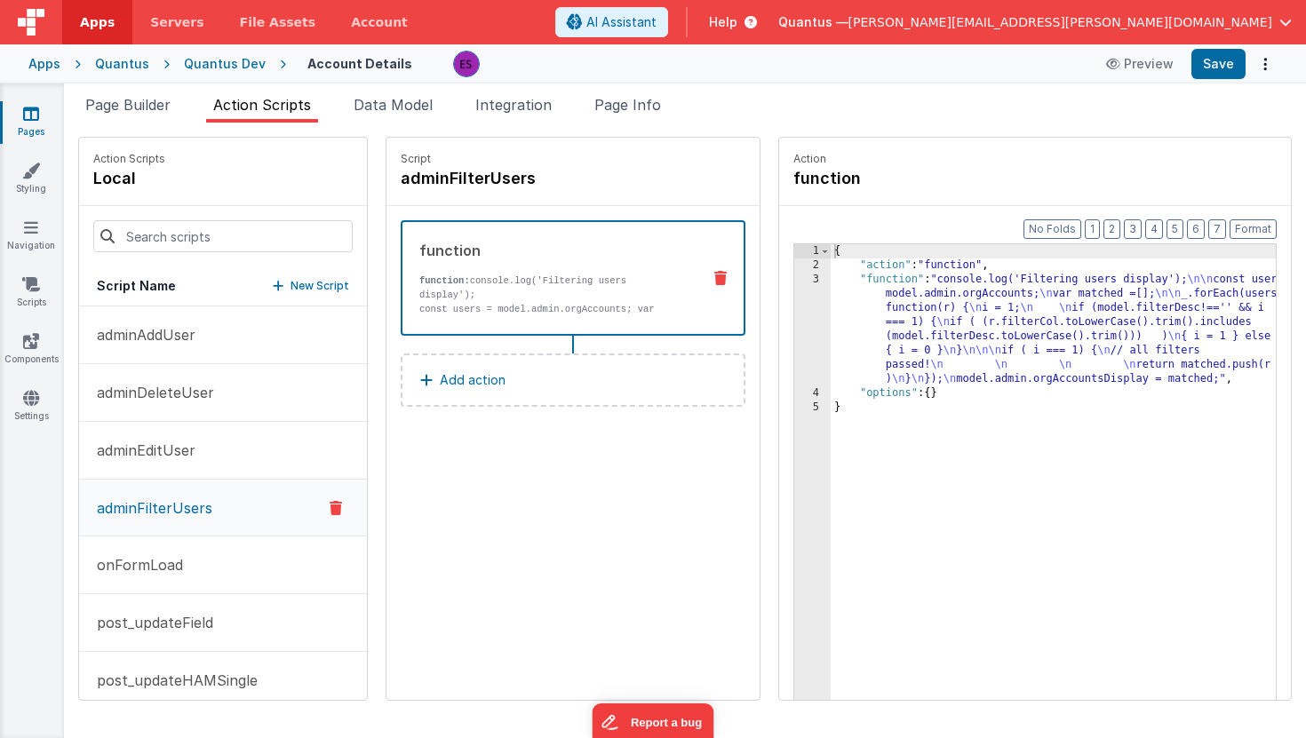
click at [853, 339] on div "{ "action" : "function" , "function" : "console.log('Filtering users display');…" at bounding box center [1080, 513] width 498 height 539
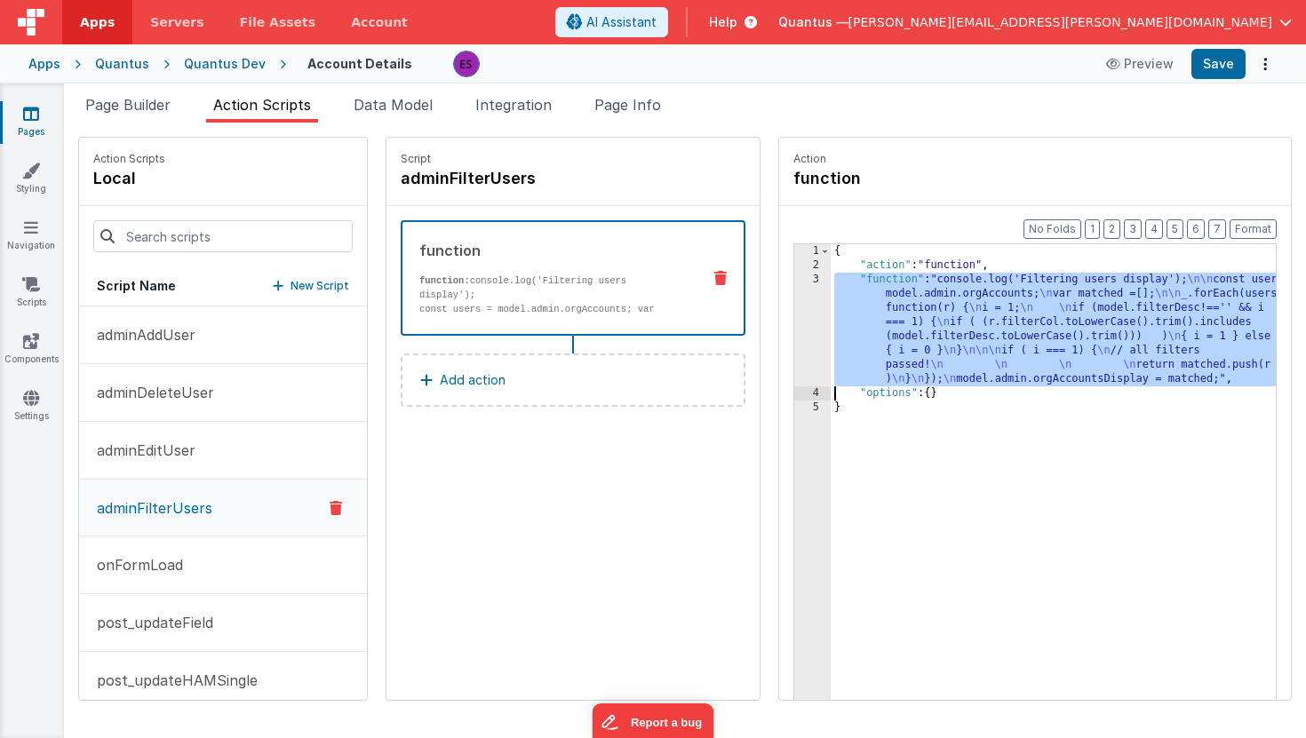
click at [794, 330] on div "3" at bounding box center [812, 330] width 36 height 114
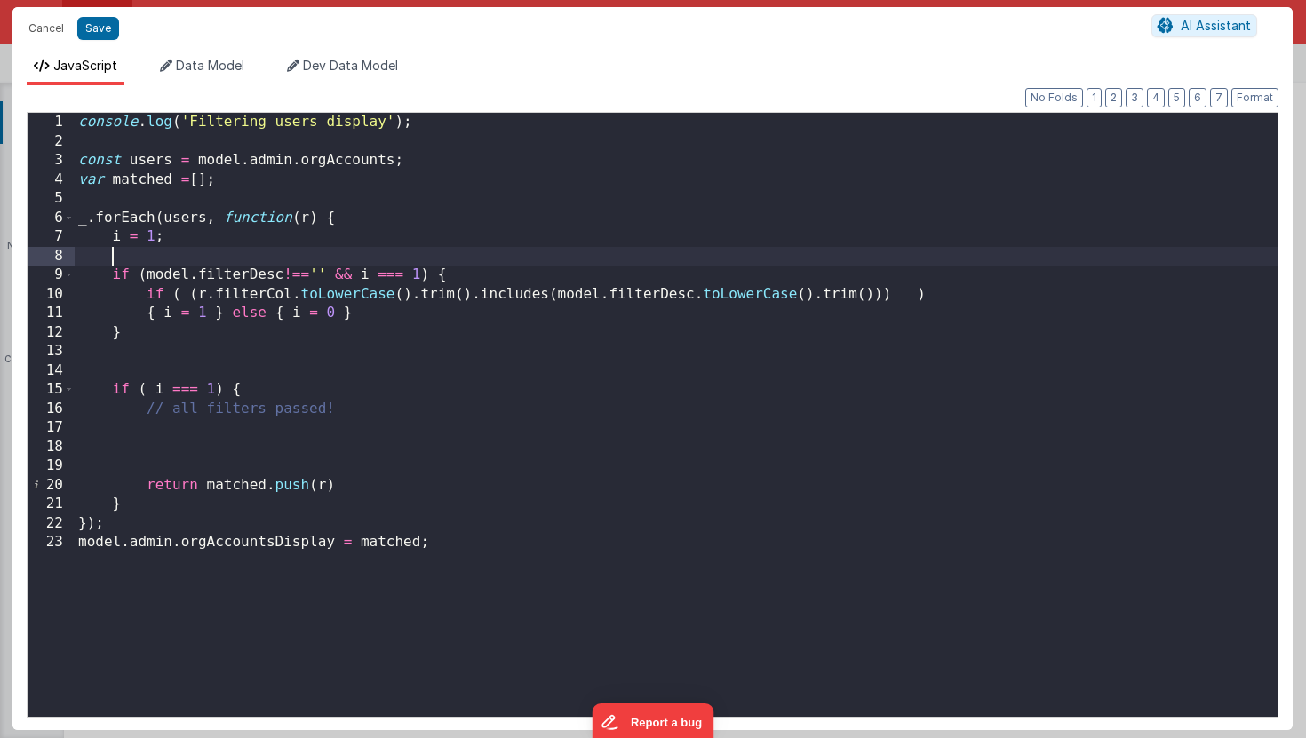
click at [127, 258] on div "console . log ( 'Filtering users display' ) ; const users = model . admin . org…" at bounding box center [676, 434] width 1203 height 642
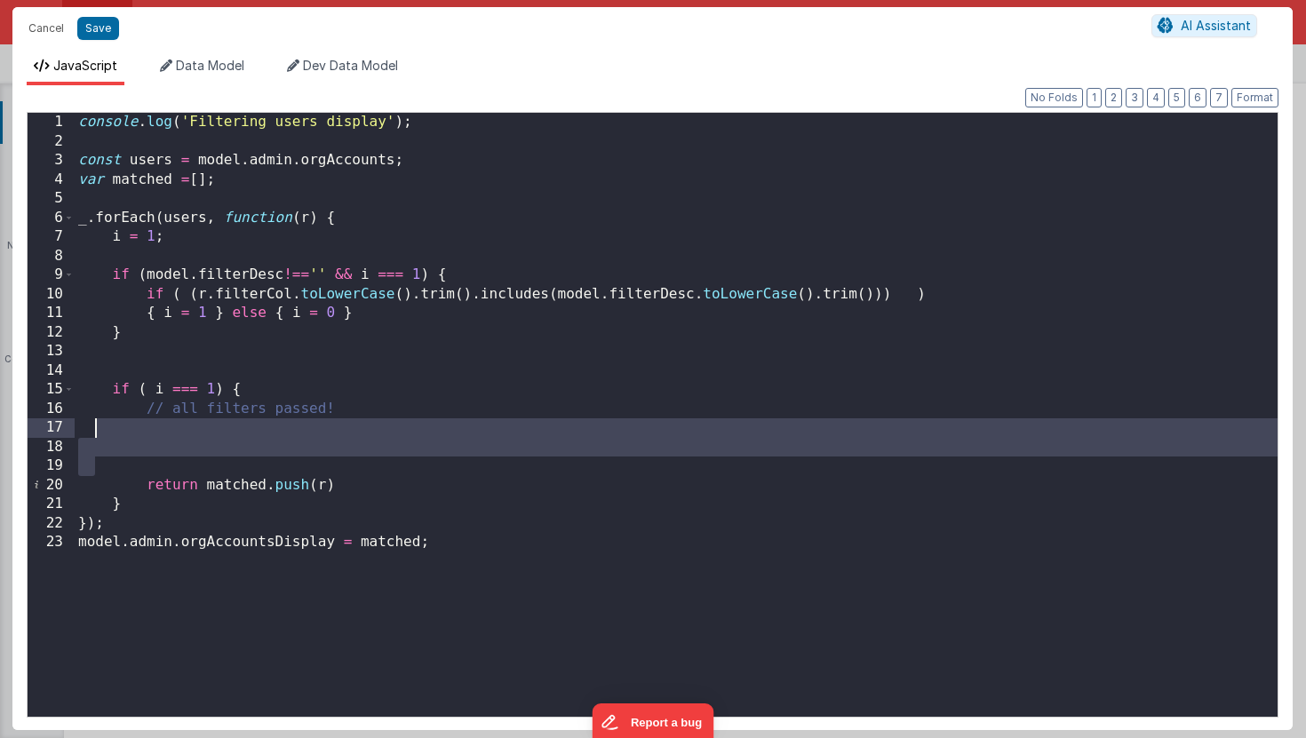
drag, startPoint x: 100, startPoint y: 469, endPoint x: 95, endPoint y: 429, distance: 40.2
click at [95, 429] on div "console . log ( 'Filtering users display' ) ; const users = model . admin . org…" at bounding box center [676, 434] width 1203 height 642
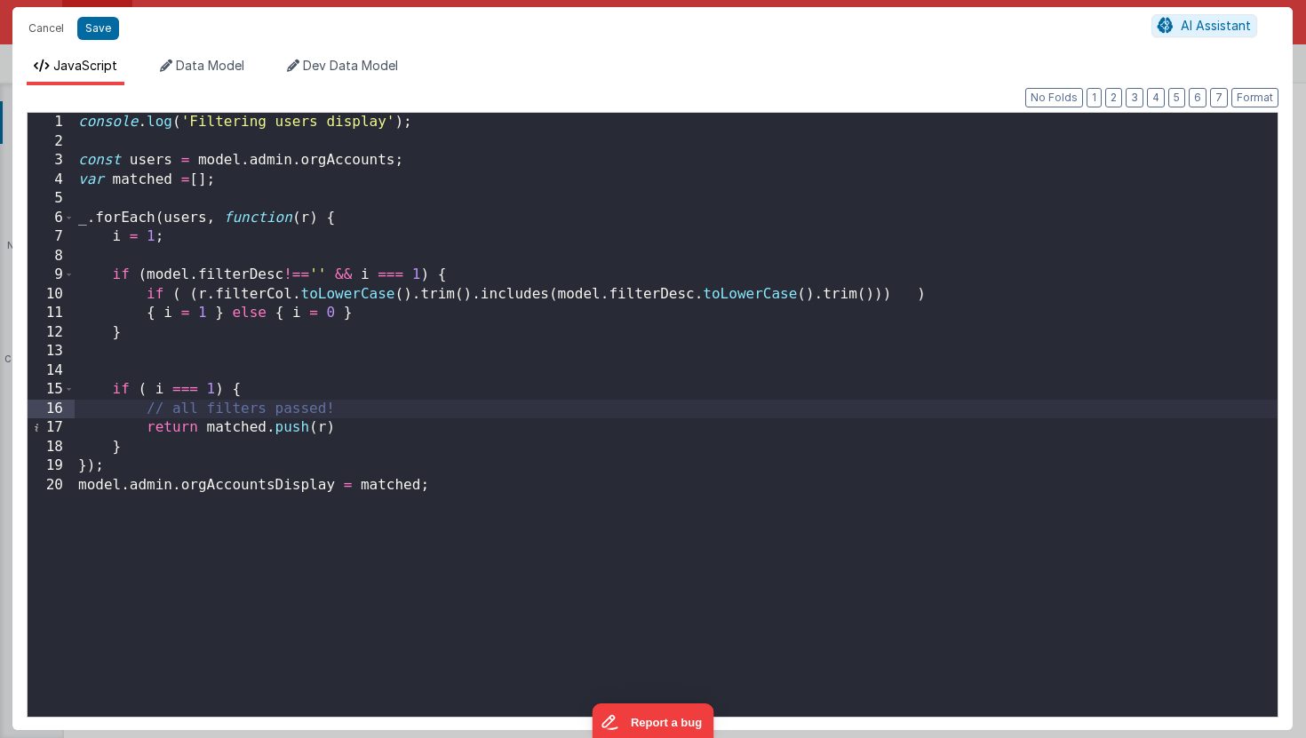
click at [120, 259] on div "console . log ( 'Filtering users display' ) ; const users = model . admin . org…" at bounding box center [676, 434] width 1203 height 642
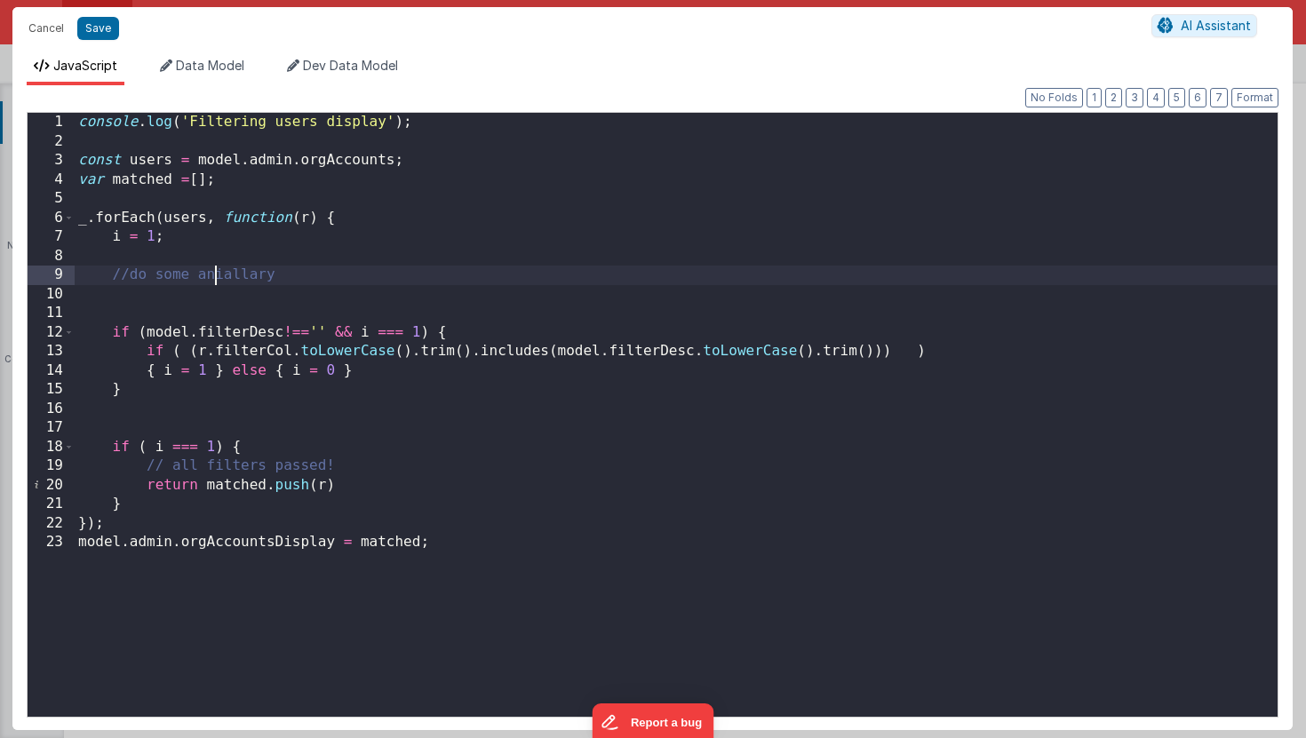
click at [216, 278] on div "console . log ( 'Filtering users display' ) ; const users = model . admin . org…" at bounding box center [676, 434] width 1203 height 642
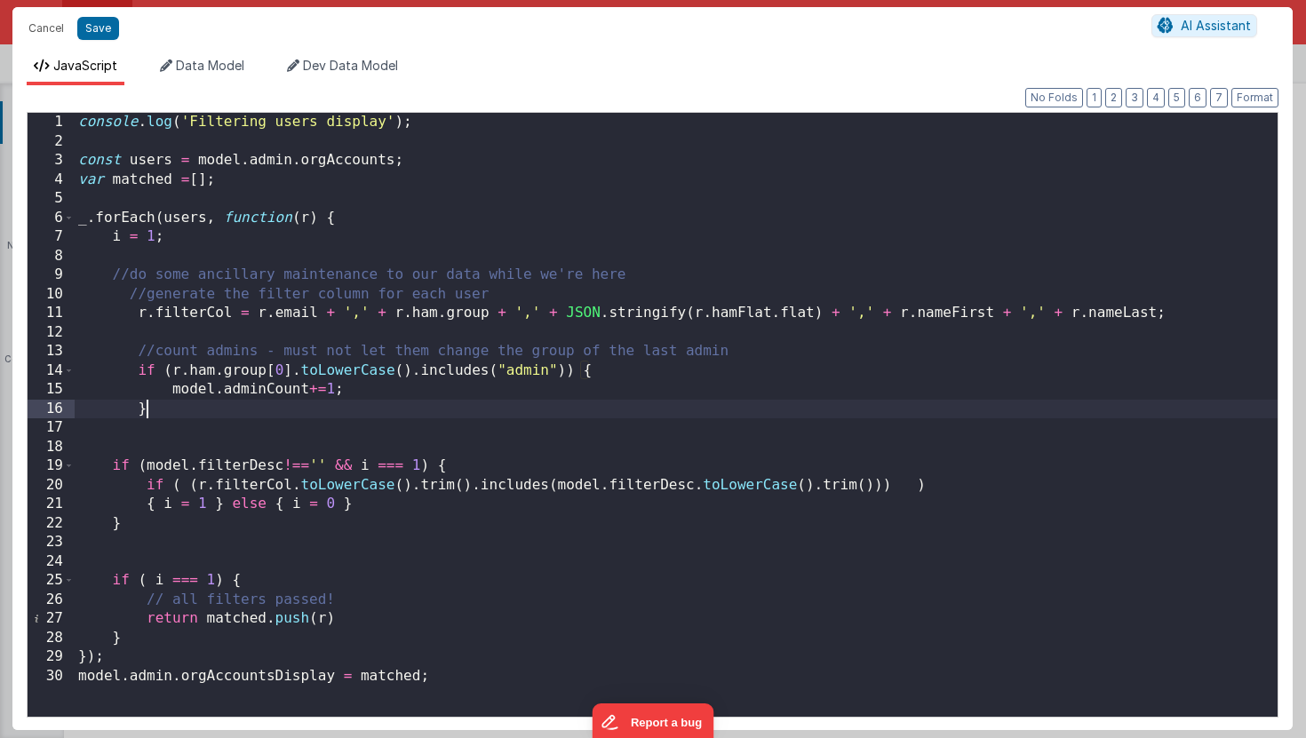
click at [645, 276] on div "console . log ( 'Filtering users display' ) ; const users = model . admin . org…" at bounding box center [676, 434] width 1203 height 642
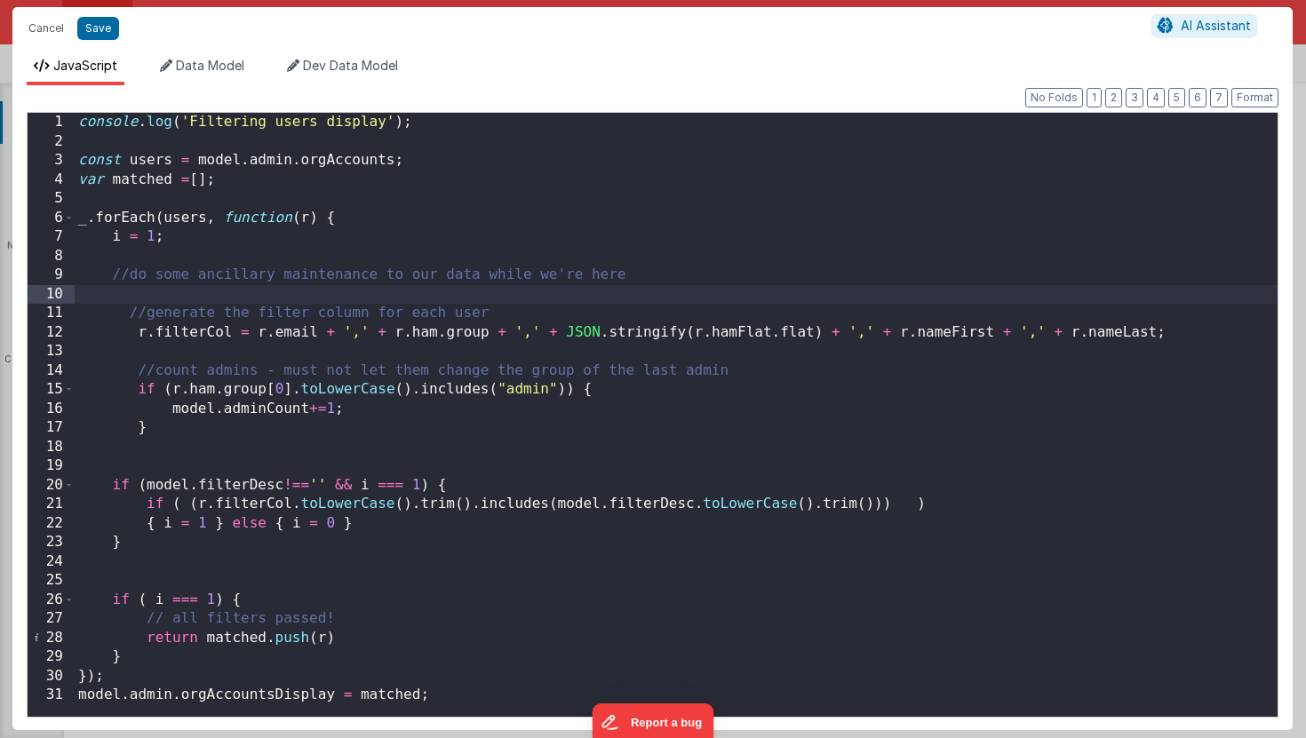
click at [388, 357] on div "console . log ( 'Filtering users display' ) ; const users = model . admin . org…" at bounding box center [676, 434] width 1203 height 642
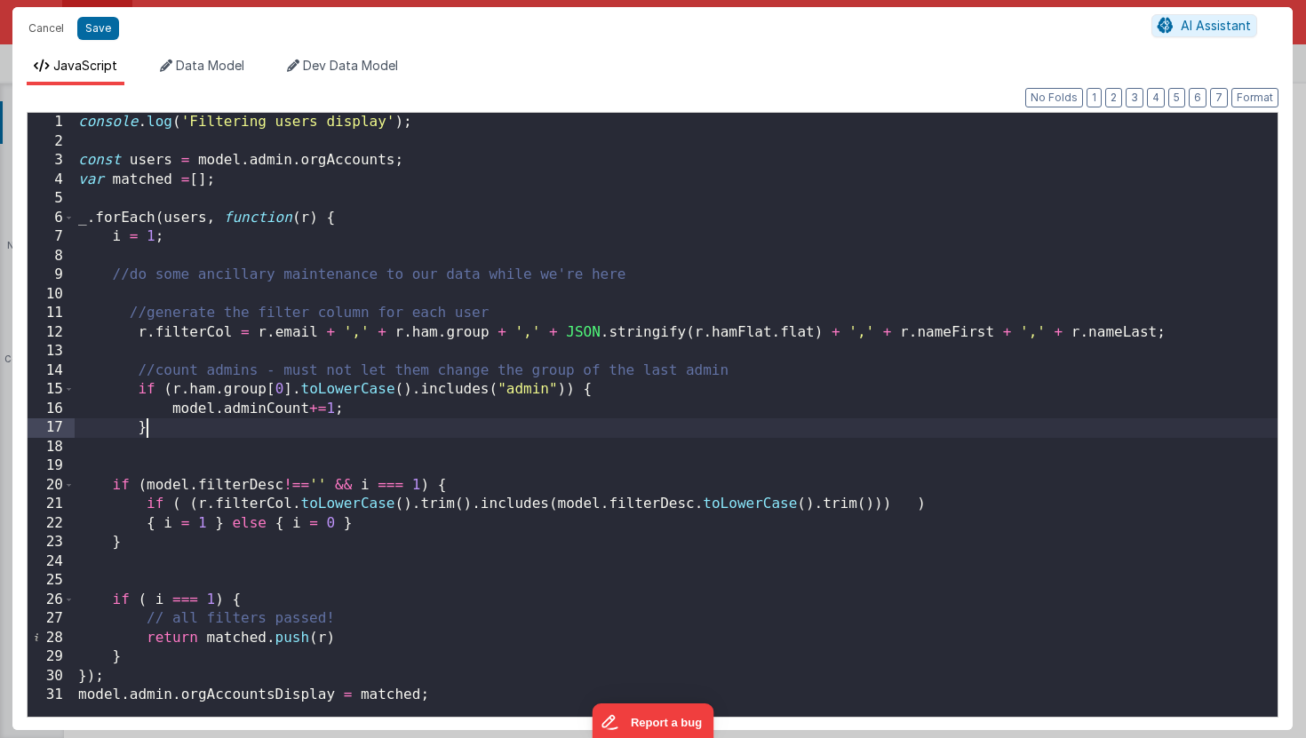
click at [276, 429] on div "console . log ( 'Filtering users display' ) ; const users = model . admin . org…" at bounding box center [676, 434] width 1203 height 642
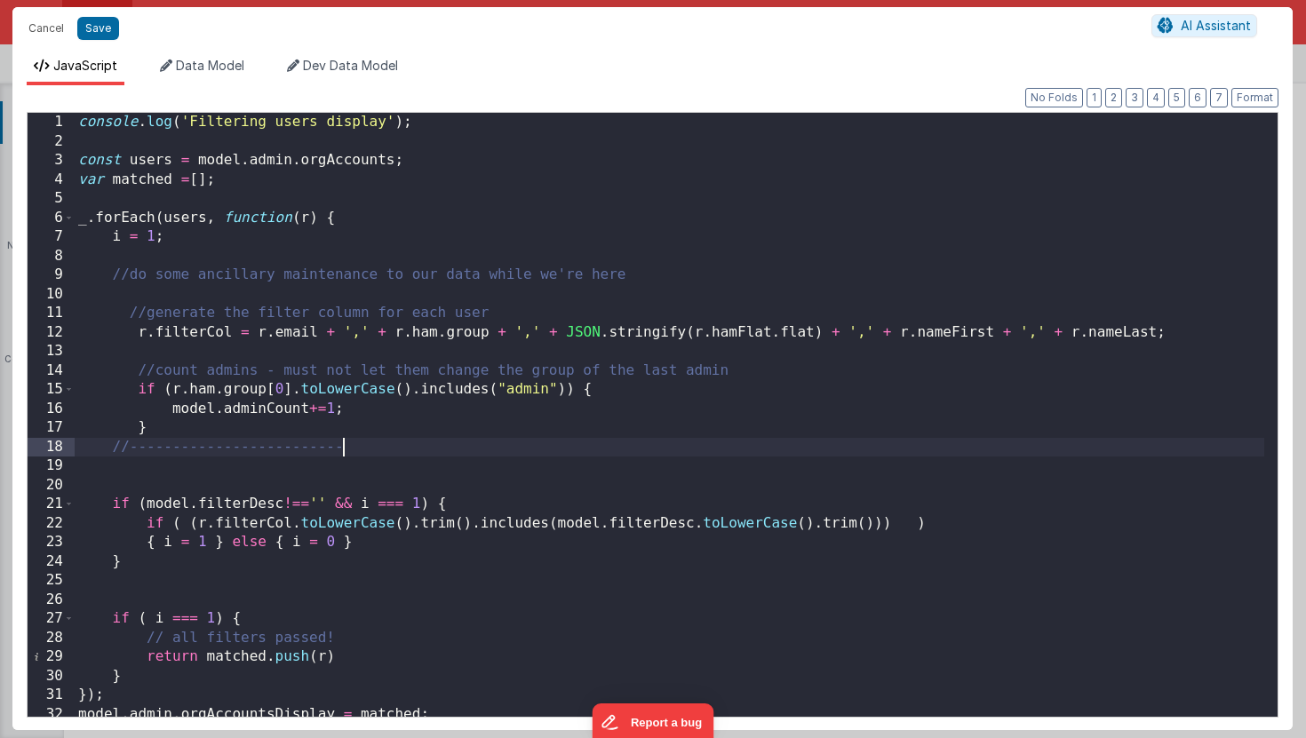
click at [128, 315] on div "console . log ( 'Filtering users display' ) ; const users = model . admin . org…" at bounding box center [670, 434] width 1190 height 642
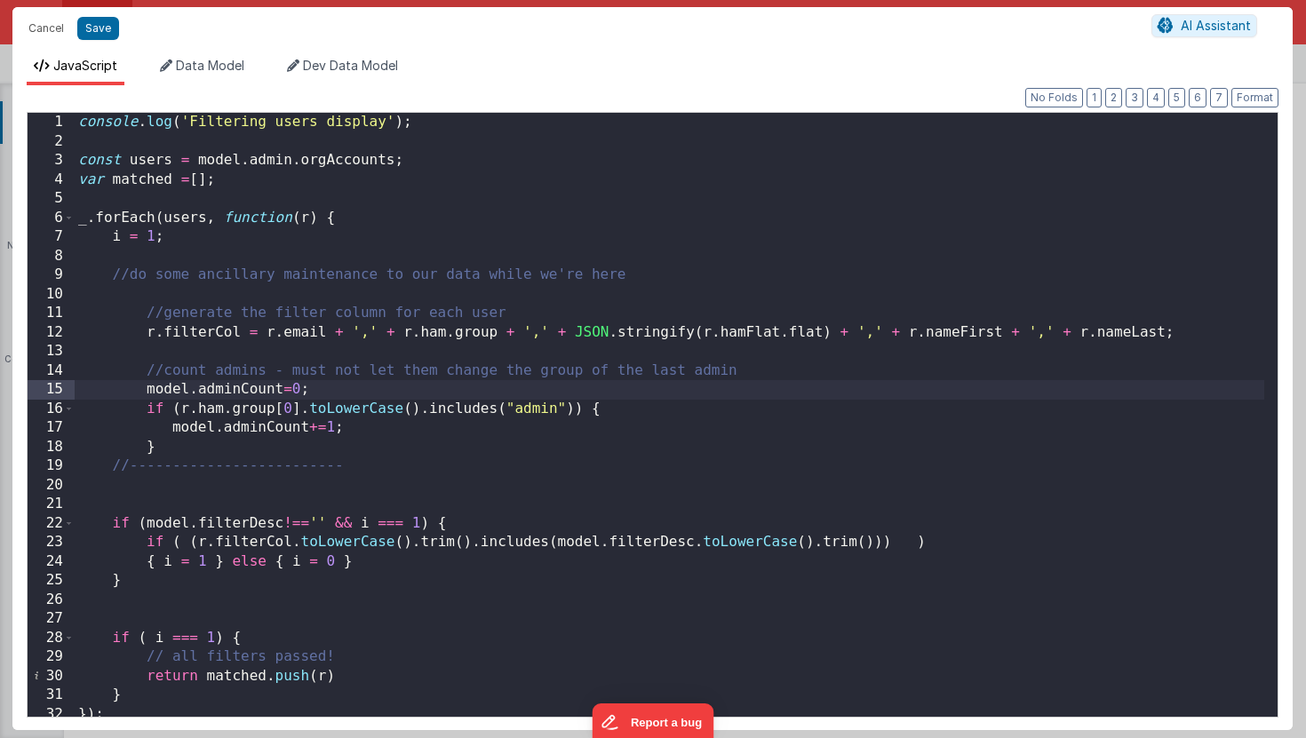
click at [114, 291] on div "console . log ( 'Filtering users display' ) ; const users = model . admin . org…" at bounding box center [670, 434] width 1190 height 642
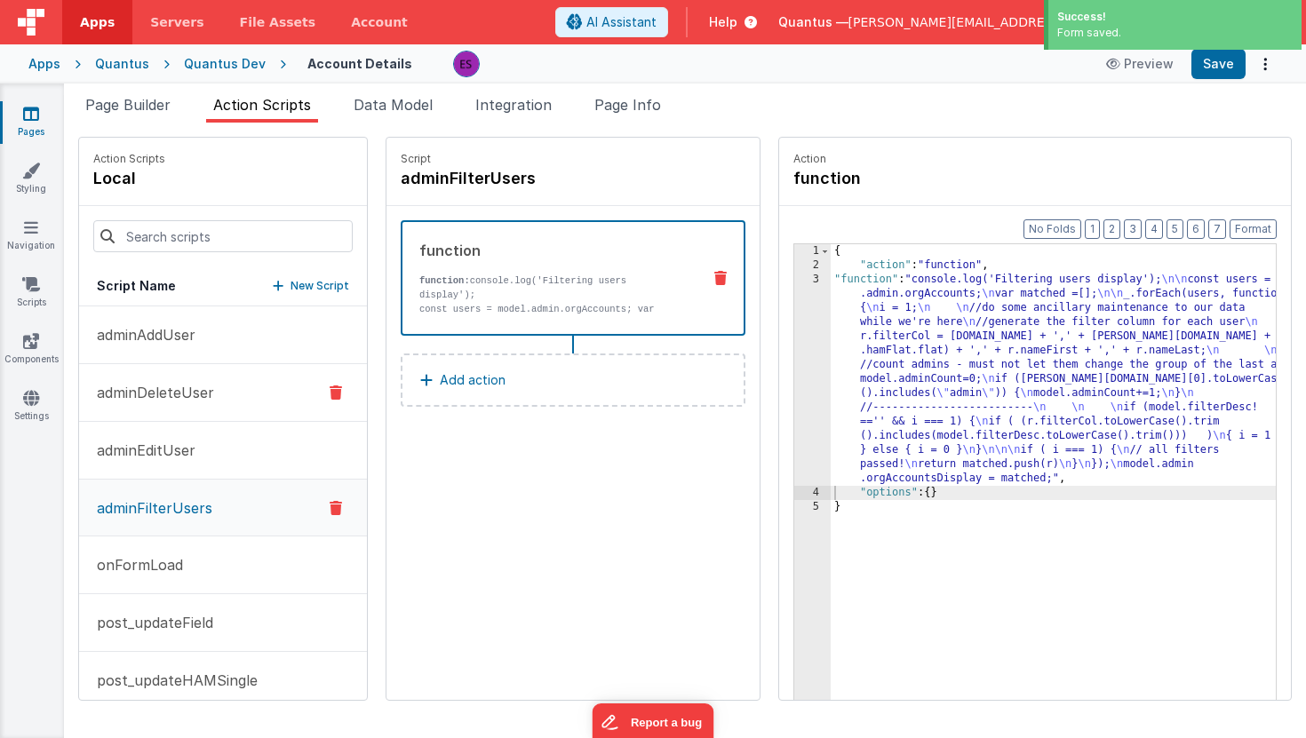
scroll to position [255, 0]
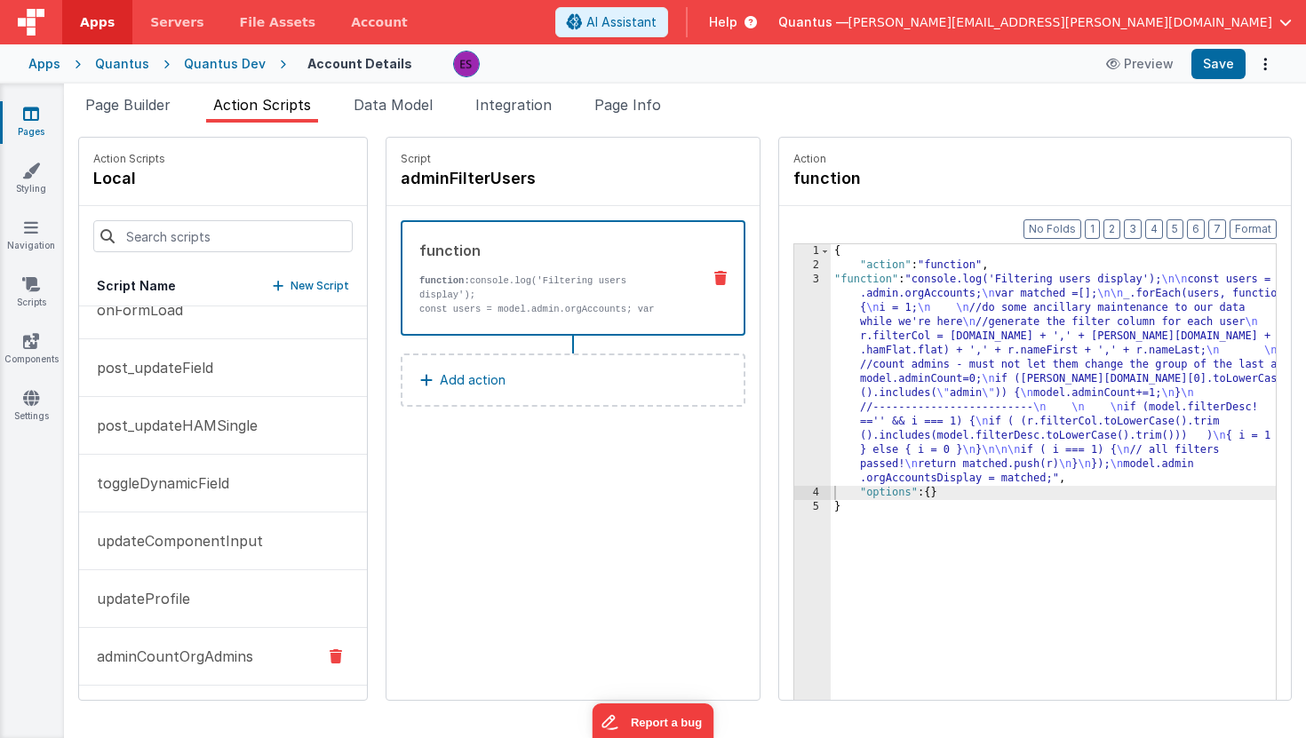
click at [330, 658] on icon at bounding box center [336, 656] width 12 height 21
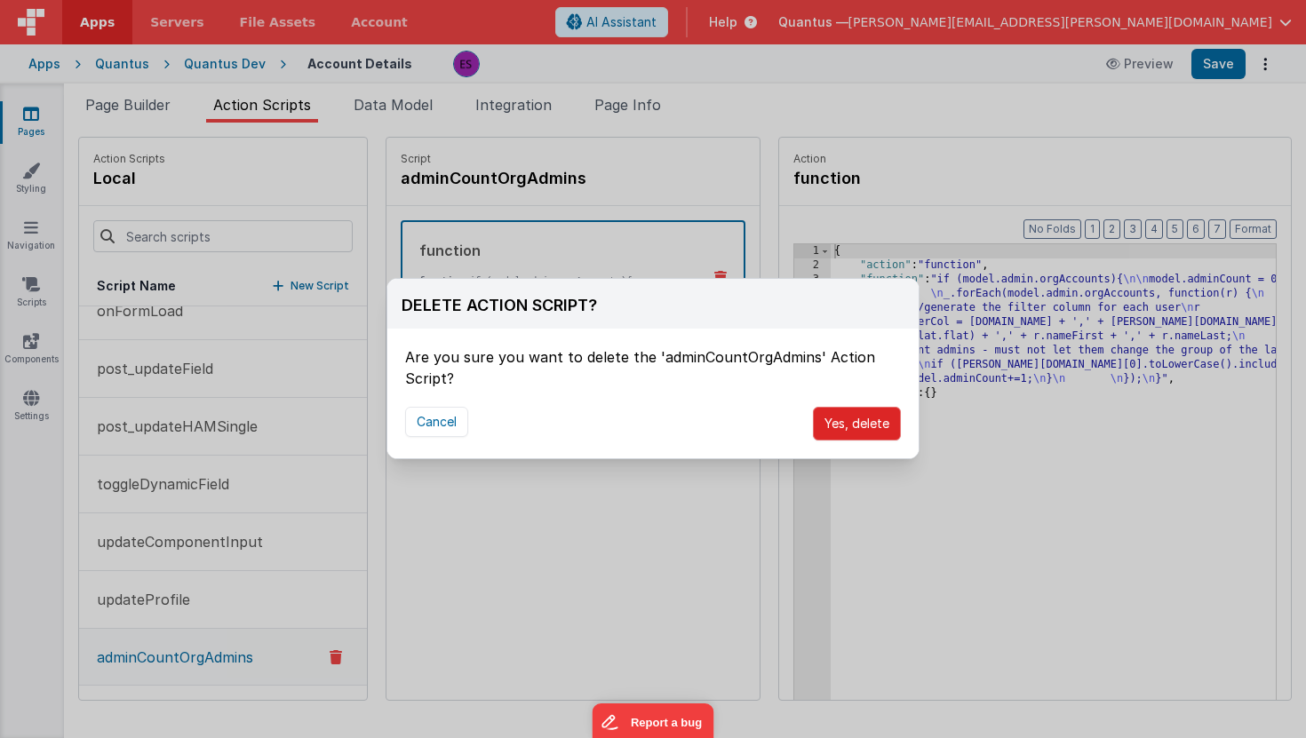
click at [841, 427] on button "Yes, delete" at bounding box center [857, 424] width 88 height 34
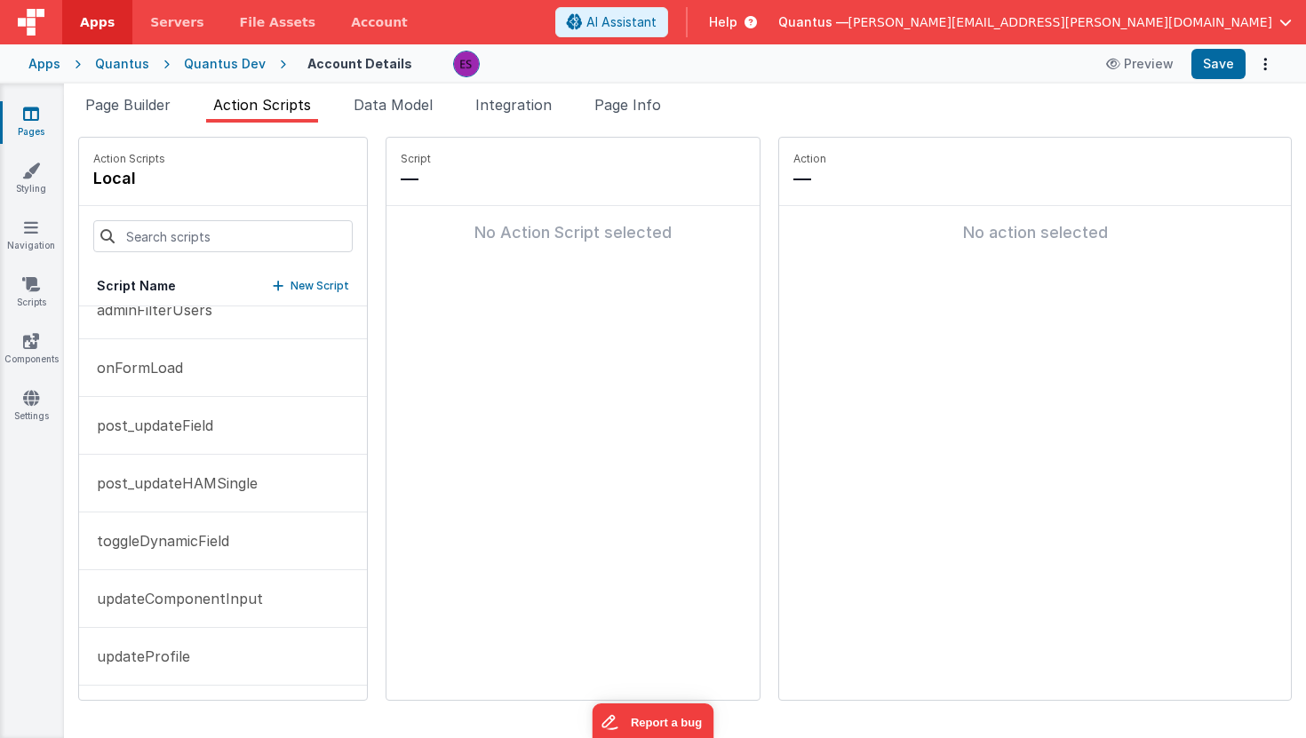
scroll to position [198, 0]
click at [157, 315] on p "adminFilterUsers" at bounding box center [149, 309] width 126 height 21
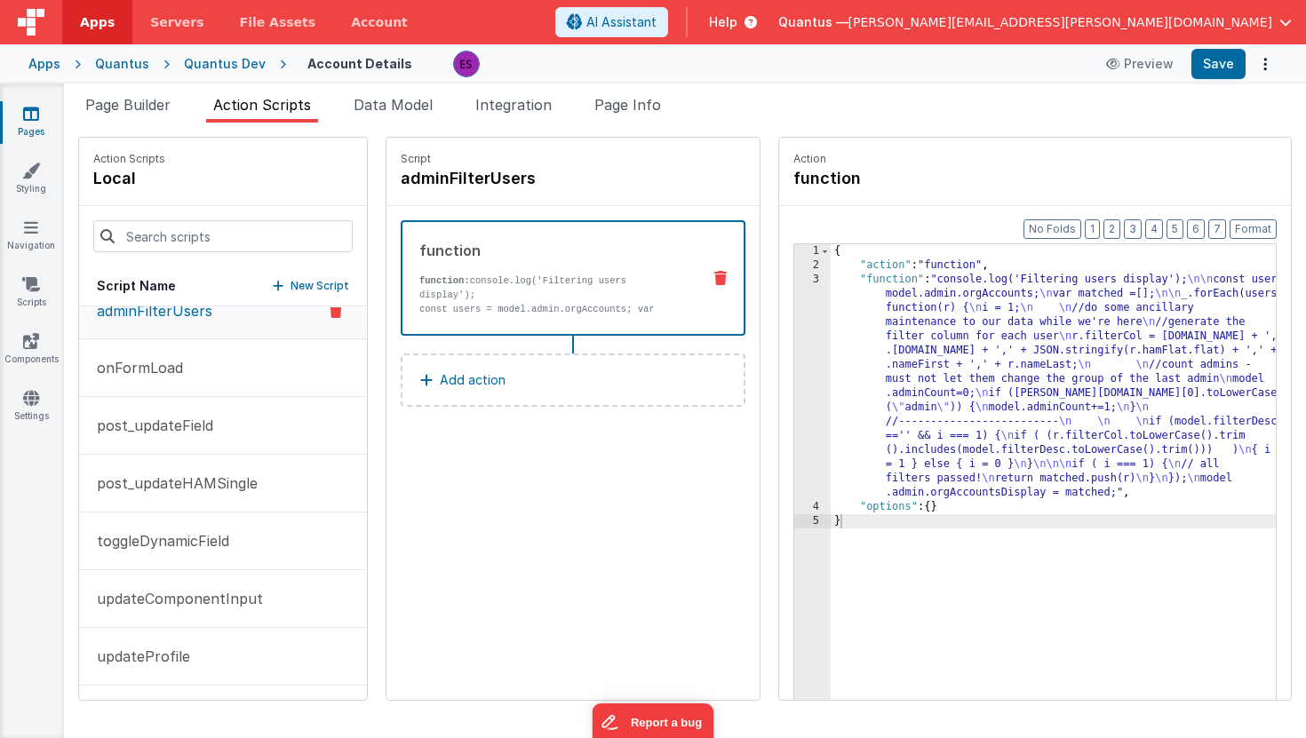
scroll to position [197, 0]
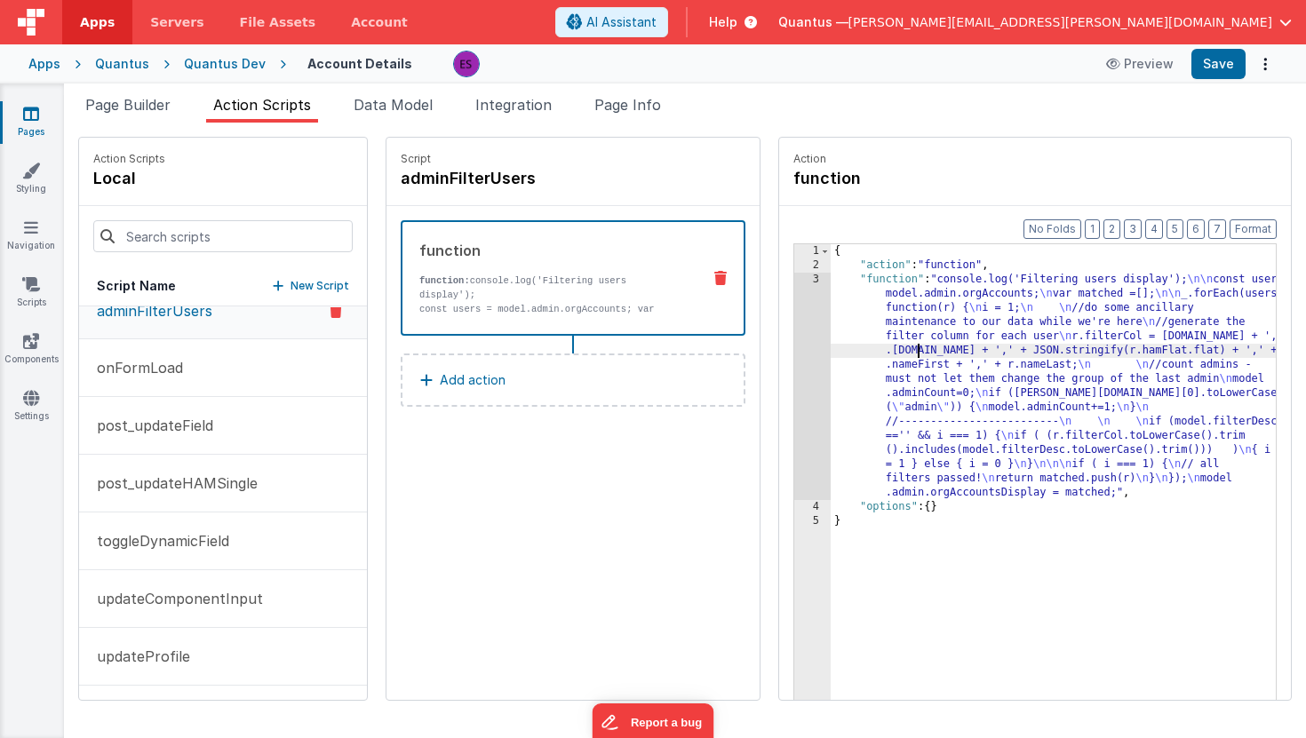
click at [864, 351] on div "{ "action" : "function" , "function" : "console.log('Filtering users display');…" at bounding box center [1080, 513] width 498 height 539
click at [794, 364] on div "3" at bounding box center [812, 386] width 36 height 227
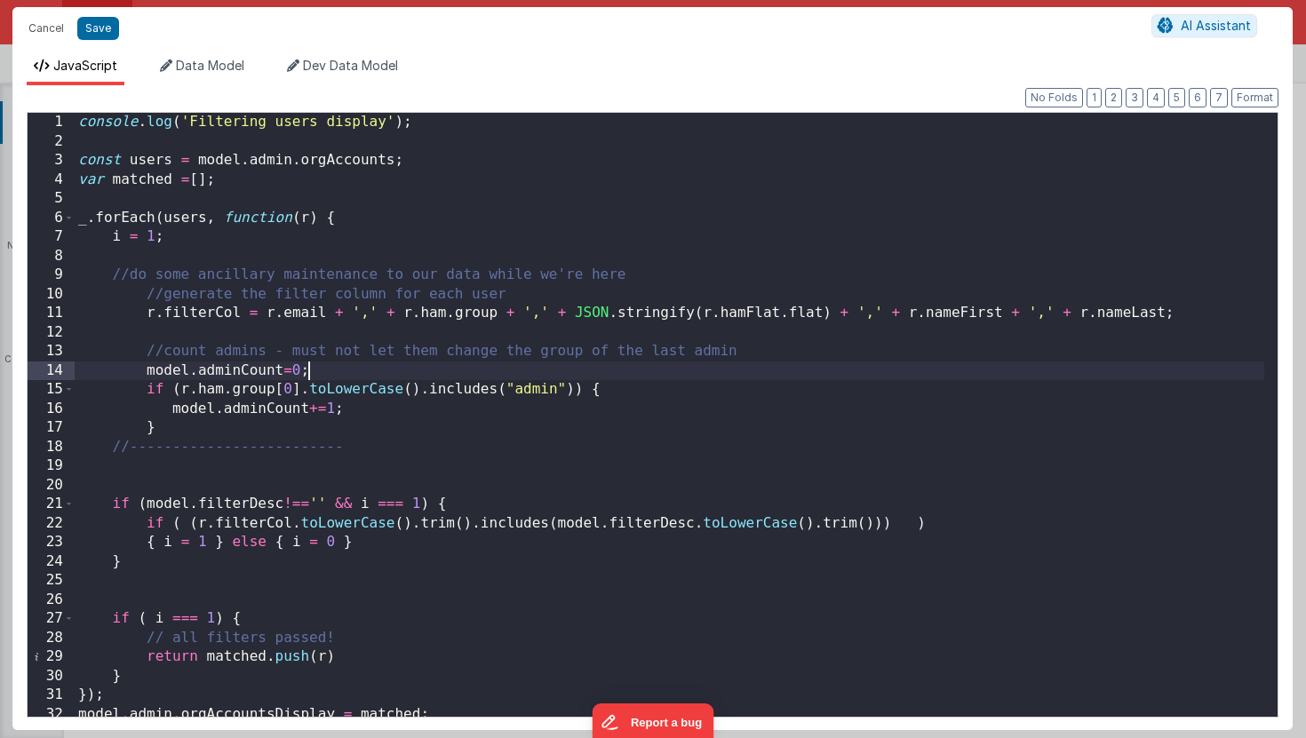
scroll to position [0, 0]
drag, startPoint x: 339, startPoint y: 375, endPoint x: 147, endPoint y: 371, distance: 192.9
click at [147, 371] on div "console . log ( 'Filtering users display' ) ; const users = model . admin . org…" at bounding box center [670, 434] width 1190 height 642
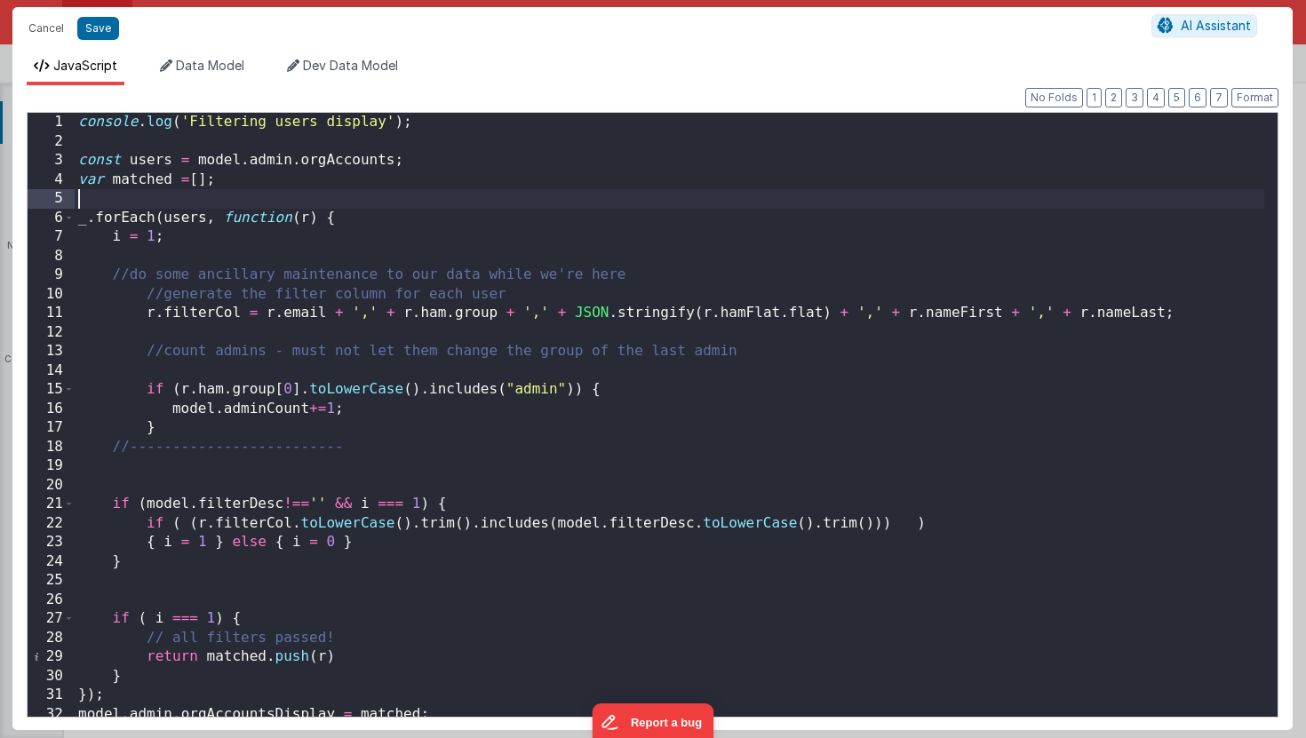
click at [138, 198] on div "console . log ( 'Filtering users display' ) ; const users = model . admin . org…" at bounding box center [670, 434] width 1190 height 642
paste textarea
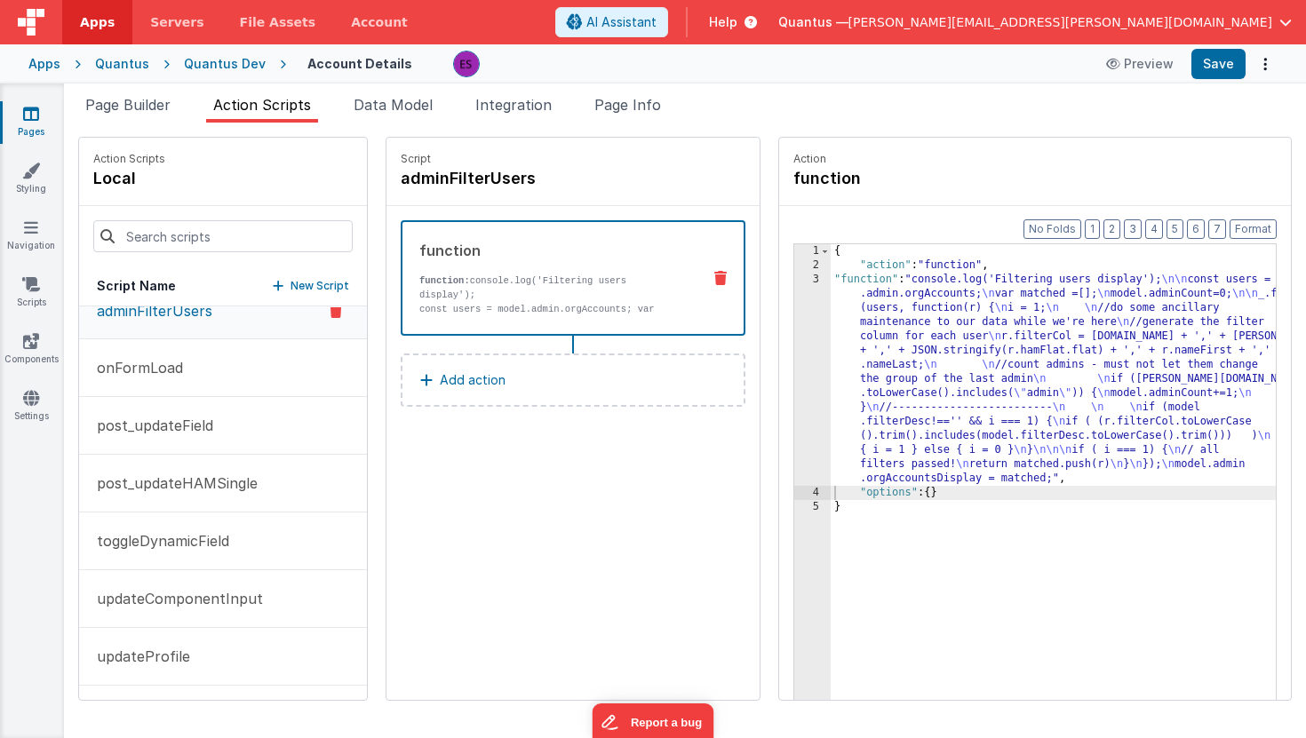
click at [843, 373] on div "{ "action" : "function" , "function" : "console.log('Filtering users display');…" at bounding box center [1080, 513] width 498 height 539
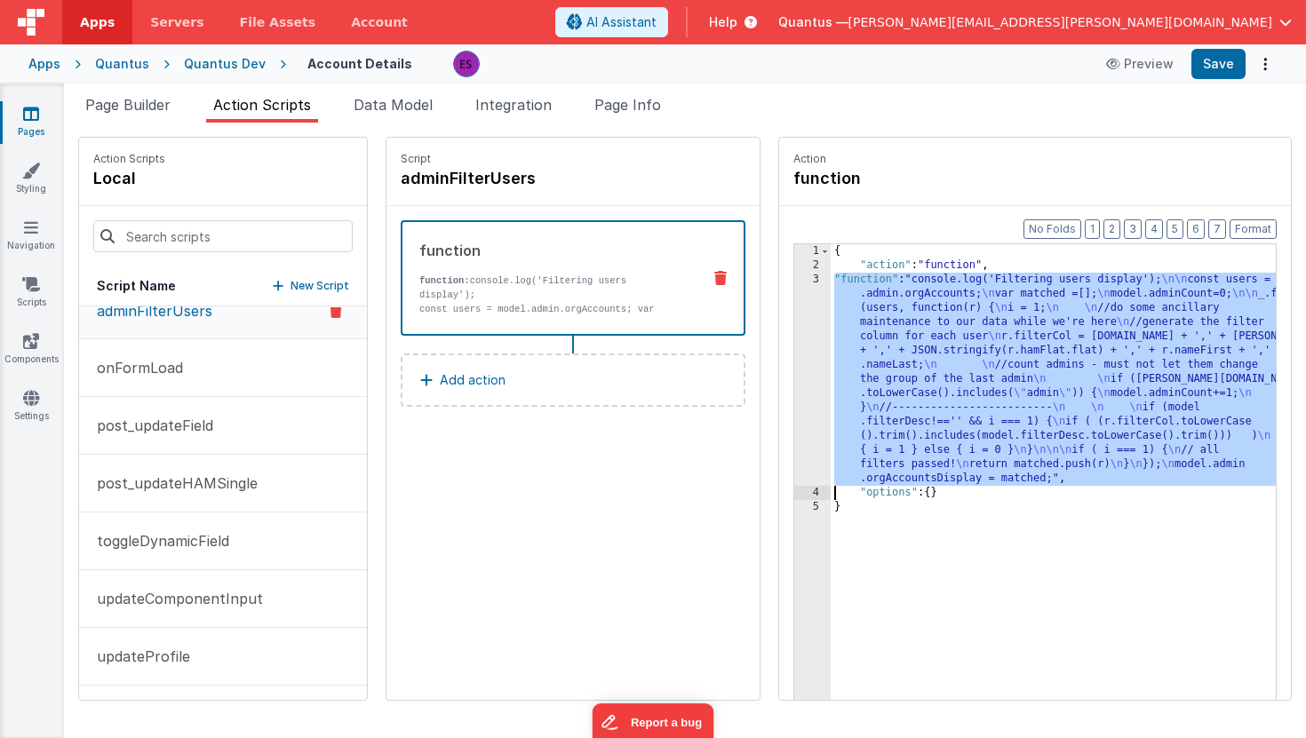
click at [794, 379] on div "3" at bounding box center [812, 379] width 36 height 213
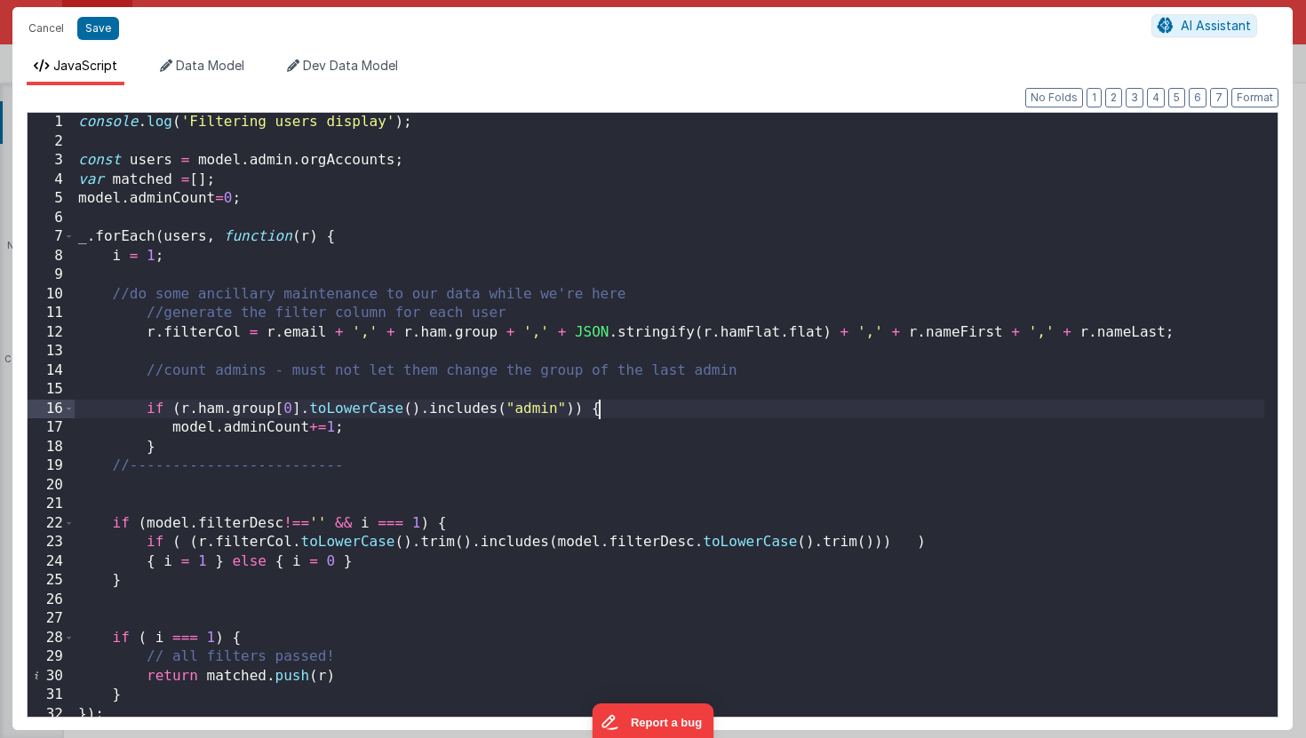
click at [628, 410] on div "console . log ( 'Filtering users display' ) ; const users = model . admin . org…" at bounding box center [670, 434] width 1190 height 642
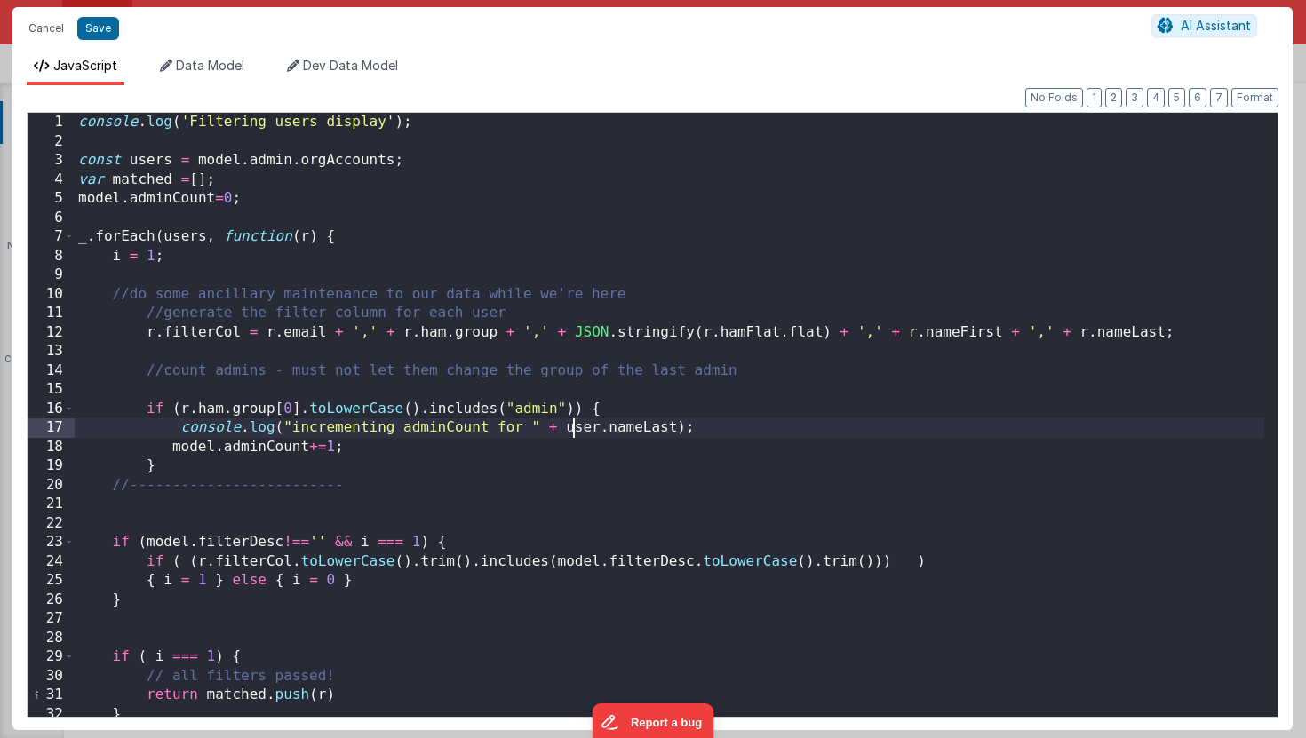
click at [576, 427] on div "console . log ( 'Filtering users display' ) ; const users = model . admin . org…" at bounding box center [670, 434] width 1190 height 642
click at [618, 432] on div "console . log ( 'Filtering users display' ) ; const users = model . admin . org…" at bounding box center [670, 434] width 1190 height 642
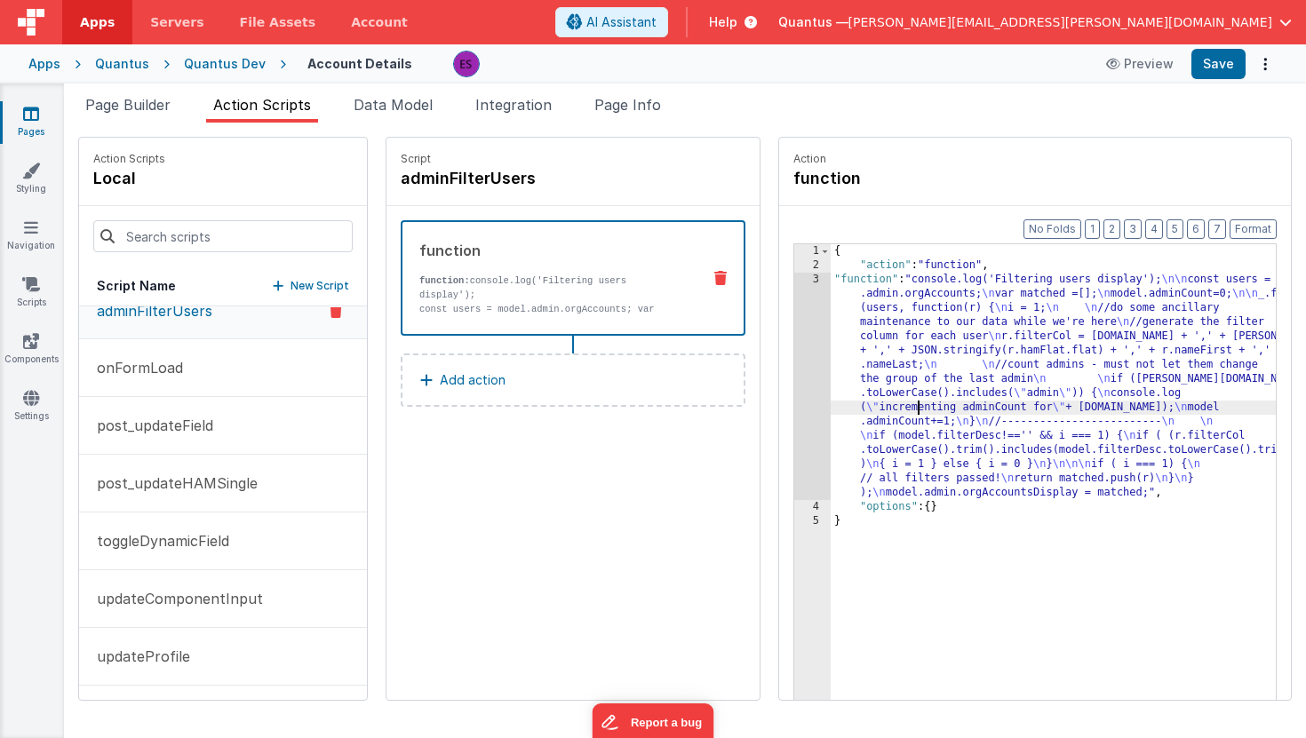
click at [867, 410] on div "{ "action" : "function" , "function" : "console.log('Filtering users display');…" at bounding box center [1080, 513] width 498 height 539
click at [794, 382] on div "3" at bounding box center [812, 386] width 36 height 227
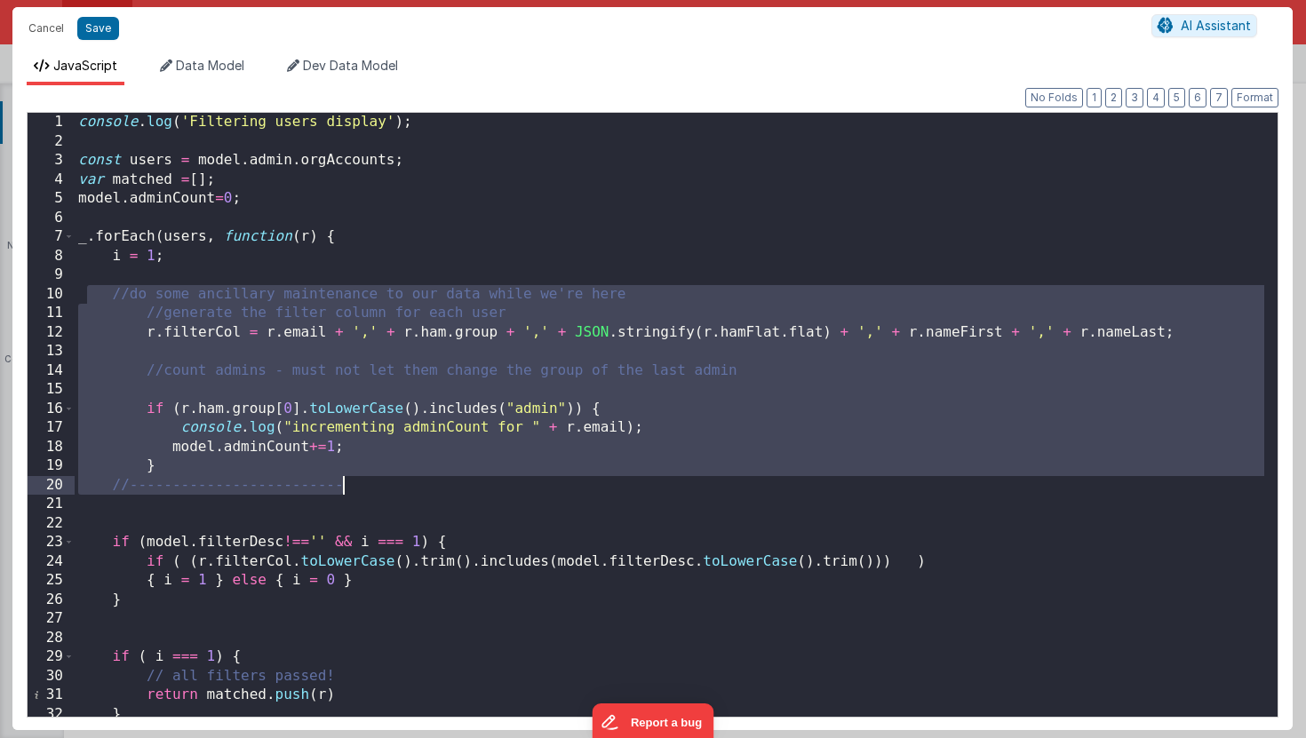
drag, startPoint x: 90, startPoint y: 290, endPoint x: 391, endPoint y: 494, distance: 364.0
click at [391, 494] on div "console . log ( 'Filtering users display' ) ; const users = model . admin . org…" at bounding box center [670, 434] width 1190 height 642
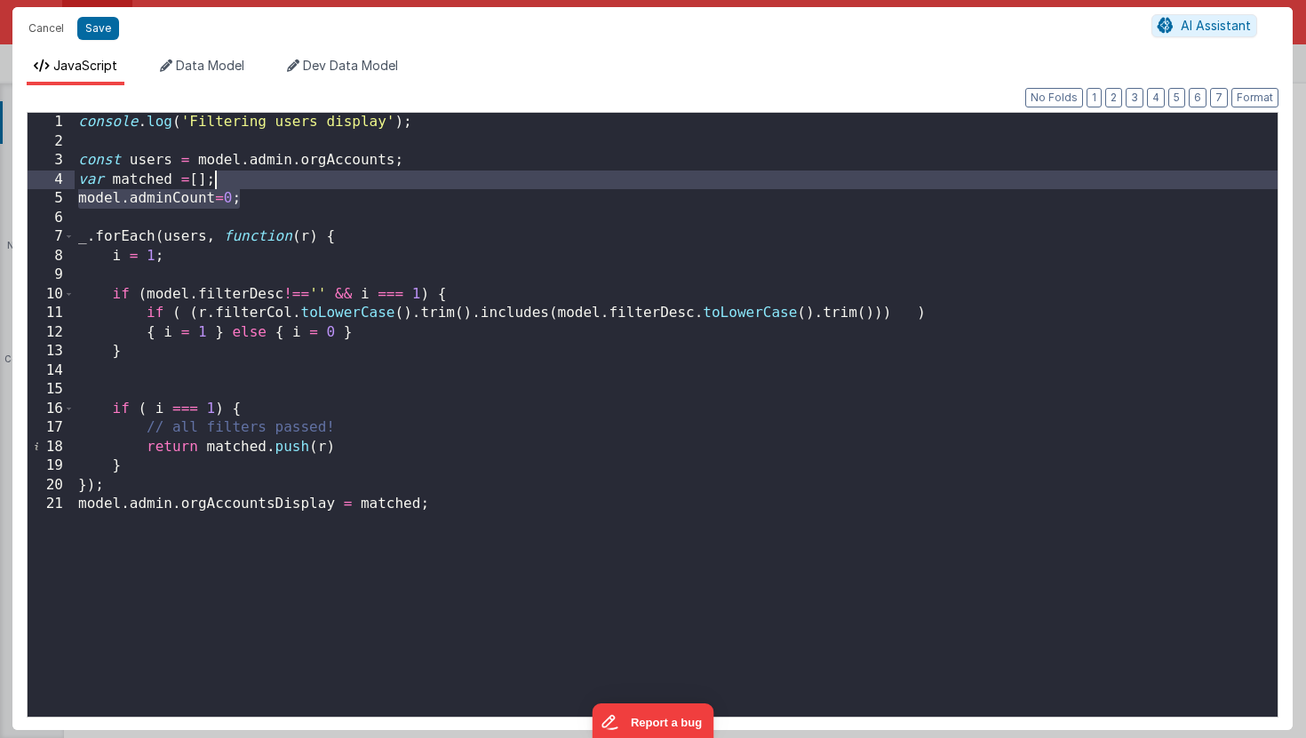
drag, startPoint x: 249, startPoint y: 195, endPoint x: 247, endPoint y: 182, distance: 13.4
click at [247, 182] on div "console . log ( 'Filtering users display' ) ; const users = model . admin . org…" at bounding box center [676, 434] width 1203 height 642
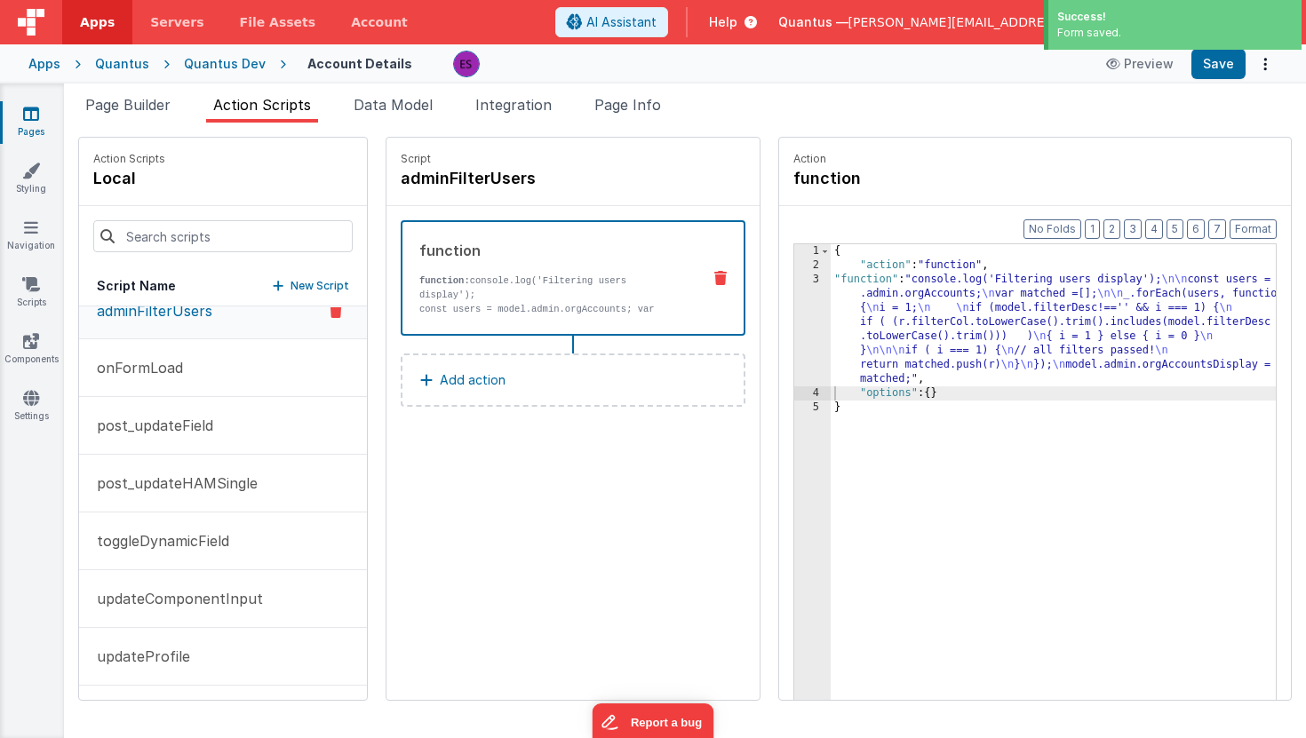
click at [291, 287] on p "New Script" at bounding box center [320, 286] width 59 height 18
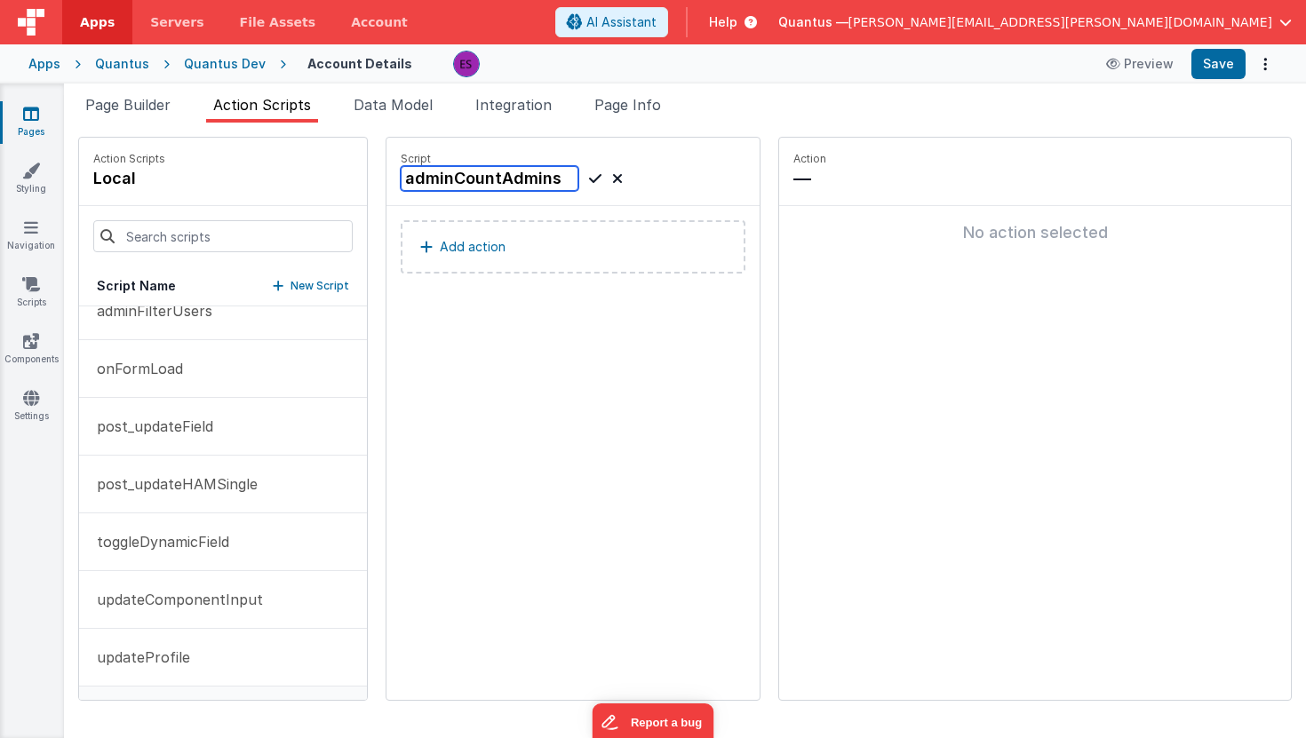
type input "adminCountAdmins"
drag, startPoint x: 539, startPoint y: 181, endPoint x: 515, endPoint y: 218, distance: 43.6
click at [589, 180] on icon at bounding box center [595, 178] width 12 height 21
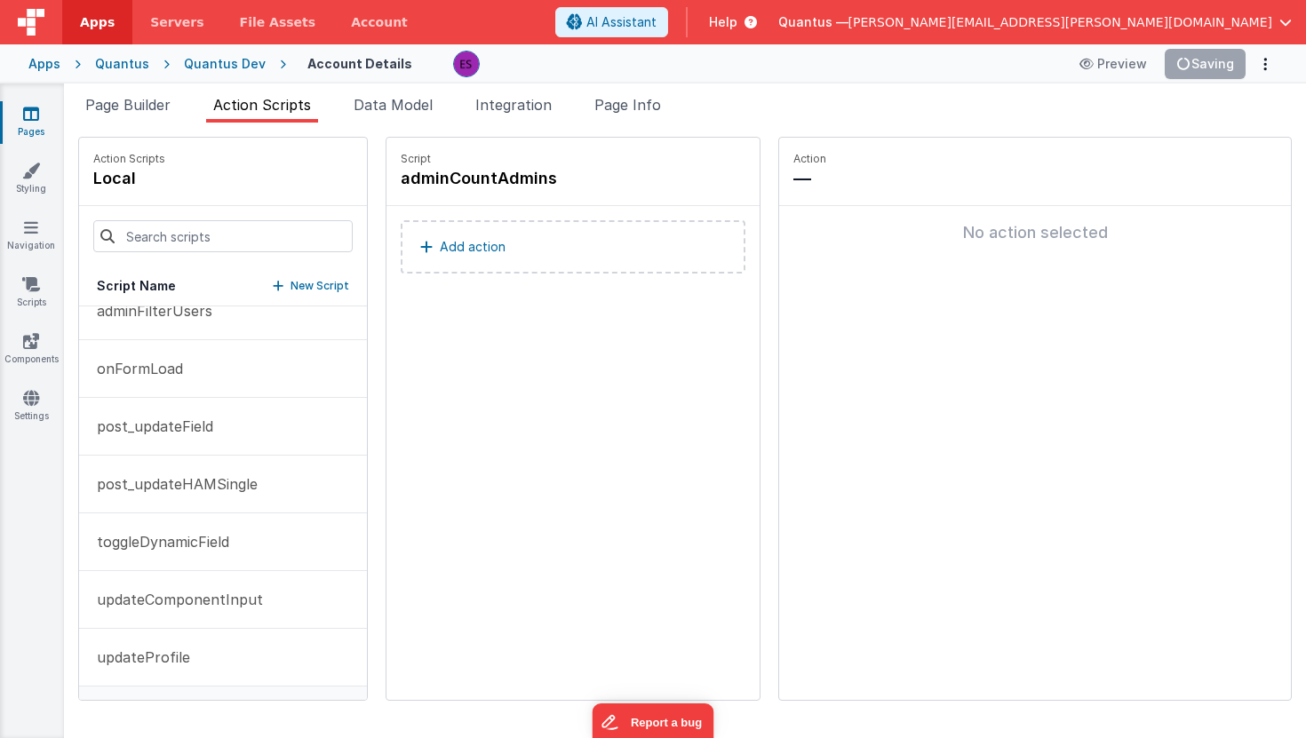
click at [493, 239] on button "Add action" at bounding box center [573, 246] width 345 height 53
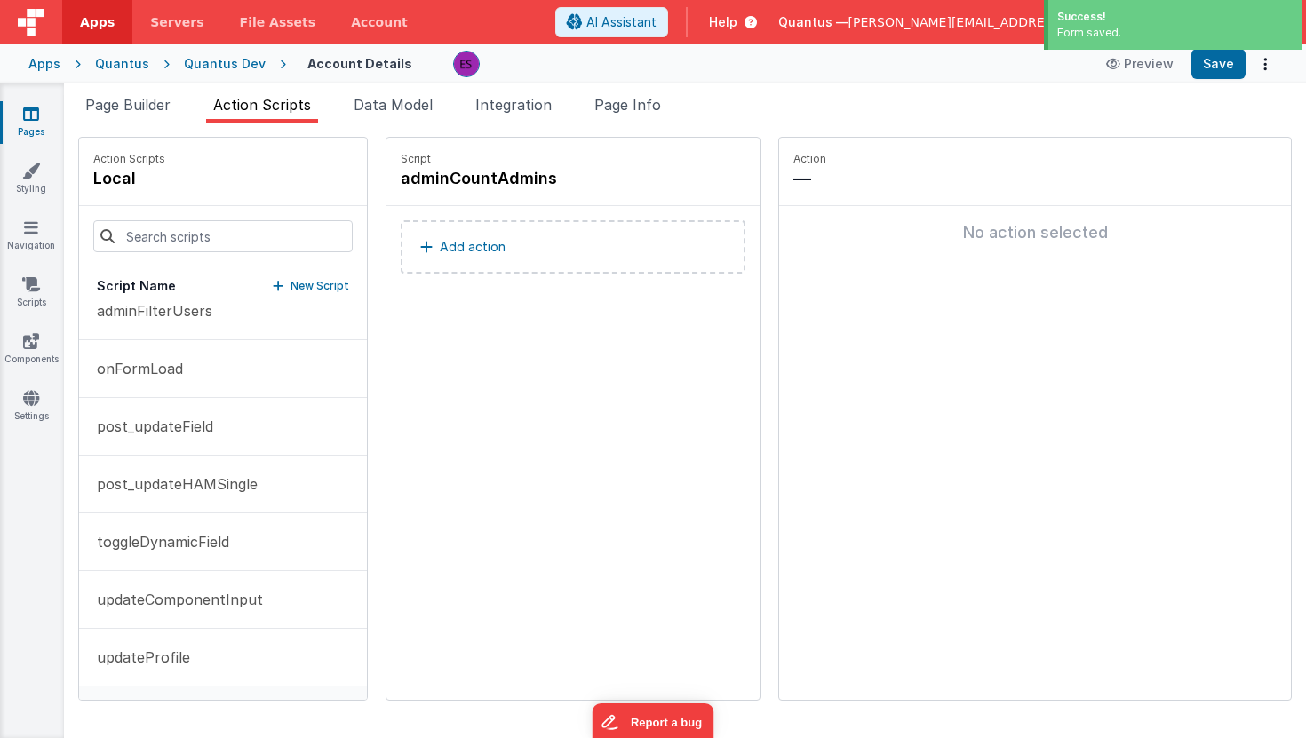
click at [451, 243] on button "Add action" at bounding box center [573, 246] width 345 height 53
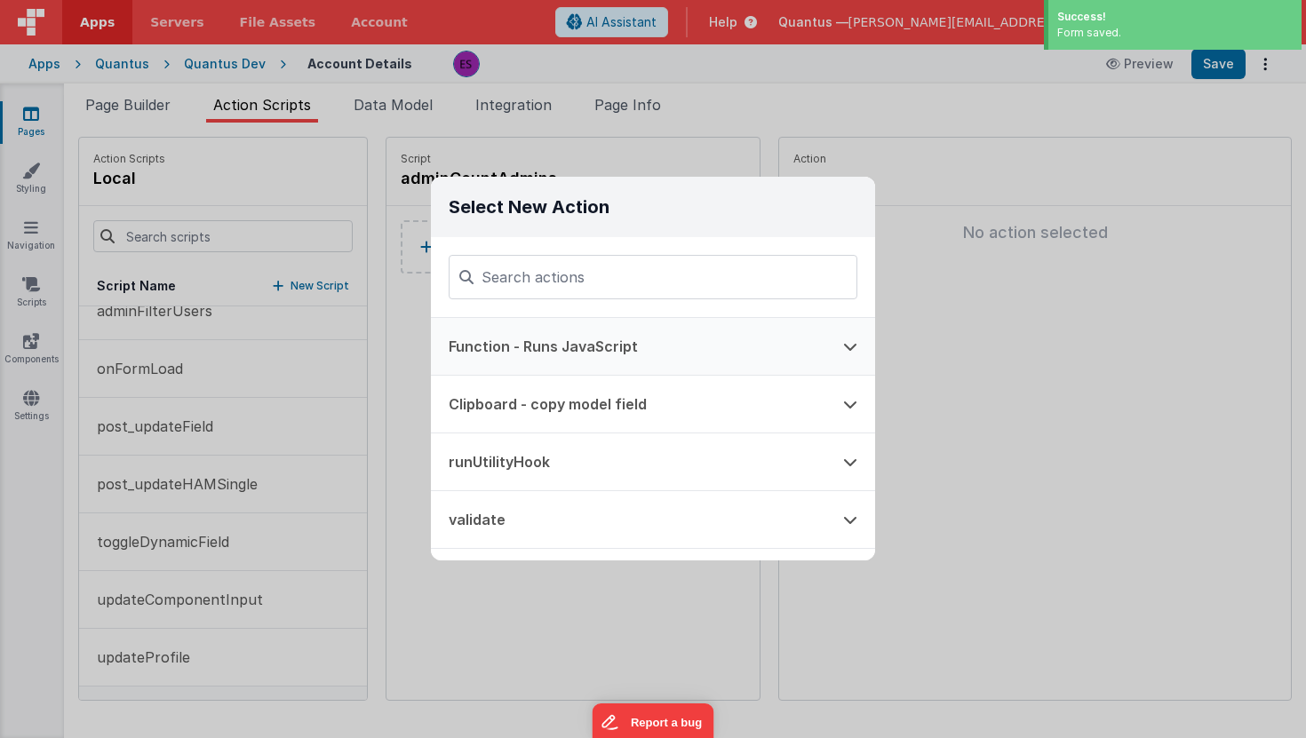
click at [480, 341] on button "Function - Runs JavaScript" at bounding box center [628, 346] width 395 height 57
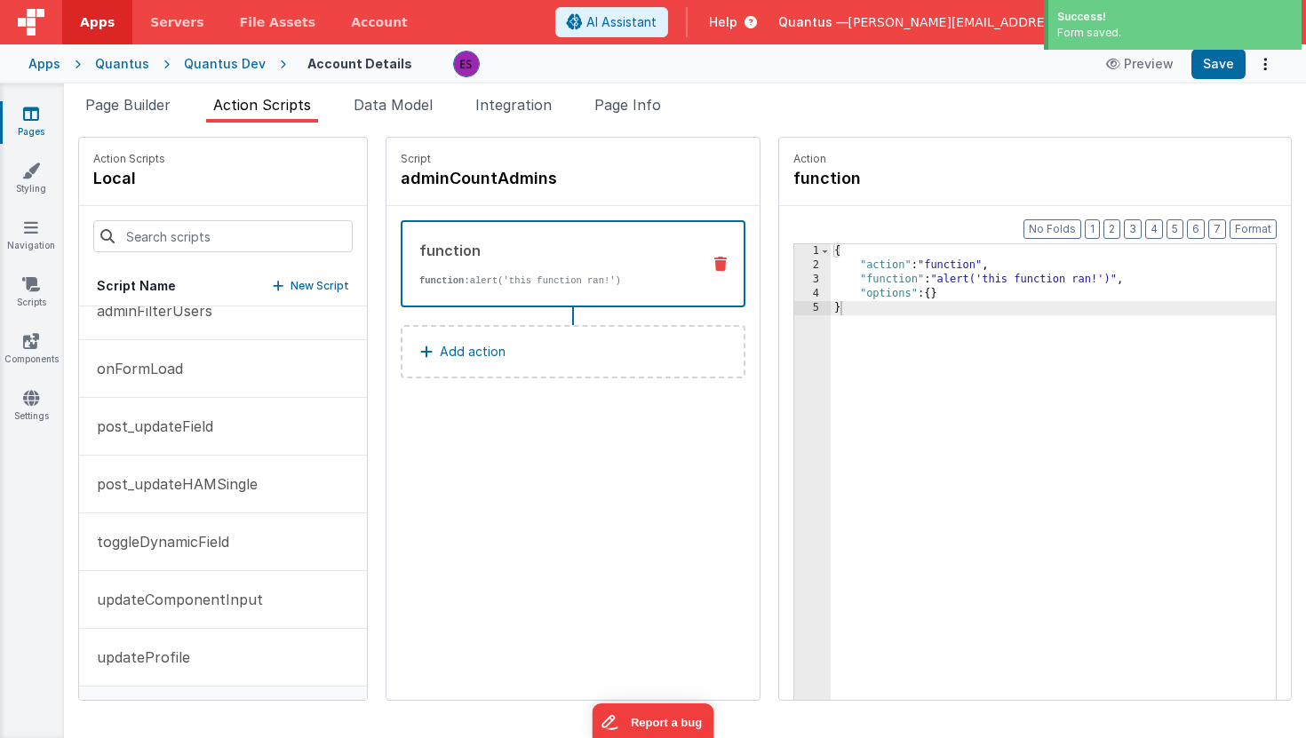
click at [794, 282] on div "3" at bounding box center [812, 280] width 36 height 14
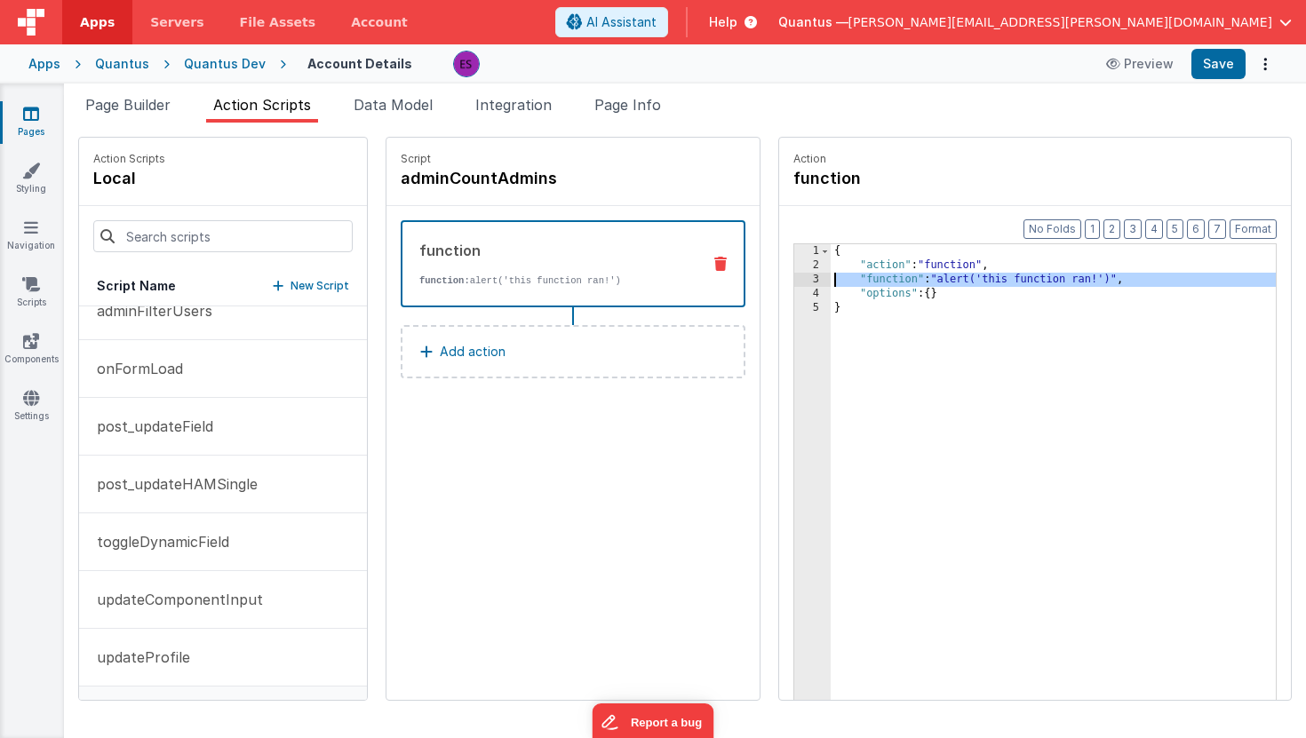
click at [794, 281] on div "3" at bounding box center [812, 280] width 36 height 14
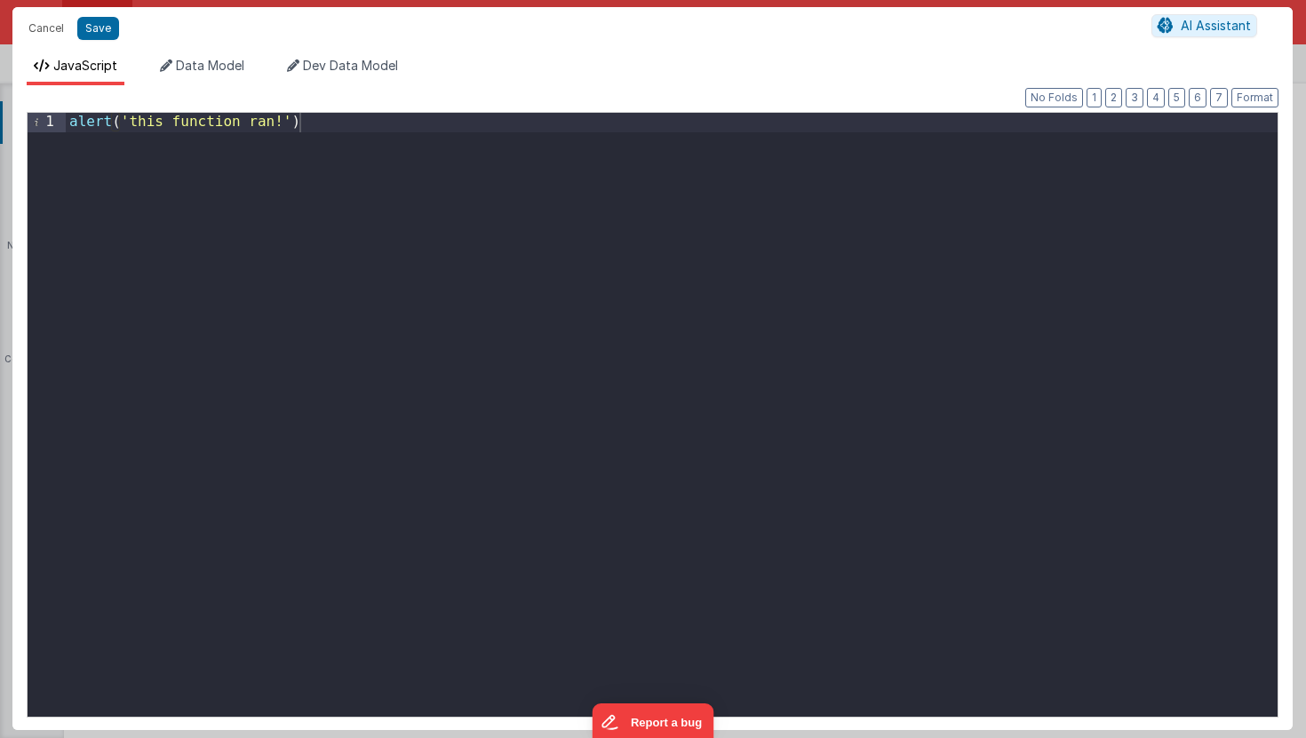
click at [698, 307] on div "alert ( 'this function ran!' )" at bounding box center [672, 434] width 1212 height 642
paste textarea
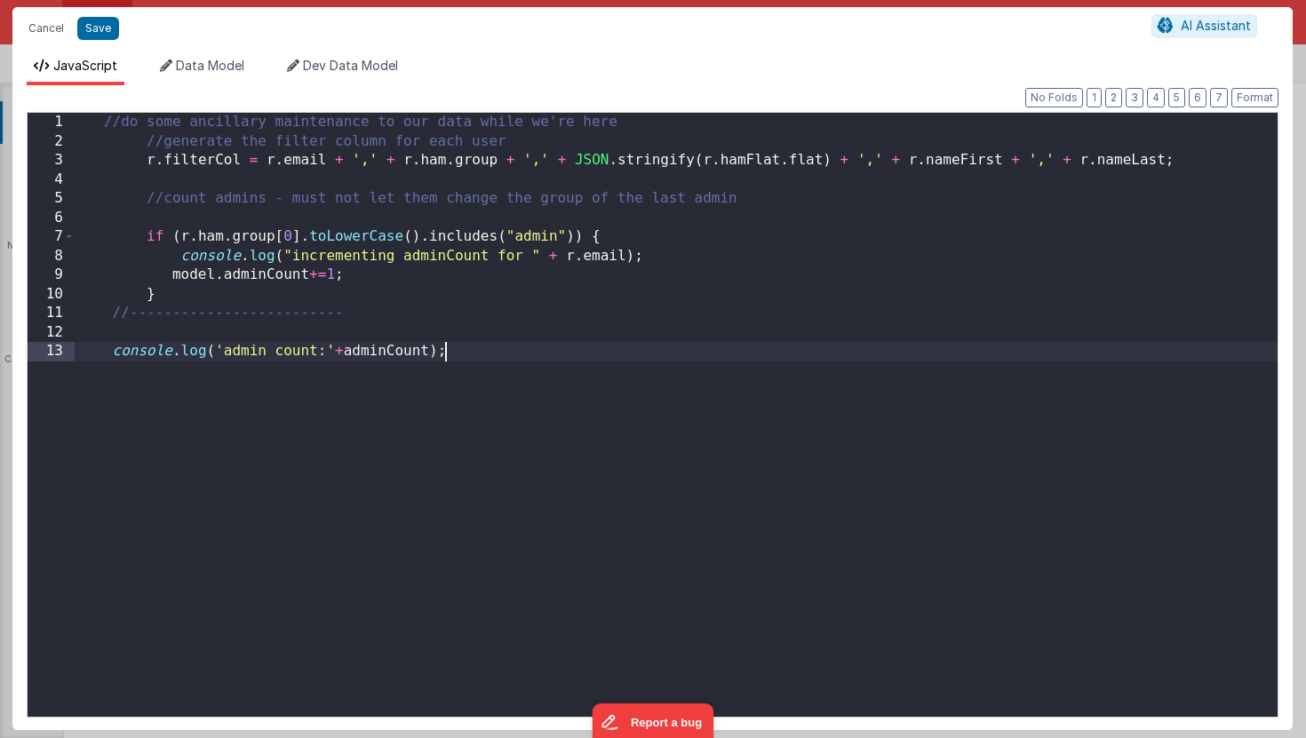
click at [344, 353] on div "//do some ancillary maintenance to our data while we're here //generate the fil…" at bounding box center [676, 434] width 1203 height 642
click at [89, 123] on div "//do some ancillary maintenance to our data while we're here //generate the fil…" at bounding box center [676, 434] width 1203 height 642
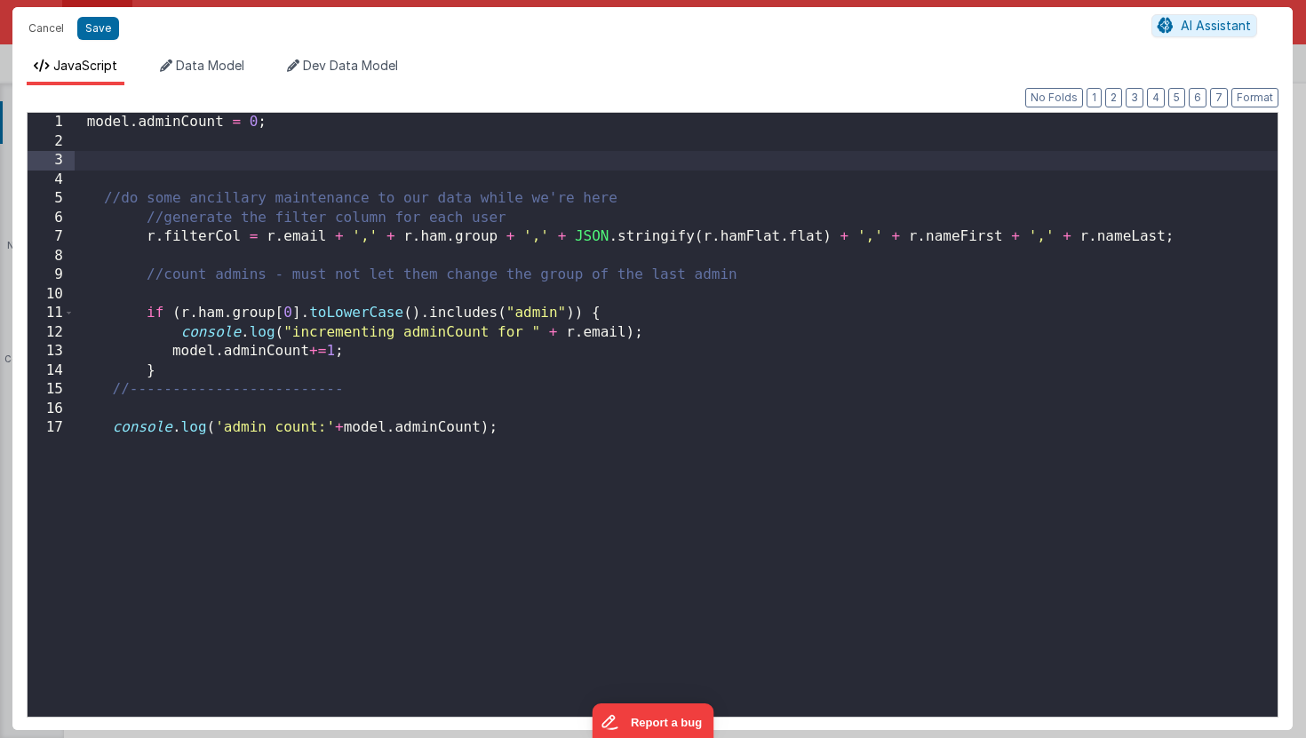
click at [88, 198] on div "model . adminCount = 0 ; //do some ancillary maintenance to our data while we'r…" at bounding box center [676, 434] width 1203 height 642
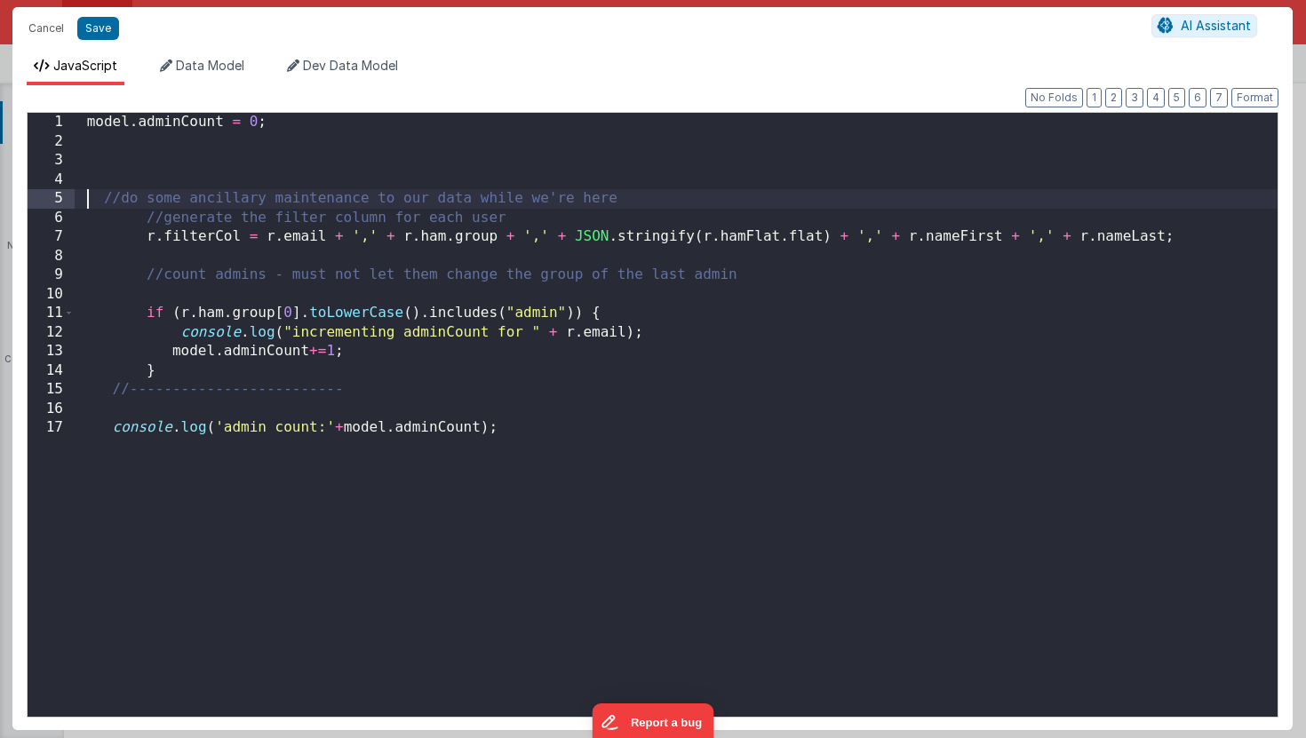
click at [88, 198] on div "model . adminCount = 0 ; //do some ancillary maintenance to our data while we'r…" at bounding box center [676, 434] width 1203 height 642
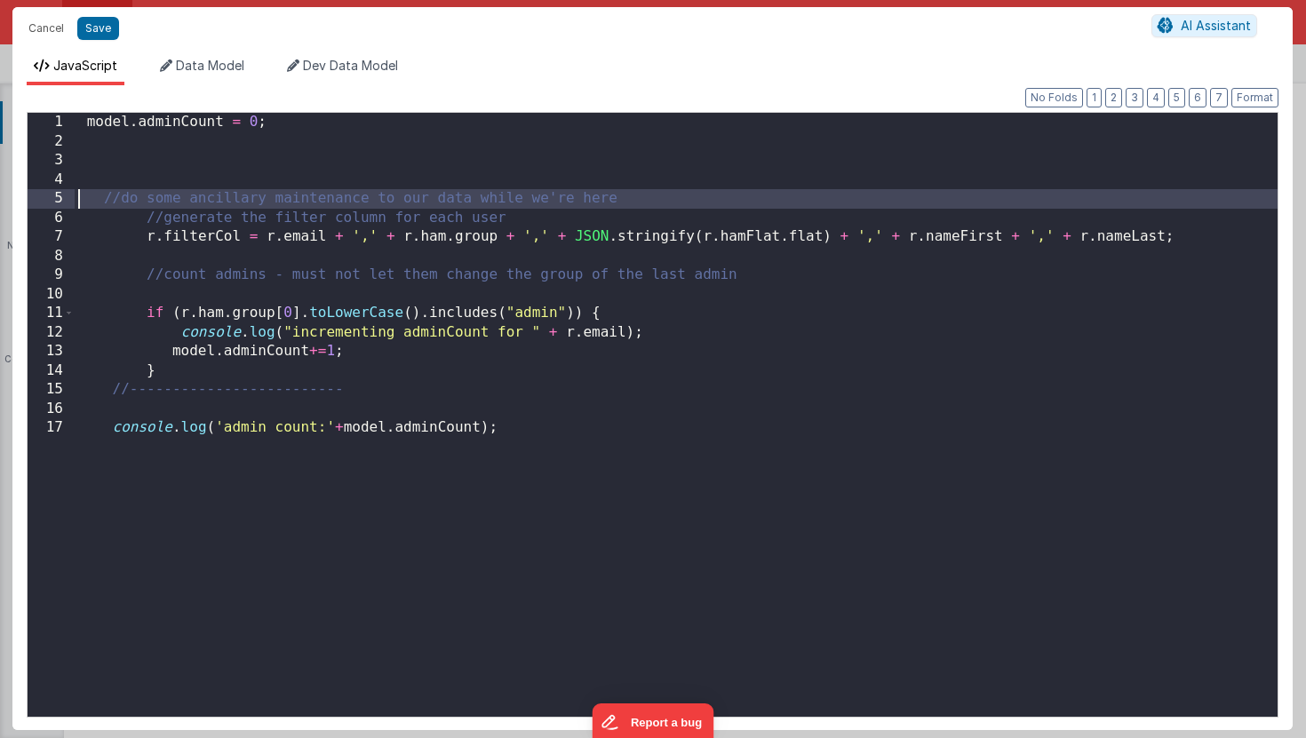
click at [88, 198] on div "model . adminCount = 0 ; //do some ancillary maintenance to our data while we'r…" at bounding box center [676, 434] width 1203 height 642
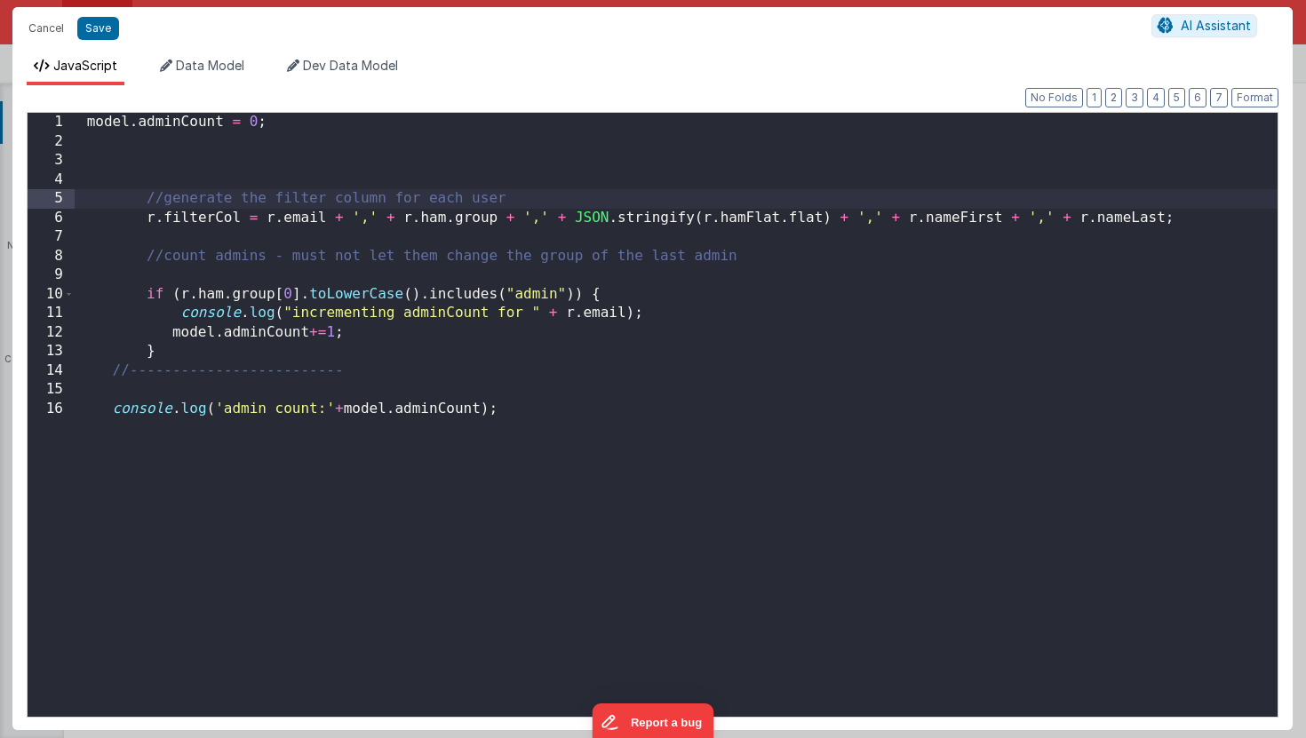
click at [98, 179] on div "model . adminCount = 0 ; //generate the filter column for each user r . filterC…" at bounding box center [676, 434] width 1203 height 642
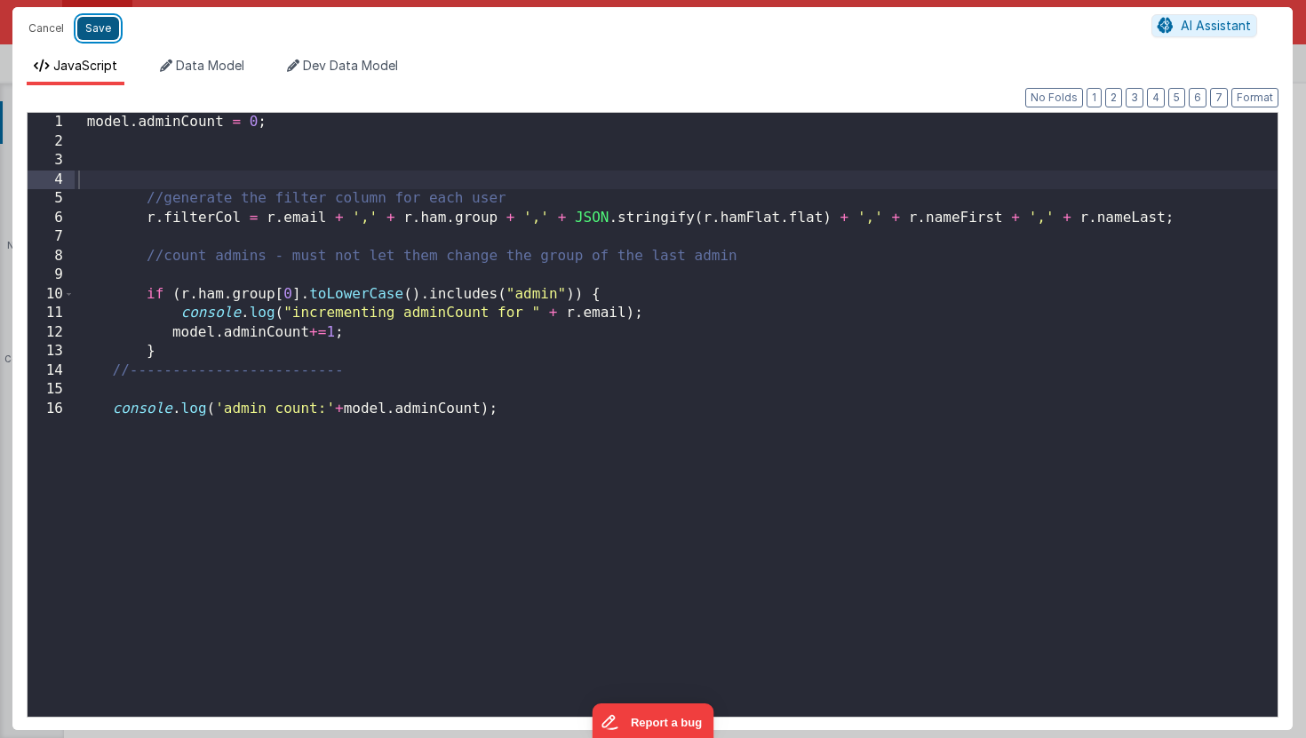
click at [92, 28] on button "Save" at bounding box center [98, 28] width 42 height 23
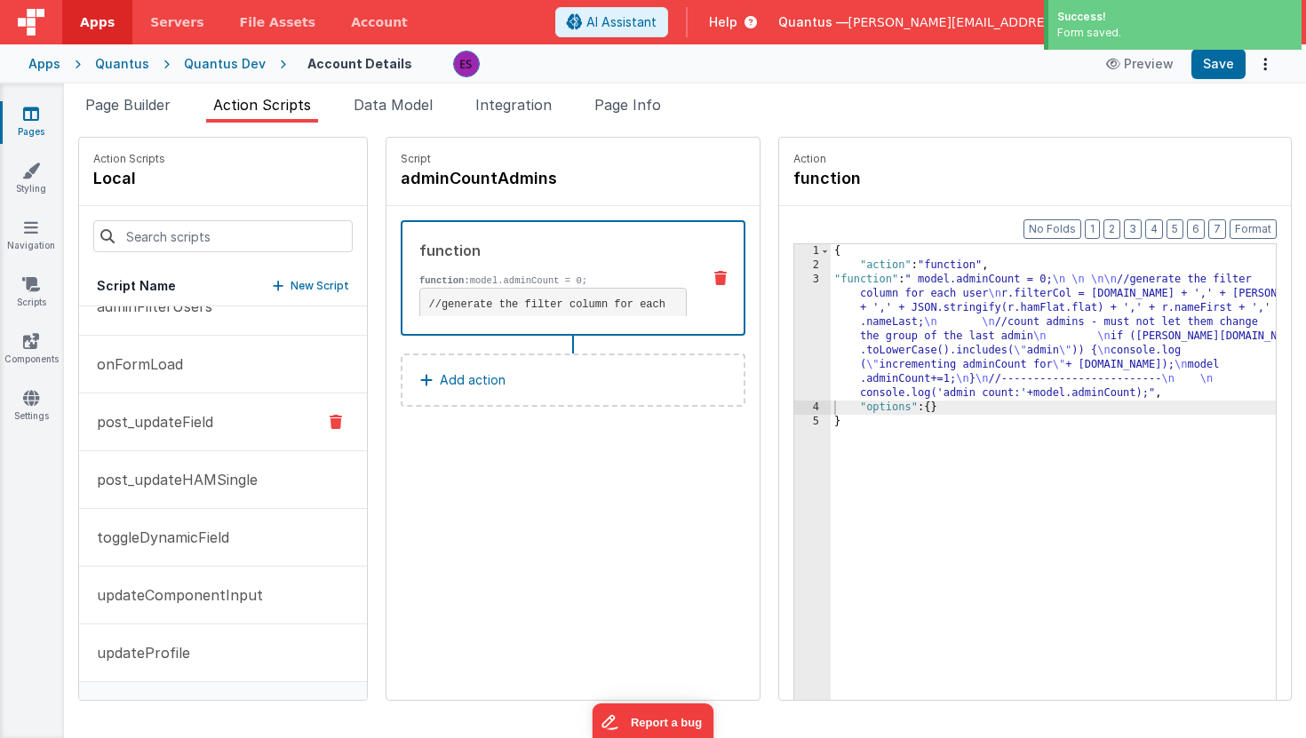
scroll to position [194, 0]
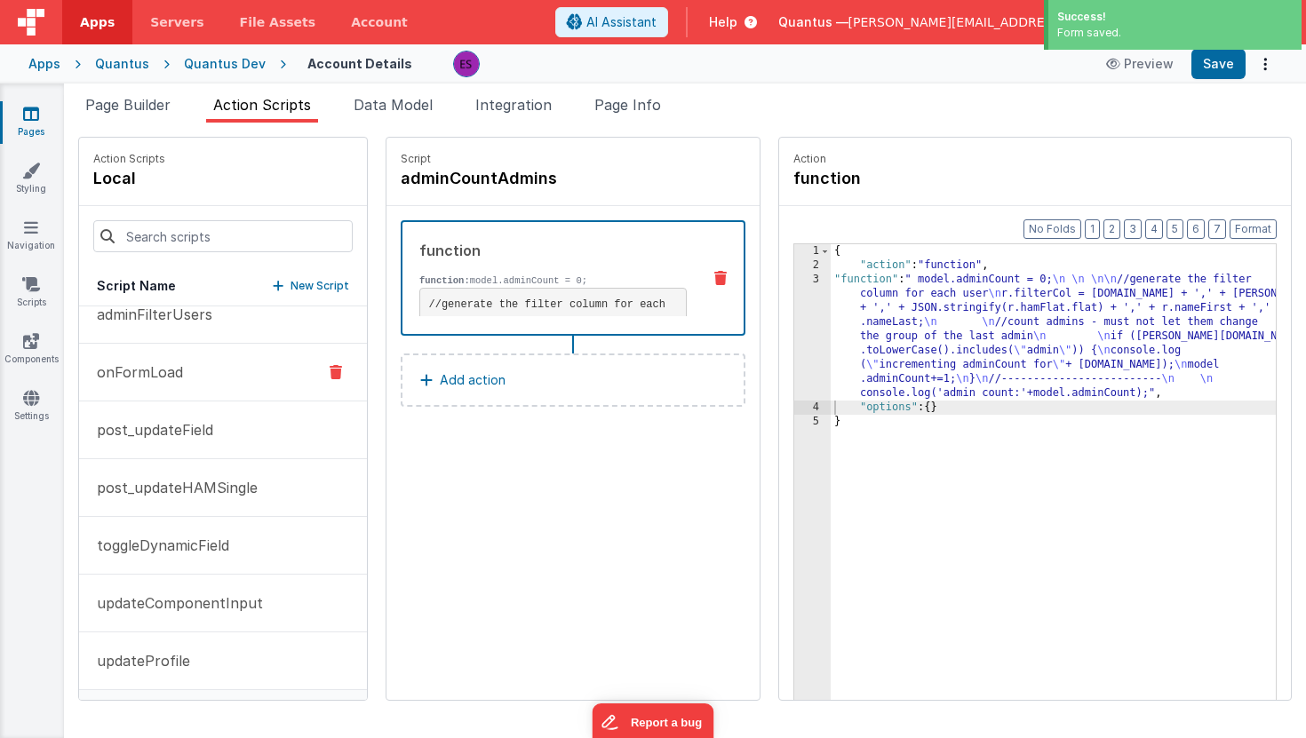
click at [132, 370] on p "onFormLoad" at bounding box center [134, 372] width 97 height 21
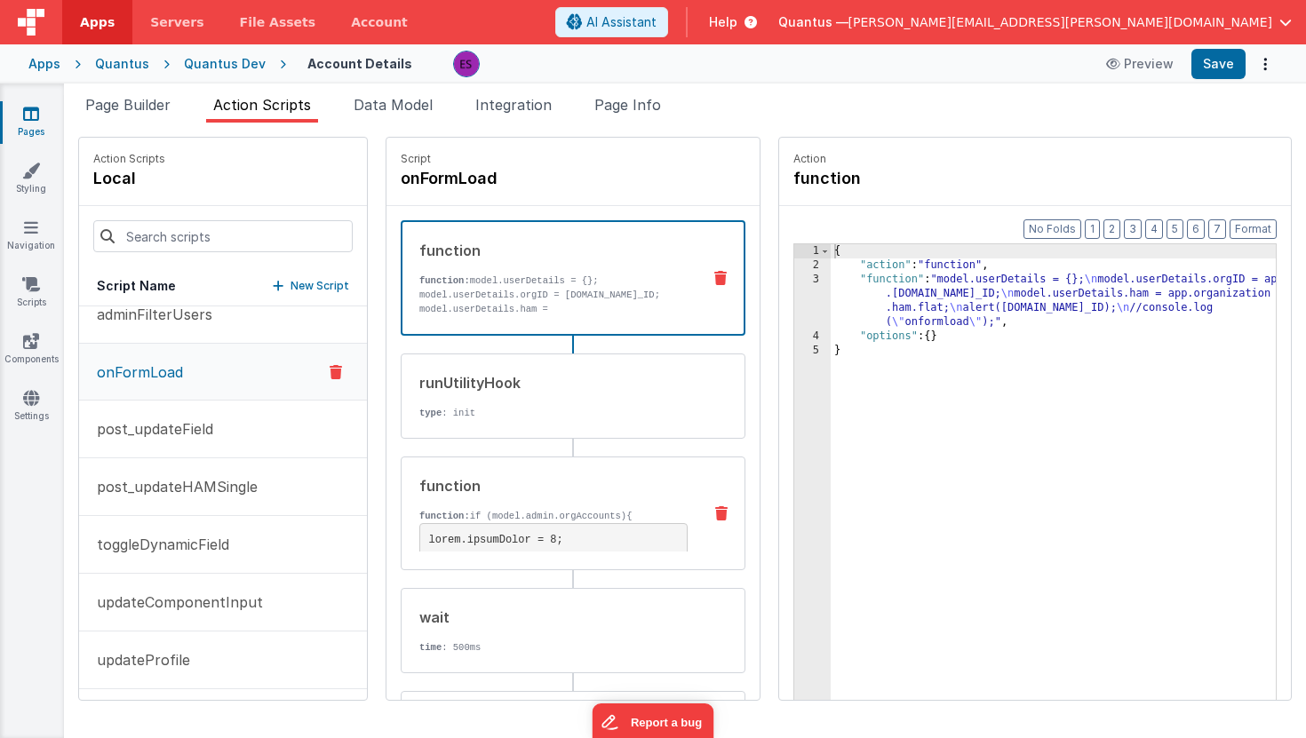
click at [475, 477] on div "function" at bounding box center [553, 485] width 268 height 21
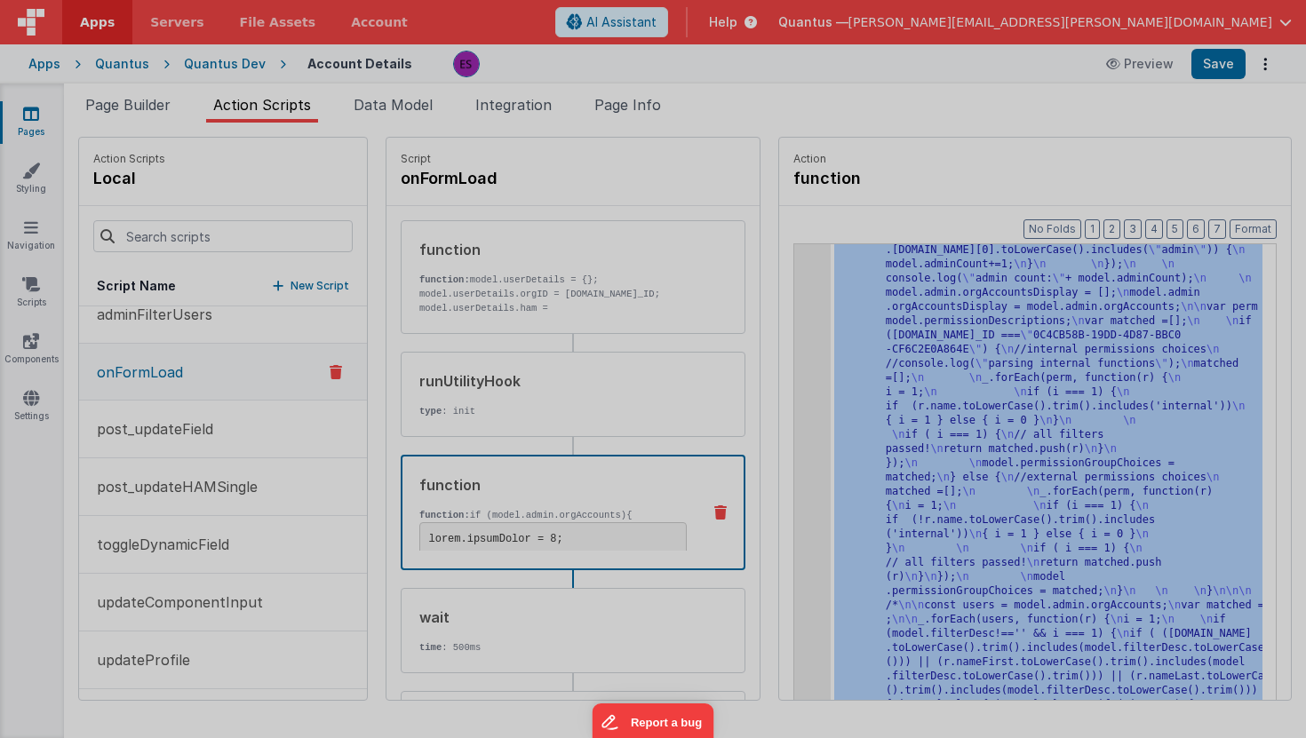
scroll to position [186, 0]
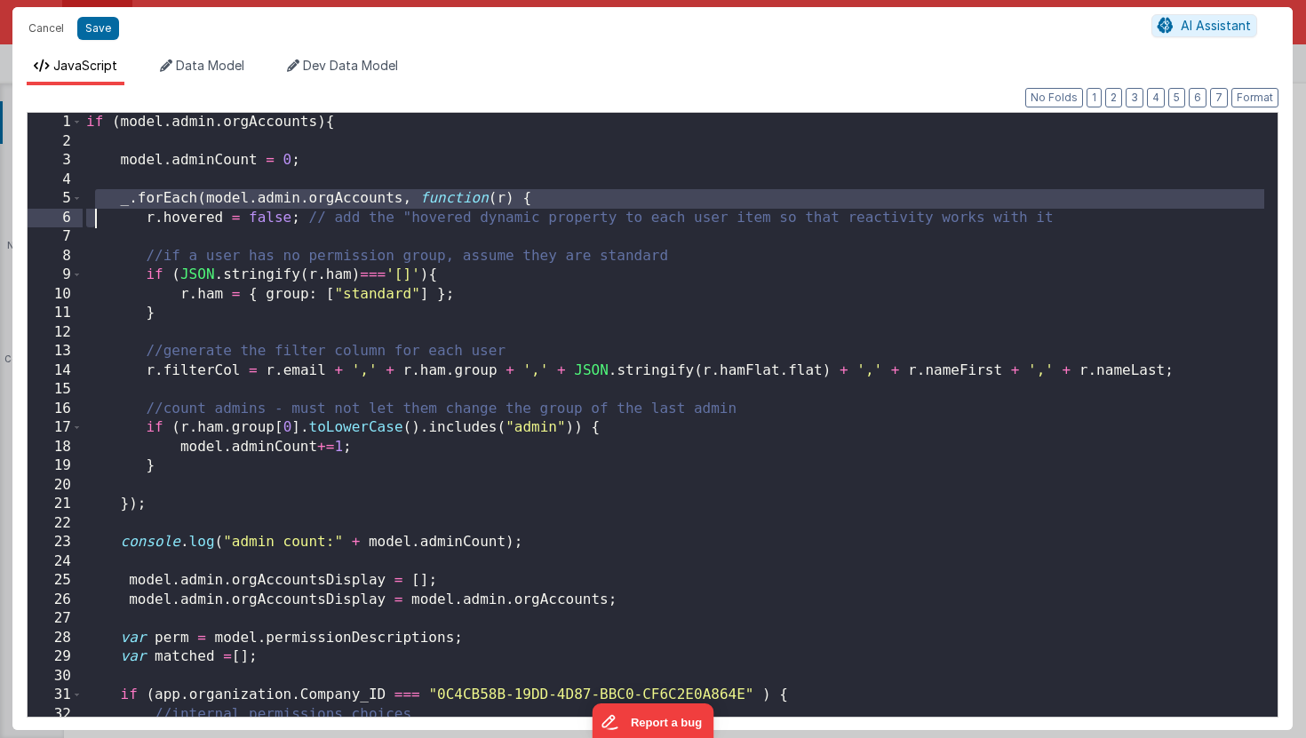
click at [96, 211] on div "if ( model . admin . orgAccounts ) { model . adminCount = 0 ; _ . forEach ( mod…" at bounding box center [674, 434] width 1182 height 642
click at [39, 28] on button "Cancel" at bounding box center [46, 28] width 53 height 25
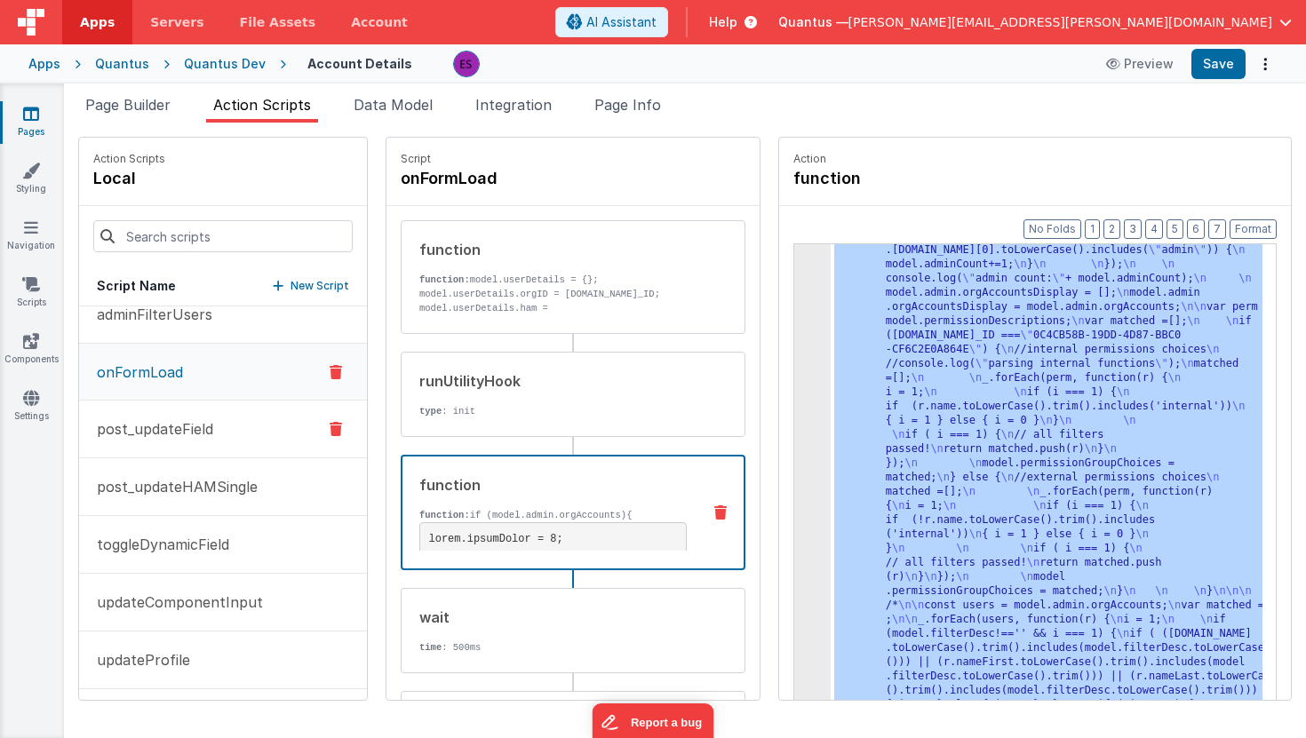
scroll to position [255, 0]
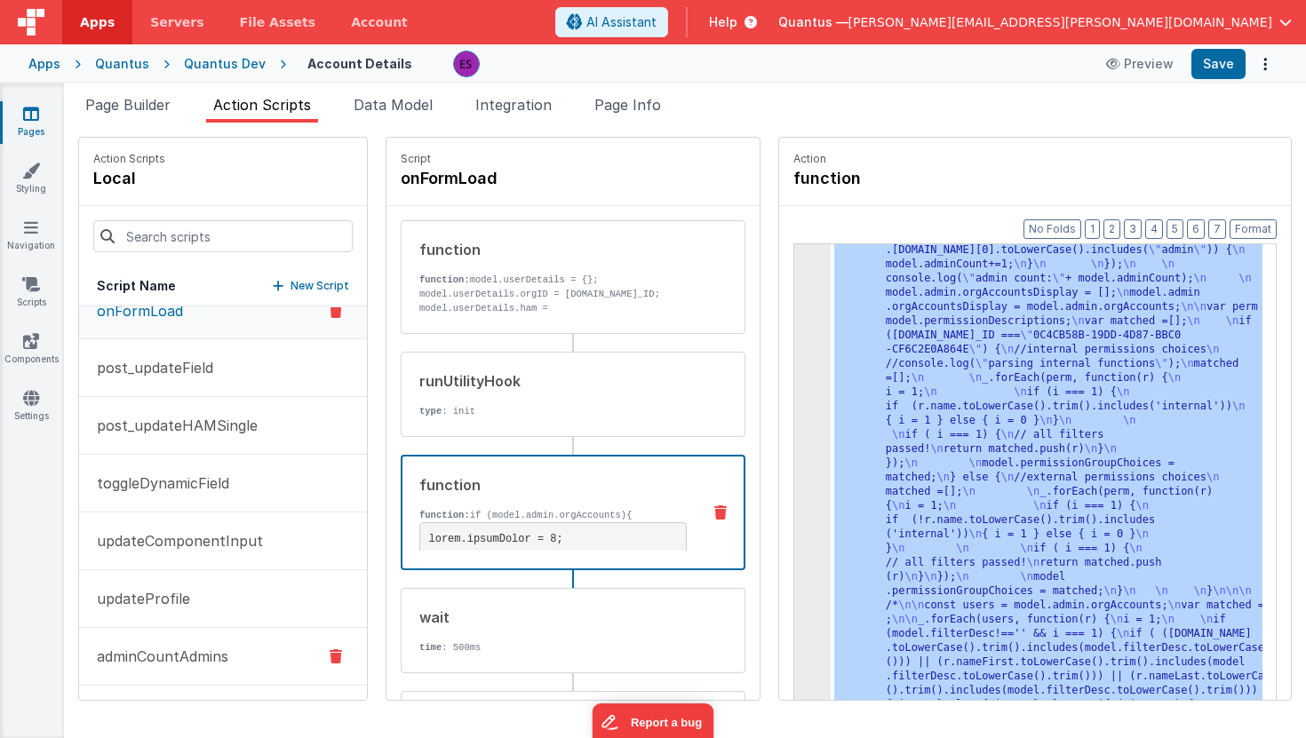
click at [164, 662] on p "adminCountAdmins" at bounding box center [157, 656] width 142 height 21
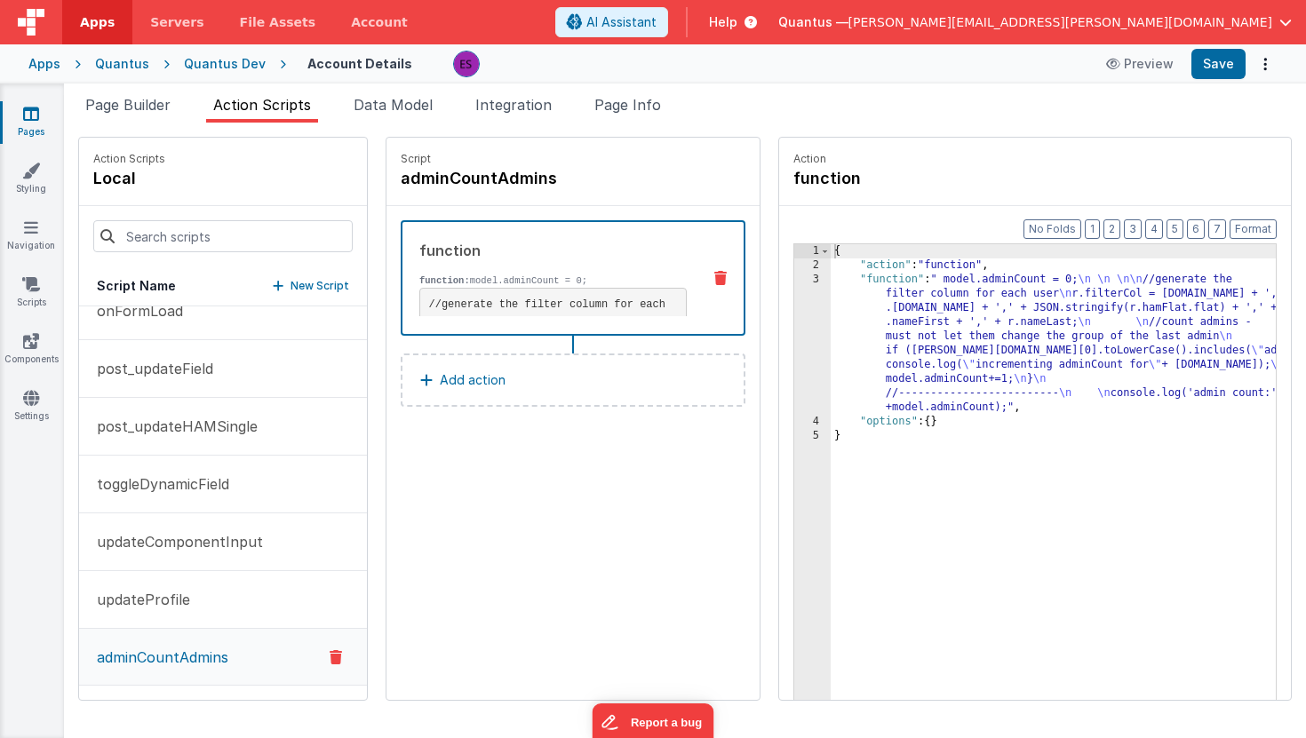
click at [831, 295] on div "{ "action" : "function" , "function" : " model.adminCount = 0; \n \n \n\n //gen…" at bounding box center [1080, 513] width 498 height 539
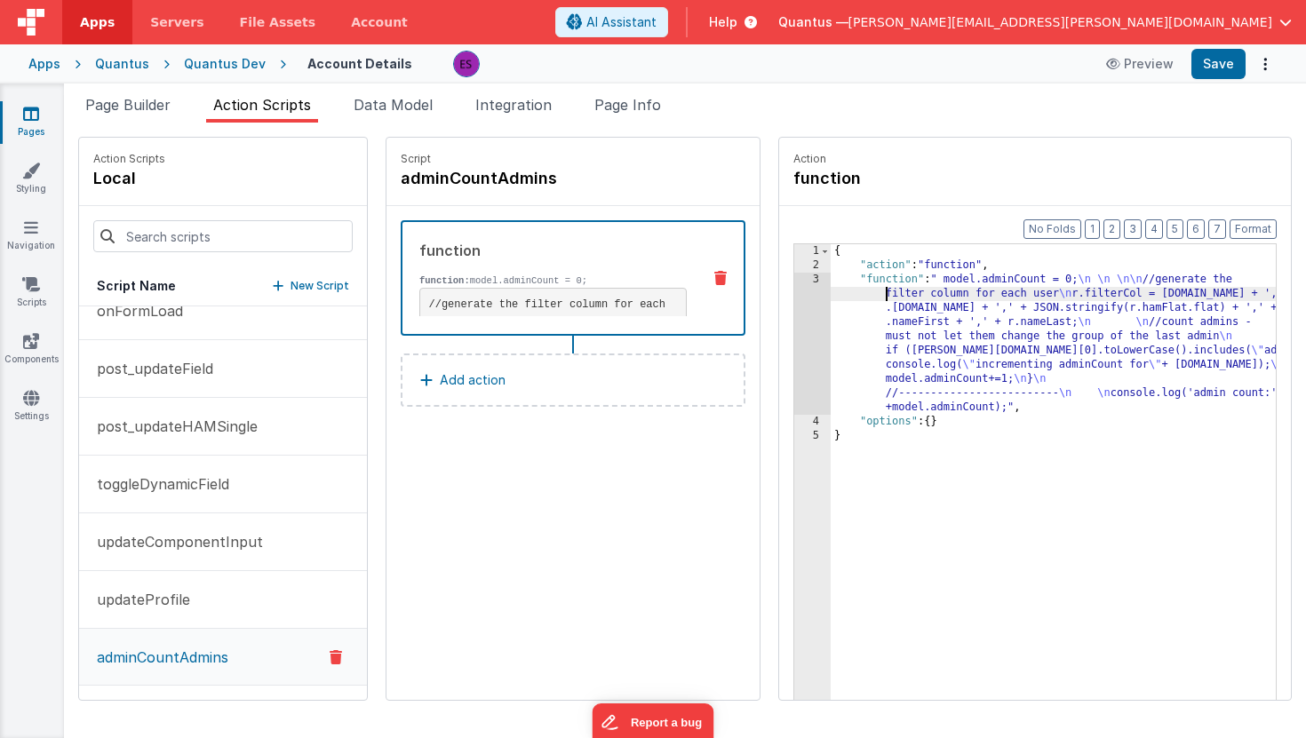
click at [794, 309] on div "3" at bounding box center [812, 344] width 36 height 142
click at [794, 318] on div "3" at bounding box center [812, 344] width 36 height 142
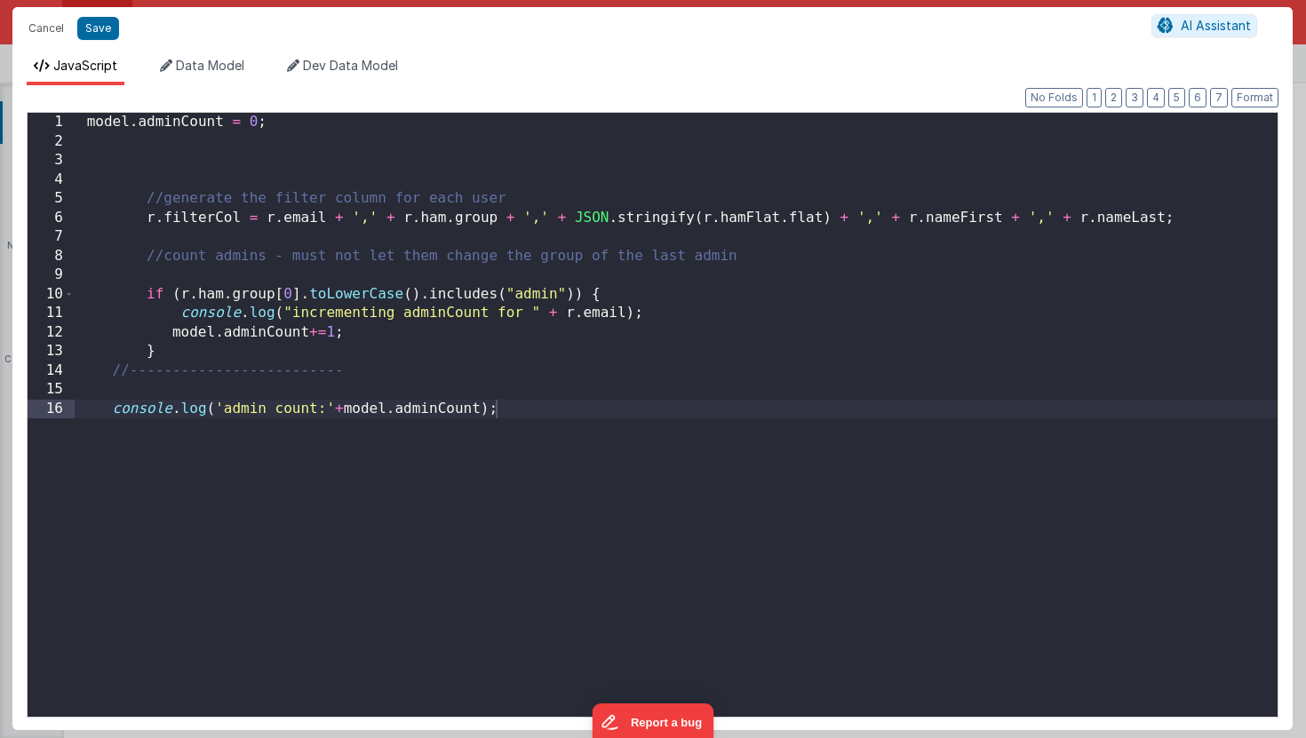
click at [123, 171] on div "model . adminCount = 0 ; //generate the filter column for each user r . filterC…" at bounding box center [676, 434] width 1203 height 642
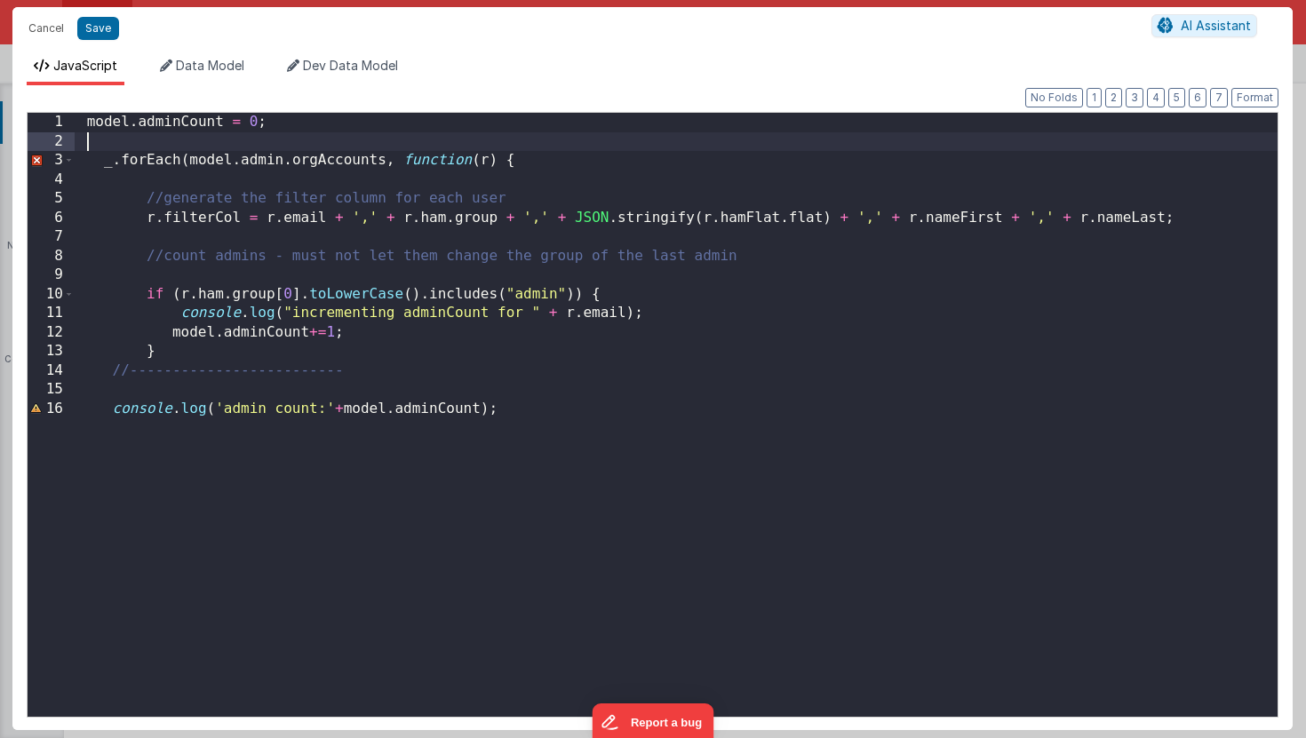
click at [195, 384] on div "model . adminCount = 0 ; _ . forEach ( model . admin . orgAccounts , function (…" at bounding box center [676, 434] width 1203 height 642
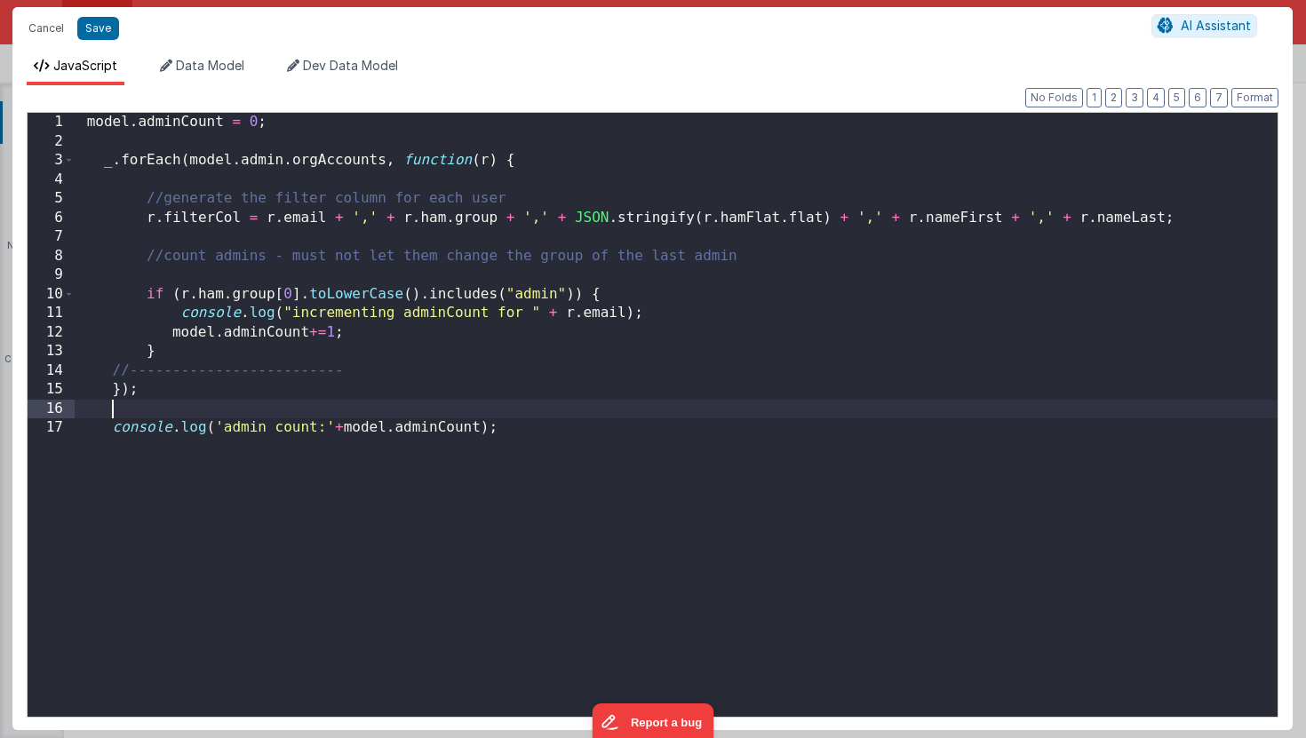
click at [251, 369] on div "model . adminCount = 0 ; _ . forEach ( model . admin . orgAccounts , function (…" at bounding box center [676, 434] width 1203 height 642
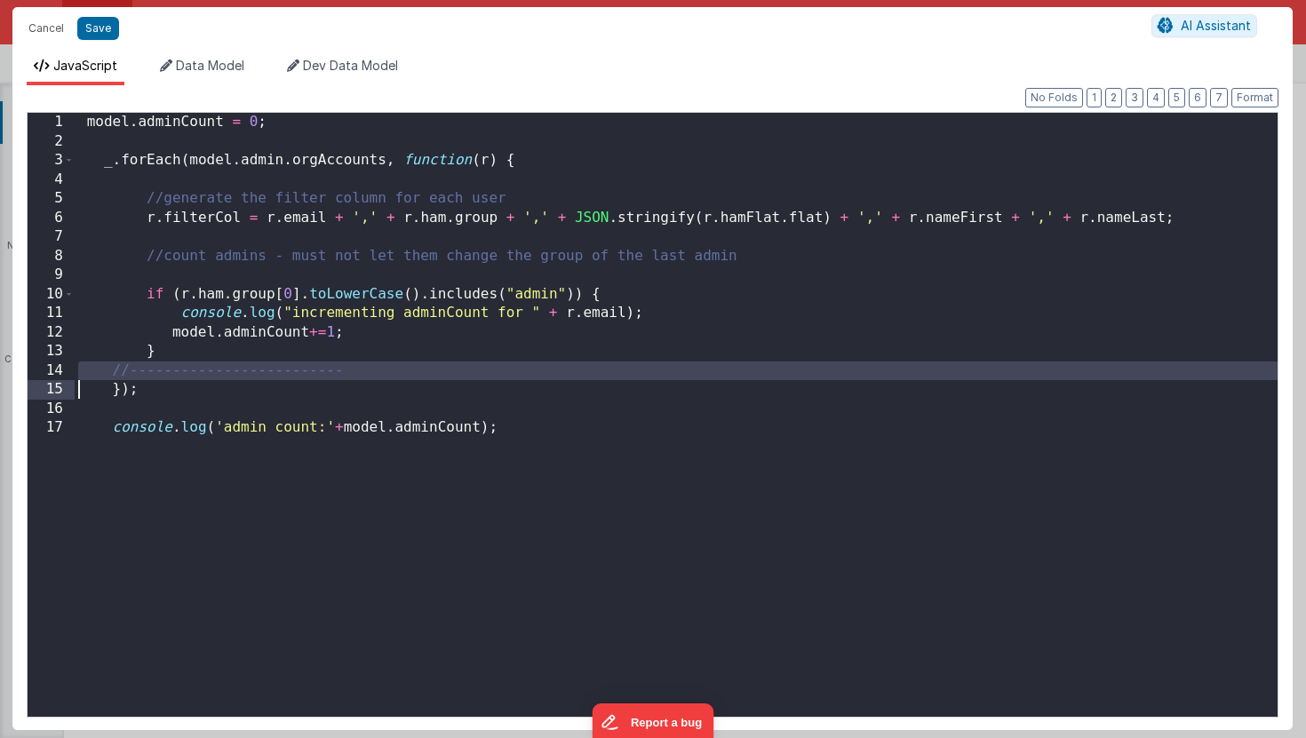
click at [251, 369] on div "model . adminCount = 0 ; _ . forEach ( model . admin . orgAccounts , function (…" at bounding box center [676, 434] width 1203 height 642
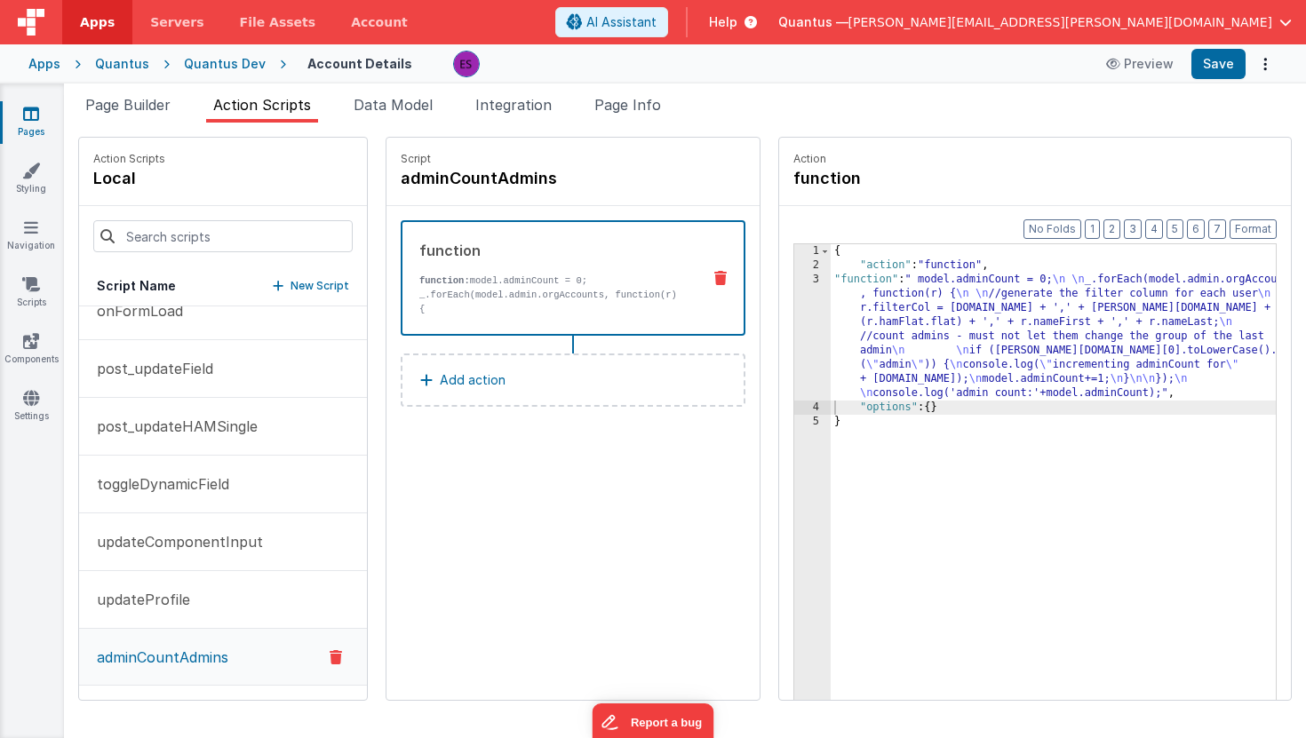
click at [112, 91] on div "Page Builder Action Scripts Data Model Integration Page Info Snippet Library Na…" at bounding box center [685, 411] width 1242 height 655
click at [121, 103] on span "Page Builder" at bounding box center [127, 105] width 85 height 18
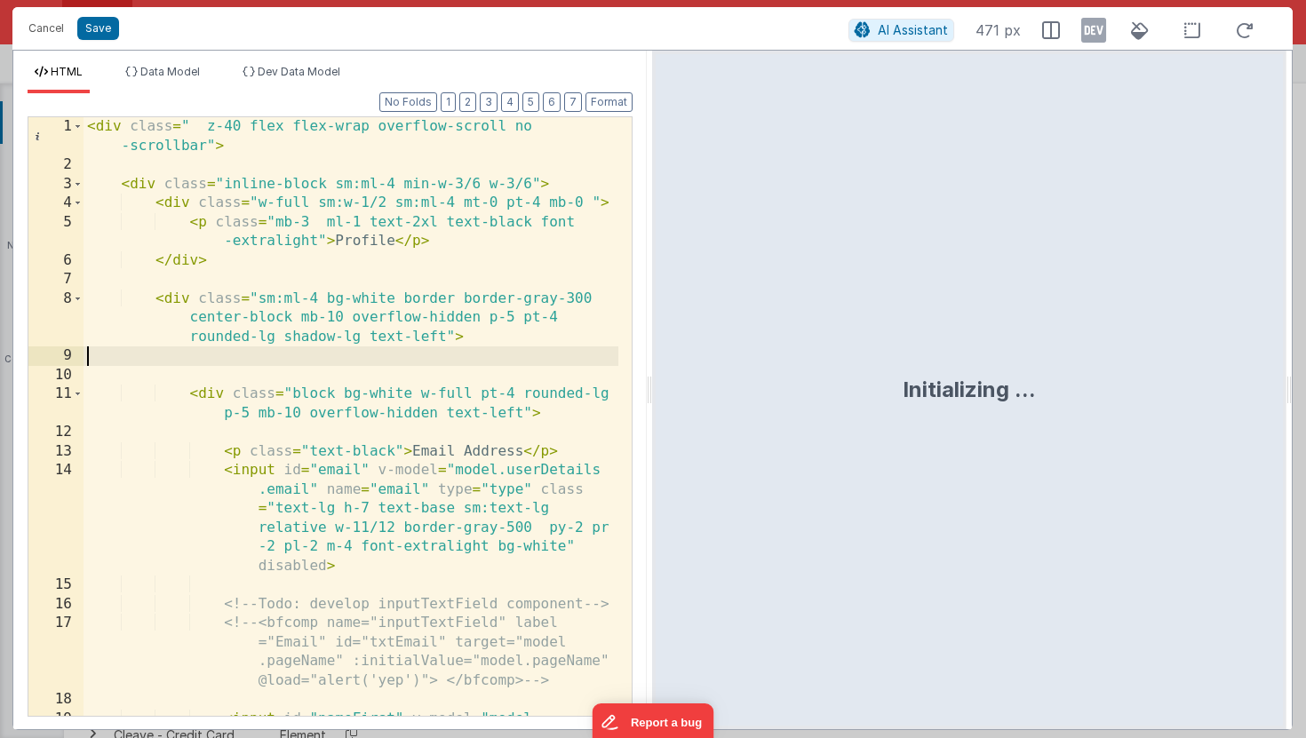
click at [395, 359] on div "< div class = " z-40 flex flex-wrap overflow-scroll no -scrollbar" > < div clas…" at bounding box center [351, 502] width 535 height 771
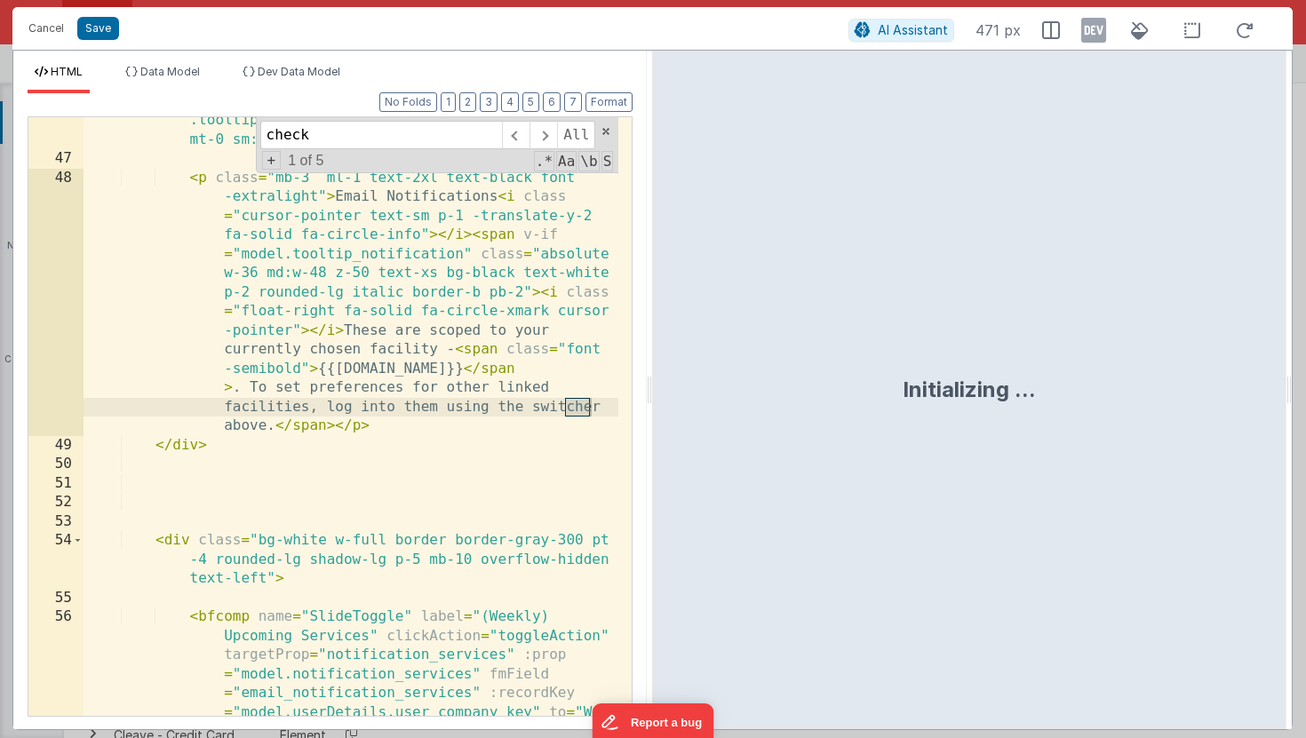
scroll to position [6234, 0]
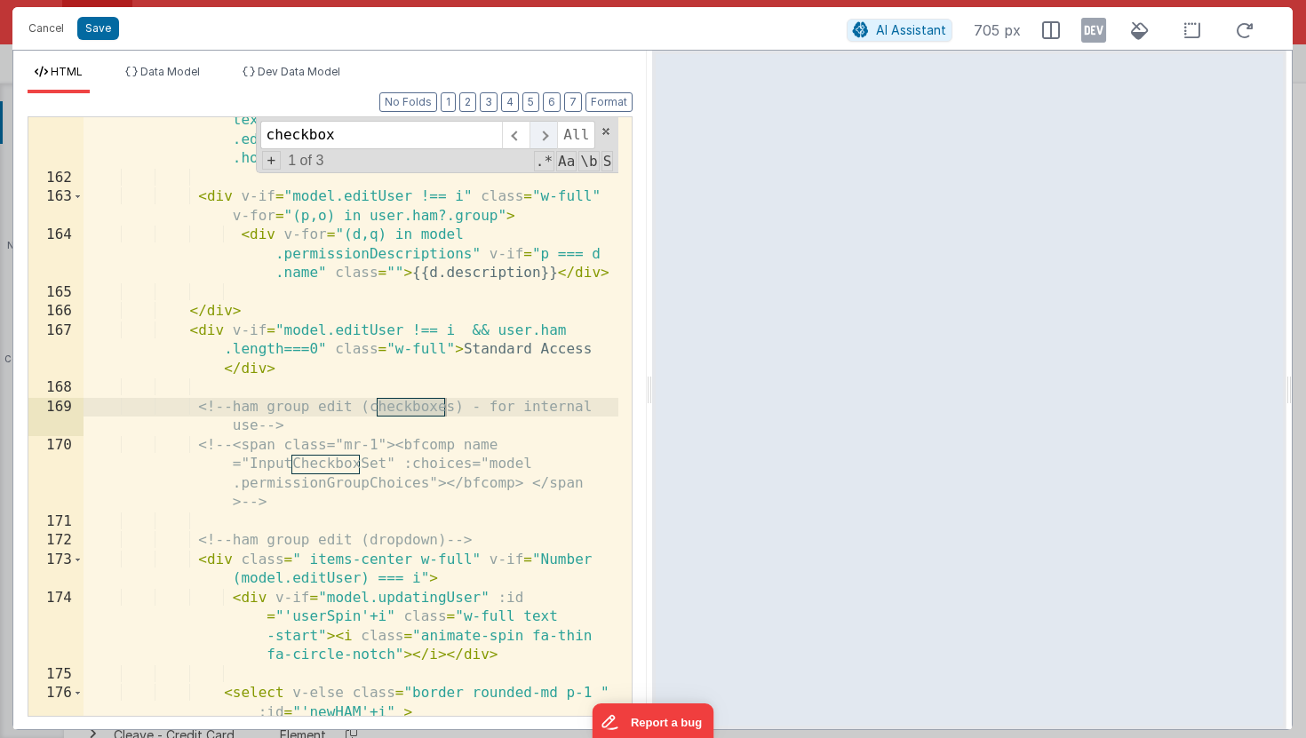
type input "checkbox"
click at [552, 132] on span at bounding box center [544, 135] width 28 height 28
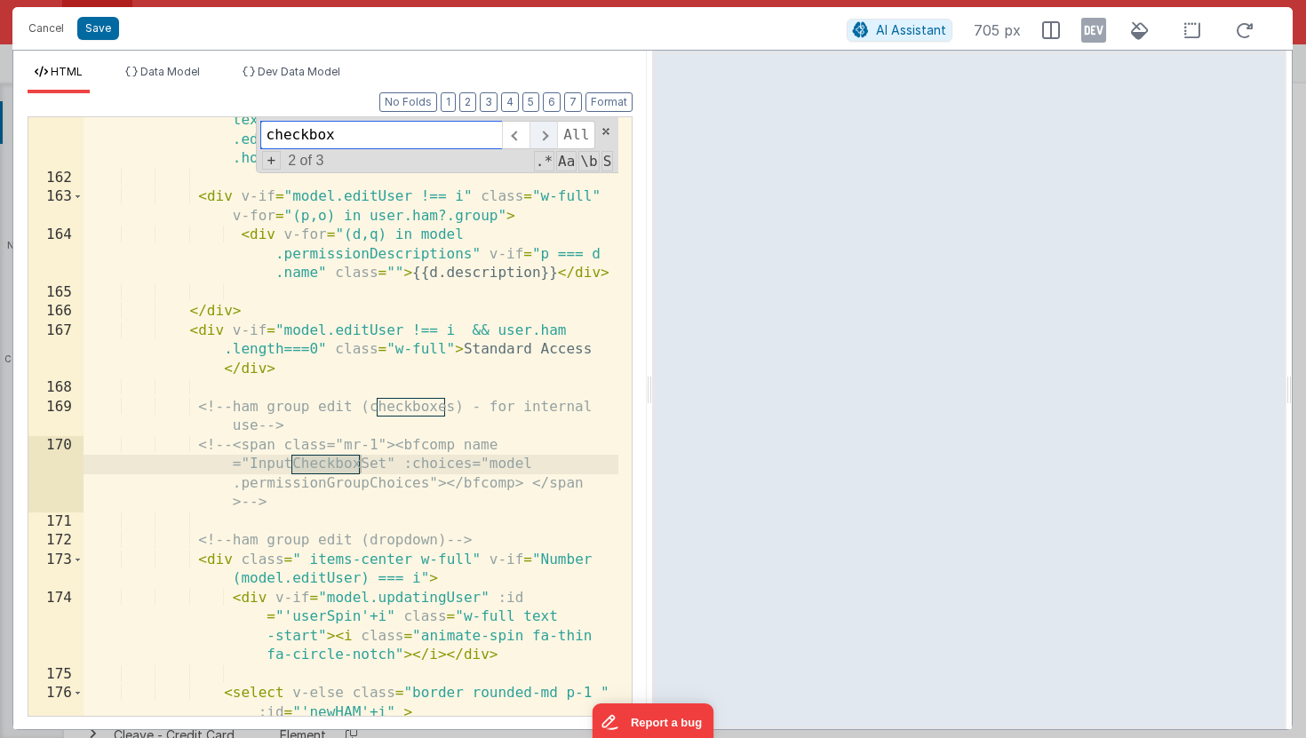
click at [552, 132] on span at bounding box center [544, 135] width 28 height 28
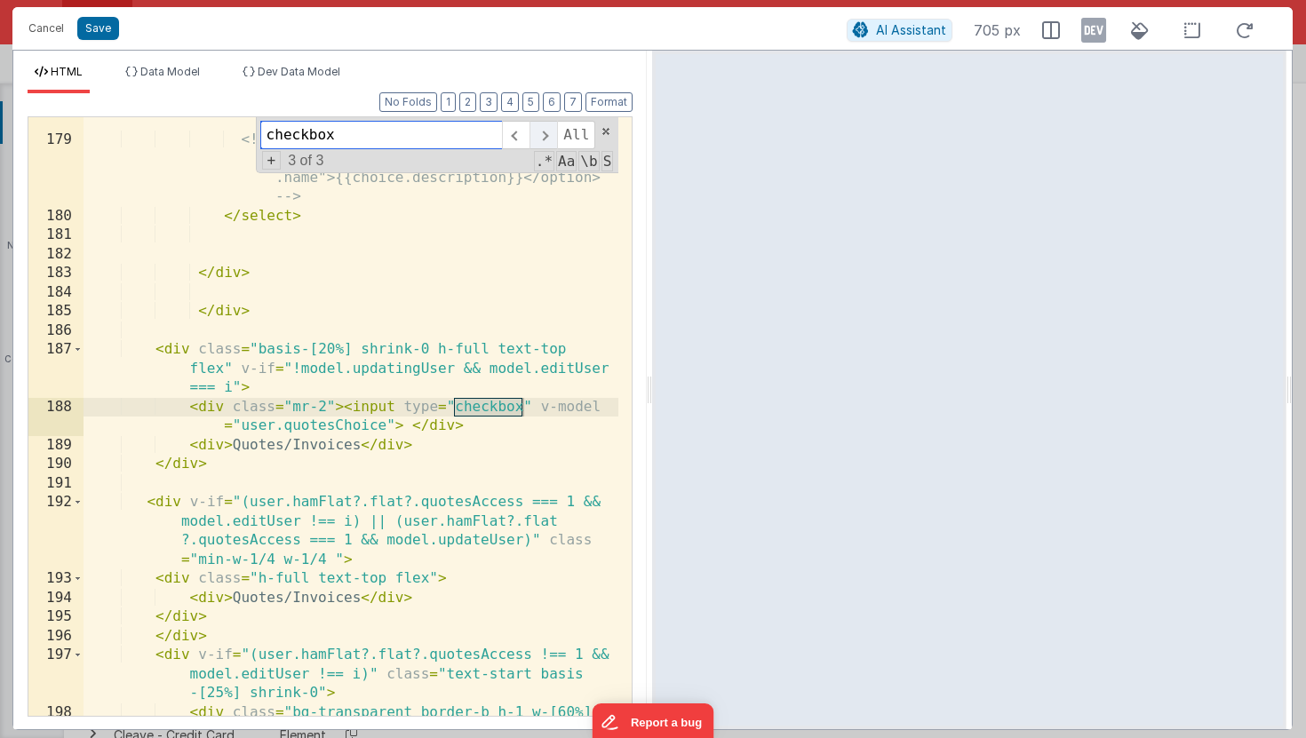
scroll to position [6979, 0]
click at [304, 408] on div "< option v-for = "(d,q) in model .permissionGroupChoices" v-if = "user.ham ?.gr…" at bounding box center [351, 411] width 535 height 714
click at [309, 406] on div "< option v-for = "(d,q) in model .permissionGroupChoices" v-if = "user.ham ?.gr…" at bounding box center [351, 411] width 535 height 714
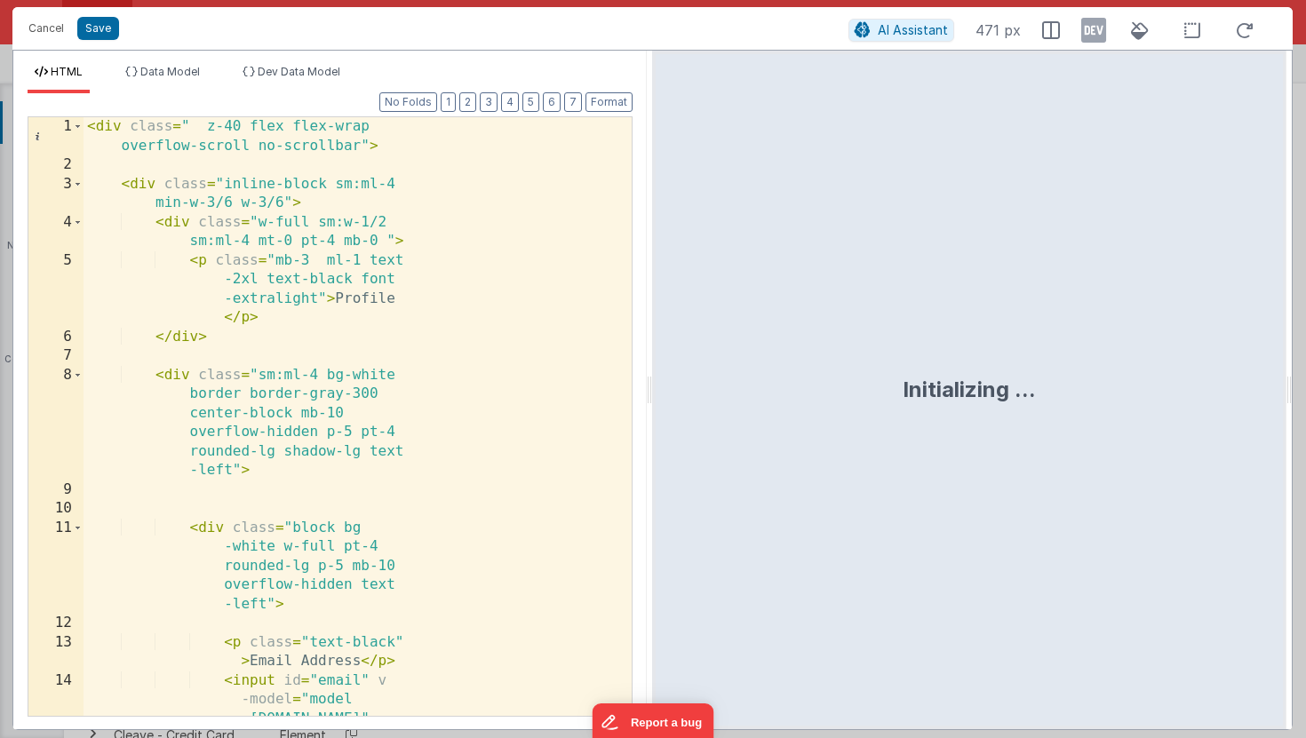
click at [451, 420] on div "< div class = " z-40 flex flex-wrap overflow-scroll no-scrollbar" > < div class…" at bounding box center [351, 550] width 535 height 866
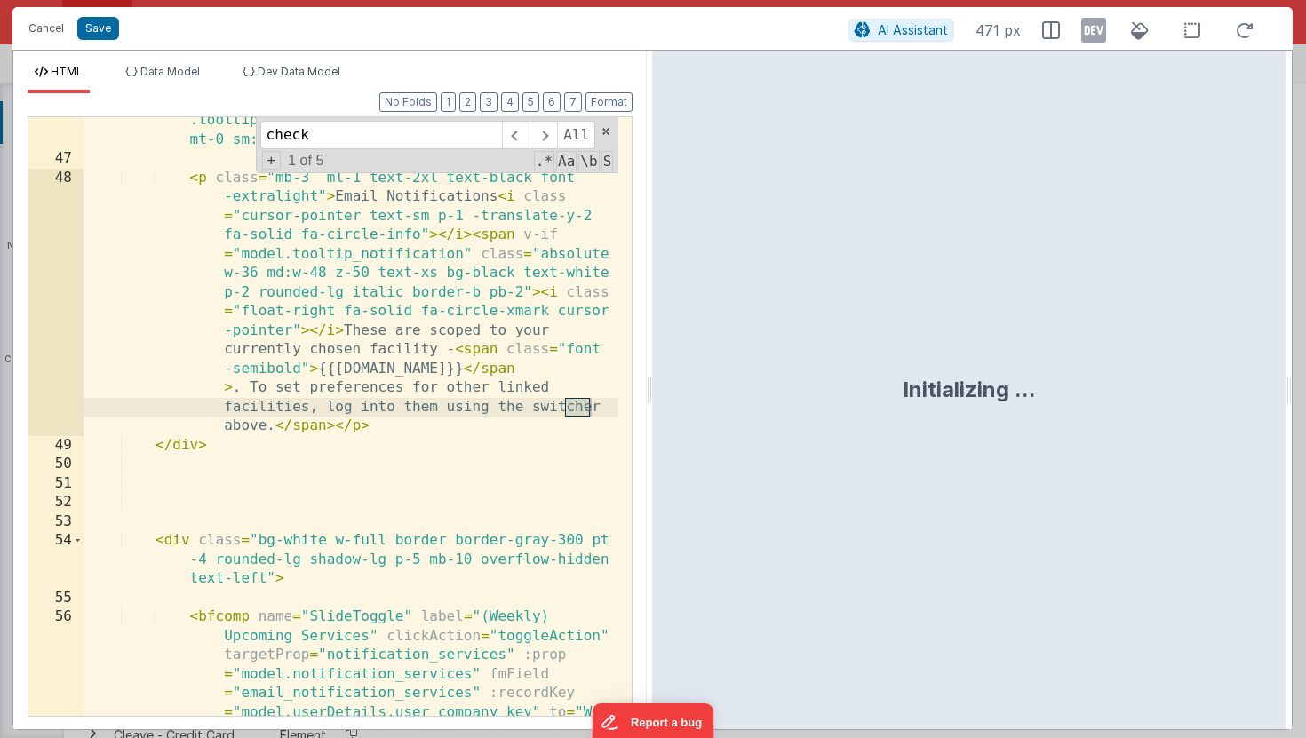
scroll to position [6234, 0]
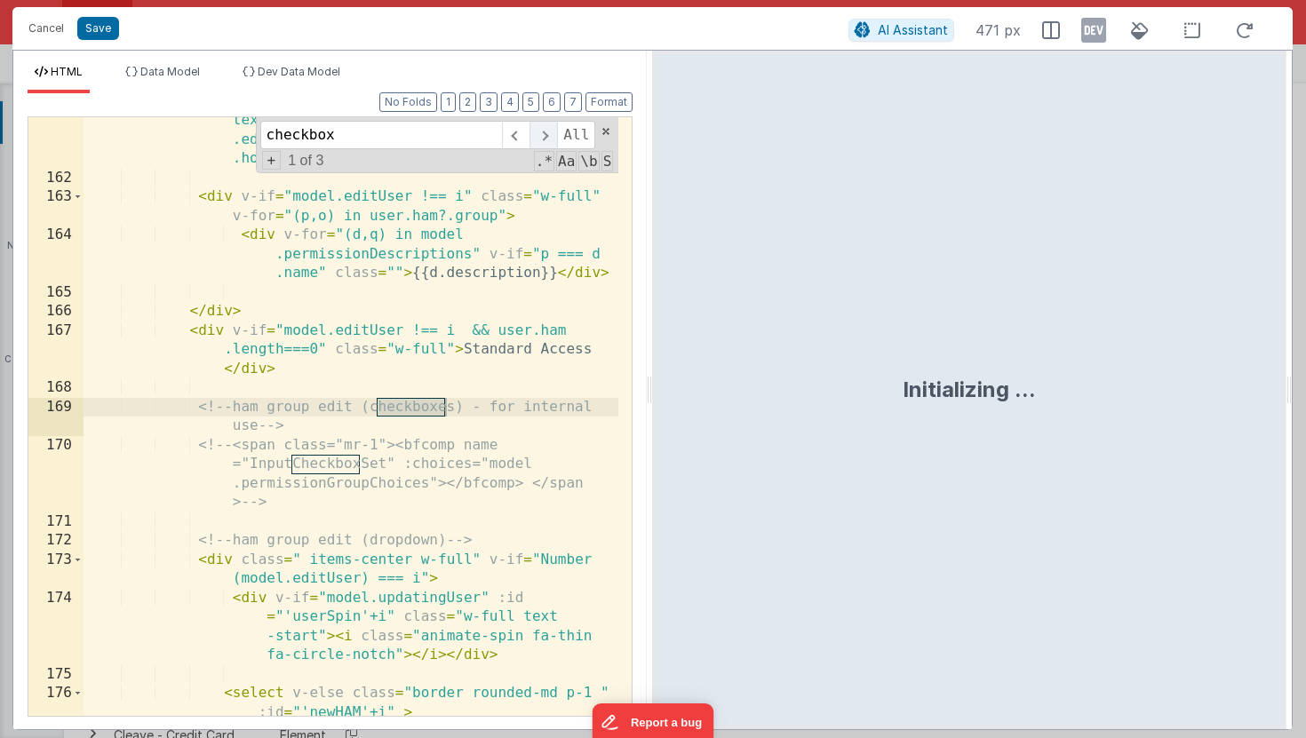
type input "checkbox"
click at [549, 139] on span at bounding box center [544, 135] width 28 height 28
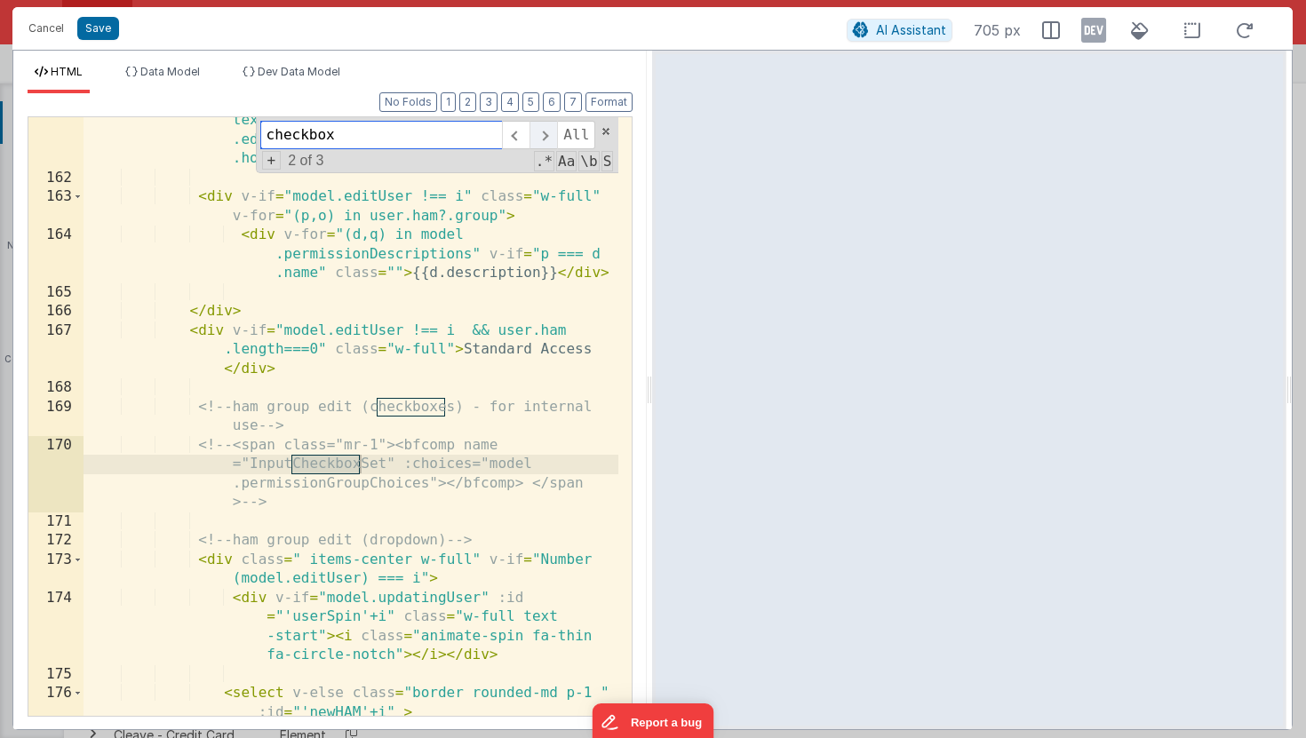
click at [549, 139] on span at bounding box center [544, 135] width 28 height 28
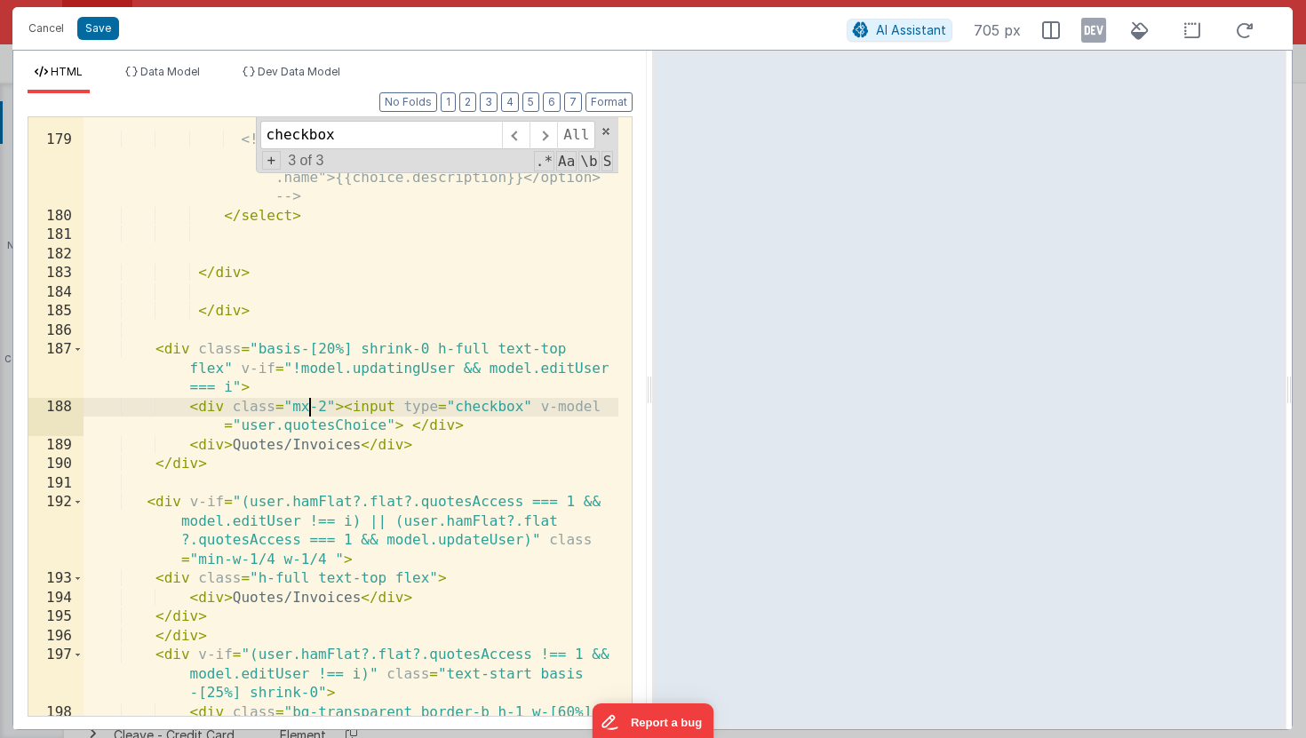
click at [308, 407] on div "< option v-for = "(d,q) in model .permissionGroupChoices" v-if = "user.ham ?.gr…" at bounding box center [351, 411] width 535 height 714
click at [323, 406] on div "< option v-for = "(d,q) in model .permissionGroupChoices" v-if = "user.ham ?.gr…" at bounding box center [351, 411] width 535 height 714
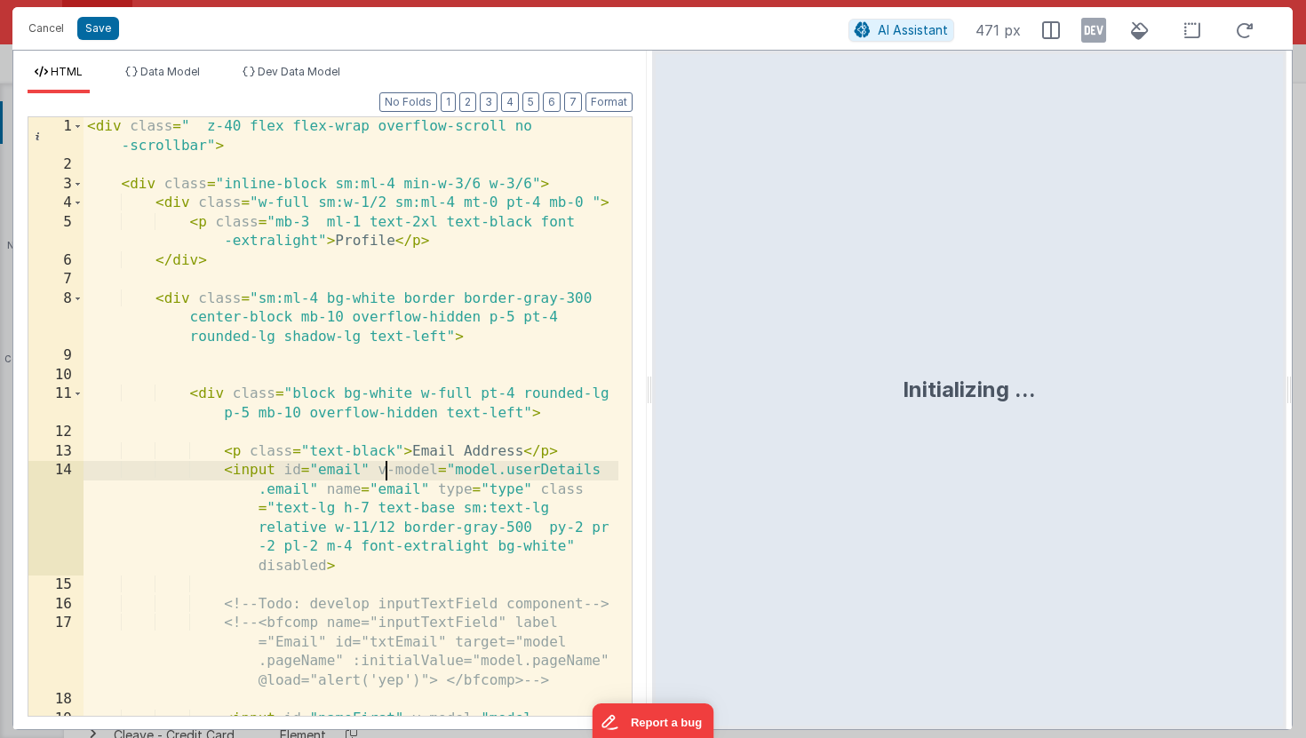
click at [388, 467] on div "< div class = " z-40 flex flex-wrap overflow-scroll no -scrollbar" > < div clas…" at bounding box center [351, 502] width 535 height 771
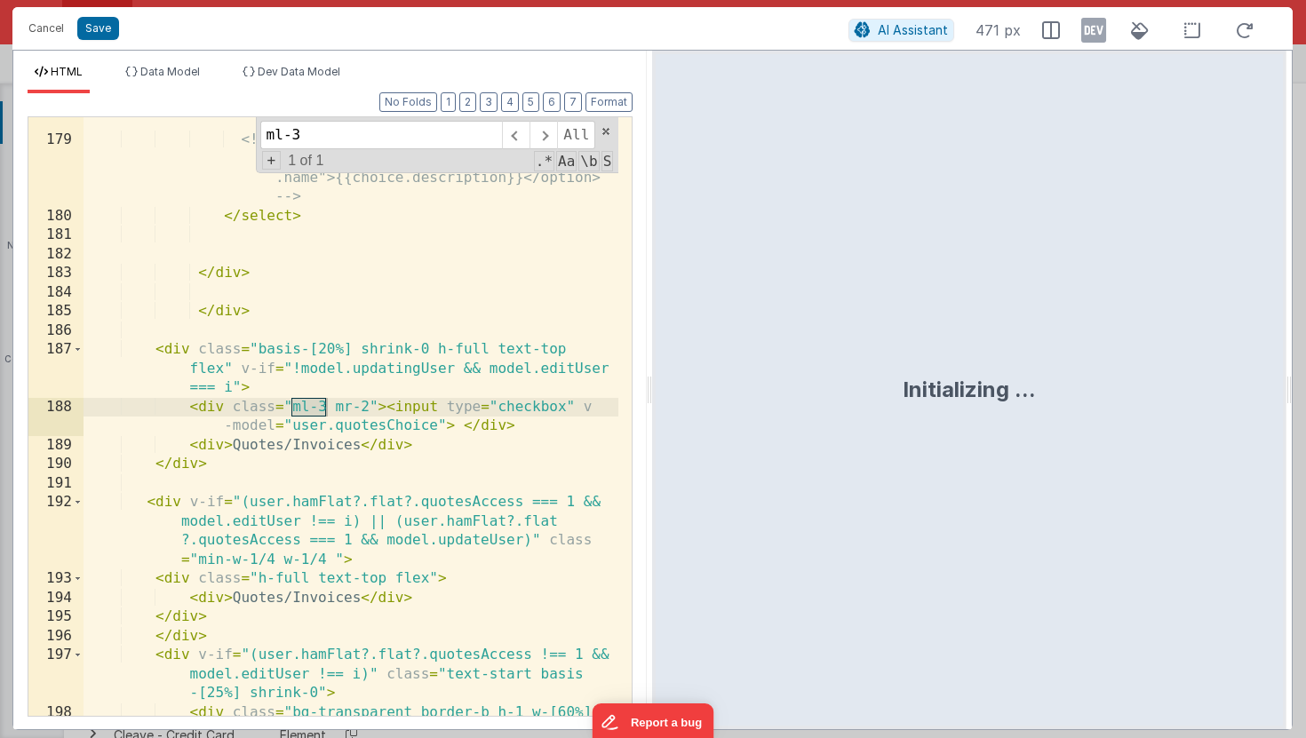
type input "ml-3"
click at [369, 410] on div "< option v-for = "(d,q) in model .permissionGroupChoices" v-if = "user.ham ?.gr…" at bounding box center [351, 411] width 535 height 714
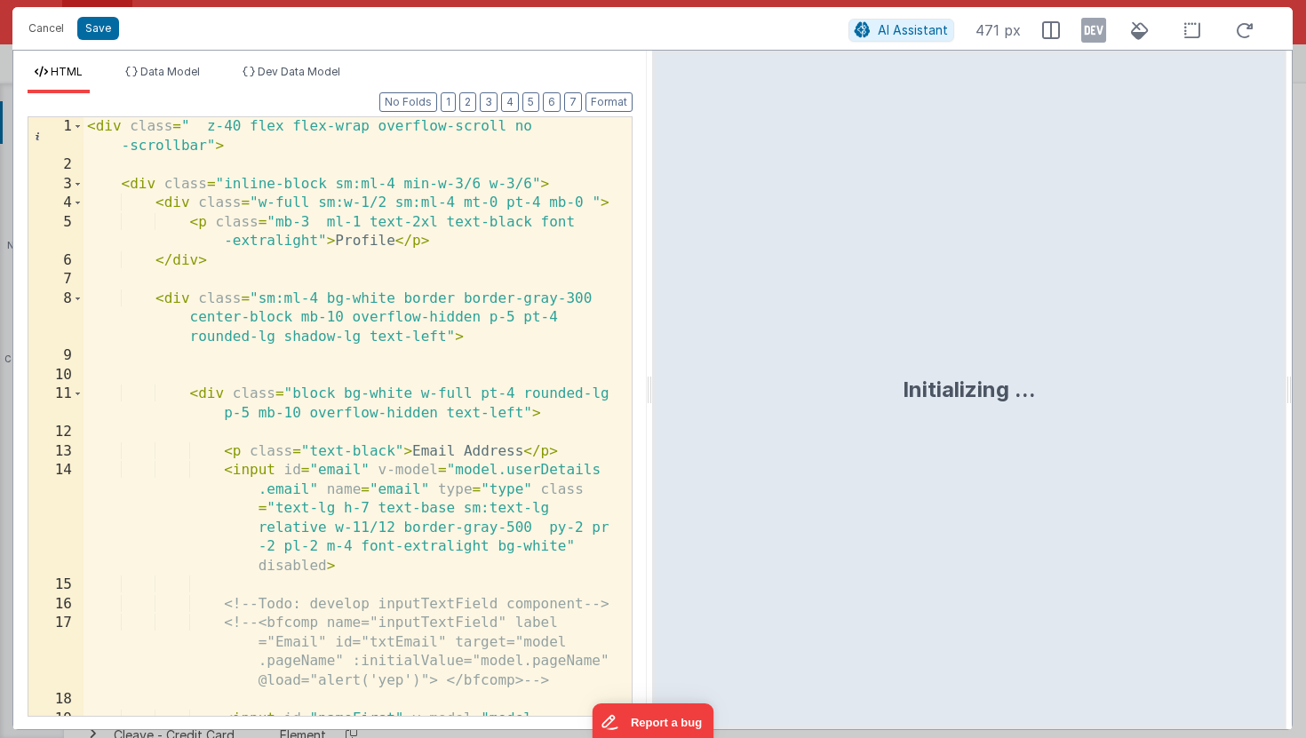
click at [397, 365] on div "< div class = " z-40 flex flex-wrap overflow-scroll no -scrollbar" > < div clas…" at bounding box center [351, 502] width 535 height 771
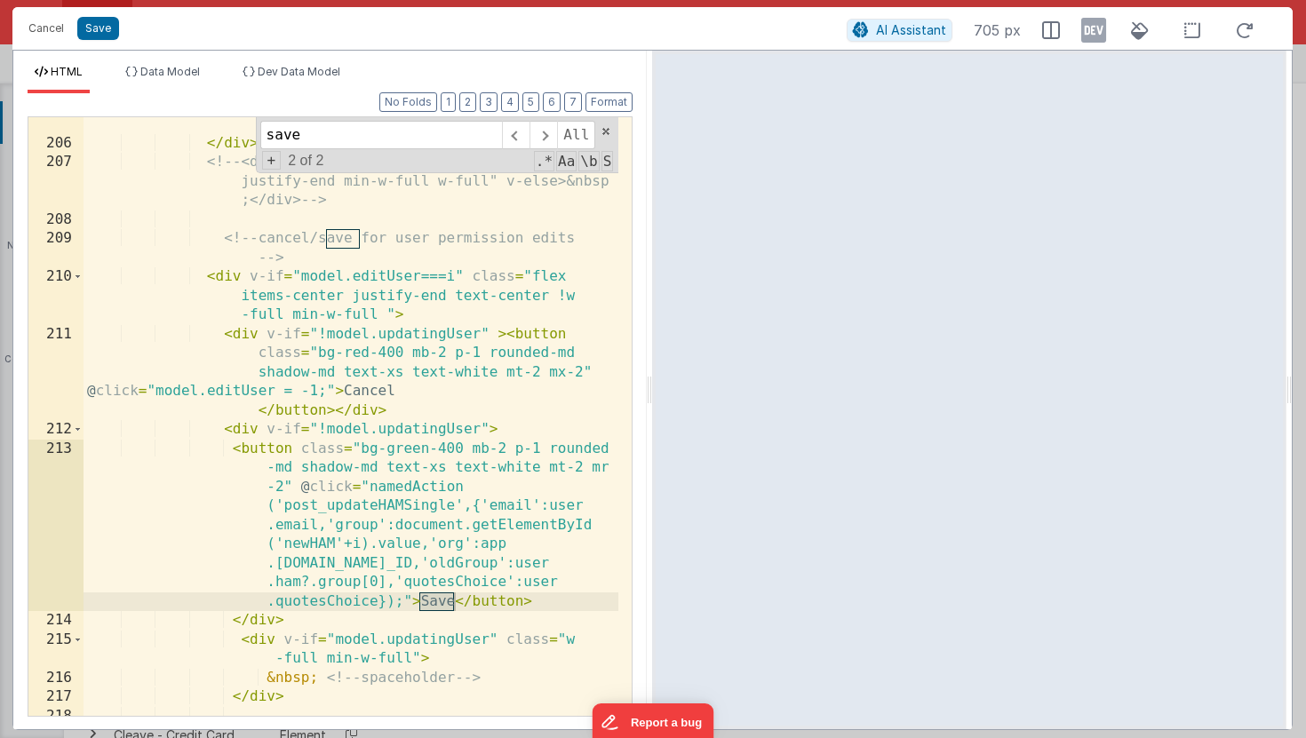
scroll to position [7862, 0]
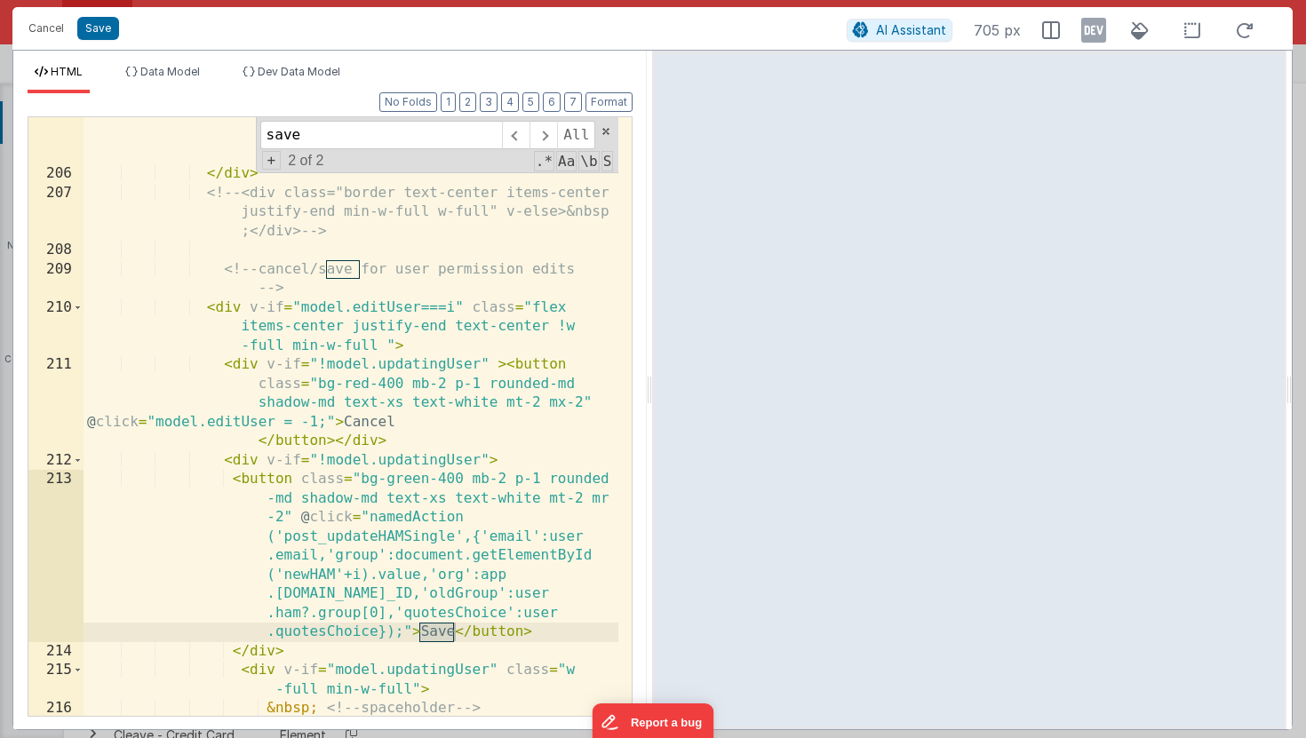
type input "save"
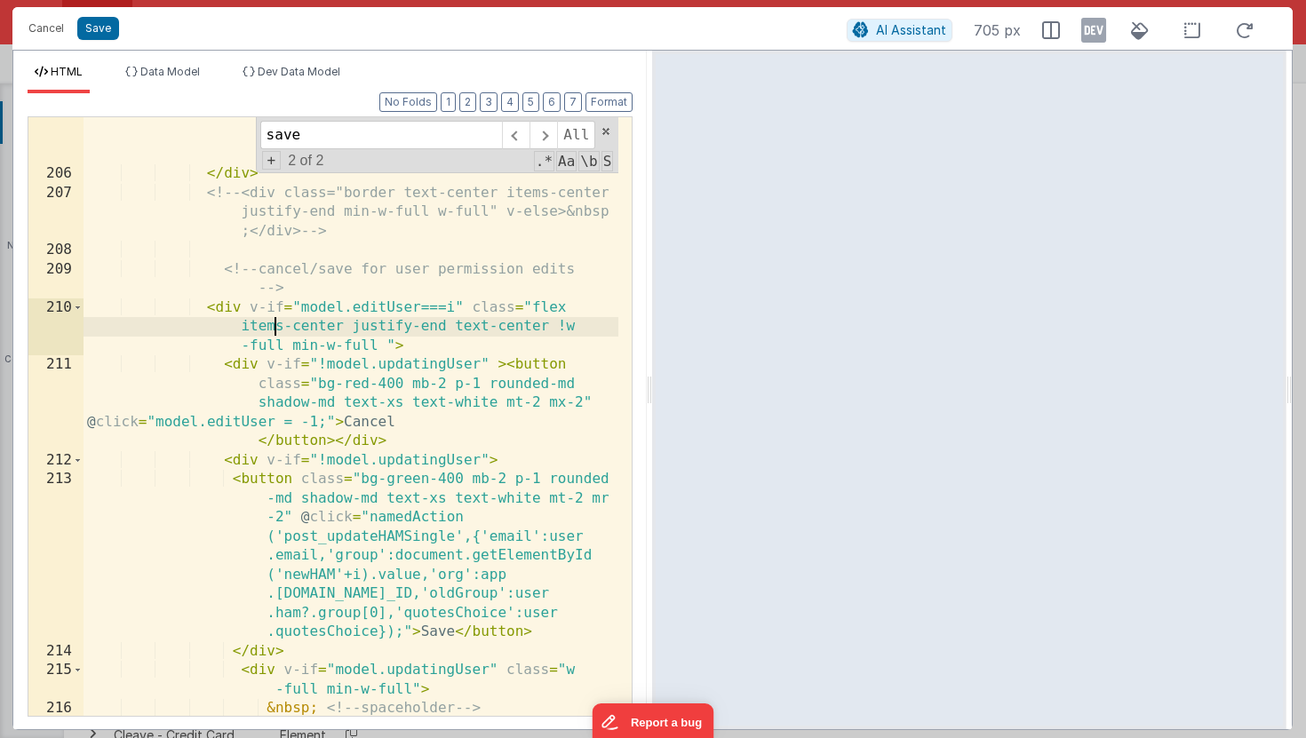
click at [276, 325] on div "< div class = "hover:text-neutral-400 cursor -pointer " @ click = "namedAction …" at bounding box center [351, 435] width 535 height 695
click at [1085, 34] on icon at bounding box center [1093, 30] width 25 height 28
click at [1058, 30] on icon at bounding box center [1051, 30] width 18 height 18
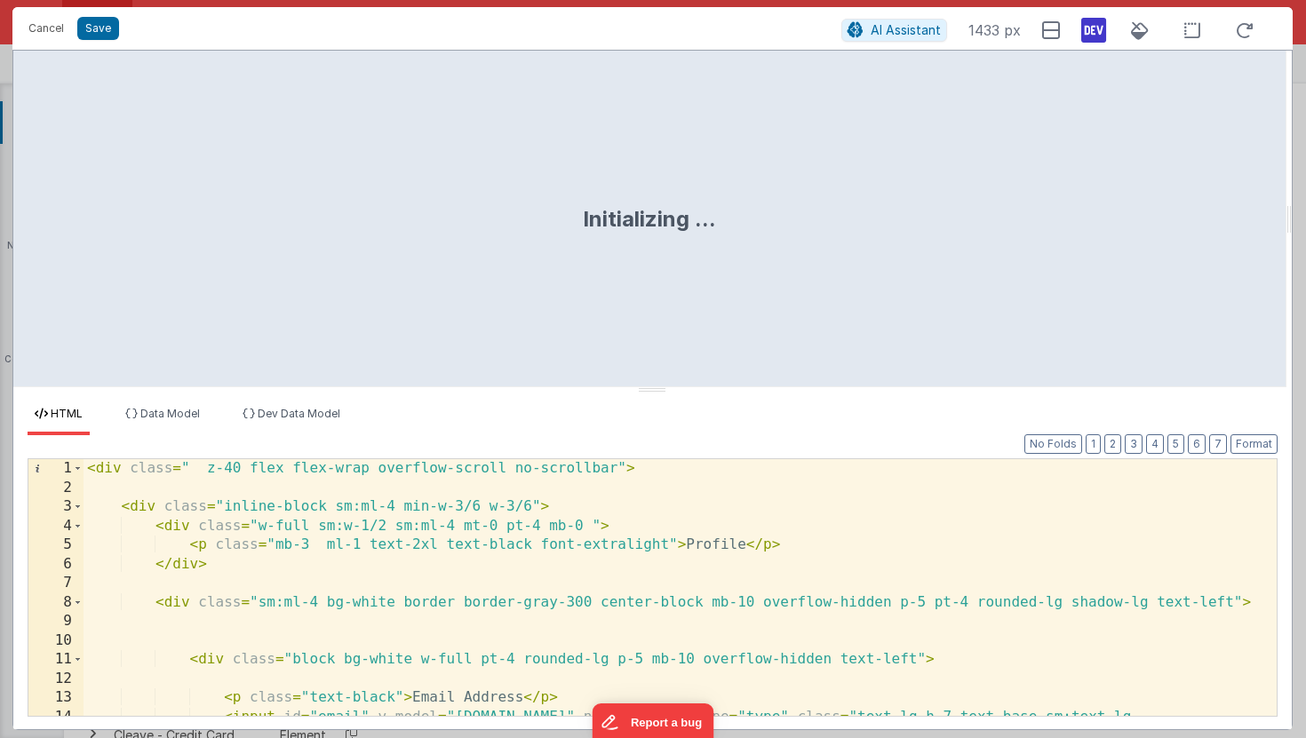
click at [610, 592] on div "< div class = " z-40 flex flex-wrap overflow-scroll no-scrollbar" > < div class…" at bounding box center [674, 616] width 1180 height 315
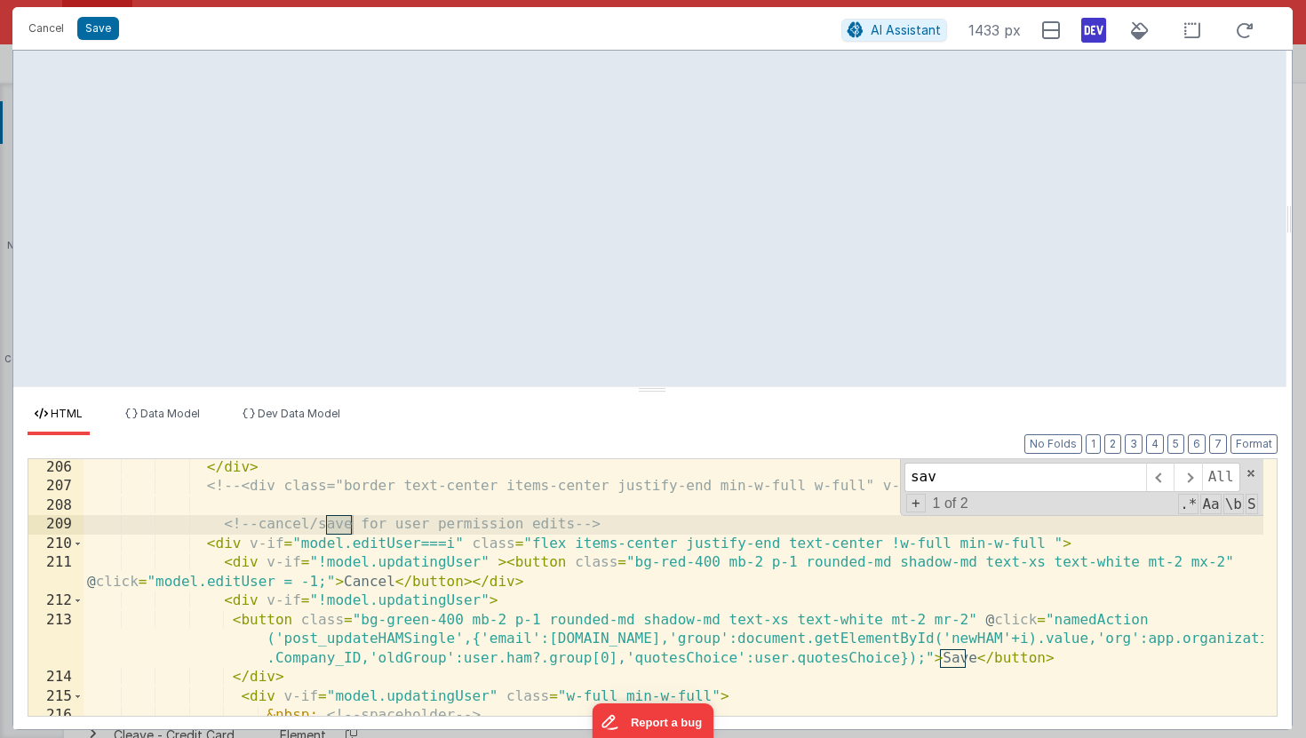
scroll to position [4816, 0]
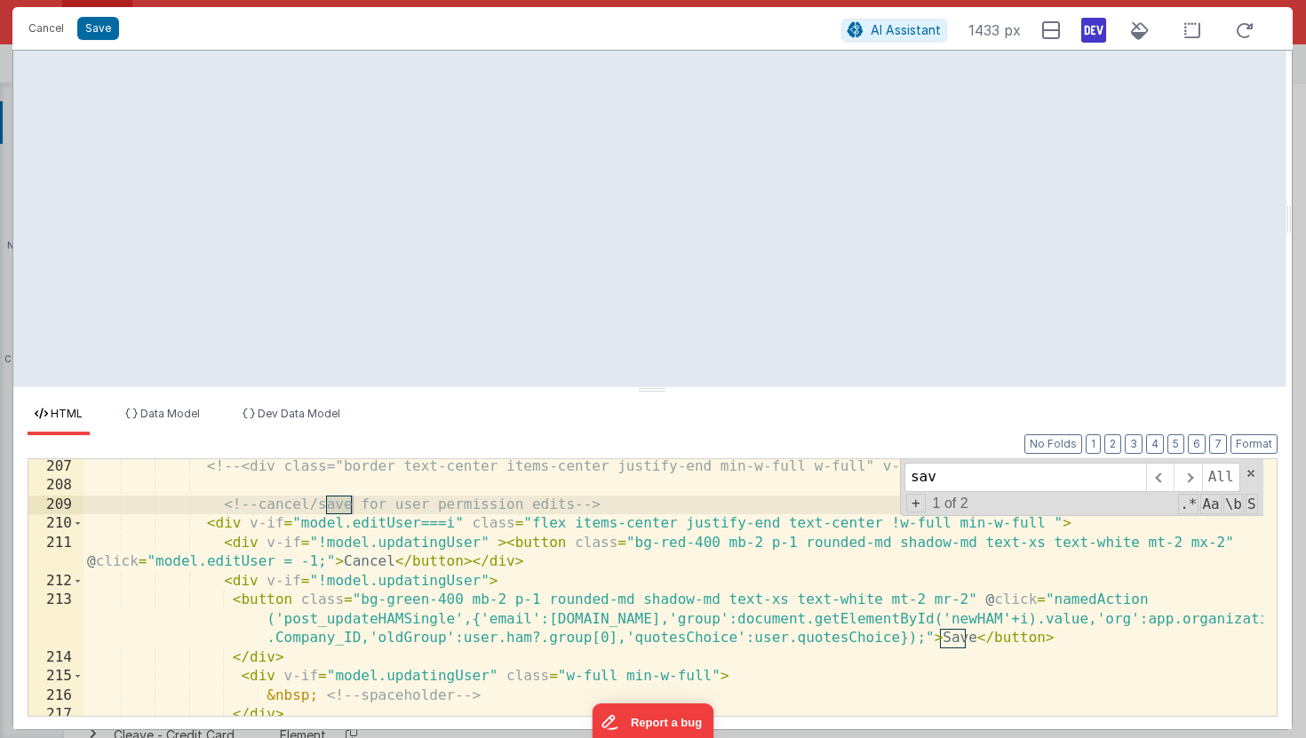
type input "sav"
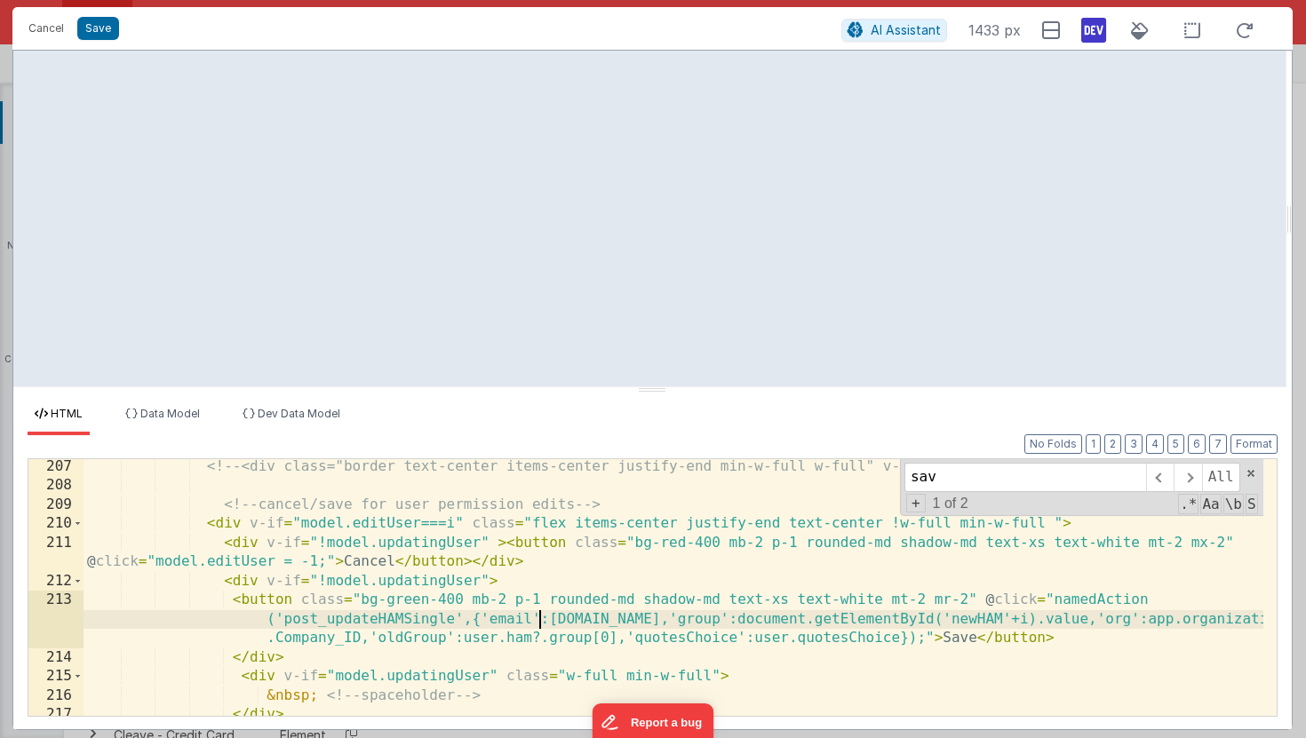
click at [538, 618] on div "<!-- <div class="border text-center items-center justify-end min-w-full w-full"…" at bounding box center [674, 605] width 1180 height 295
click at [886, 530] on div "<!-- <div class="border text-center items-center justify-end min-w-full w-full"…" at bounding box center [674, 605] width 1180 height 295
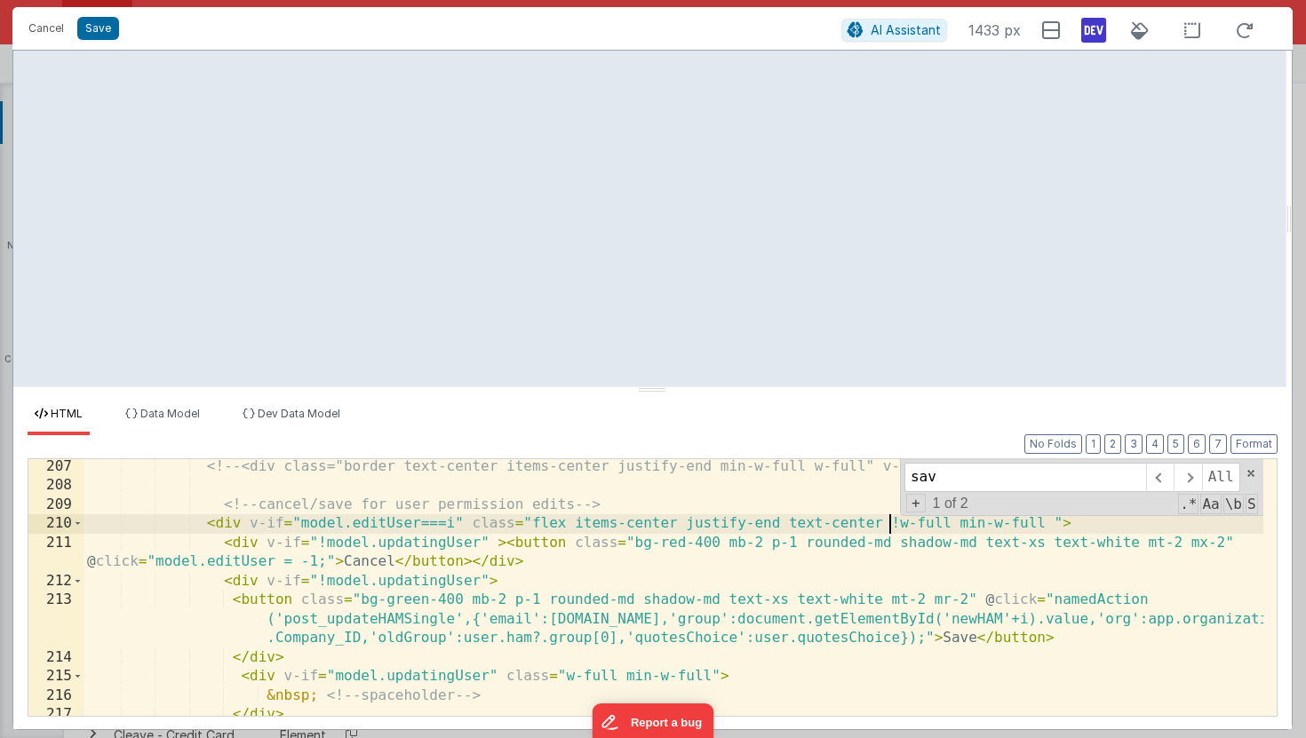
click at [778, 523] on div "<!-- <div class="border text-center items-center justify-end min-w-full w-full"…" at bounding box center [674, 605] width 1180 height 295
drag, startPoint x: 786, startPoint y: 526, endPoint x: 848, endPoint y: 521, distance: 61.5
click at [848, 521] on div "<!-- <div class="border text-center items-center justify-end min-w-full w-full"…" at bounding box center [674, 605] width 1180 height 295
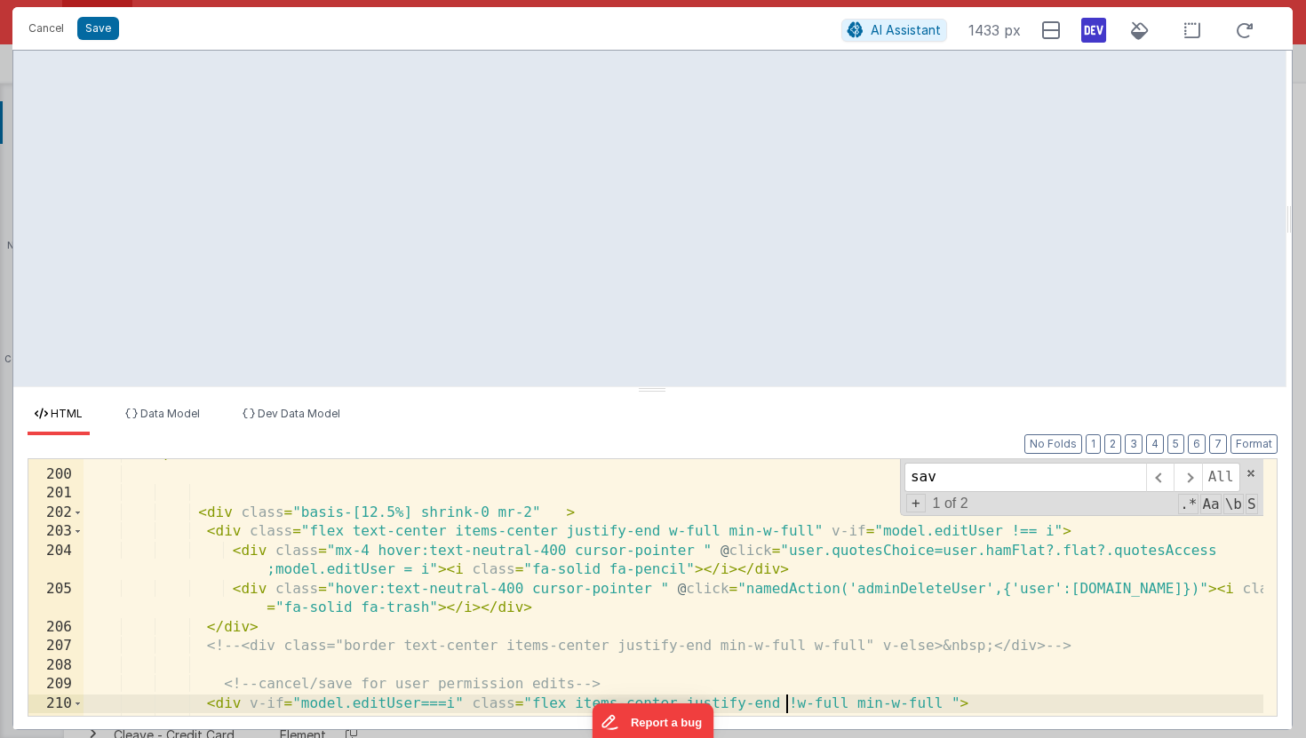
scroll to position [4632, 0]
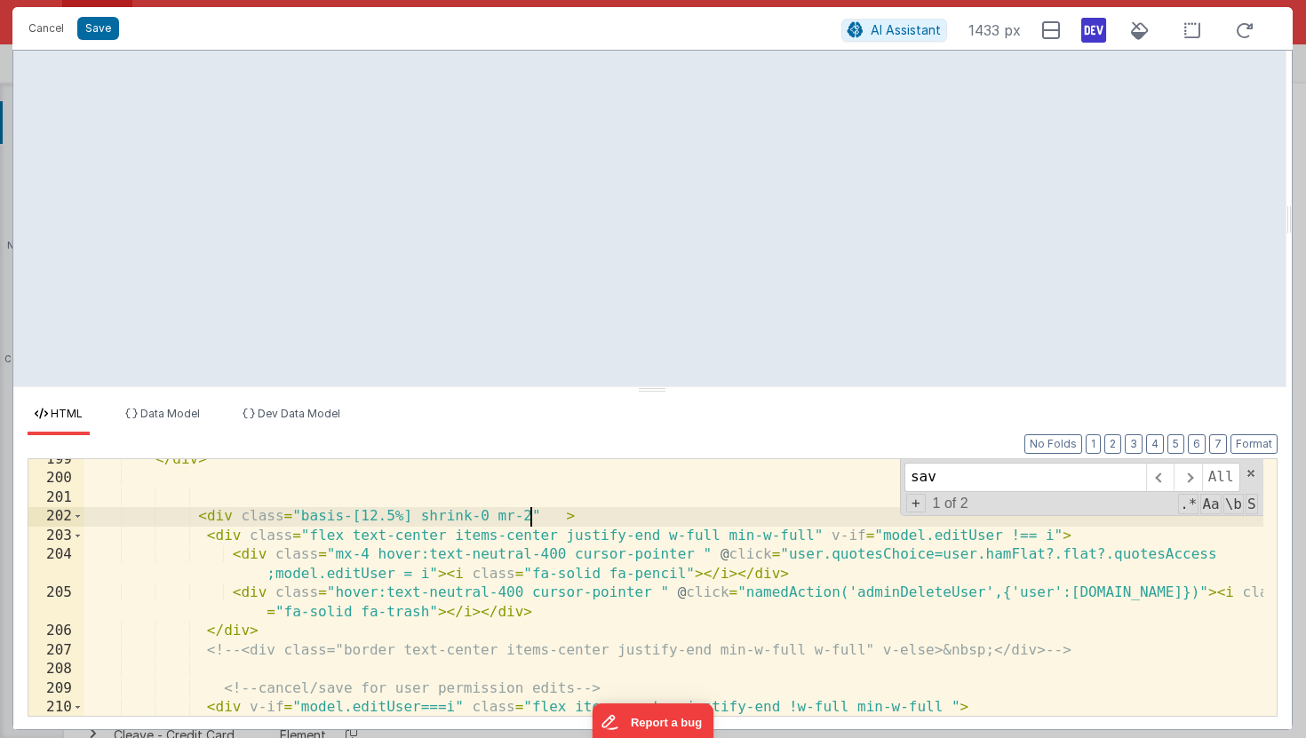
click at [530, 514] on div "</ div > < div class = "basis-[12.5%] shrink-0 mr-2" > < div class = "flex text…" at bounding box center [674, 608] width 1180 height 315
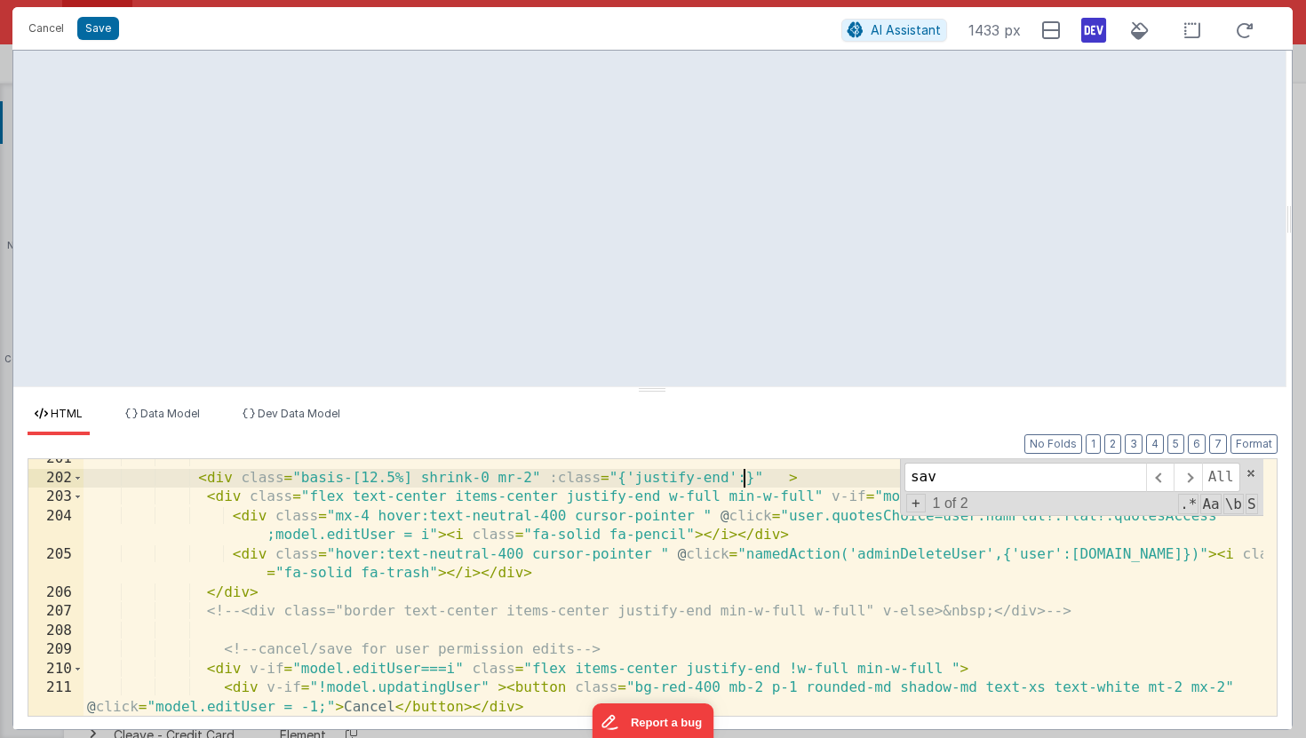
scroll to position [4693, 0]
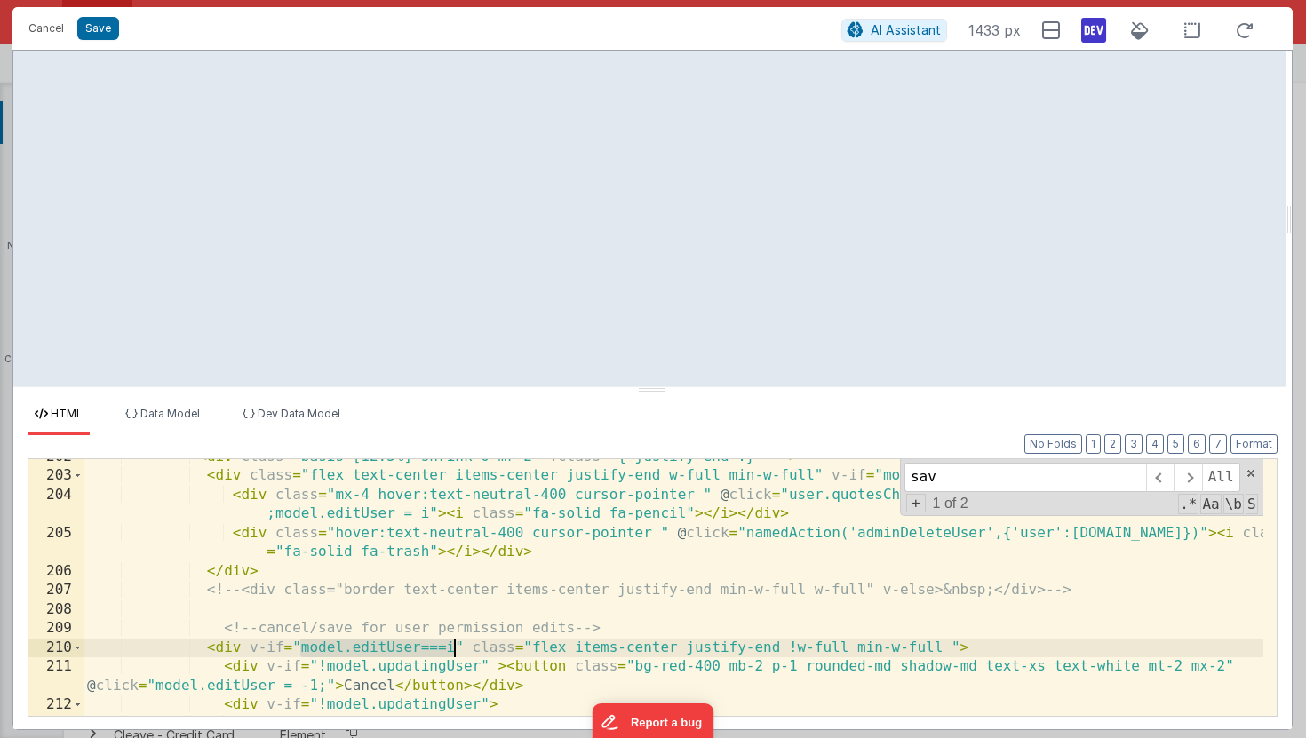
drag, startPoint x: 302, startPoint y: 649, endPoint x: 451, endPoint y: 647, distance: 148.4
click at [451, 647] on div "< div class = "basis-[12.5%] shrink-0 mr-2" :class = "{'justify-end':}" > < div…" at bounding box center [674, 614] width 1180 height 333
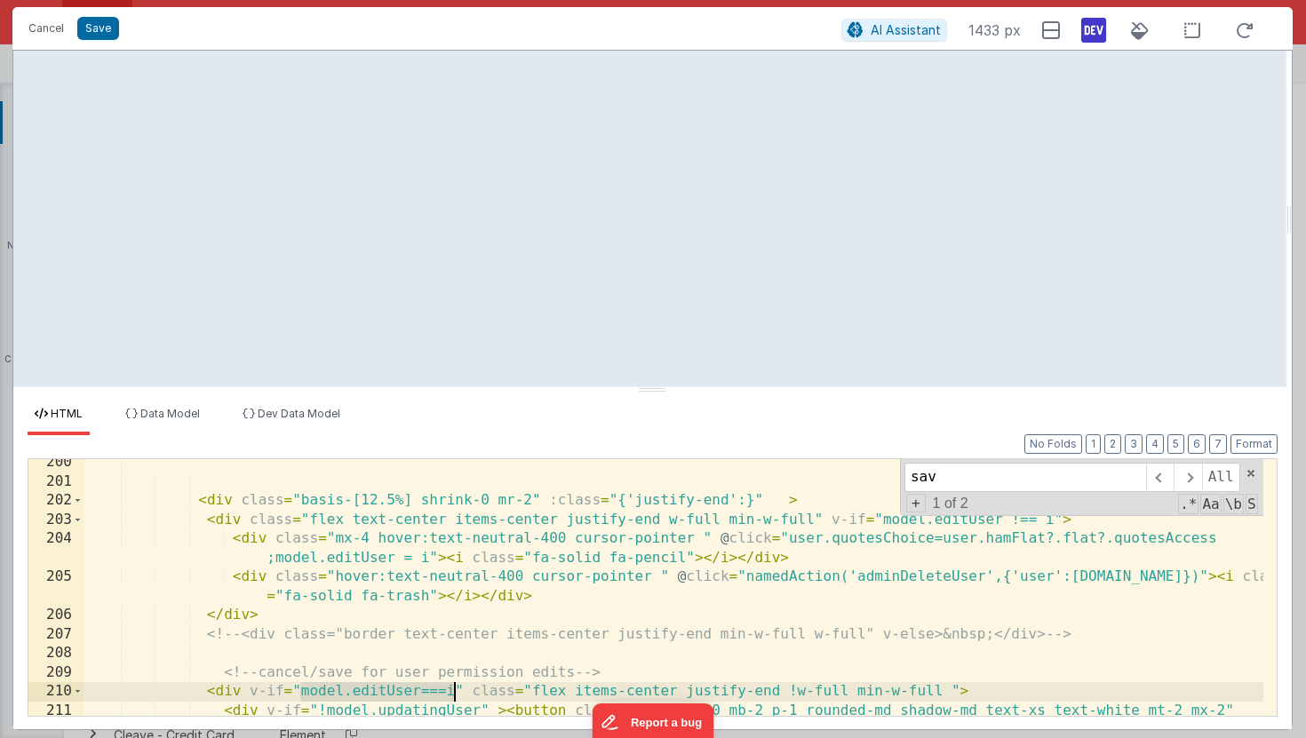
scroll to position [4599, 0]
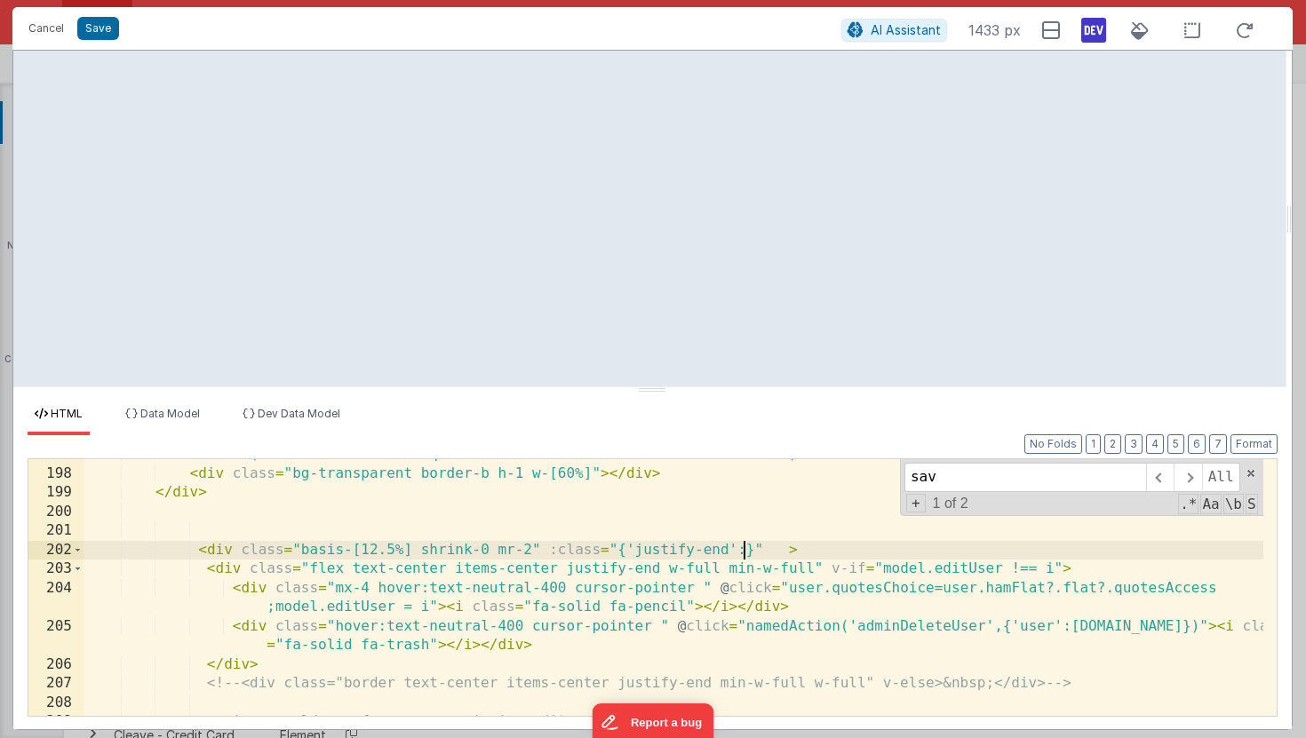
click at [744, 551] on div "< div v-if = "(user.hamFlat?.flat?.quotesAccess !== 1 && model.editUser !== i)"…" at bounding box center [674, 592] width 1180 height 295
click at [722, 552] on div "< div v-if = "(user.hamFlat?.flat?.quotesAccess !== 1 && model.editUser !== i)"…" at bounding box center [674, 592] width 1180 height 295
drag, startPoint x: 865, startPoint y: 550, endPoint x: 797, endPoint y: 550, distance: 68.4
click at [797, 550] on div "< div v-if = "(user.hamFlat?.flat?.quotesAccess !== 1 && model.editUser !== i)"…" at bounding box center [674, 592] width 1180 height 295
click at [530, 547] on div "< div v-if = "(user.hamFlat?.flat?.quotesAccess !== 1 && model.editUser !== i)"…" at bounding box center [674, 592] width 1180 height 295
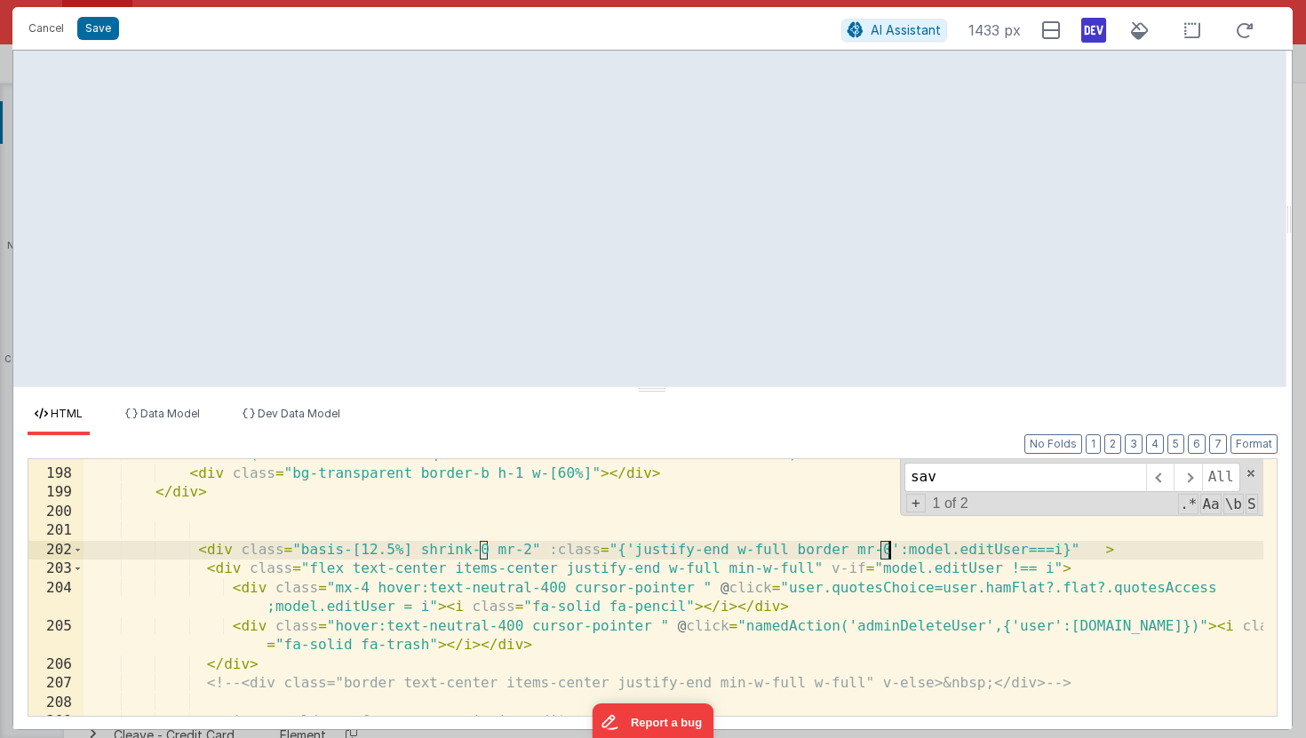
click at [885, 548] on div "< div v-if = "(user.hamFlat?.flat?.quotesAccess !== 1 && model.editUser !== i)"…" at bounding box center [674, 592] width 1180 height 295
click at [825, 549] on div "< div v-if = "(user.hamFlat?.flat?.quotesAccess !== 1 && model.editUser !== i)"…" at bounding box center [674, 592] width 1180 height 295
